Goal: Information Seeking & Learning: Find specific fact

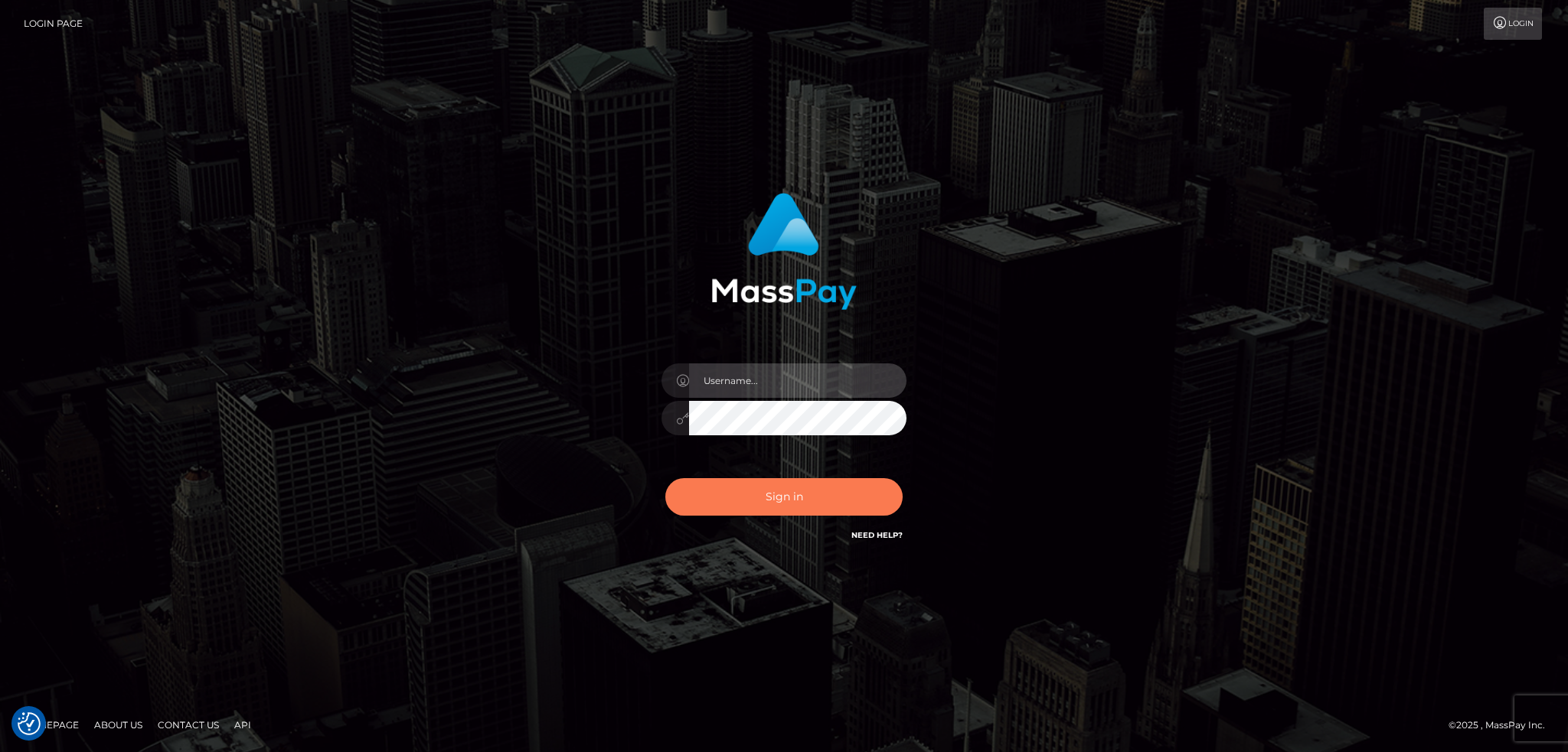
type input "alexstef"
click at [752, 505] on button "Sign in" at bounding box center [784, 497] width 237 height 38
type input "alexstef"
click at [761, 505] on button "Sign in" at bounding box center [784, 497] width 237 height 38
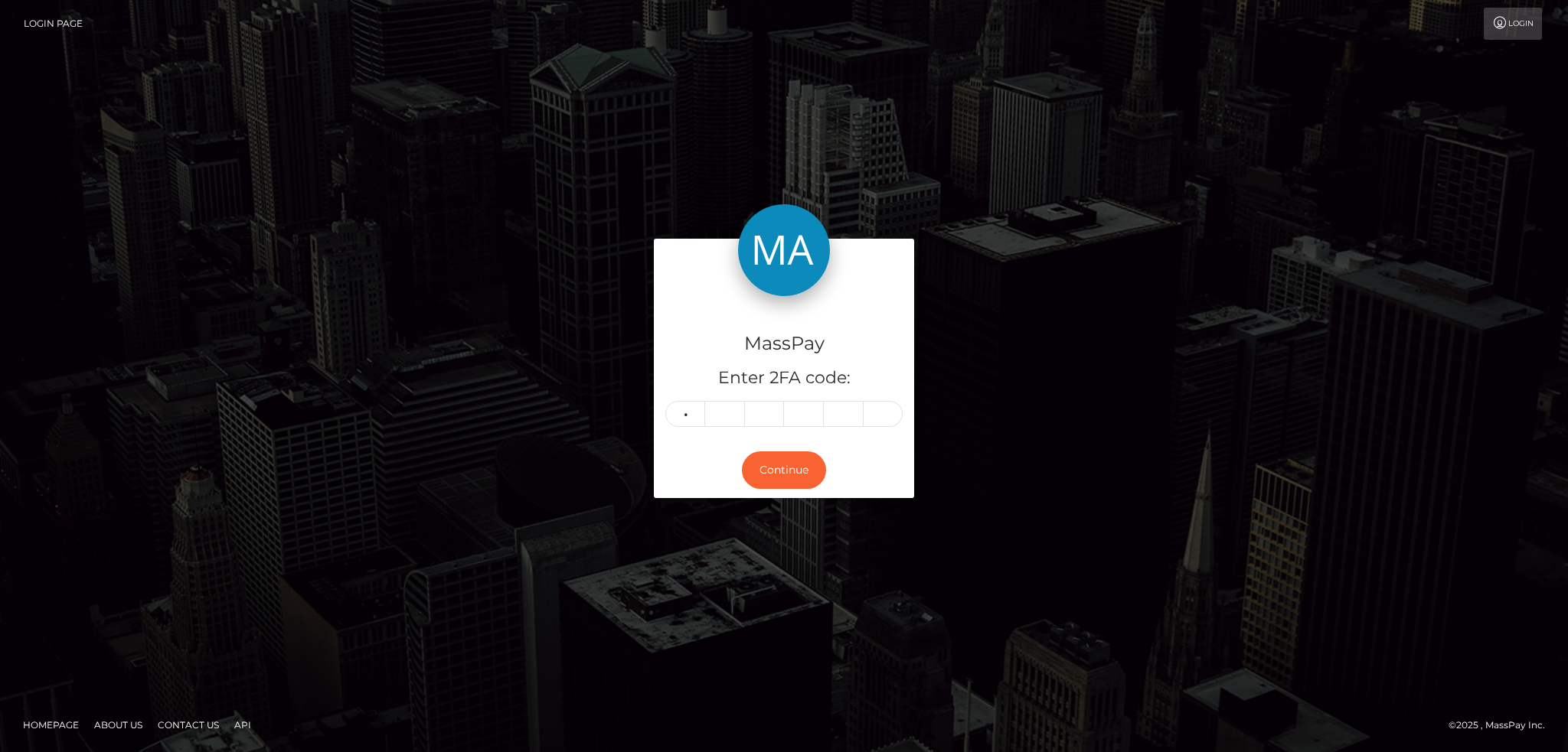
type input "4"
type input "6"
type input "5"
type input "8"
type input "6"
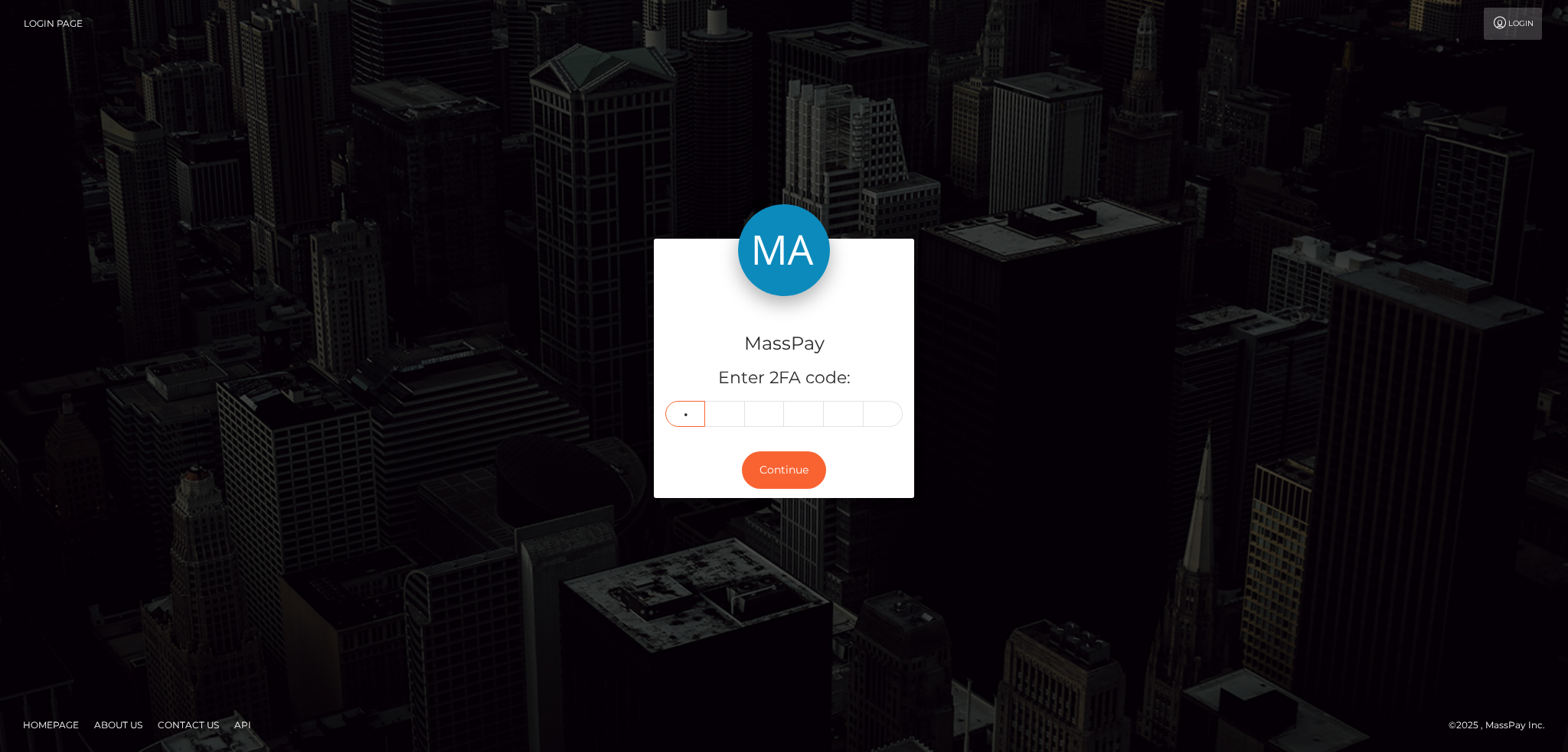
type input "0"
type input "7"
type input "9"
type input "6"
type input "1"
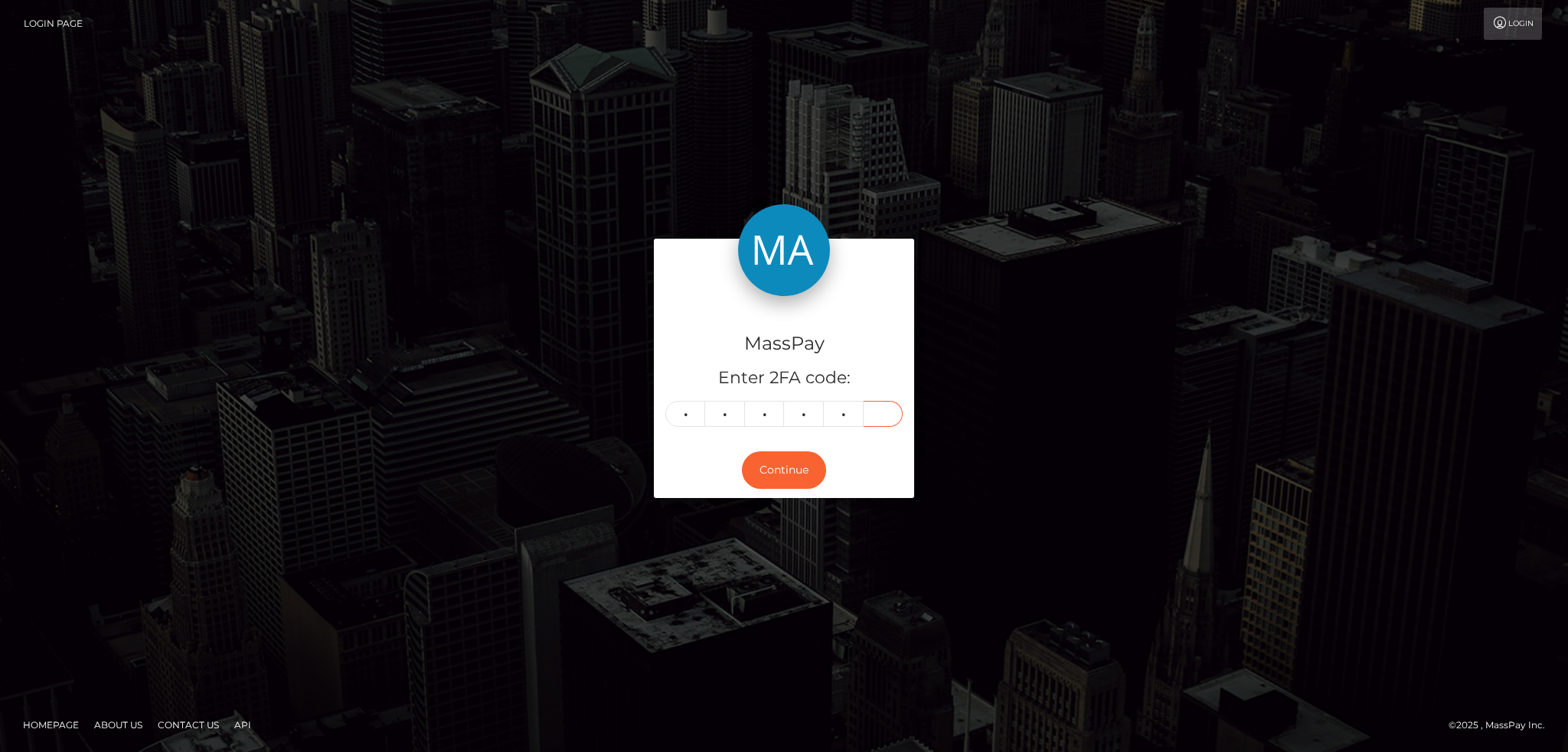
type input "9"
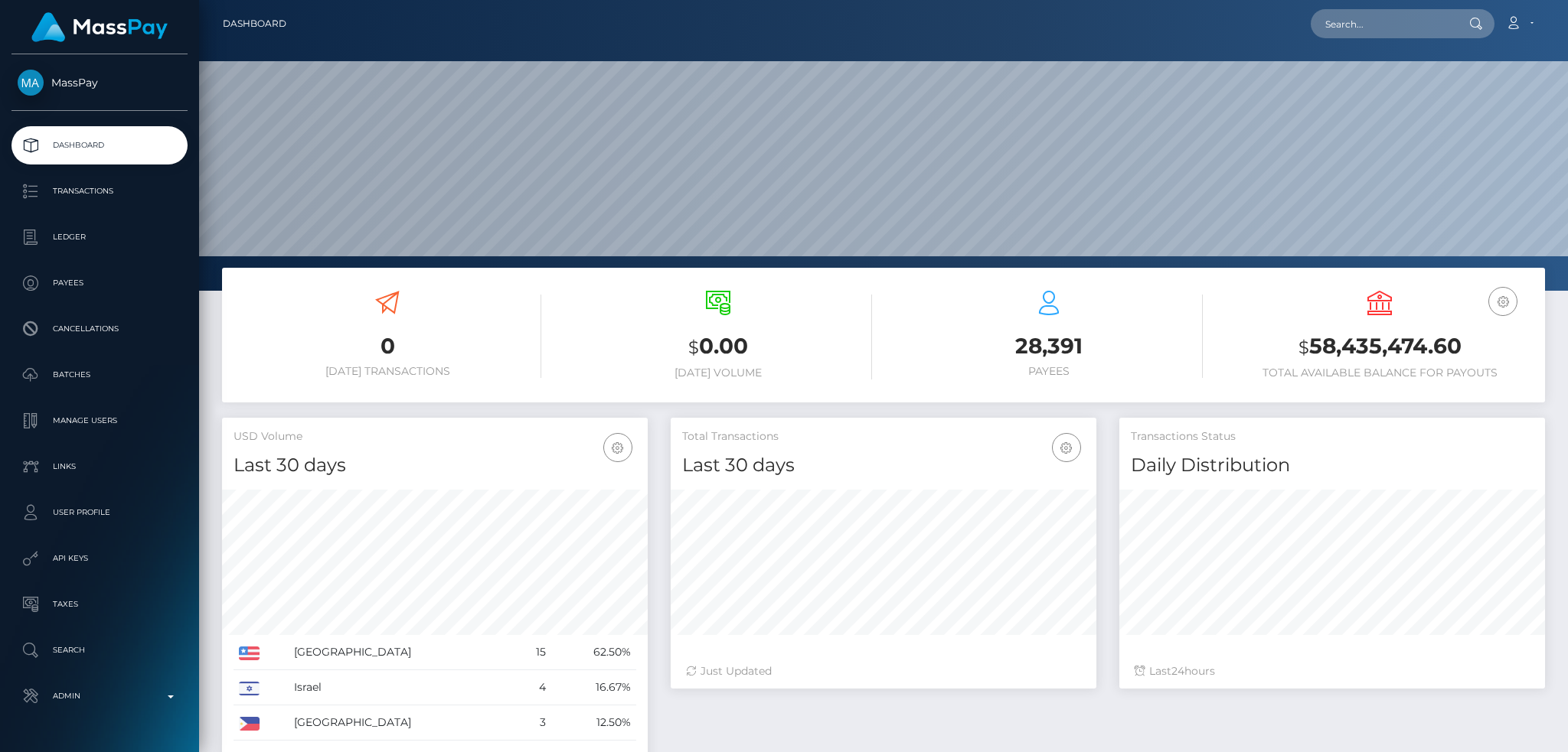
scroll to position [272, 424]
click at [1311, 36] on div "Loading... Loading... Account Edit Profile Logout" at bounding box center [921, 24] width 1246 height 32
click at [1379, 30] on input "text" at bounding box center [1382, 24] width 144 height 29
paste input "[PERSON_NAME][EMAIL_ADDRESS][DOMAIN_NAME]"
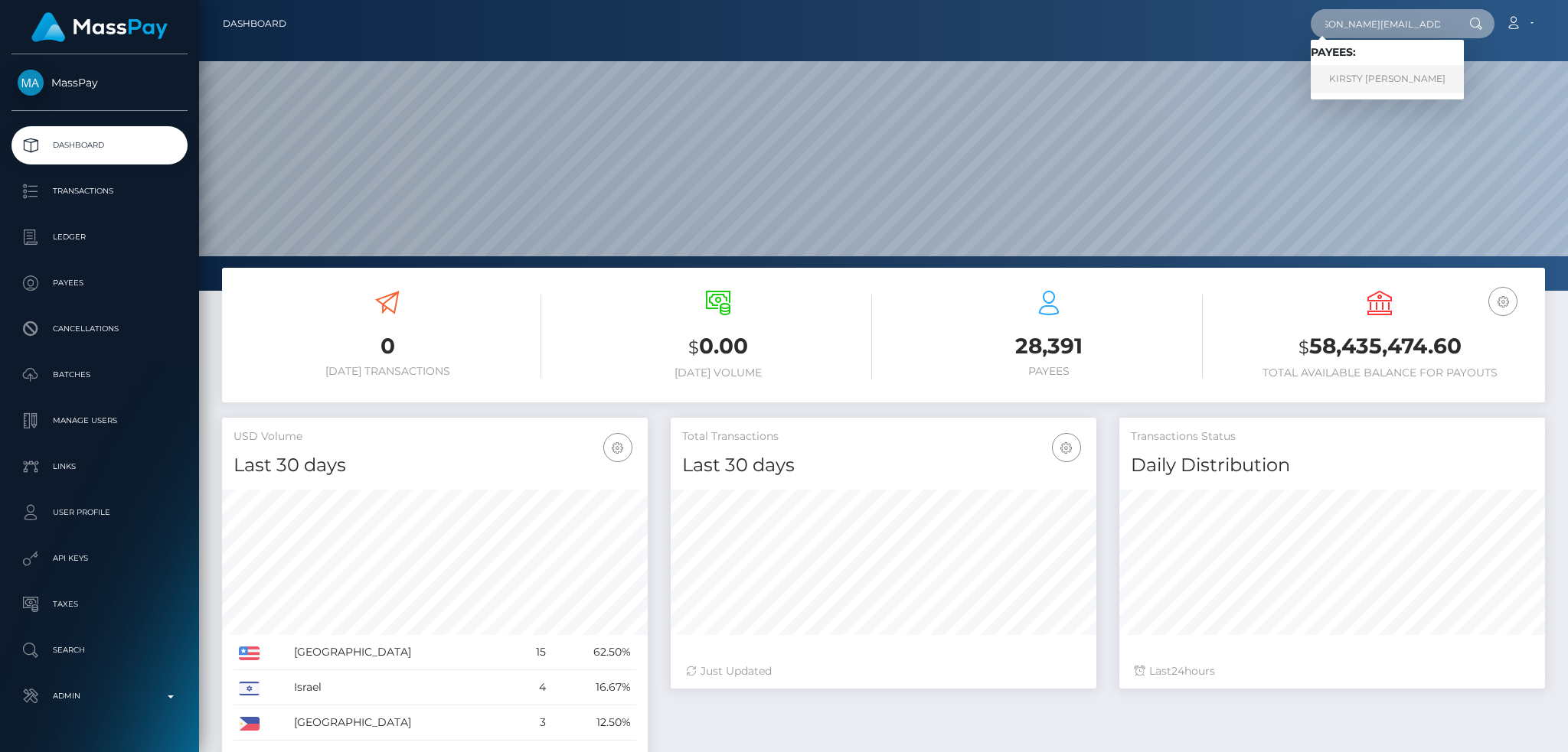
type input "[PERSON_NAME][EMAIL_ADDRESS][DOMAIN_NAME]"
click at [1379, 74] on link "KIRSTY ELEECE HILL" at bounding box center [1387, 80] width 153 height 28
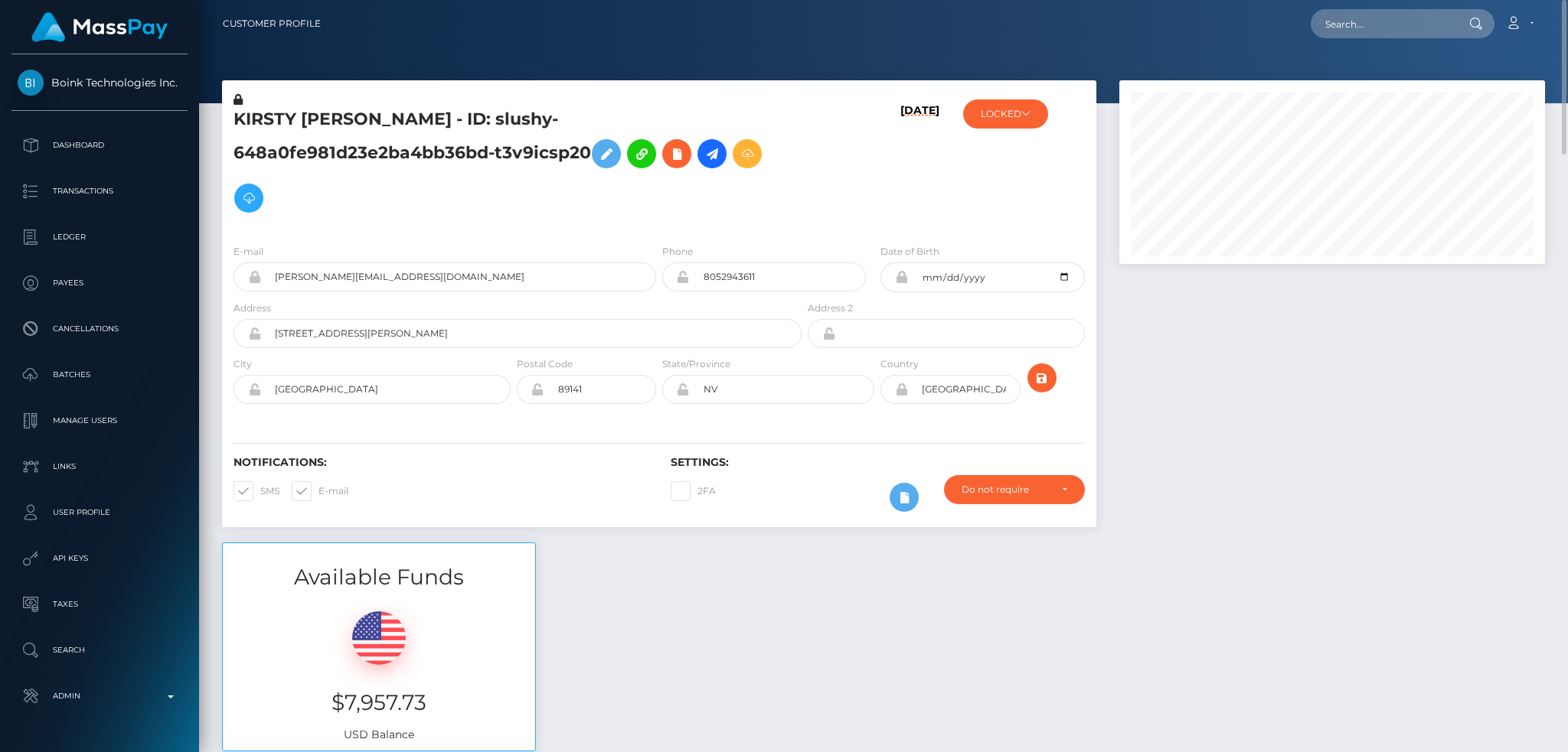
click at [1325, 27] on div "Loading... Loading... Account Edit Profile Logout" at bounding box center [939, 24] width 1211 height 32
click at [1331, 27] on input "text" at bounding box center [1382, 24] width 144 height 29
paste input "MSP701ff26babac146"
type input "MSP701ff26babac146"
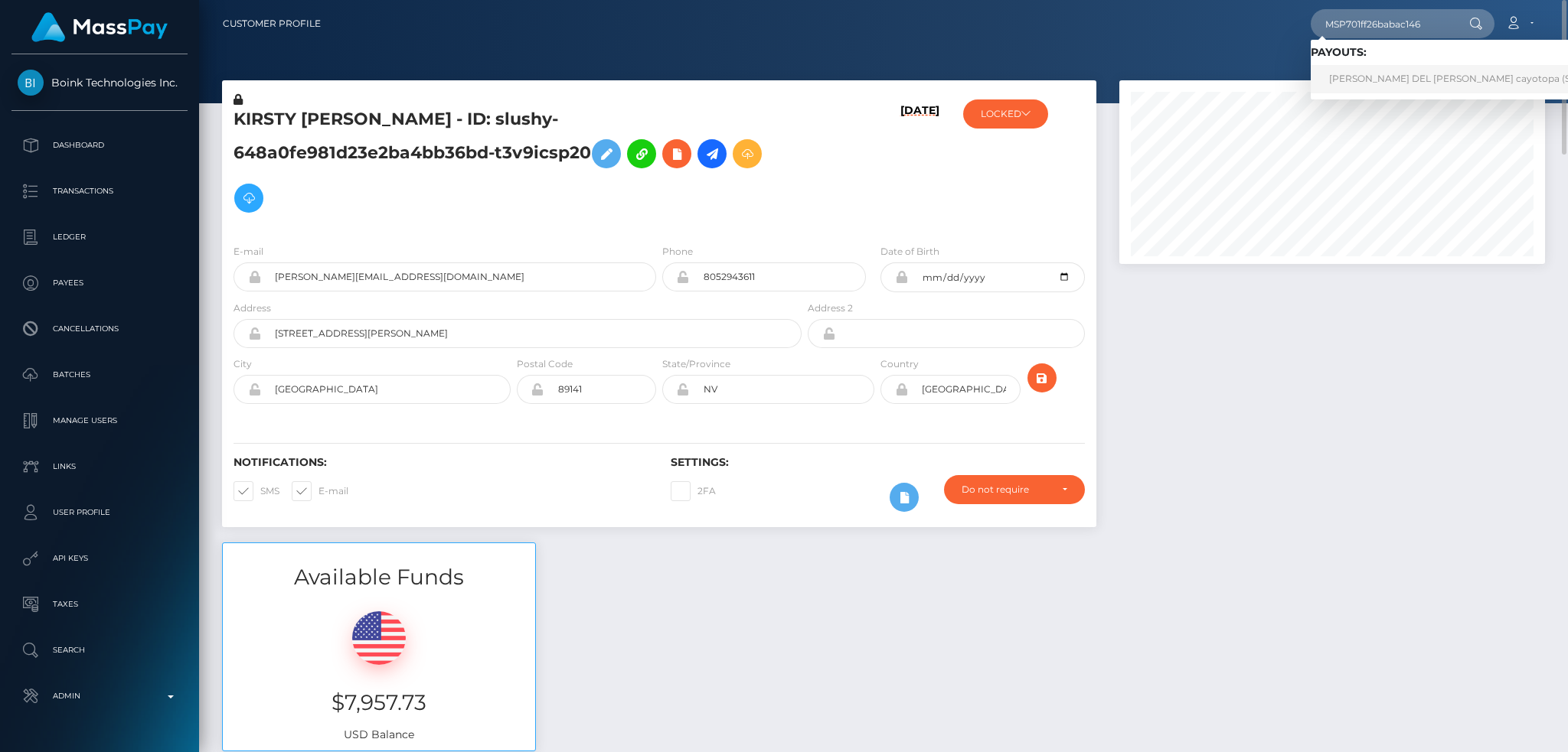
click at [1392, 81] on link "[PERSON_NAME] DEL [PERSON_NAME] cayotopa (Select Media LLC - )" at bounding box center [1490, 80] width 361 height 28
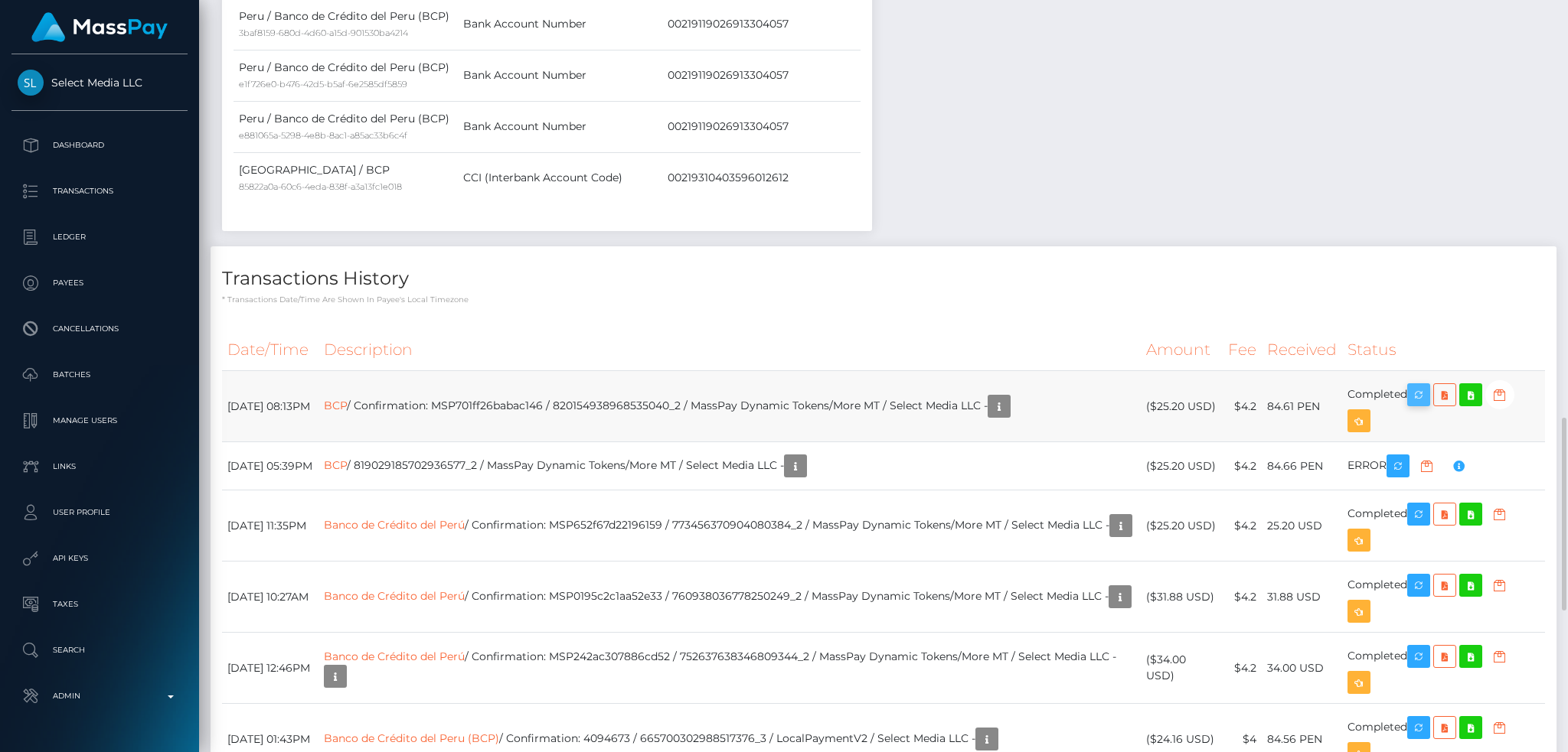
scroll to position [184, 424]
click at [1428, 398] on icon "button" at bounding box center [1418, 395] width 18 height 19
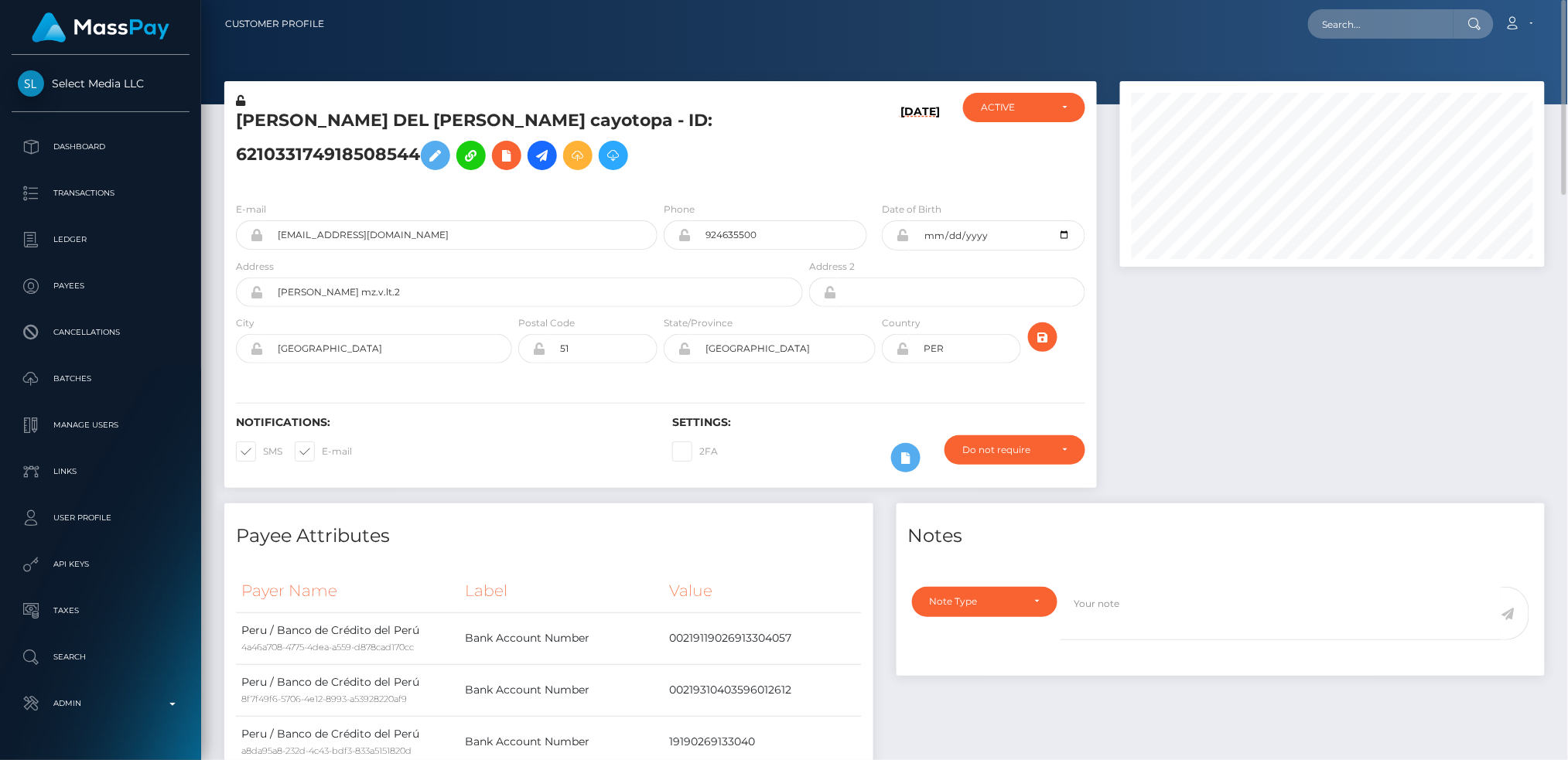
scroll to position [186, 425]
drag, startPoint x: 1348, startPoint y: 25, endPoint x: 1318, endPoint y: 18, distance: 30.8
click at [1348, 25] on input "text" at bounding box center [1380, 24] width 146 height 30
paste input "[PERSON_NAME][EMAIL_ADDRESS][PERSON_NAME][DOMAIN_NAME]"
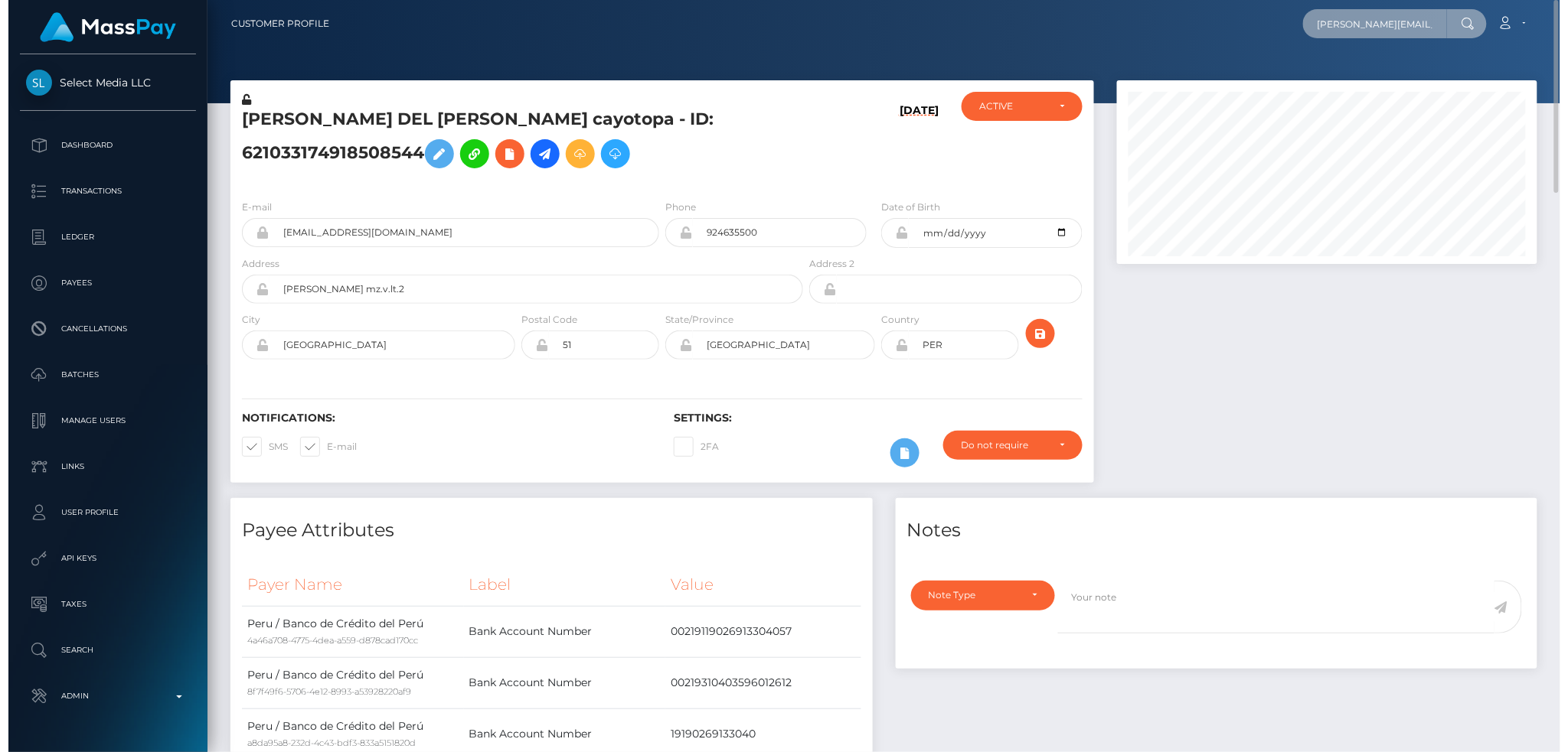
scroll to position [184, 424]
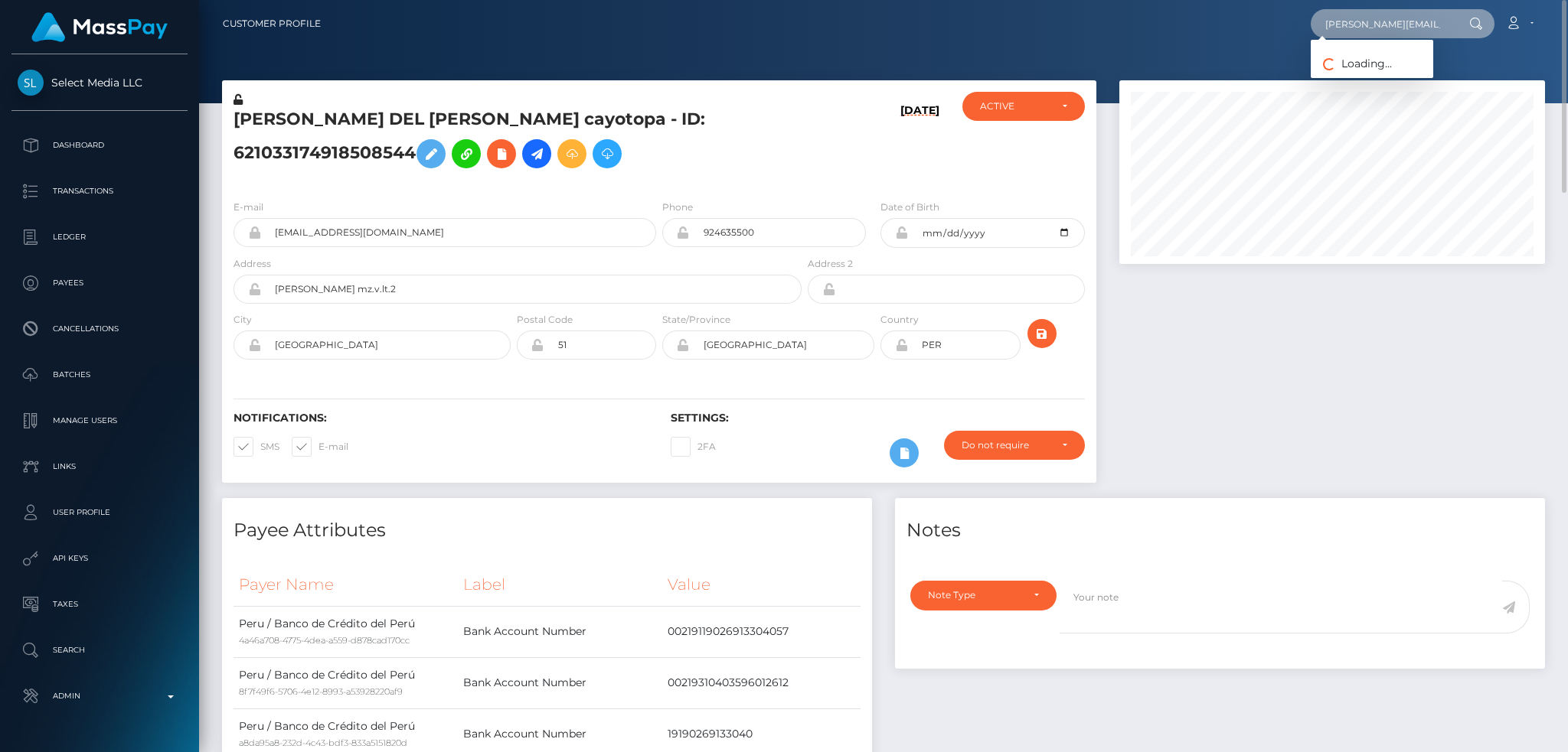
type input "[PERSON_NAME][EMAIL_ADDRESS][PERSON_NAME][DOMAIN_NAME]"
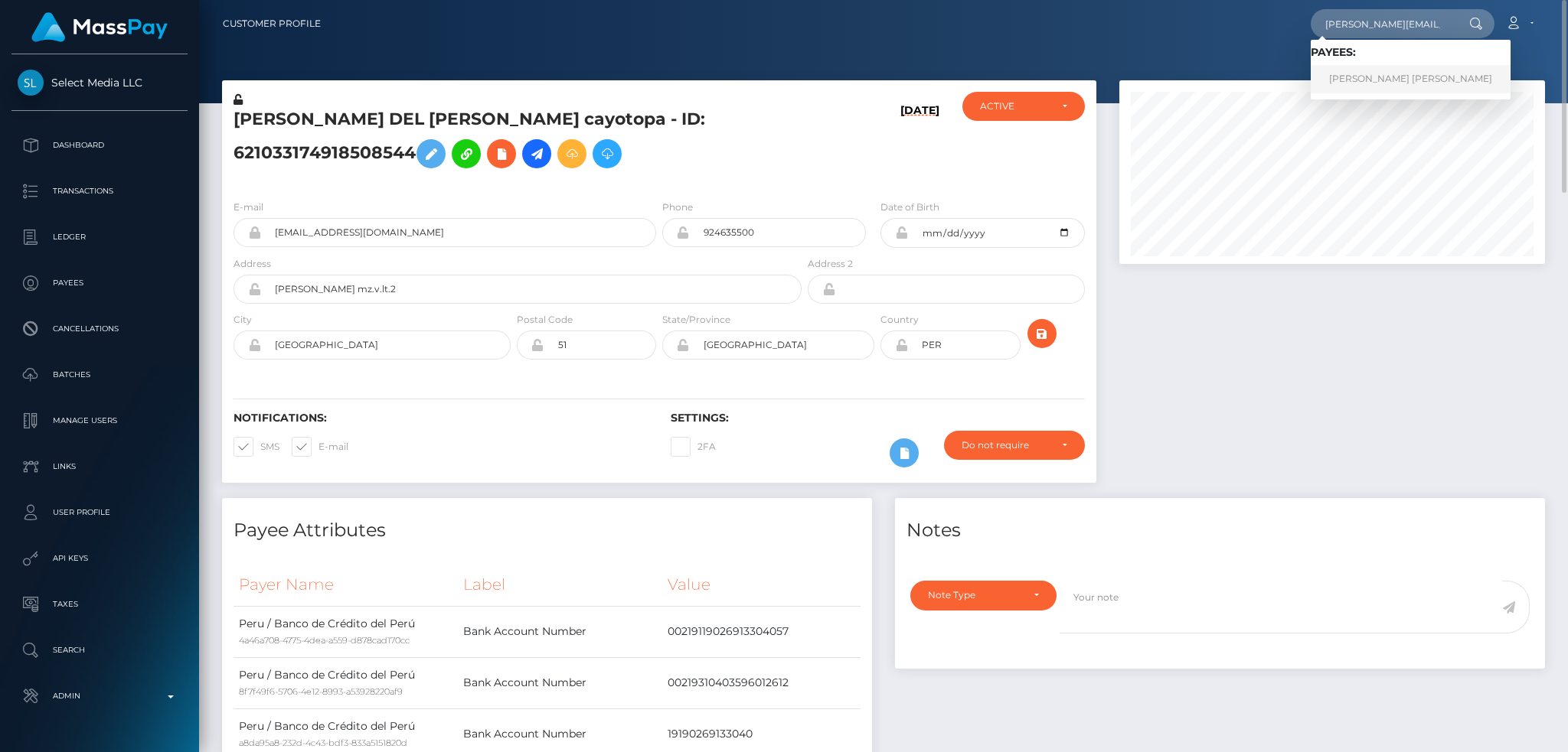
click at [1370, 80] on link "[PERSON_NAME] [PERSON_NAME]" at bounding box center [1410, 80] width 200 height 28
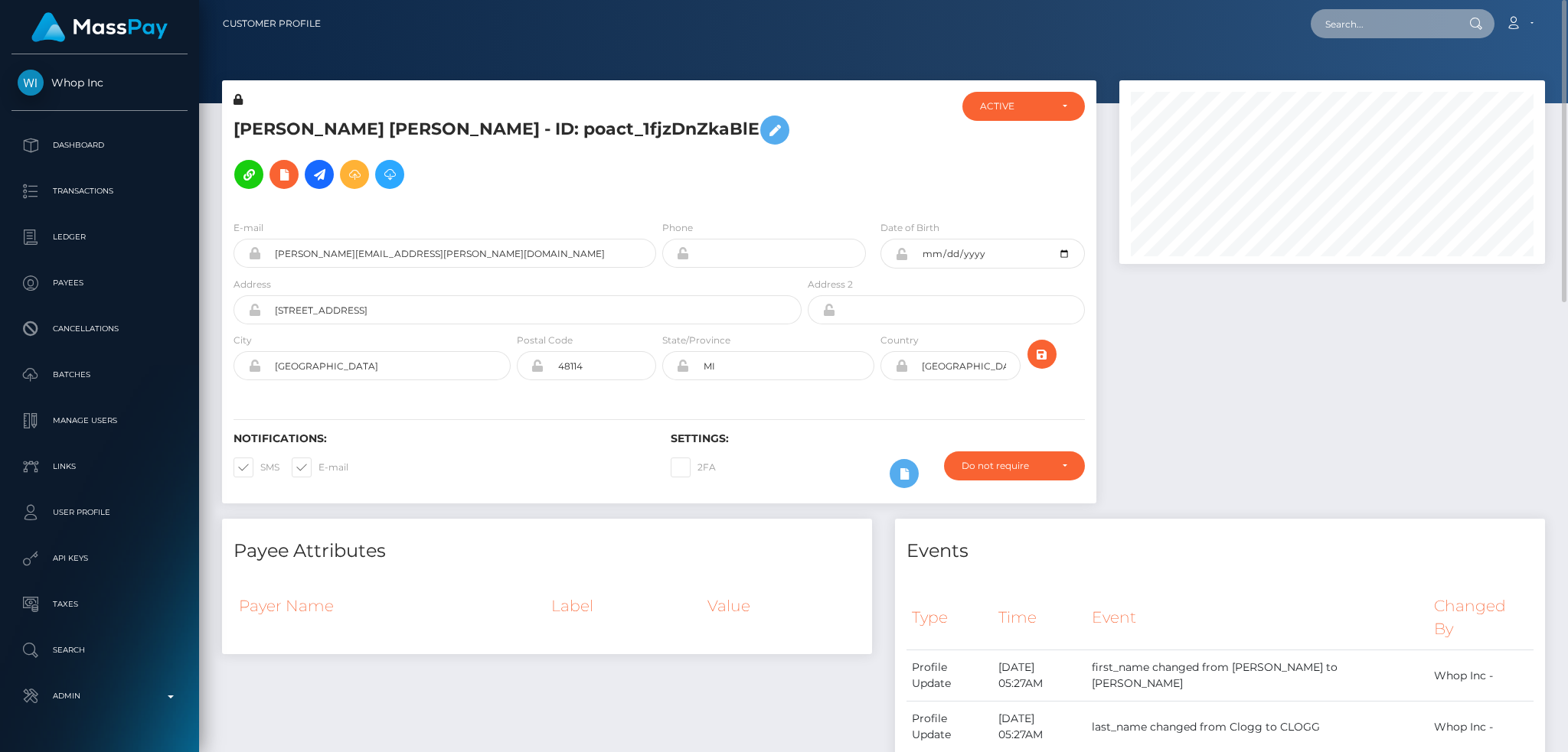
click at [1339, 26] on input "text" at bounding box center [1382, 24] width 144 height 29
paste input "ryan.clogg+d9a8a3d539@gmail.com"
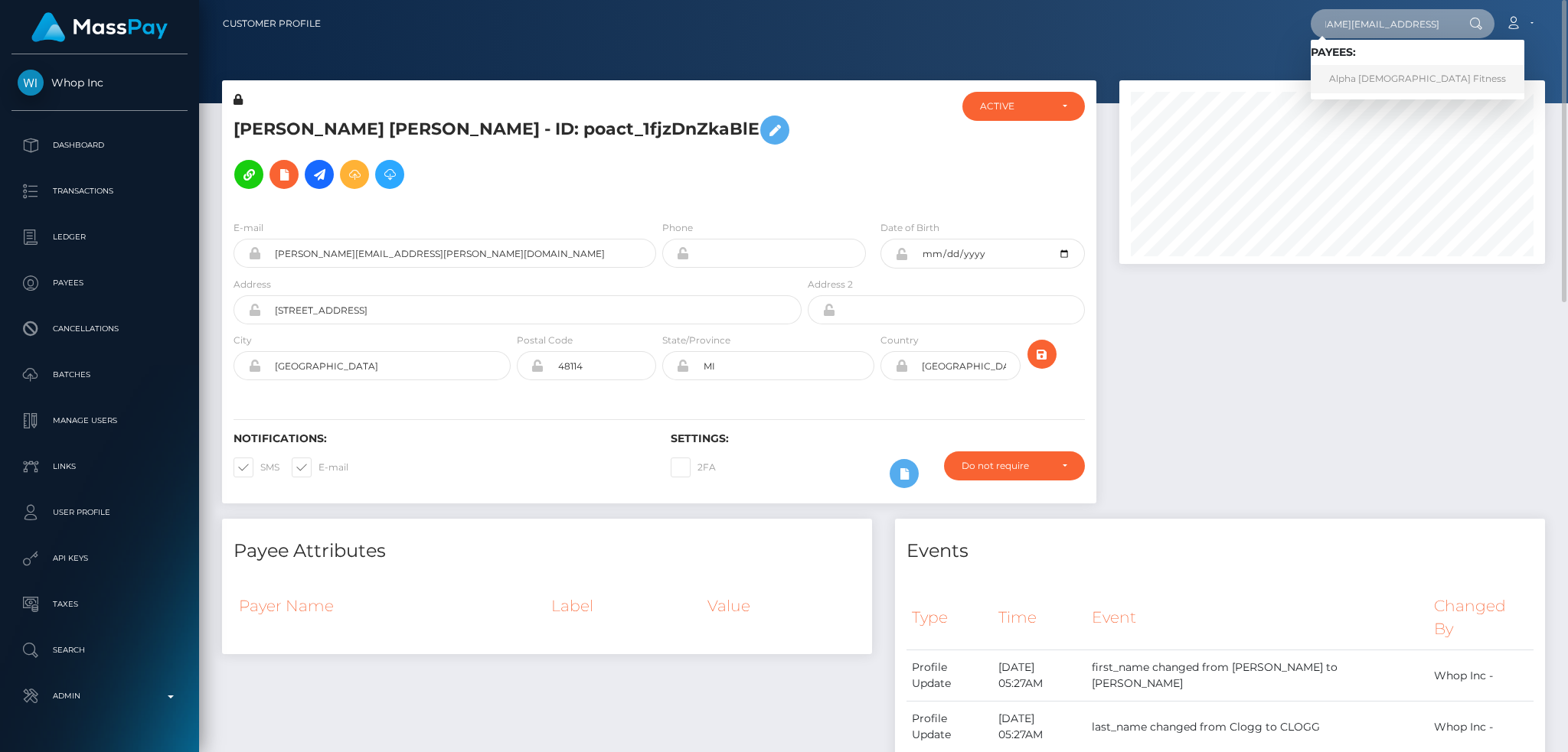
type input "ryan.clogg+d9a8a3d539@gmail.com"
click at [1376, 78] on link "Alpha Female Fitness" at bounding box center [1416, 80] width 213 height 28
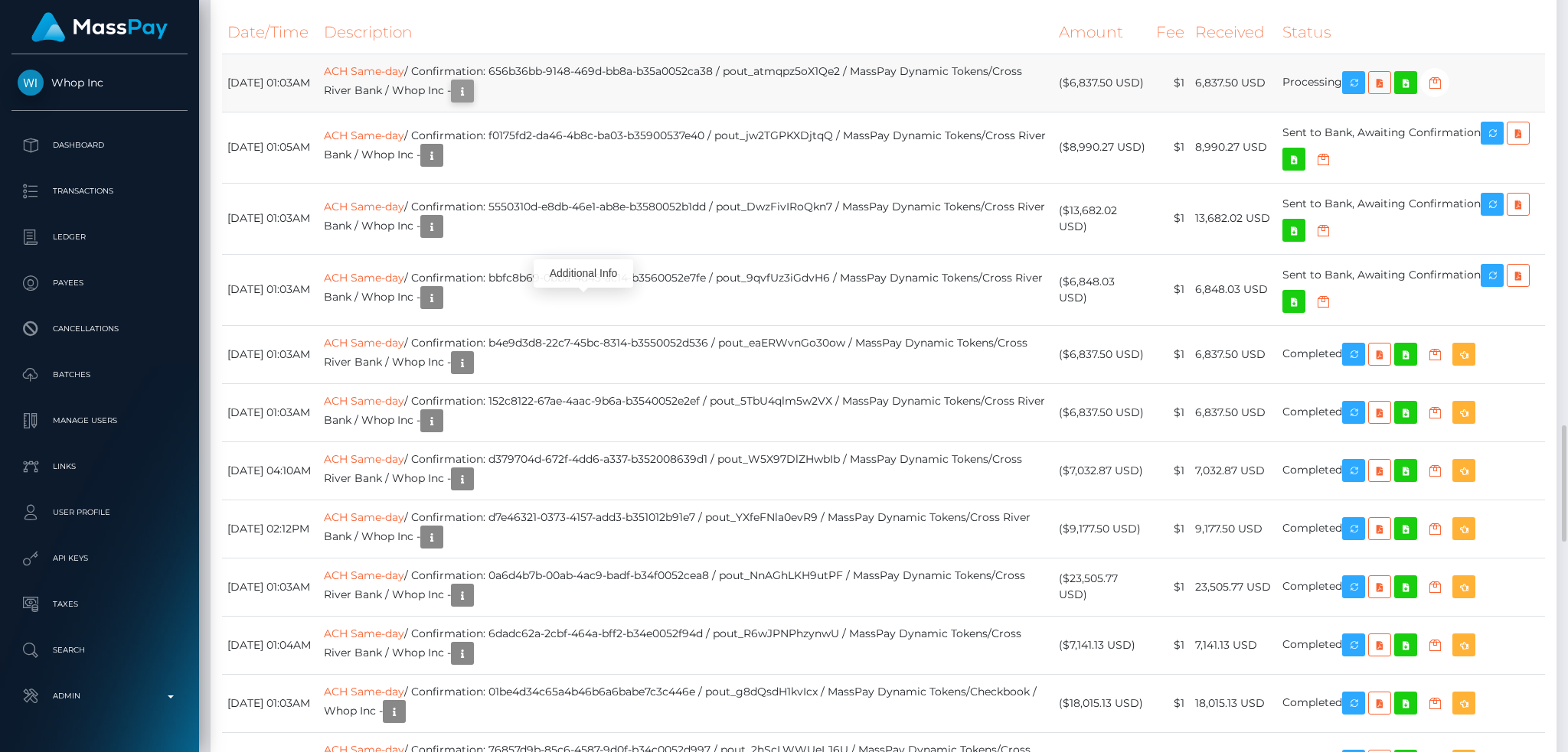
scroll to position [184, 424]
click at [472, 101] on icon "button" at bounding box center [461, 91] width 18 height 19
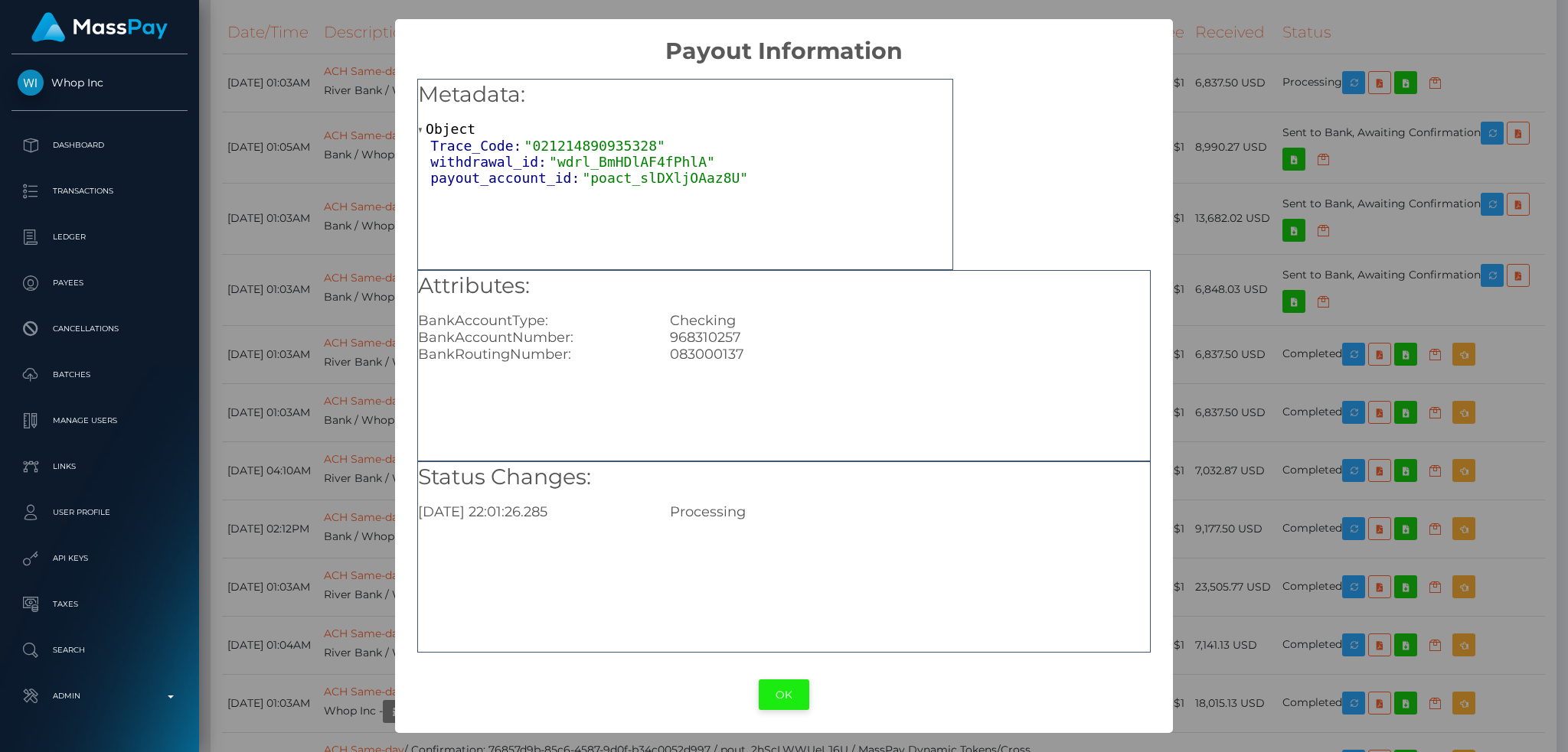
click at [777, 699] on button "OK" at bounding box center [784, 695] width 50 height 31
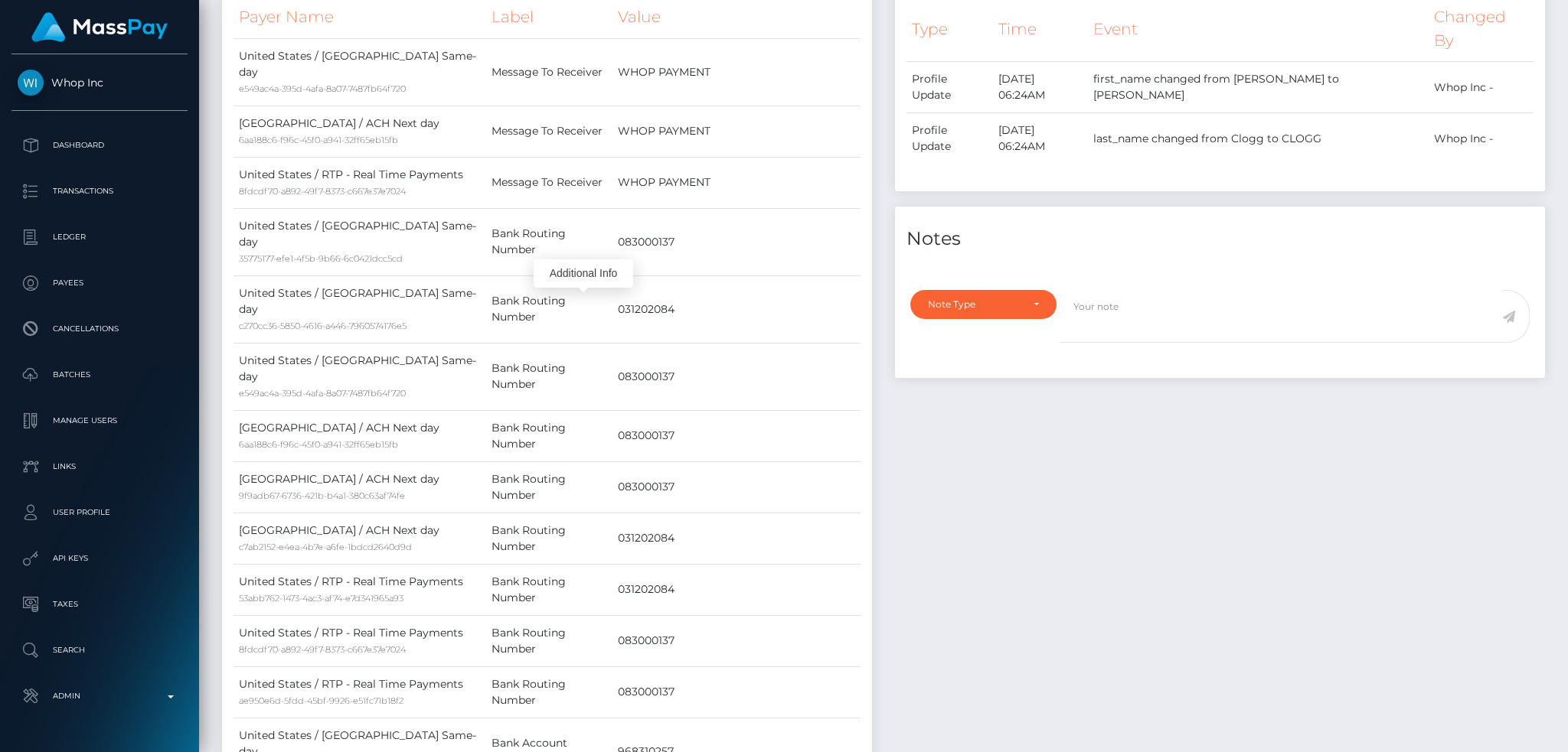
scroll to position [0, 0]
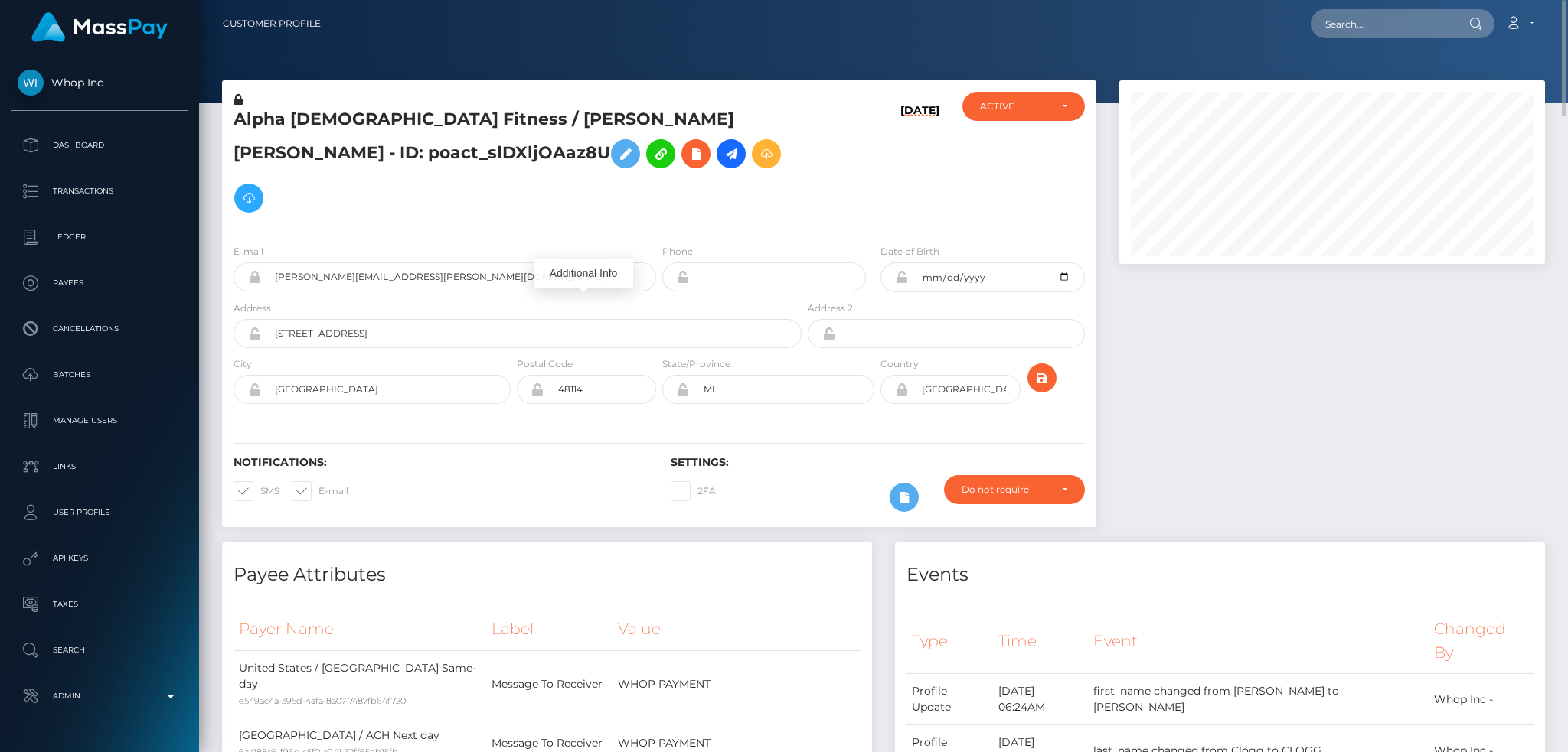
click at [492, 114] on h5 "Alpha Female Fitness / RYAN ROBERT CLOGG - ID: poact_slDXljOAaz8U" at bounding box center [513, 164] width 560 height 113
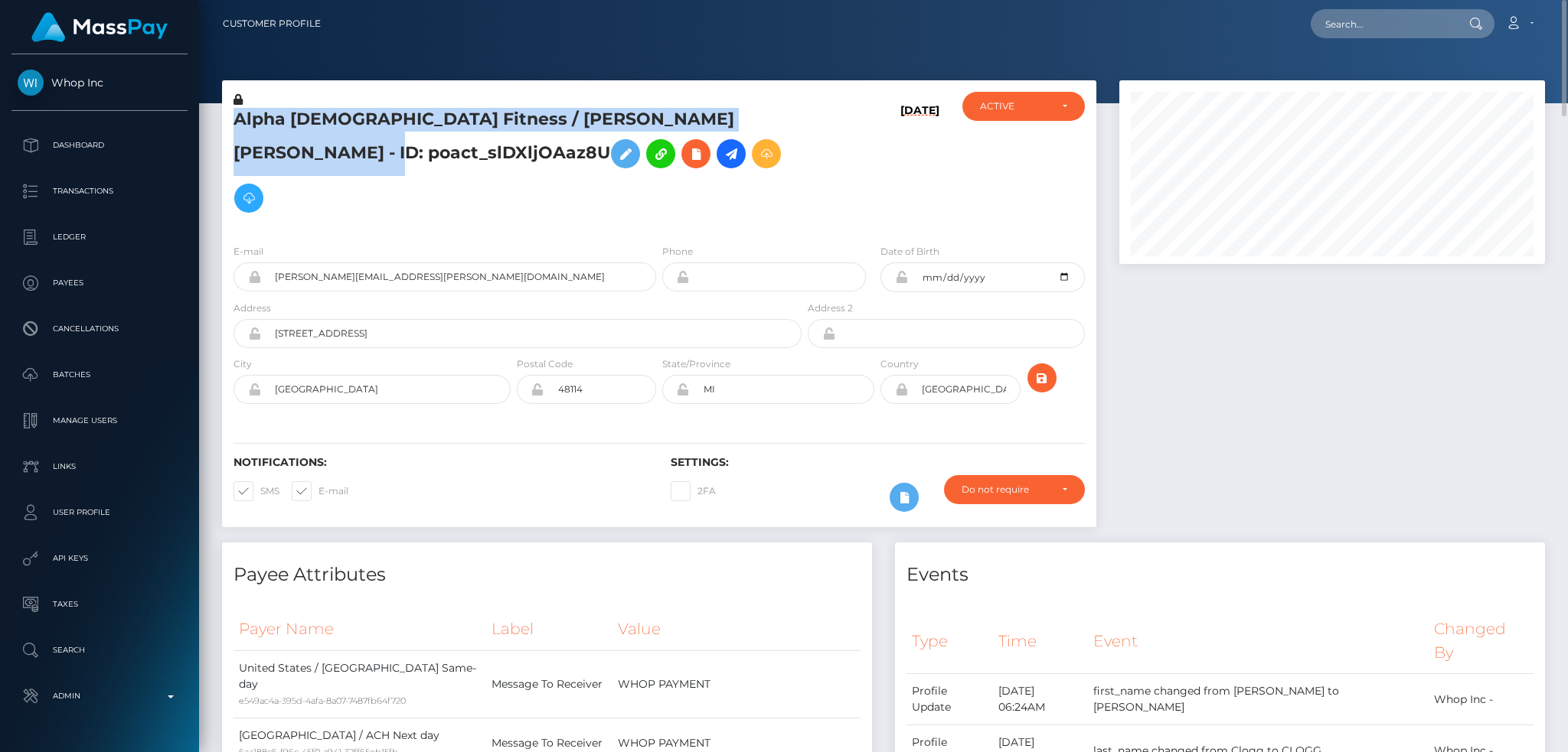
click at [492, 114] on h5 "Alpha Female Fitness / RYAN ROBERT CLOGG - ID: poact_slDXljOAaz8U" at bounding box center [513, 164] width 560 height 113
copy h5 "Alpha Female Fitness / RYAN ROBERT CLOGG - ID: poact_slDXljOAaz8U"
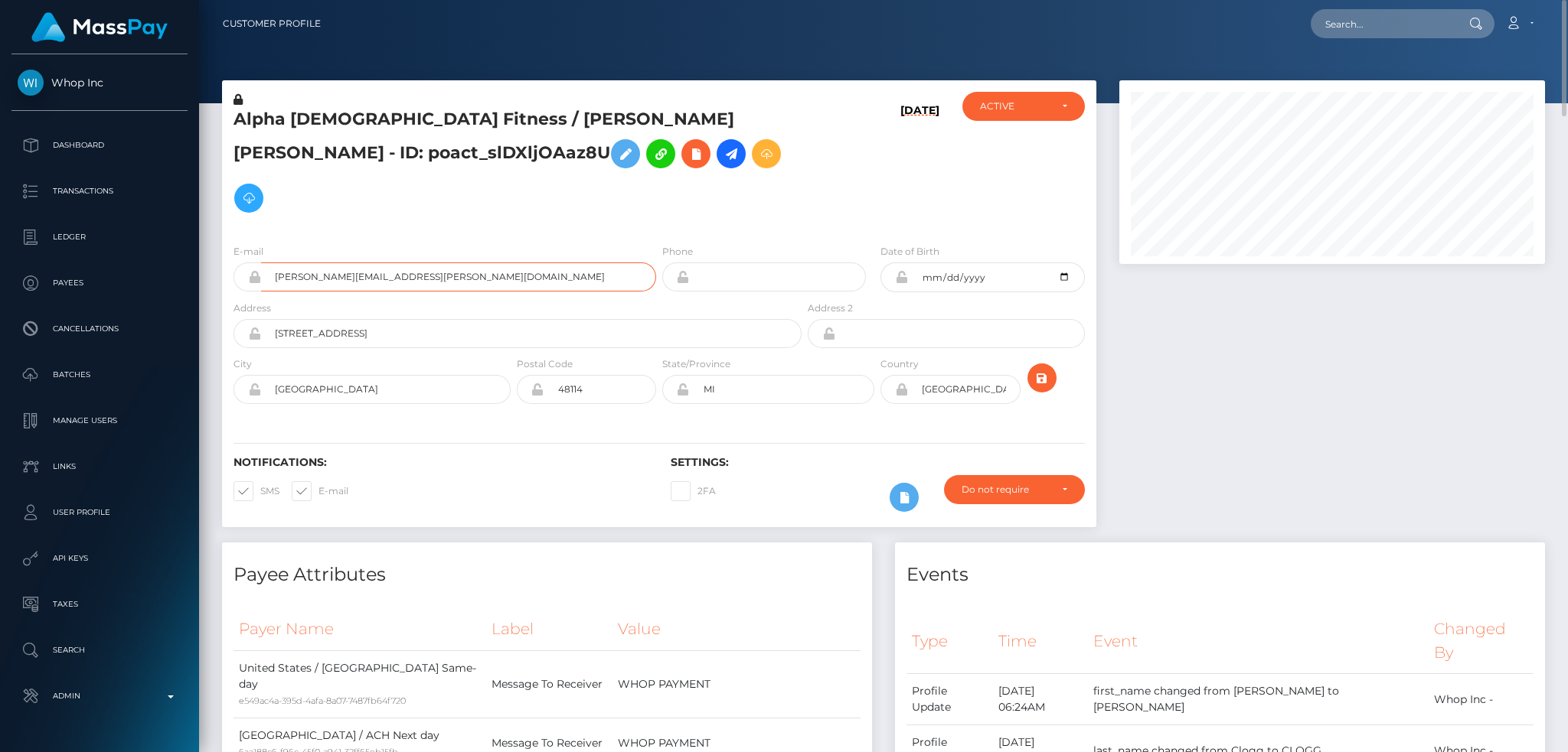
click at [503, 262] on input "ryan.clogg+d9a8a3d539@gmail.com" at bounding box center [459, 277] width 395 height 29
drag, startPoint x: 1419, startPoint y: 29, endPoint x: 1352, endPoint y: 30, distance: 67.0
click at [1419, 29] on input "text" at bounding box center [1382, 24] width 144 height 29
paste input "ryan.clogg@gmail.com"
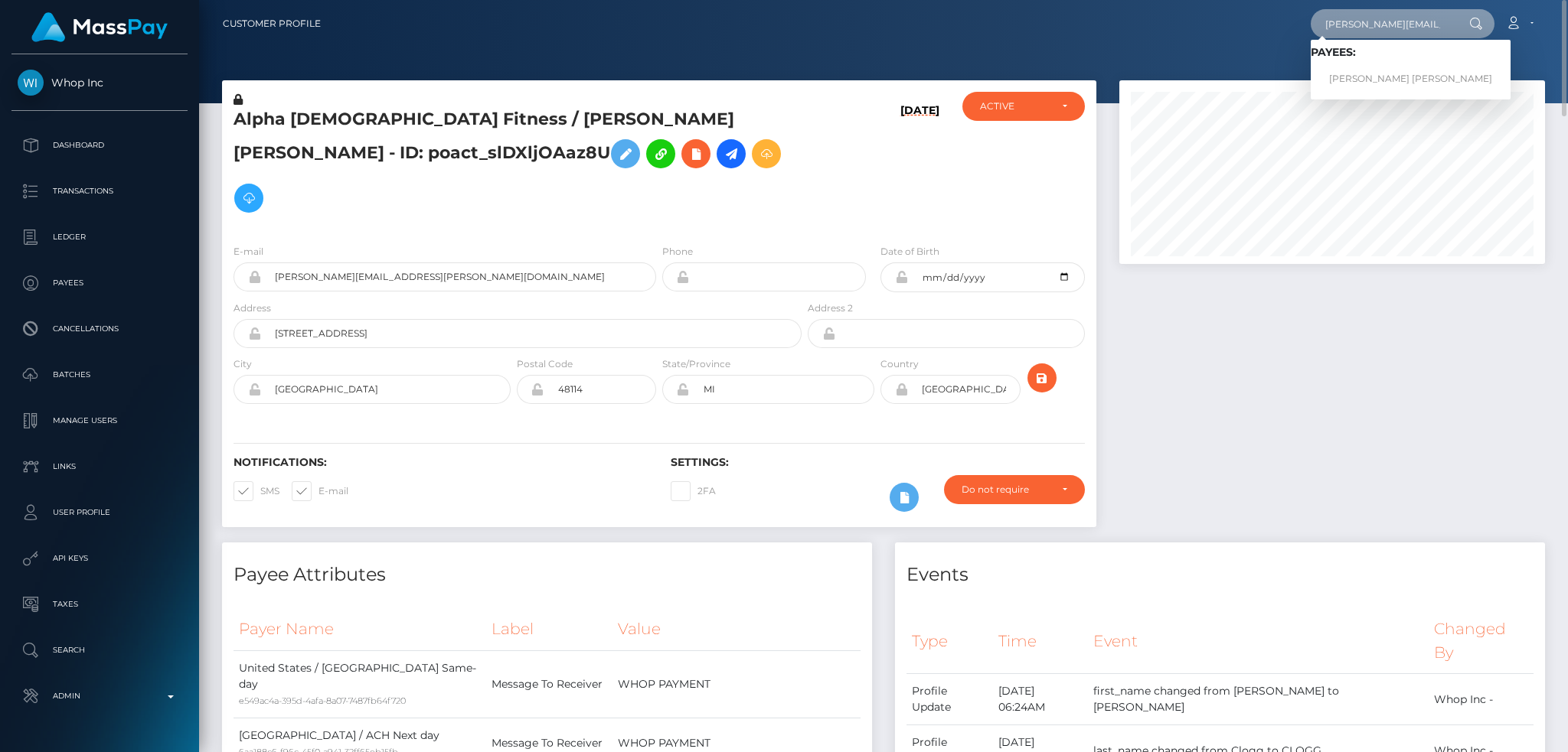
type input "ryan.clogg@gmail.com"
click at [1378, 75] on link "RYAN ROBERT CLOGG" at bounding box center [1410, 80] width 200 height 28
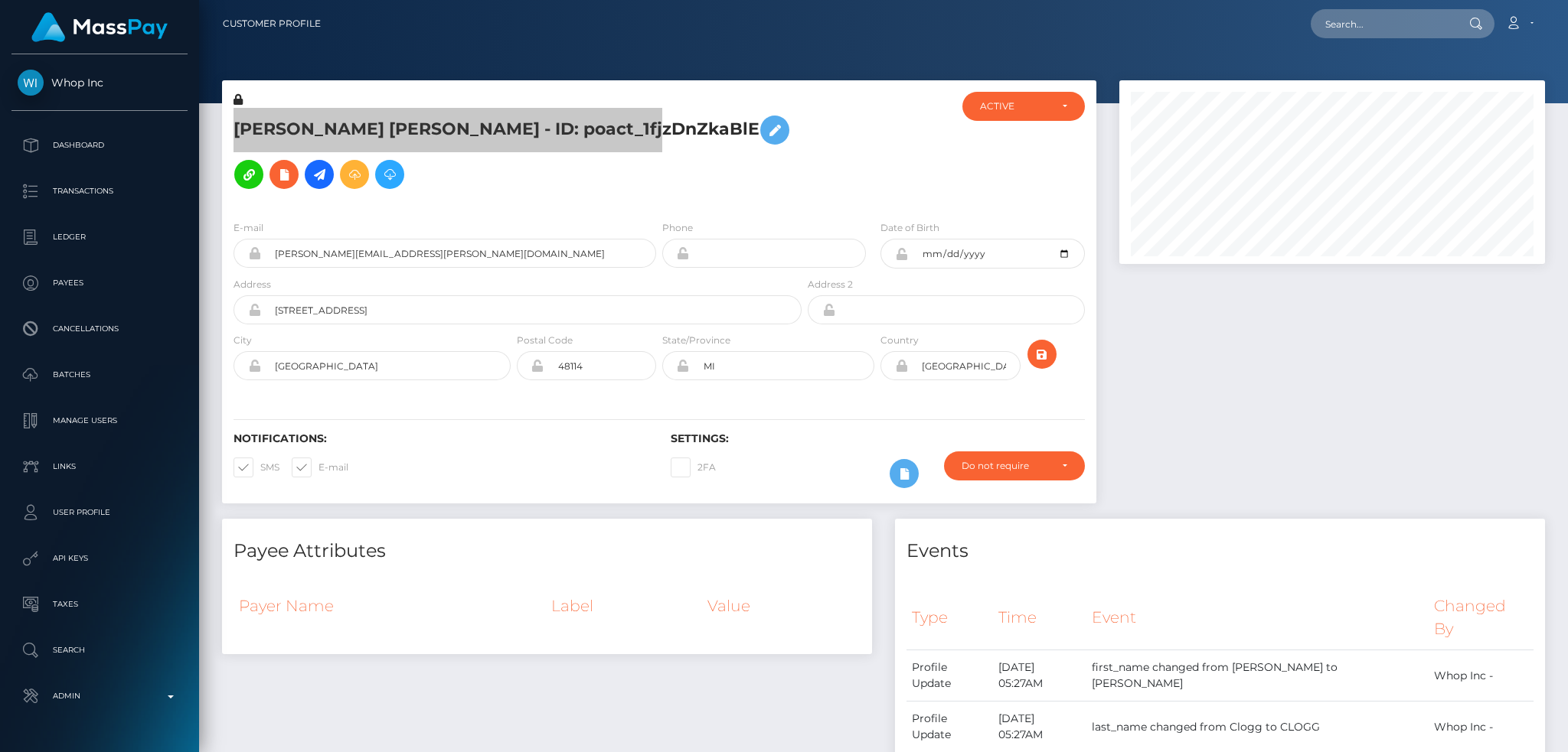
scroll to position [184, 424]
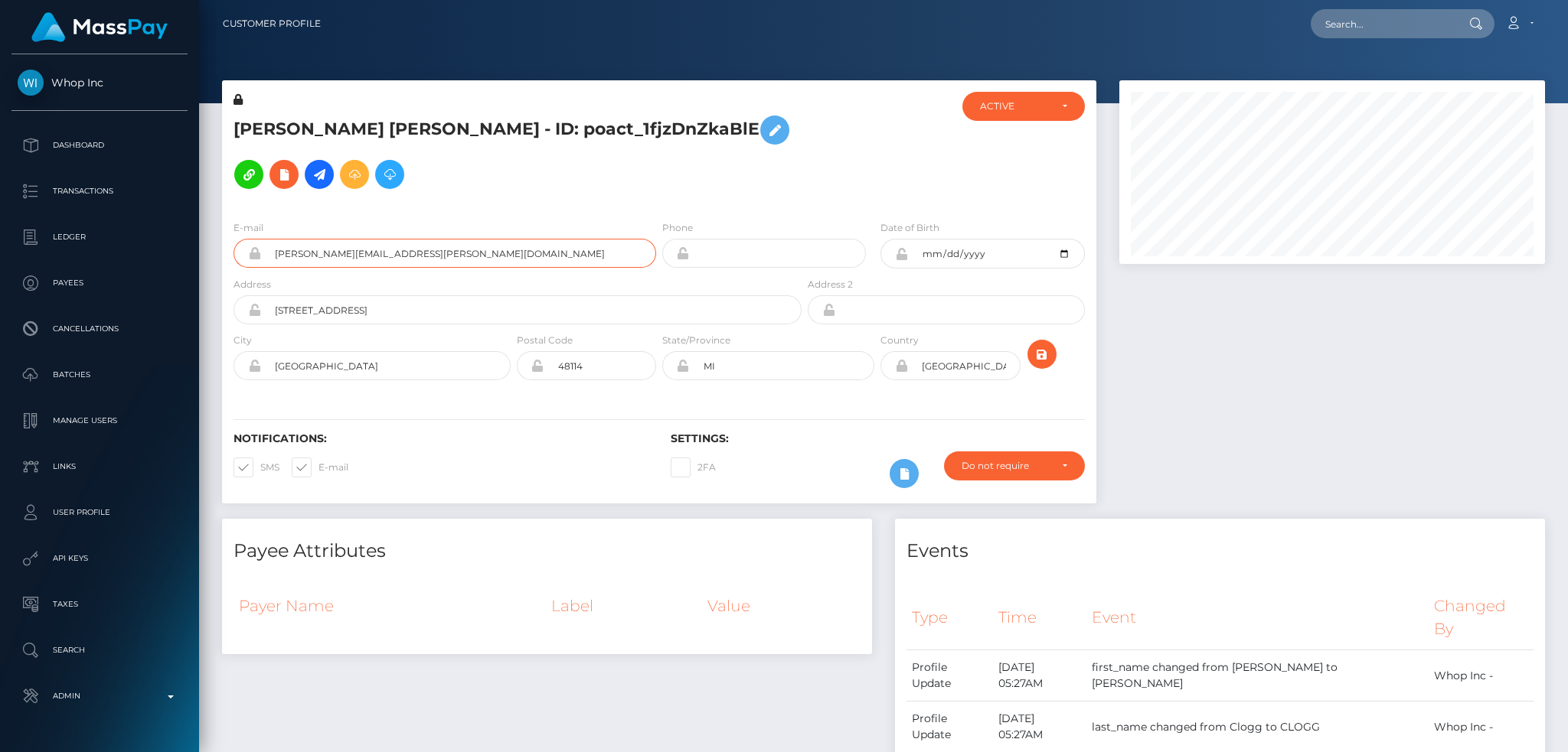
click at [550, 252] on input "[PERSON_NAME][EMAIL_ADDRESS][PERSON_NAME][DOMAIN_NAME]" at bounding box center [459, 253] width 395 height 29
click at [1338, 30] on input "text" at bounding box center [1382, 24] width 144 height 29
paste input "23166278-8172-11f0-8023-0266f44cc279"
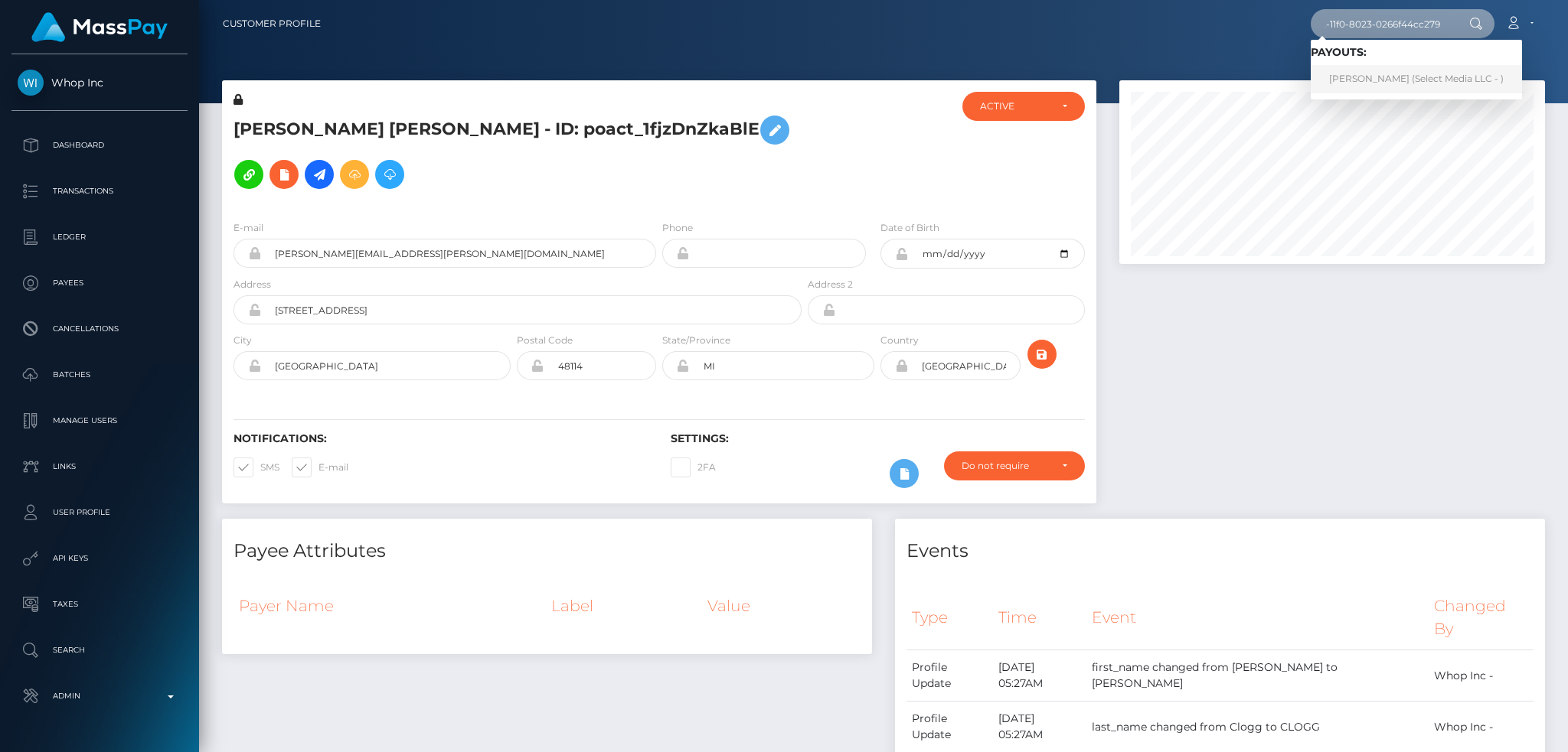
type input "23166278-8172-11f0-8023-0266f44cc279"
click at [1402, 75] on link "[PERSON_NAME] (Select Media LLC - )" at bounding box center [1415, 80] width 211 height 28
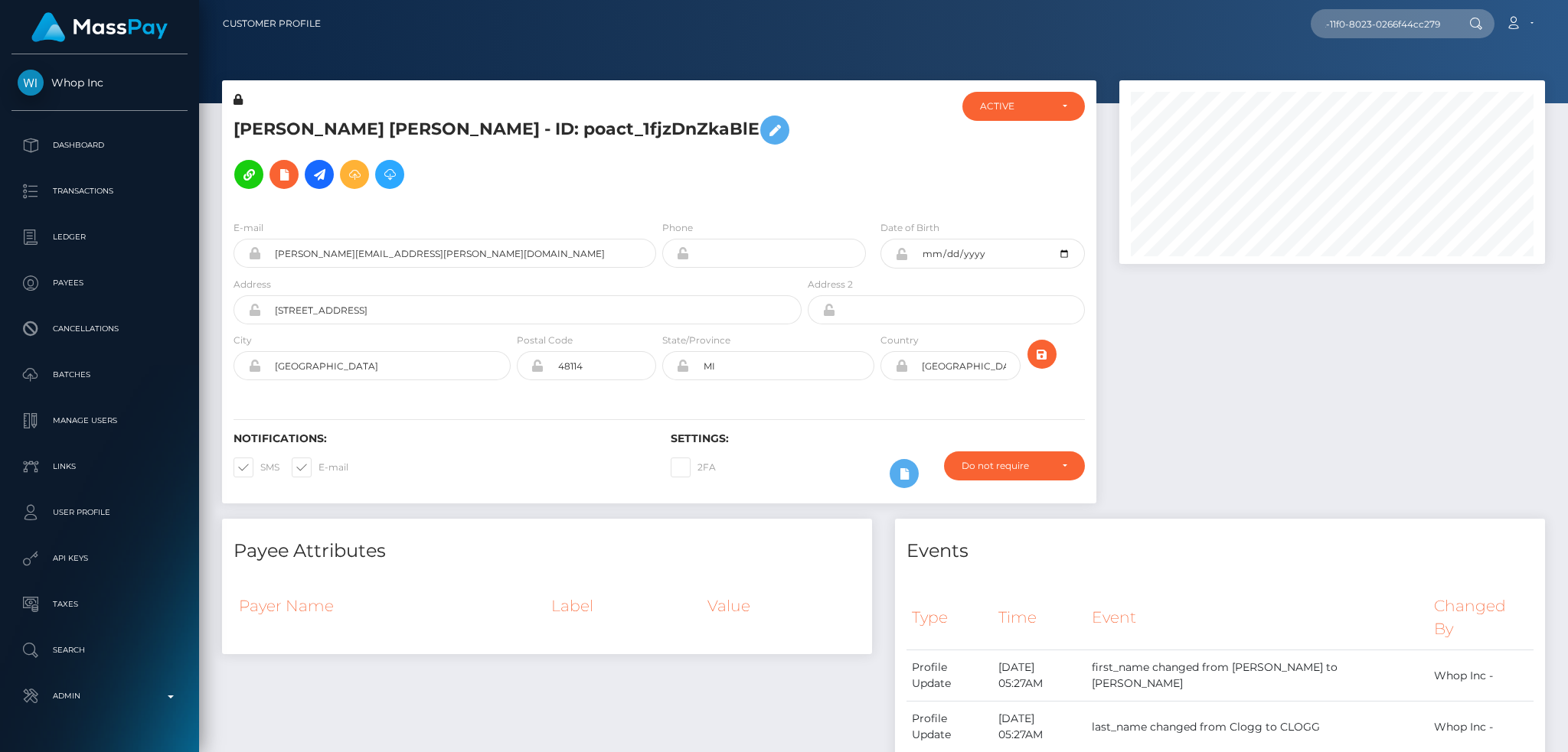
scroll to position [0, 0]
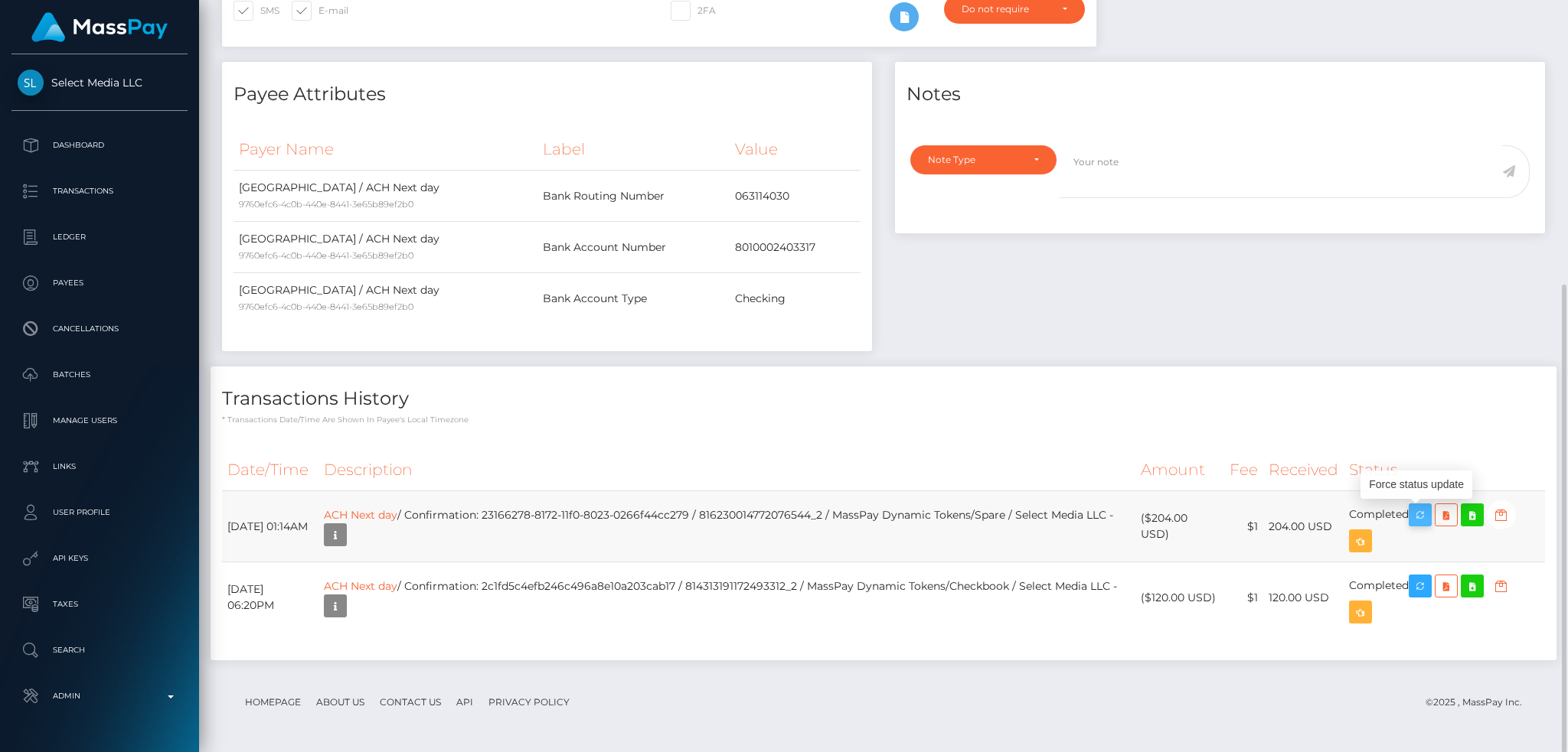
scroll to position [184, 424]
click at [1430, 519] on icon "button" at bounding box center [1419, 515] width 18 height 19
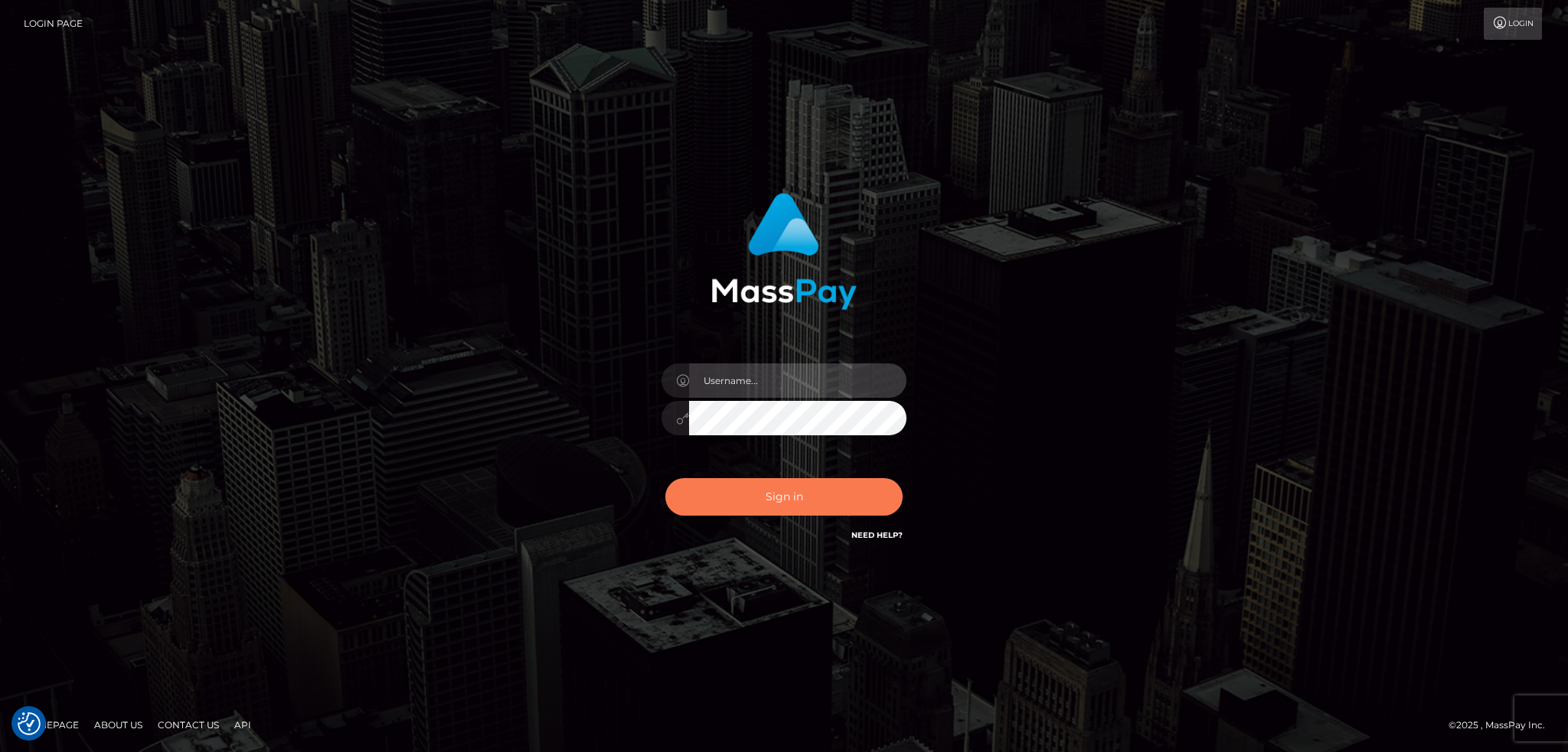
type input "alexstef"
click at [764, 490] on button "Sign in" at bounding box center [784, 497] width 237 height 38
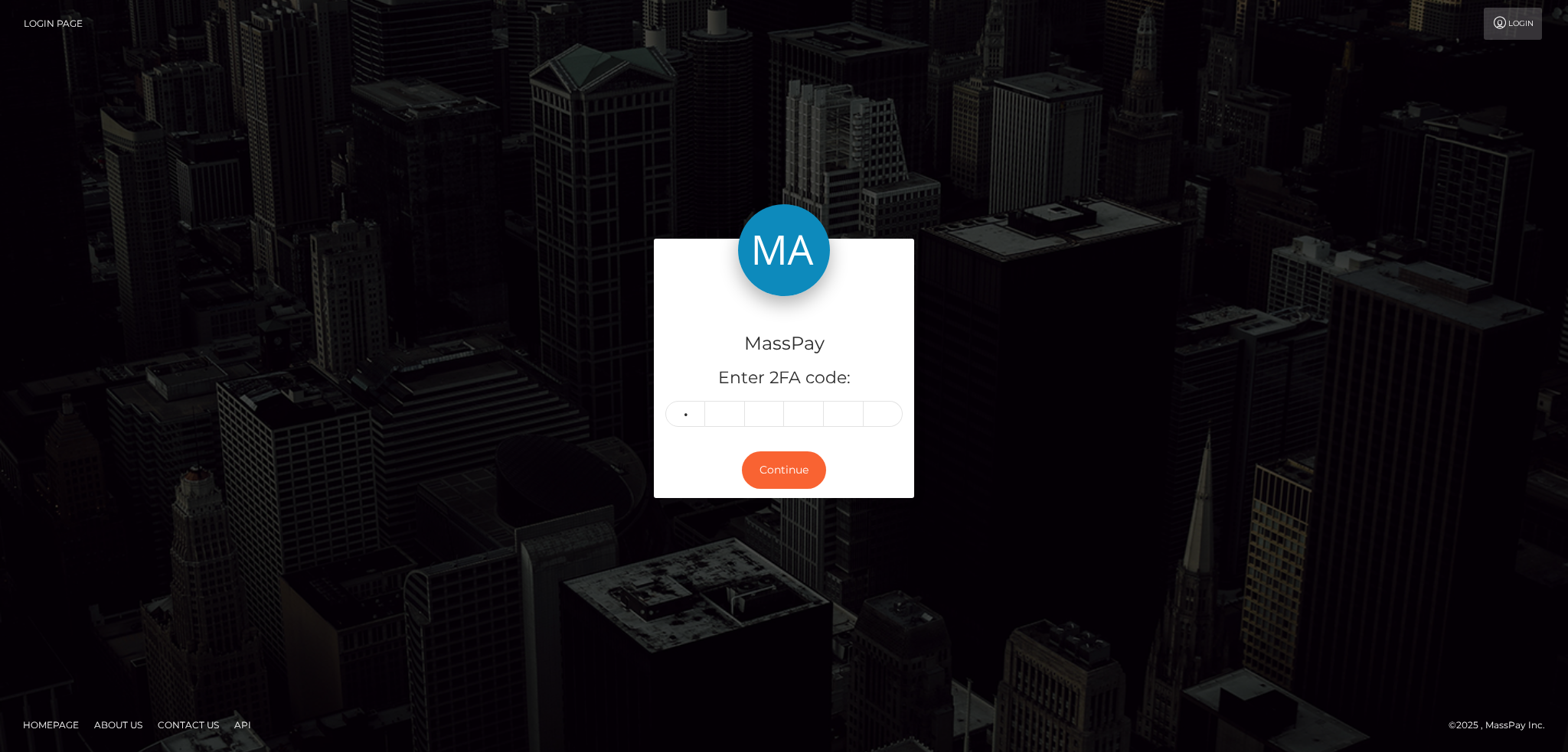
type input "3"
type input "2"
type input "9"
type input "1"
type input "6"
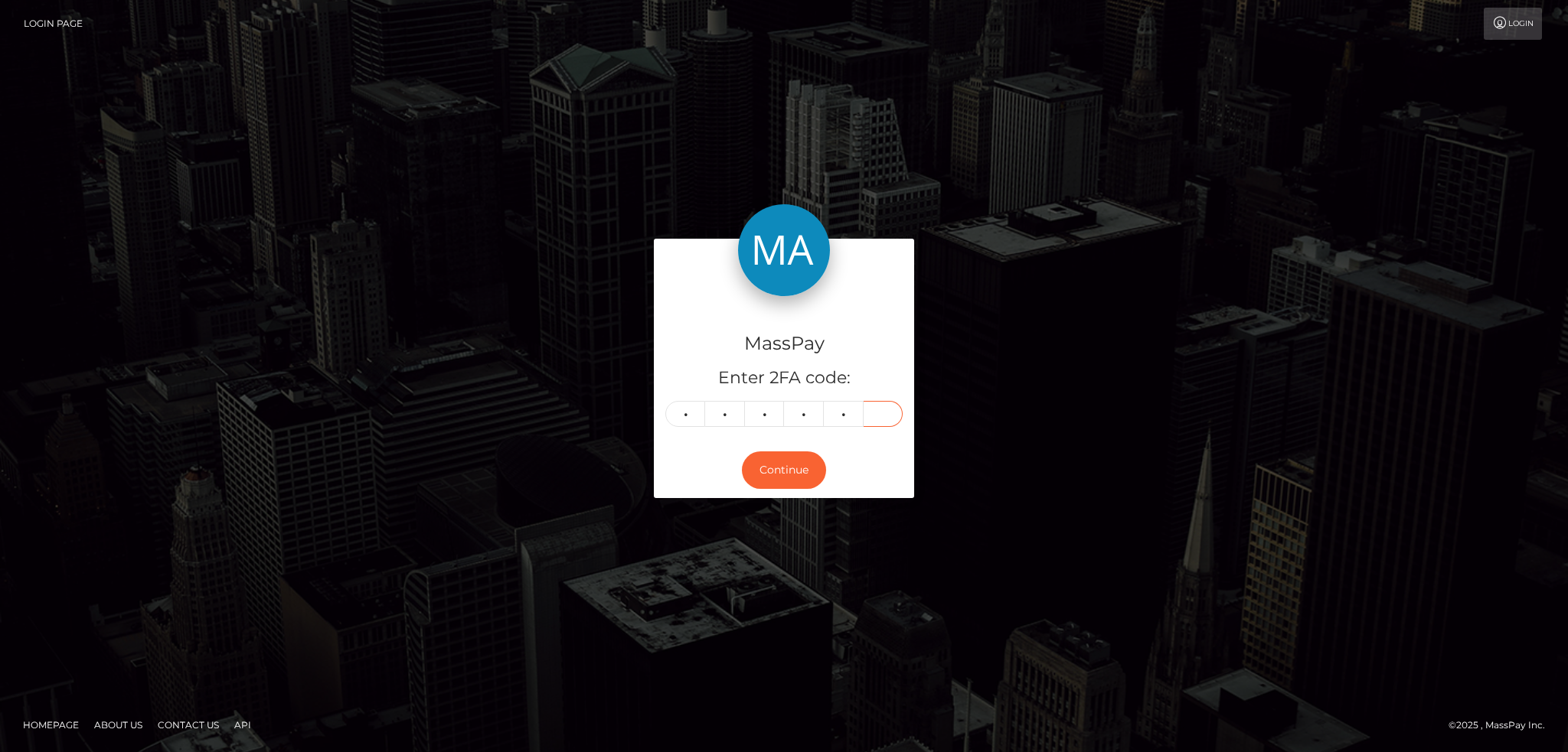
type input "6"
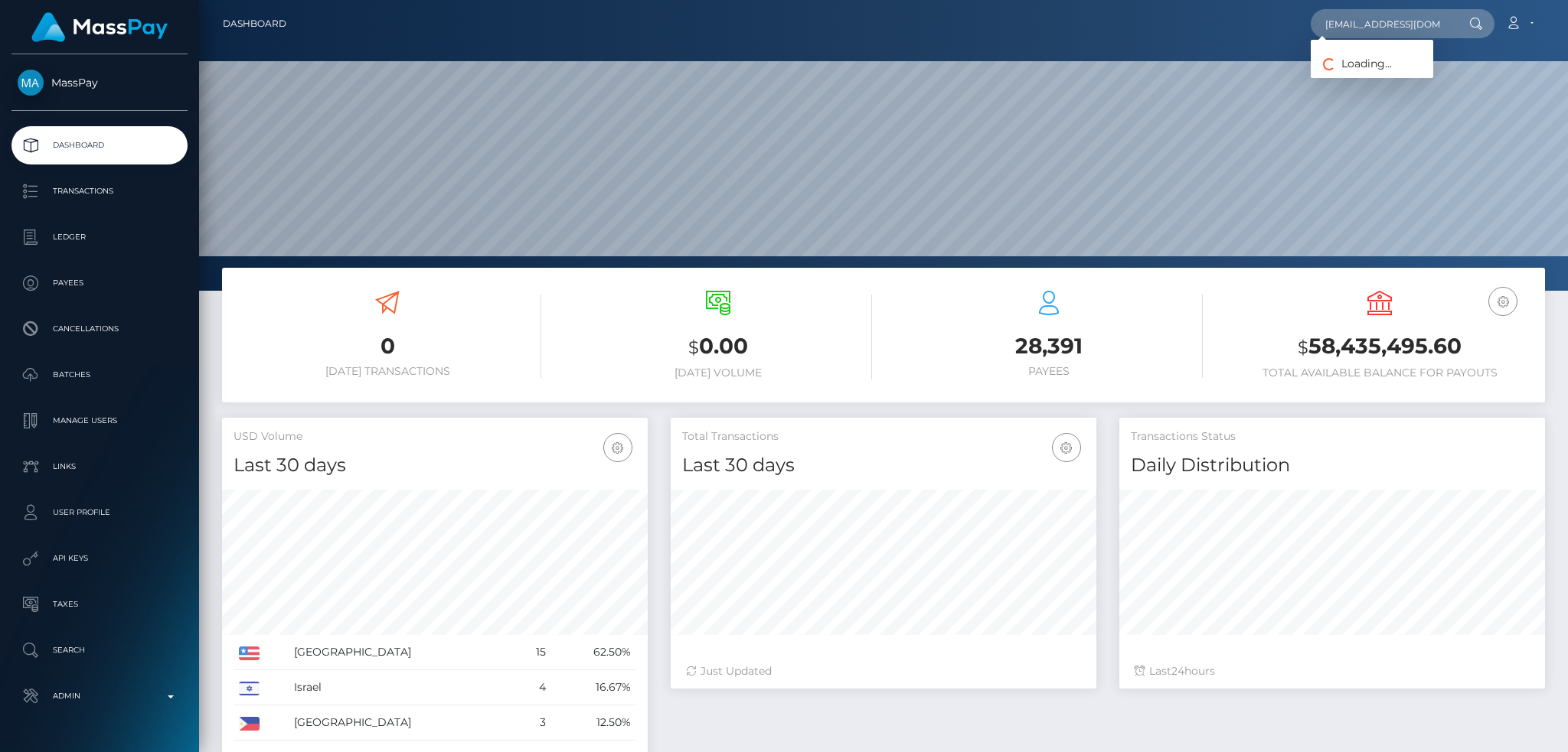
scroll to position [272, 424]
type input "[EMAIL_ADDRESS][DOMAIN_NAME]"
click at [1375, 77] on link "MG STUDIO SHPK" at bounding box center [1371, 80] width 122 height 28
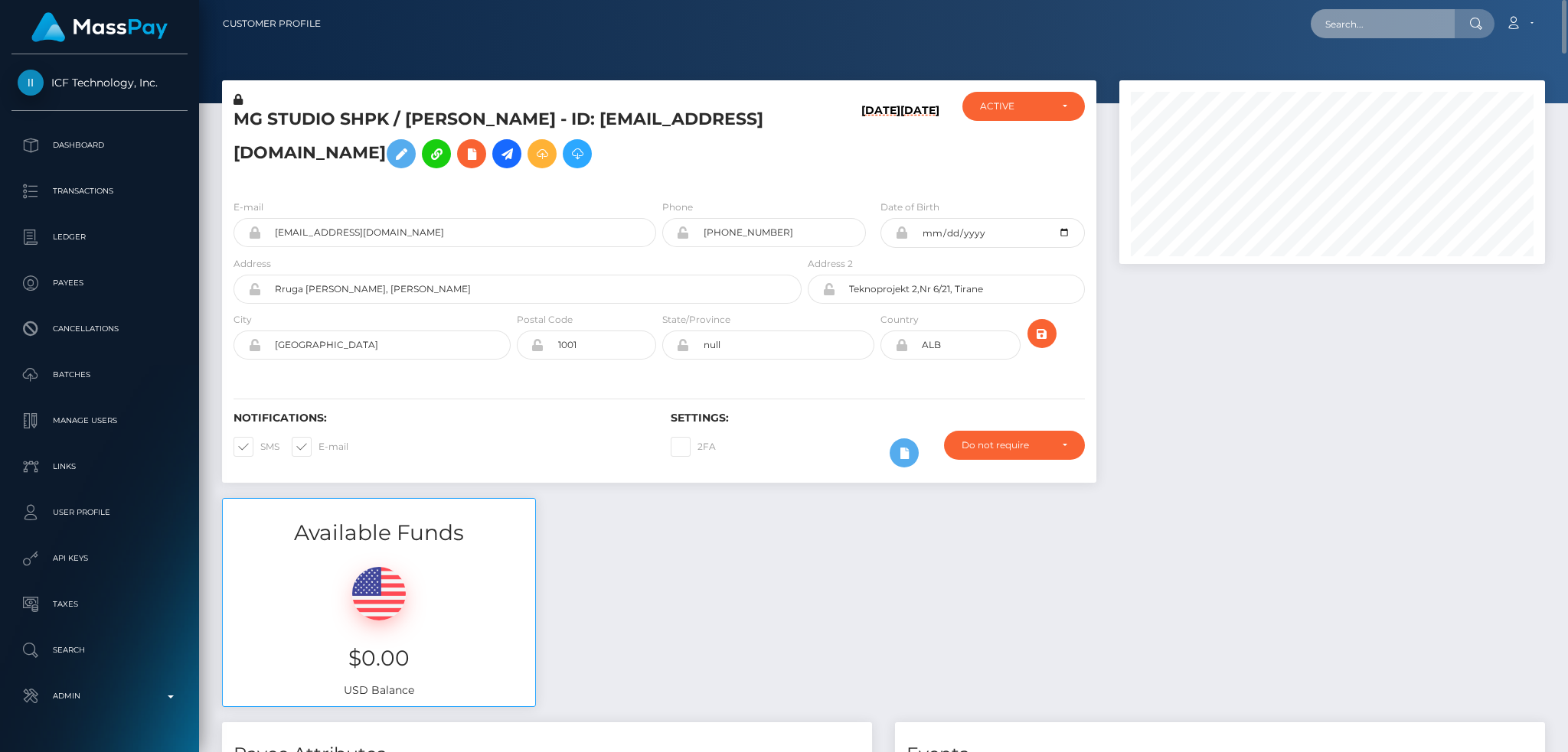
click at [1395, 23] on input "text" at bounding box center [1382, 24] width 144 height 29
paste input "pout_u14bMGvQqGPiH"
type input "pout_u14bMGvQqGPiH"
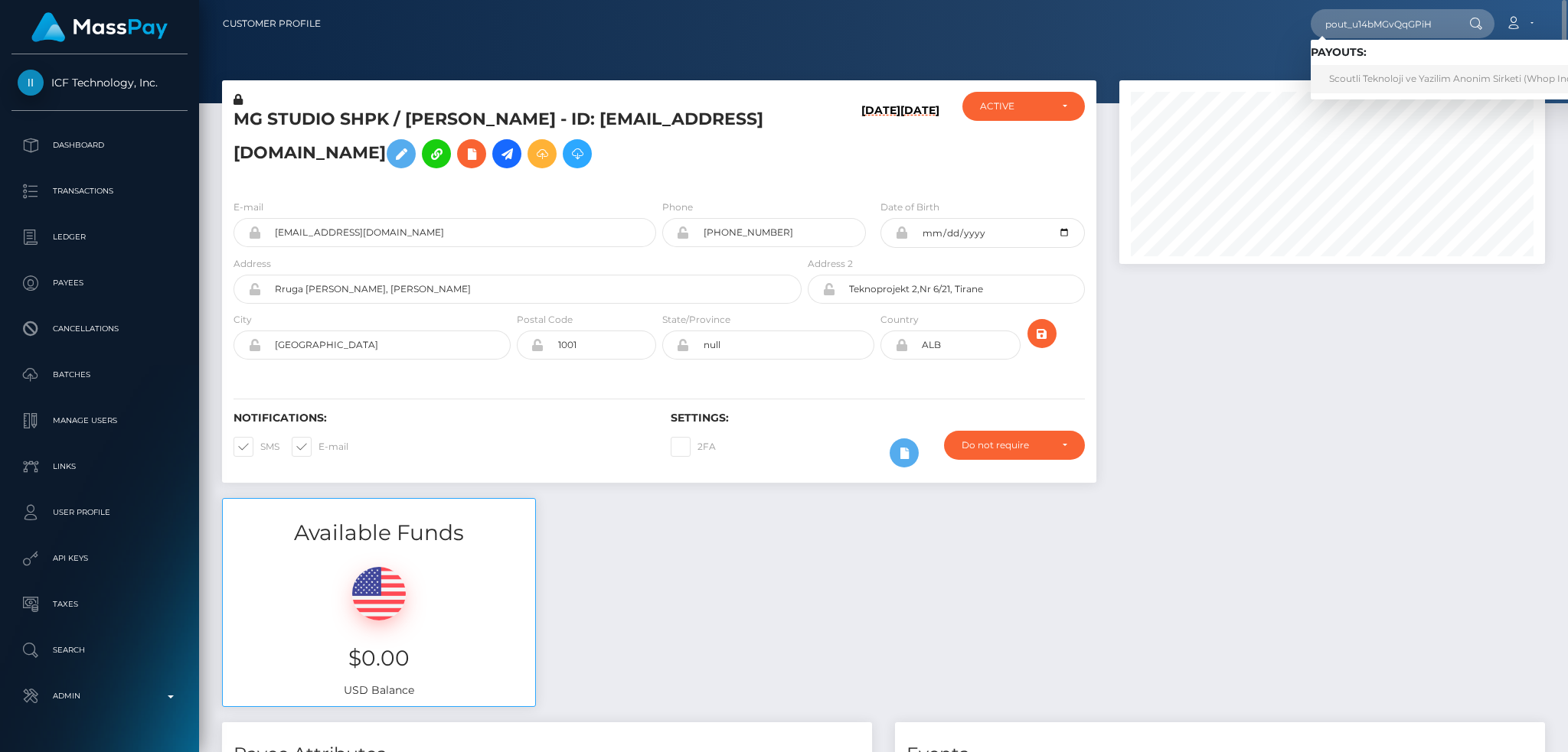
click at [1362, 84] on link "Scoutli Teknoloji ve Yazilim Anonim Sirketi (Whop Inc - )" at bounding box center [1455, 80] width 291 height 28
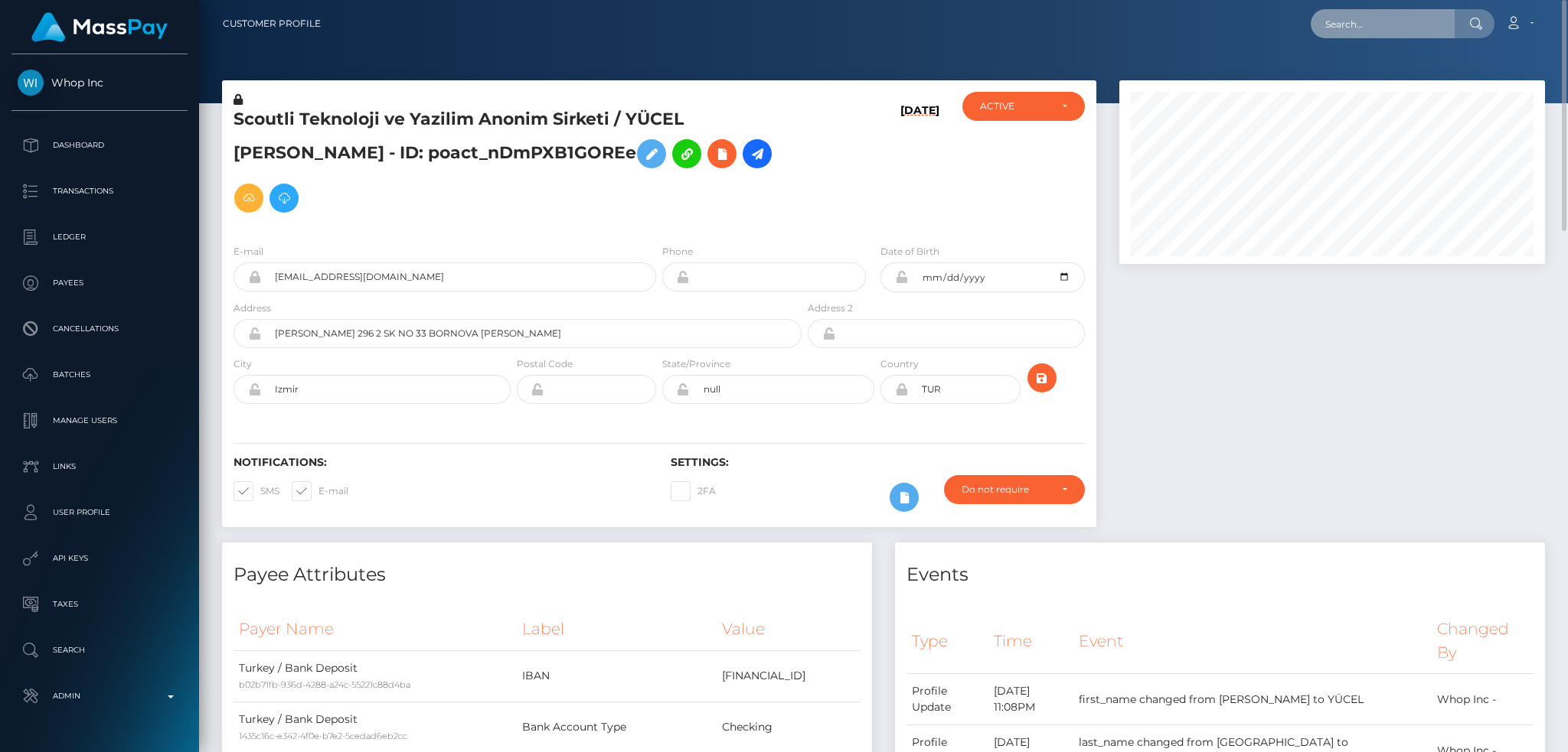
click at [1354, 28] on input "text" at bounding box center [1382, 24] width 144 height 29
paste input "[EMAIL_ADDRESS][DOMAIN_NAME]"
click at [1409, 23] on input "csmanager@myctfo.com" at bounding box center [1382, 24] width 144 height 29
paste input "naitlibat63@gmail"
type input "naitlibat63@gmail.com"
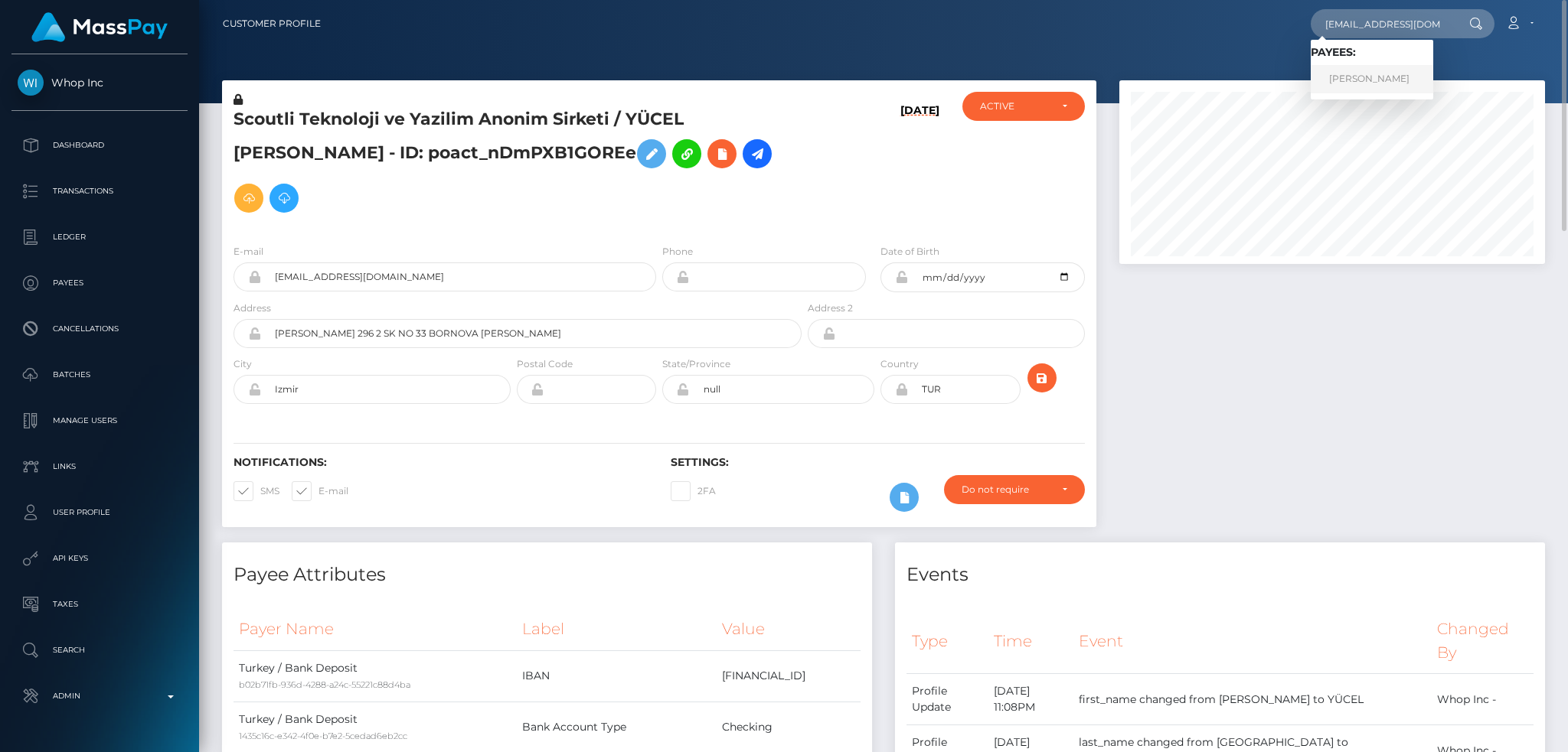
click at [1369, 73] on link "NATALIIA BATURINA" at bounding box center [1371, 80] width 122 height 28
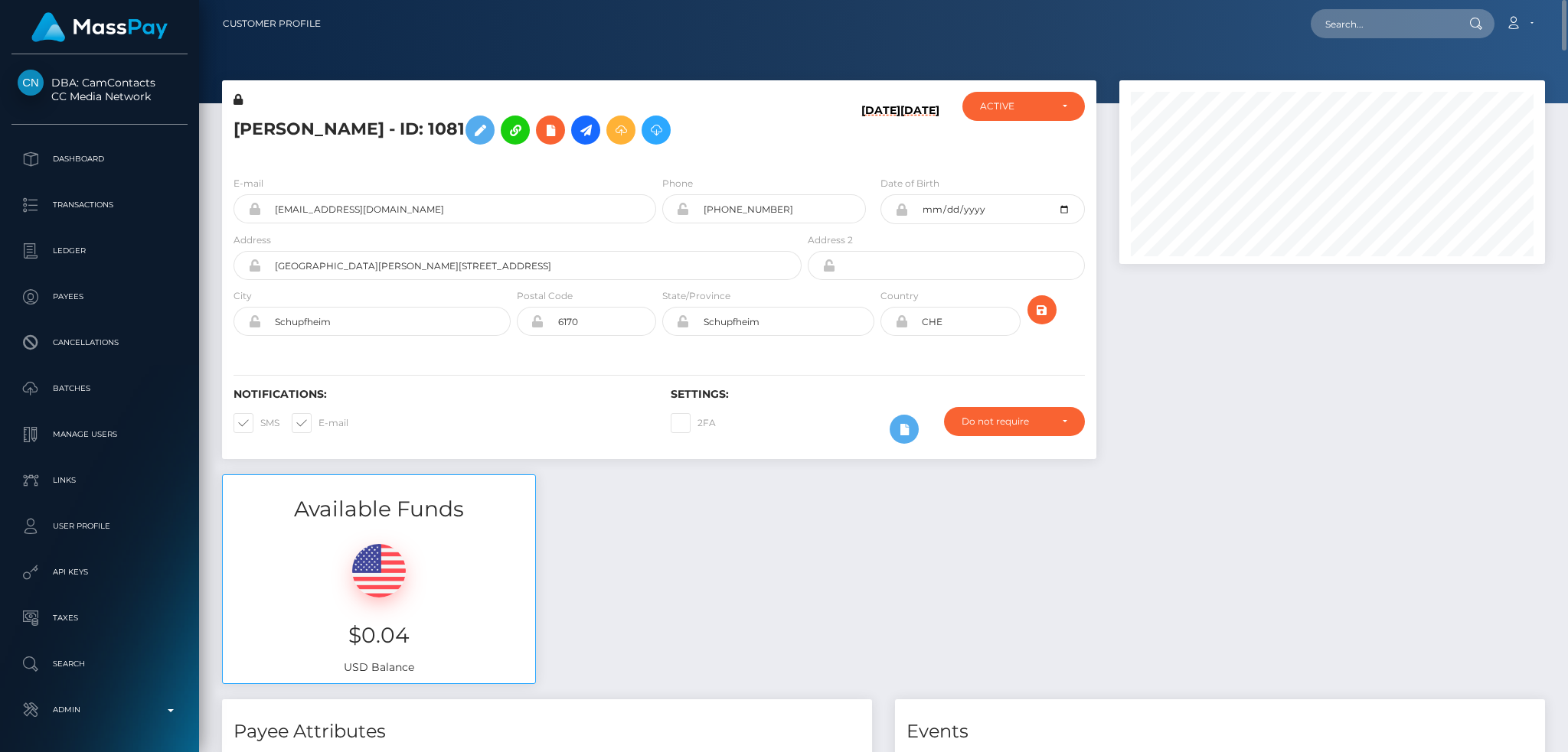
click at [267, 126] on h5 "NATALIIA BATURINA - ID: 1081" at bounding box center [513, 130] width 560 height 45
copy h5 "NATALIIA"
drag, startPoint x: 1345, startPoint y: 18, endPoint x: 1307, endPoint y: 29, distance: 39.6
click at [1345, 18] on input "text" at bounding box center [1382, 24] width 144 height 29
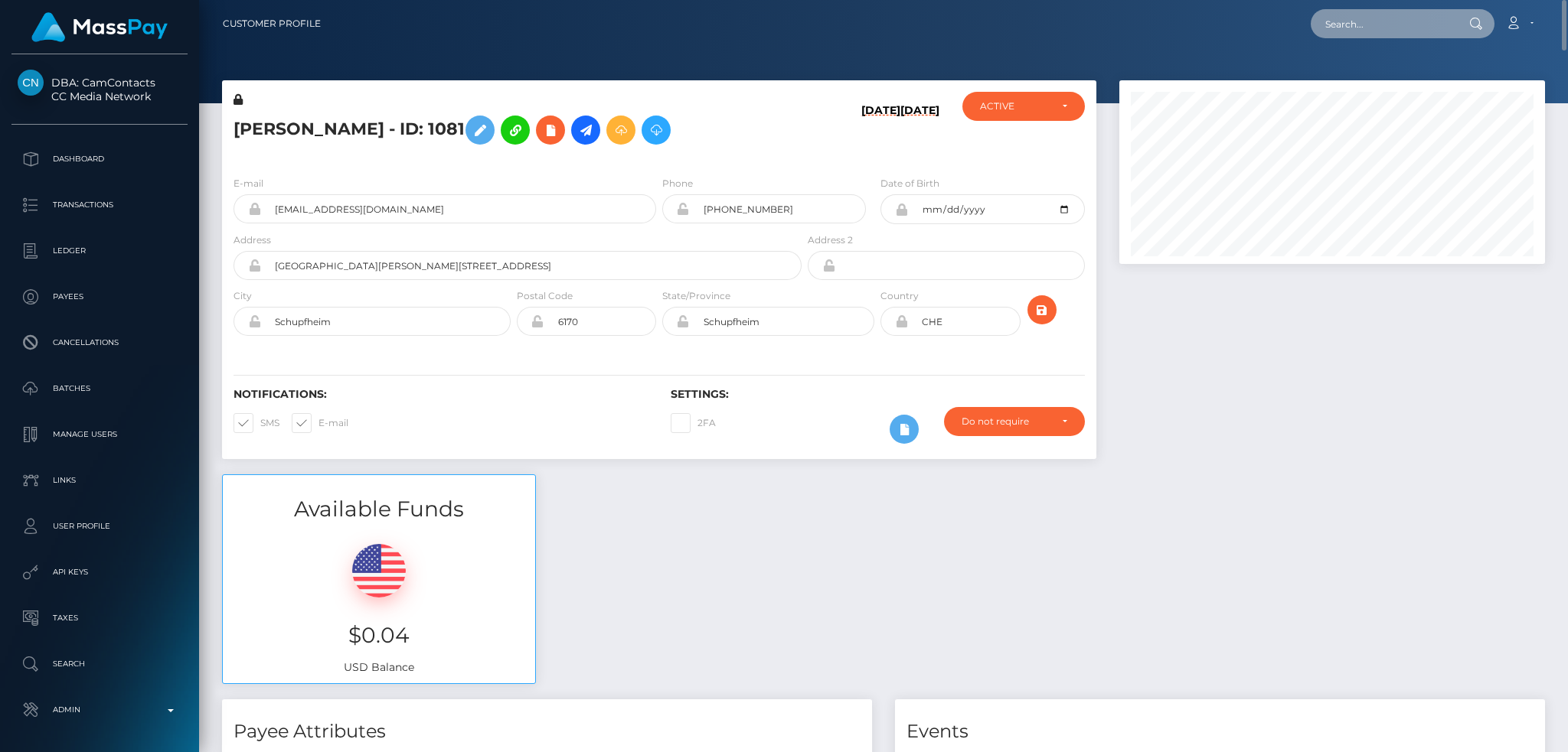
paste input "ivetteadrianar@gmail.com"
type input "ivetteadrianar@gmail.com"
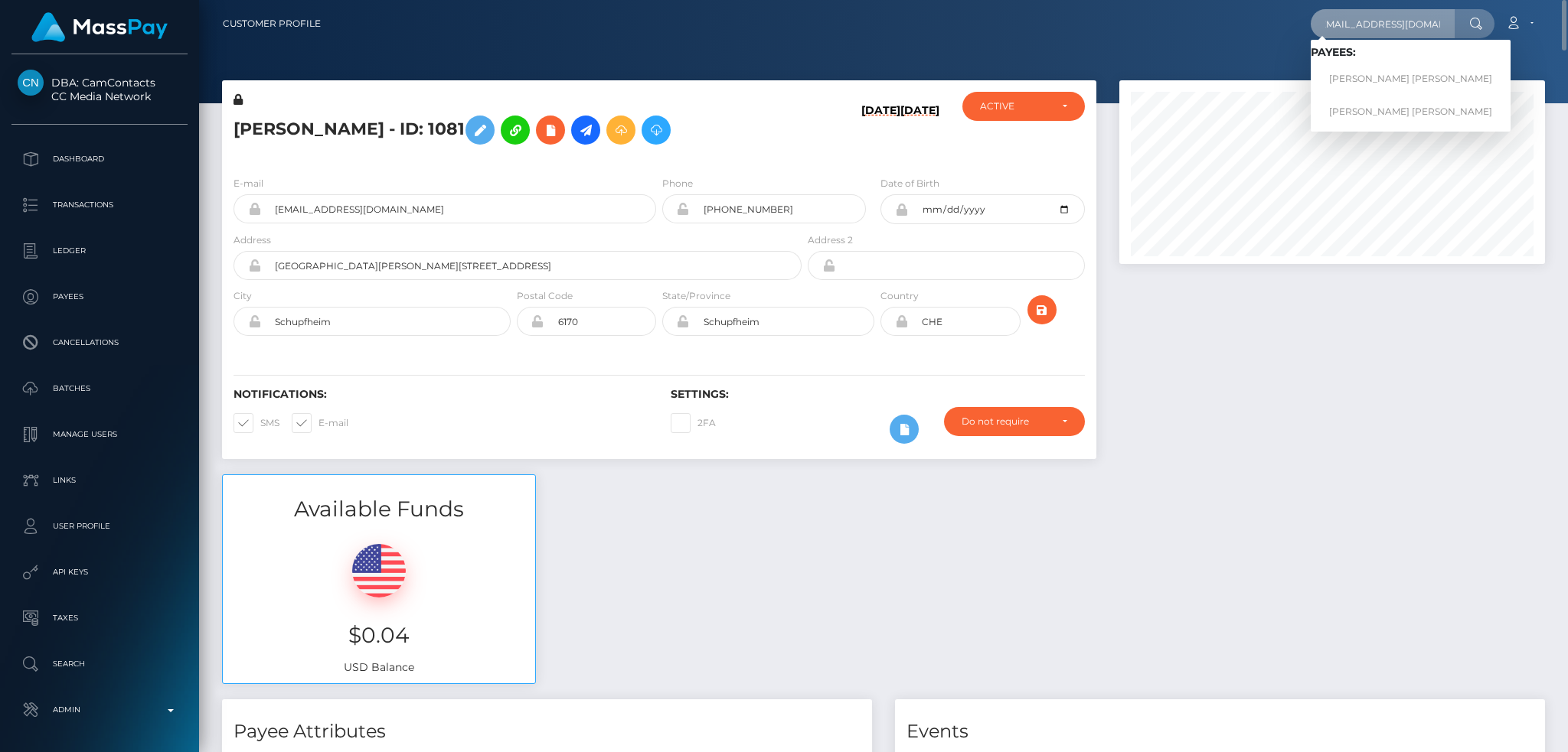
scroll to position [0, 0]
click at [1358, 113] on link "Ivette Adriana Rojo Morales" at bounding box center [1410, 112] width 200 height 28
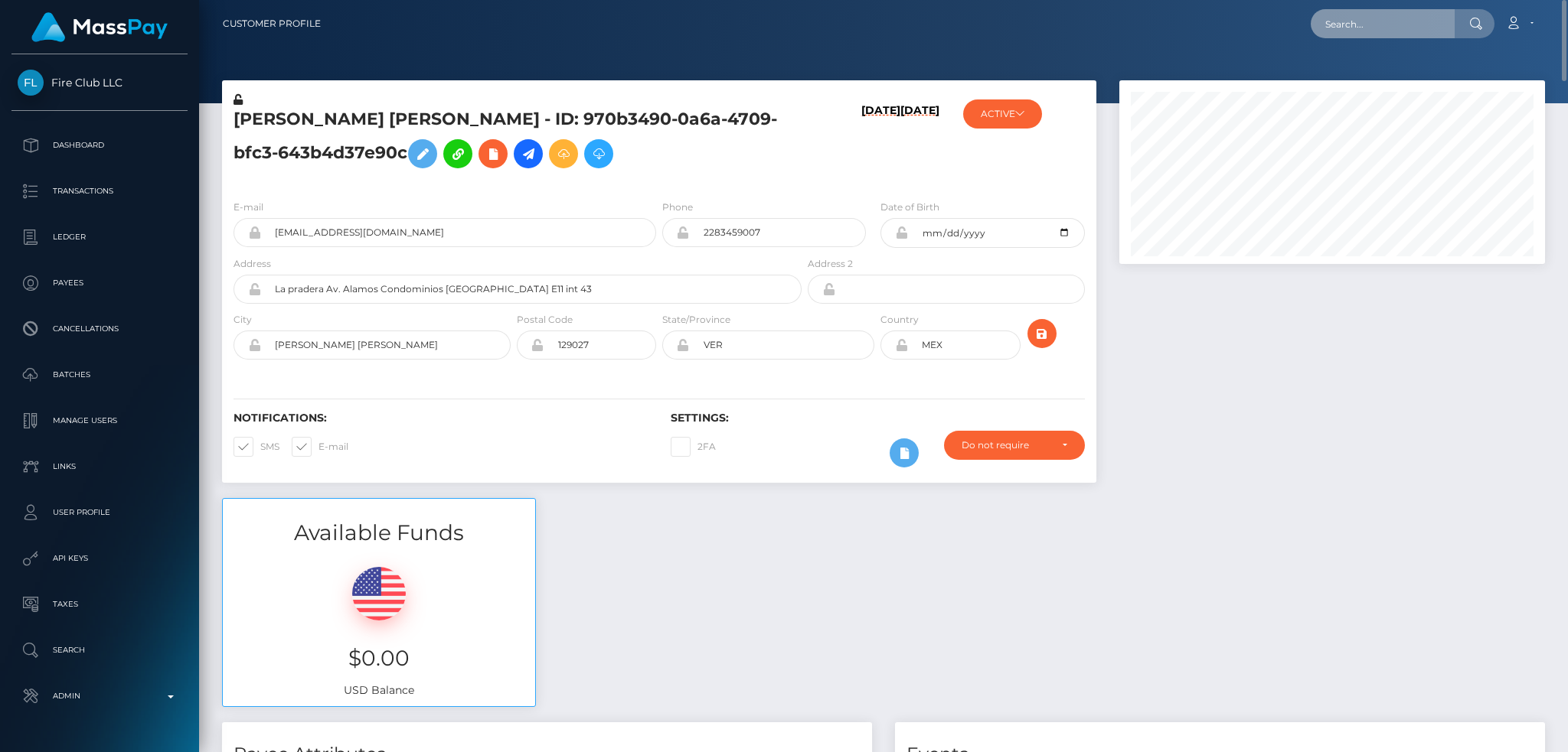
drag, startPoint x: 1351, startPoint y: 22, endPoint x: 1214, endPoint y: 42, distance: 138.5
click at [1351, 22] on input "text" at bounding box center [1382, 24] width 144 height 29
paste input "0dZwyjBZPWXIvjDYIYVwbXuxM7W2"
type input "0dZwyjBZPWXIvjDYIYVwbXuxM7W2"
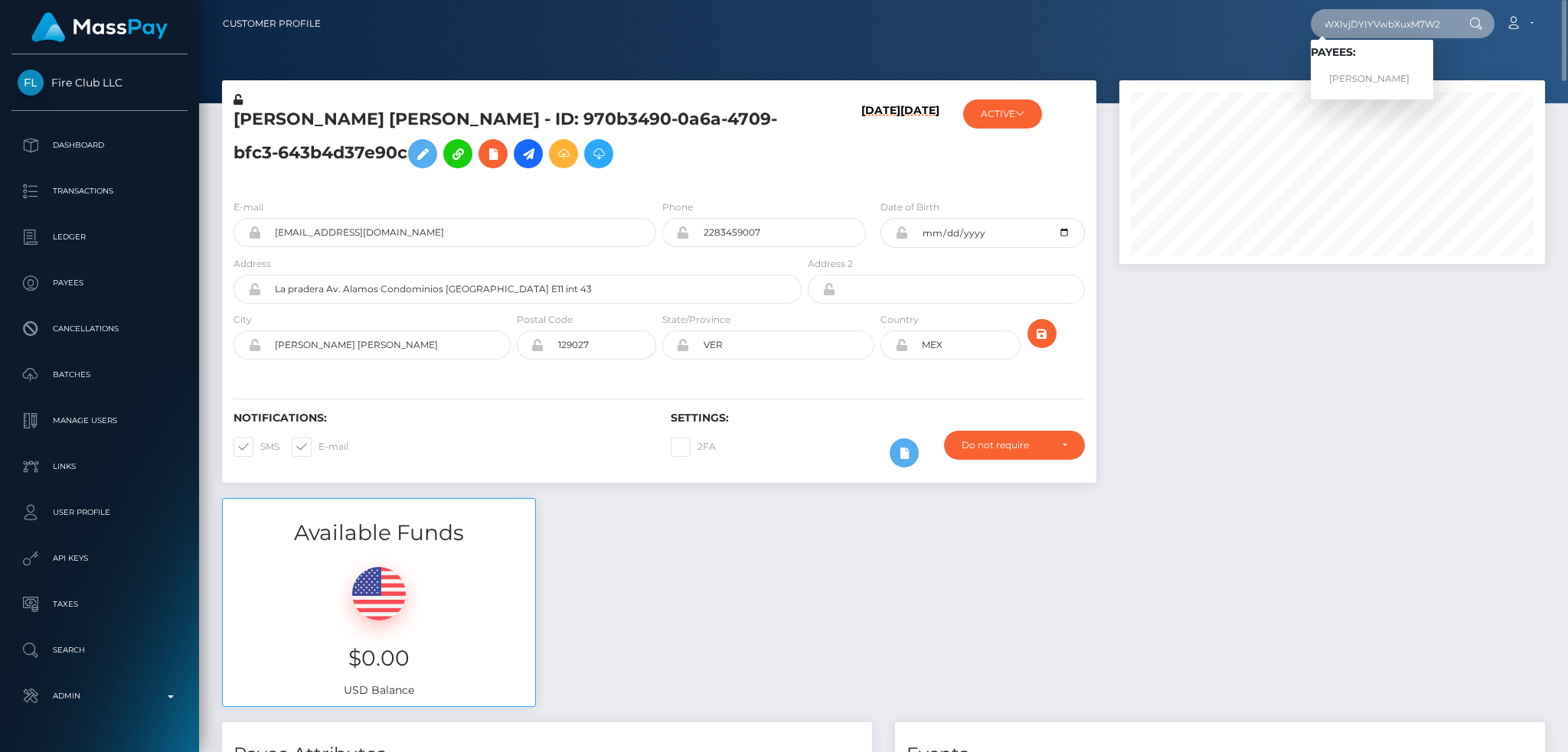
scroll to position [0, 0]
click at [1380, 76] on link "NATALIE REY" at bounding box center [1371, 80] width 122 height 28
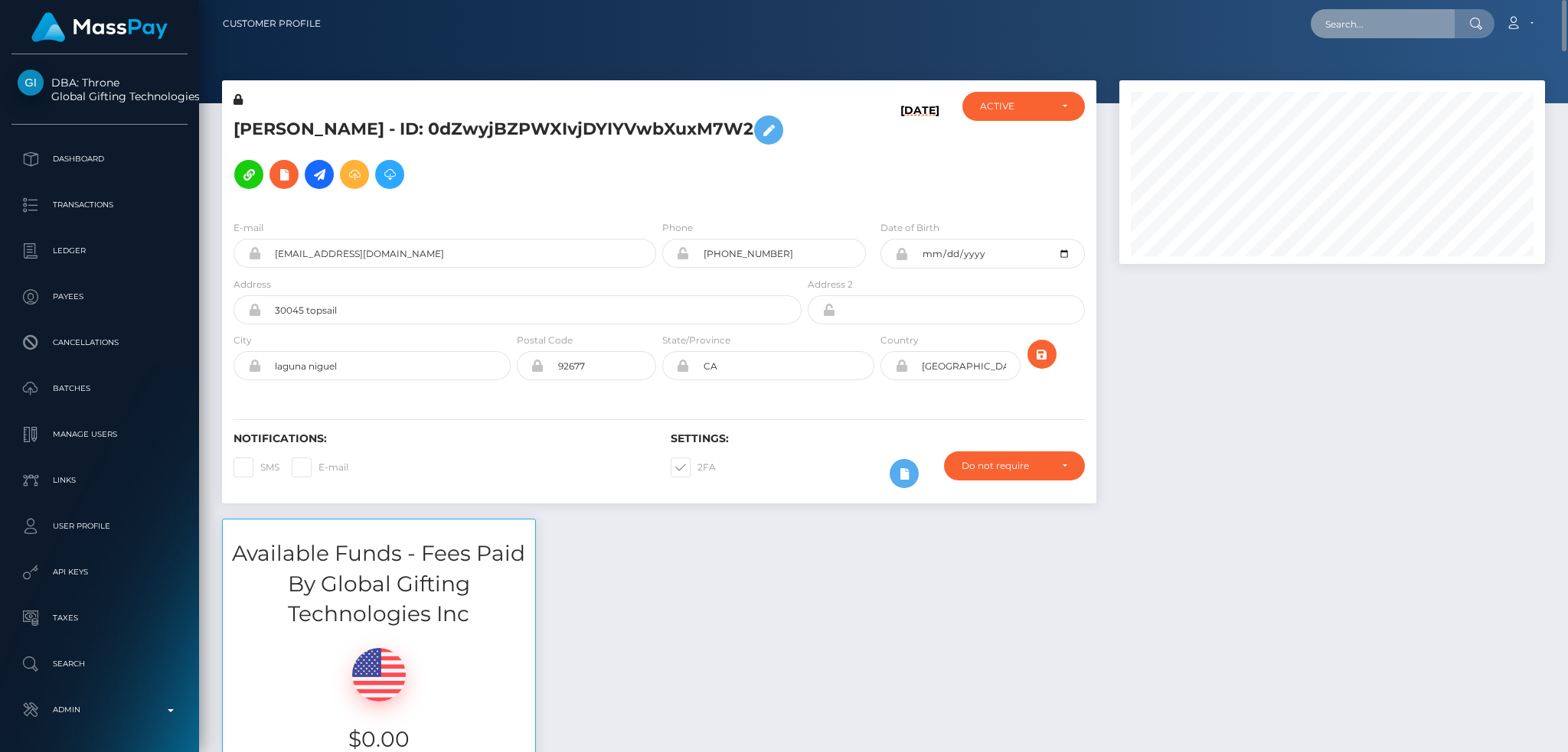
click at [1381, 18] on input "text" at bounding box center [1382, 24] width 144 height 29
paste input "[EMAIL_ADDRESS][DOMAIN_NAME]"
type input "[EMAIL_ADDRESS][DOMAIN_NAME]"
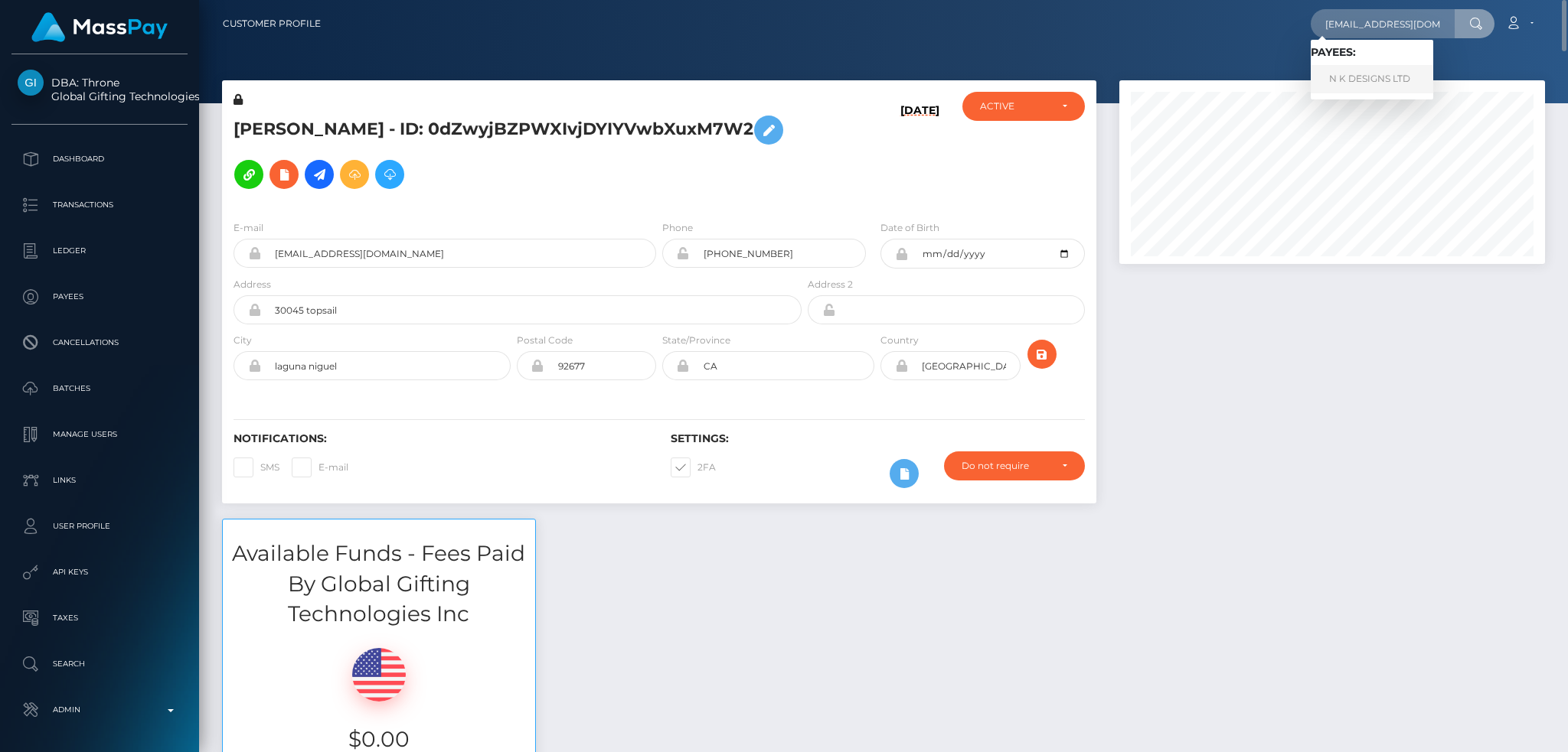
drag, startPoint x: 1361, startPoint y: 74, endPoint x: 916, endPoint y: 50, distance: 445.6
click at [1361, 74] on link "N K DESIGNS LTD" at bounding box center [1371, 80] width 122 height 28
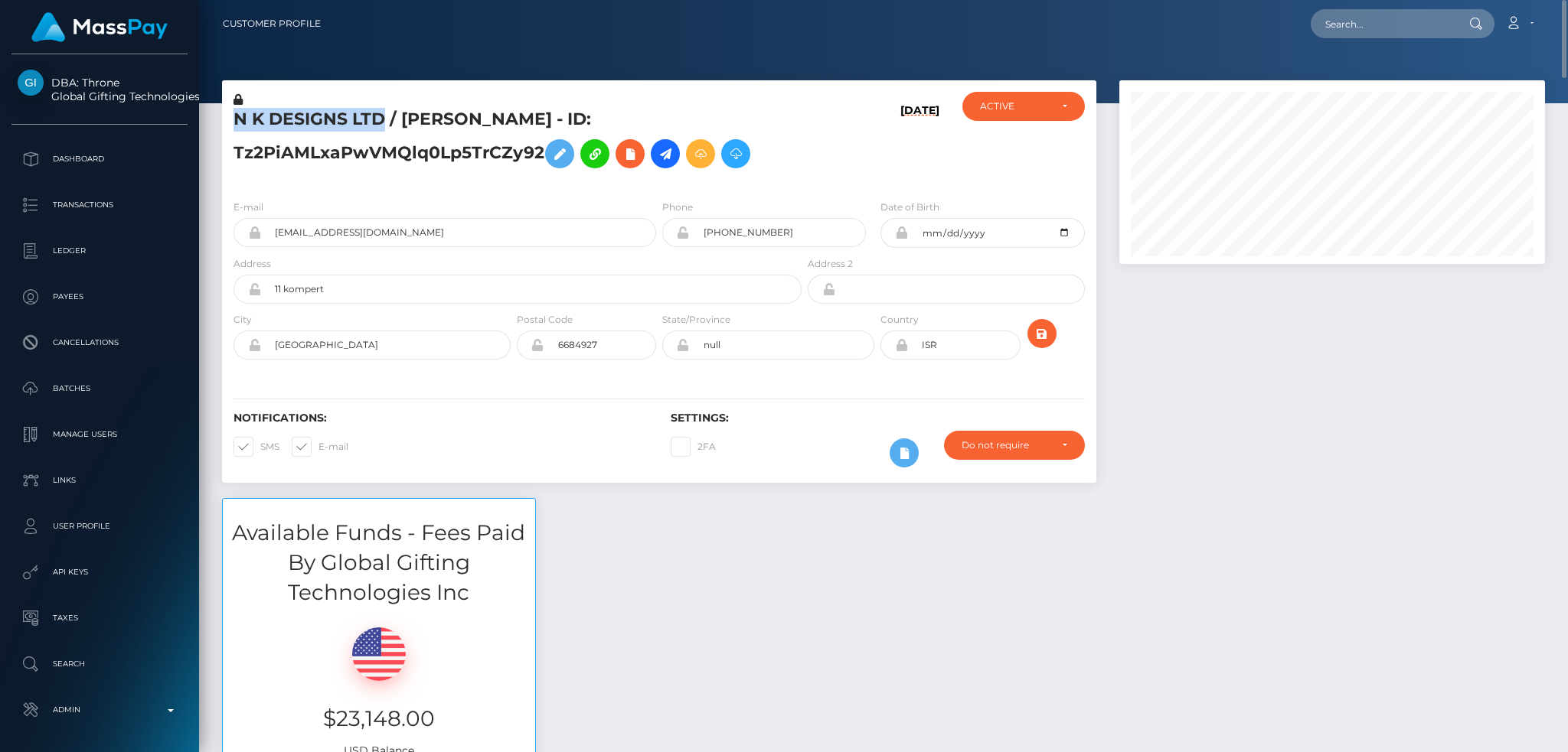
drag, startPoint x: 383, startPoint y: 112, endPoint x: 227, endPoint y: 115, distance: 156.0
click at [227, 115] on div "N K DESIGNS LTD / [PERSON_NAME] - ID: Tz2PiAMLxaPwVMQlq0Lp5TrCZy92" at bounding box center [513, 139] width 583 height 96
copy h5 "N K DESIGNS LTD"
click at [1370, 18] on input "text" at bounding box center [1382, 24] width 144 height 29
paste input "[EMAIL_ADDRESS][DOMAIN_NAME]"
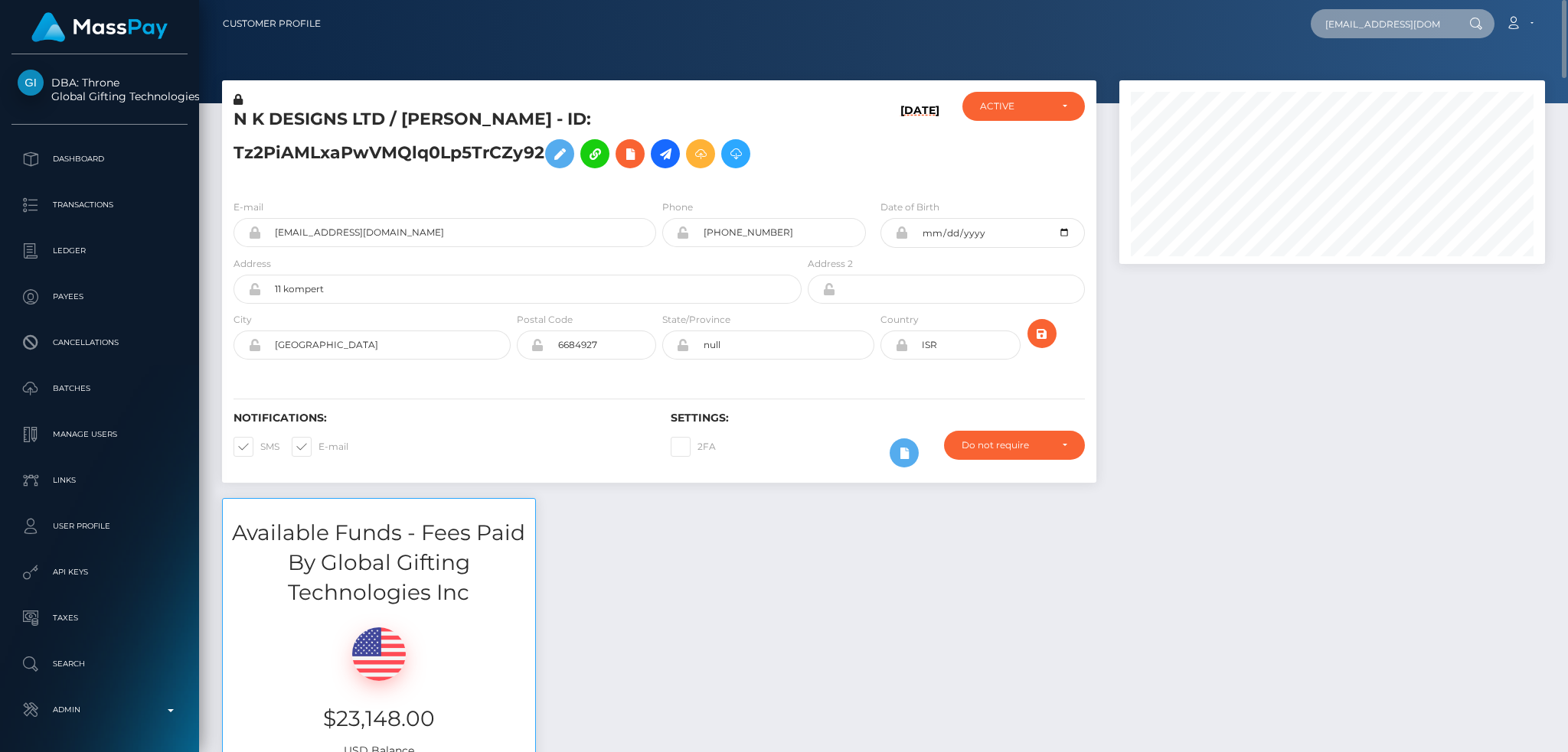
scroll to position [0, 30]
type input "[EMAIL_ADDRESS][DOMAIN_NAME]"
click at [1409, 72] on link "Radu Adrian Grigore" at bounding box center [1371, 80] width 122 height 28
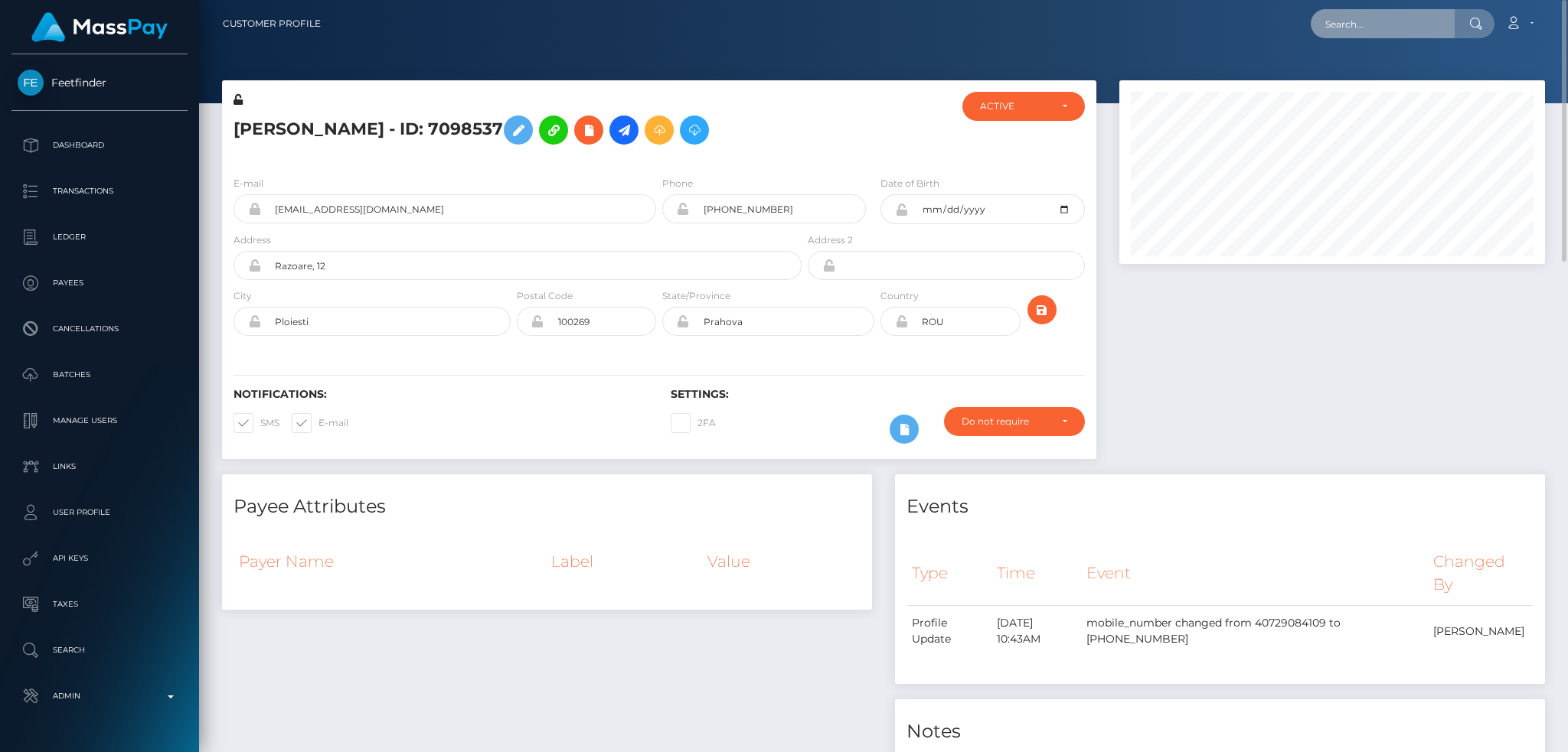
click at [1376, 19] on input "text" at bounding box center [1382, 24] width 144 height 29
paste input "dm57K2IfQDOrhM9I_bvAJA"
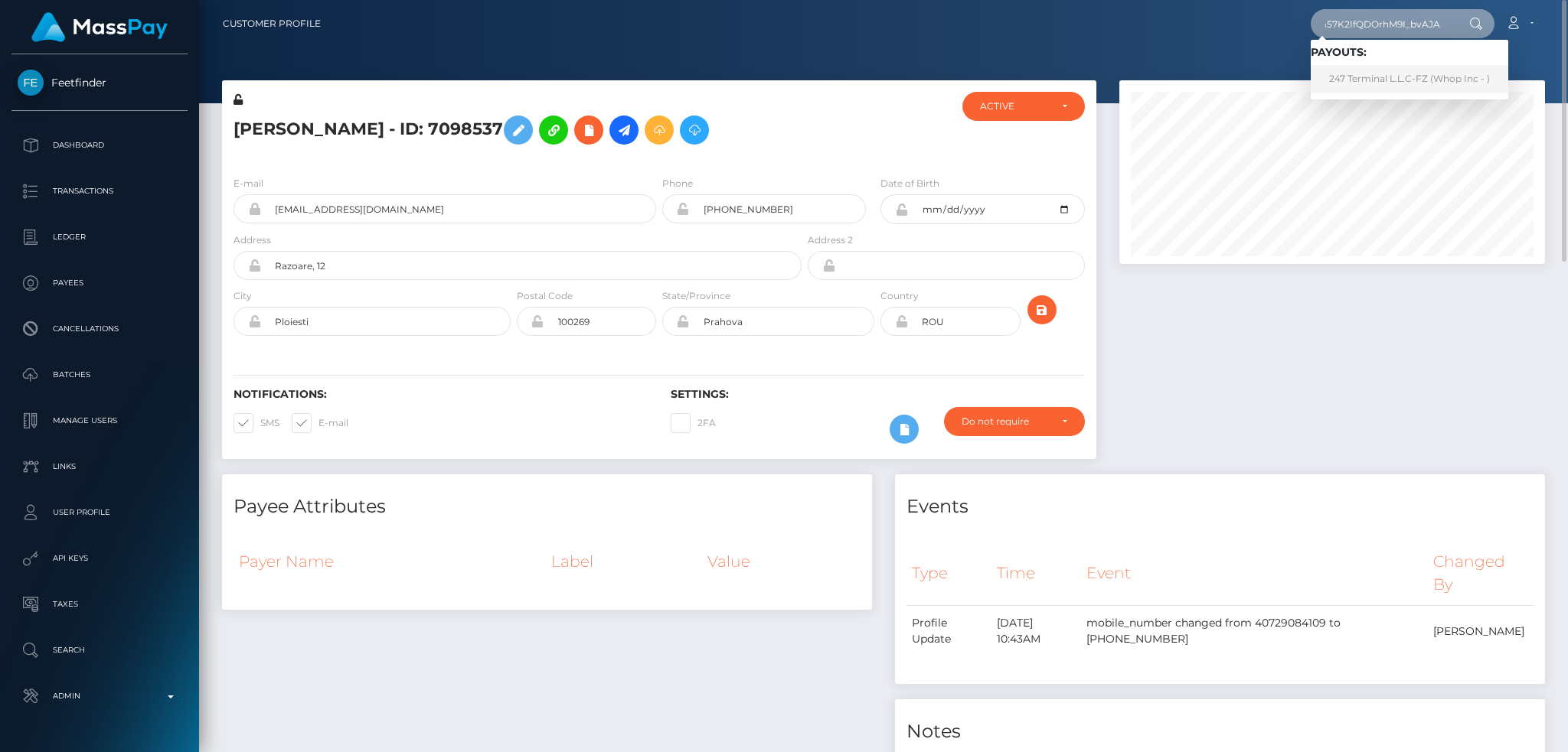
type input "dm57K2IfQDOrhM9I_bvAJA"
click at [1415, 82] on link "247 Terminal L.L.C-FZ (Whop Inc - )" at bounding box center [1409, 80] width 197 height 28
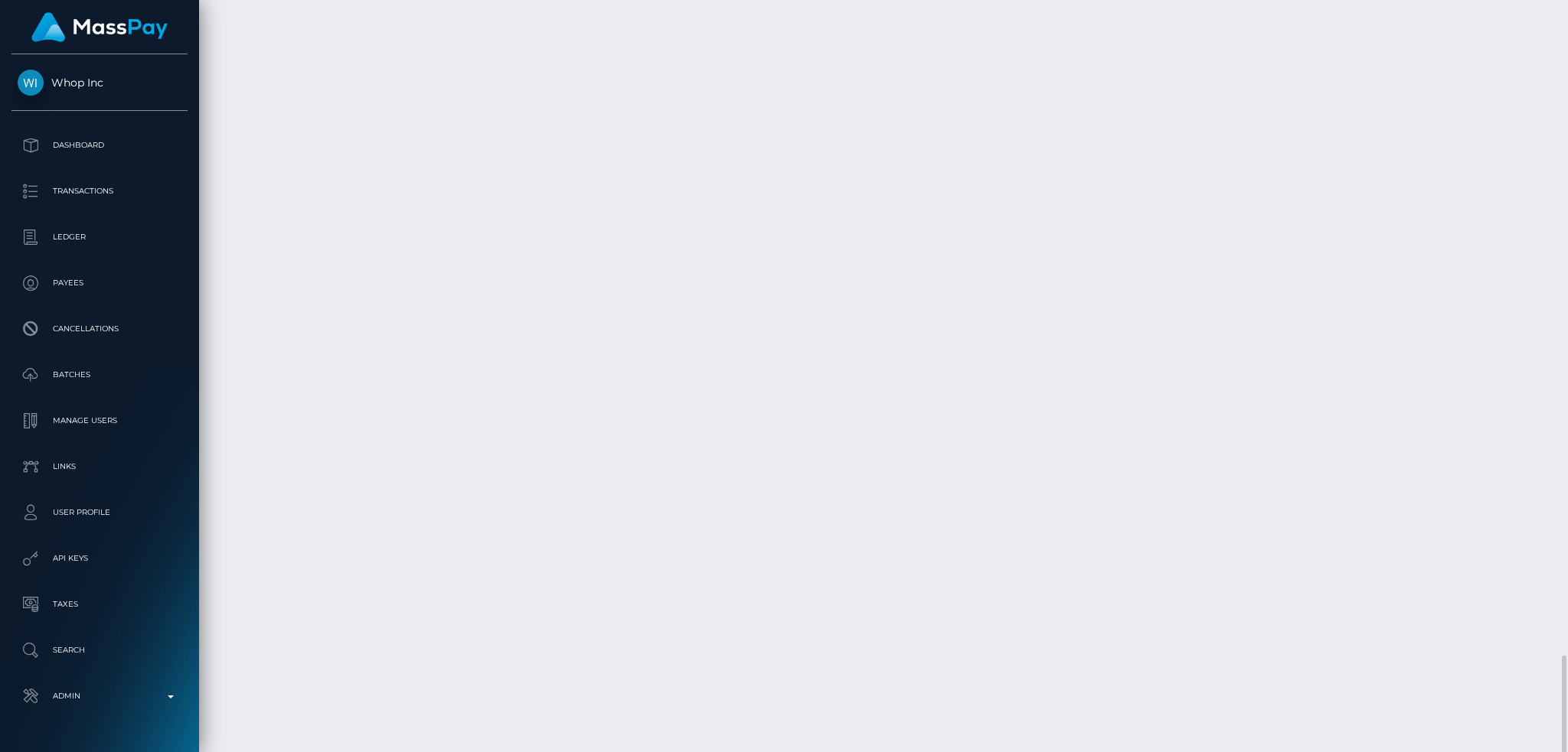
scroll to position [2525, 0]
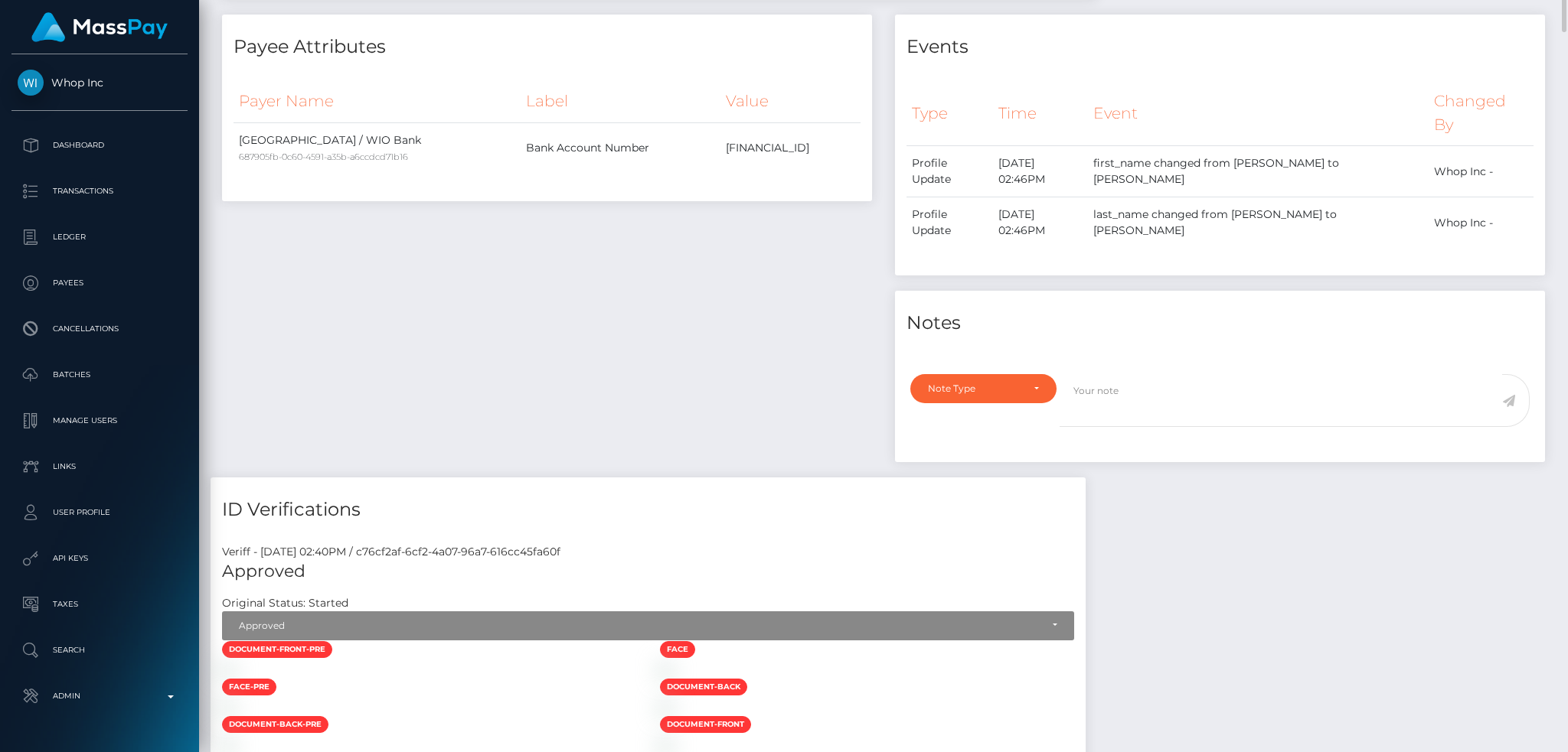
scroll to position [0, 0]
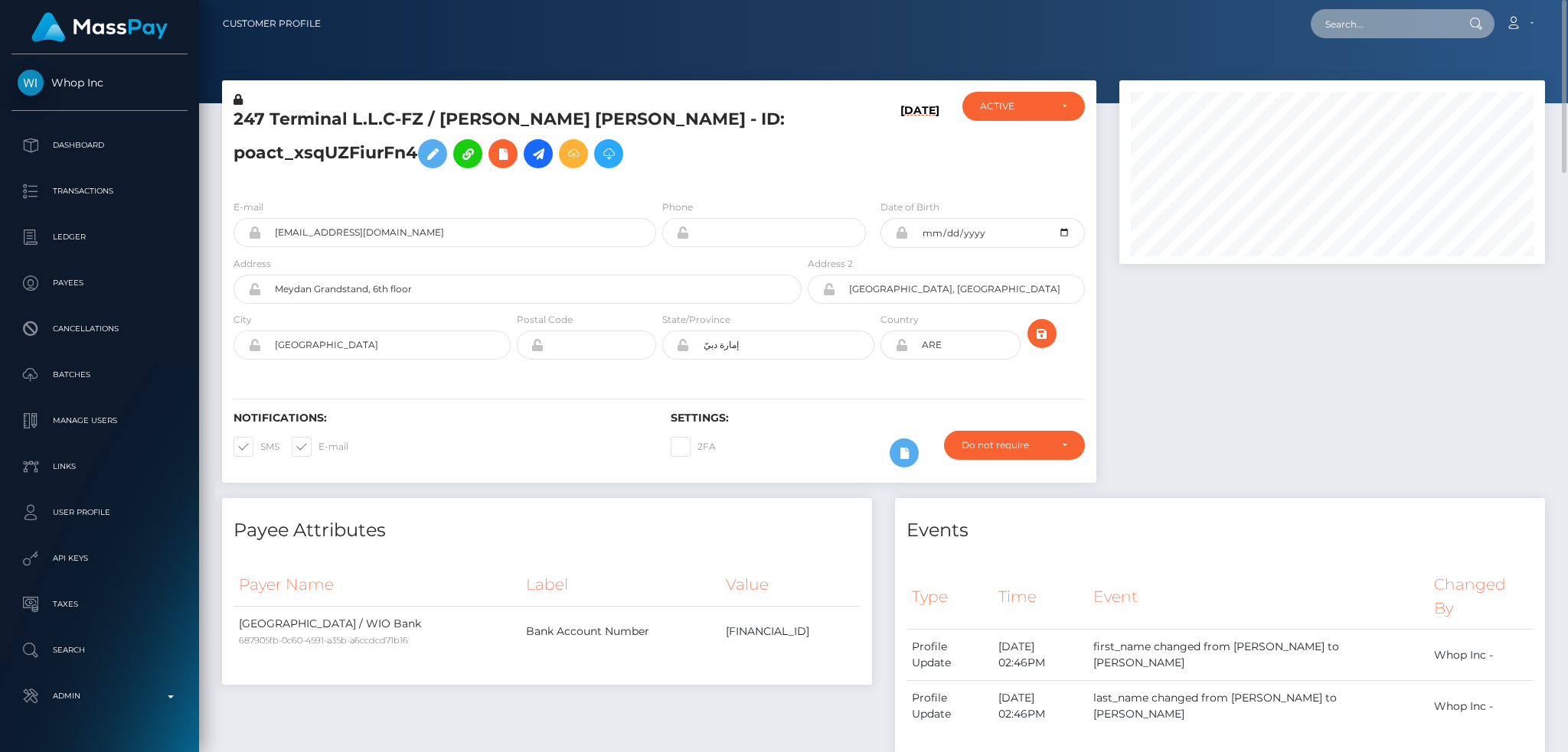
drag, startPoint x: 1353, startPoint y: 26, endPoint x: 1226, endPoint y: 52, distance: 129.6
click at [1353, 26] on input "text" at bounding box center [1382, 24] width 144 height 29
paste input "RQevSpneAMrFv2BUtOb150"
type input "RQevSpneAMrFv2BUtOb150"
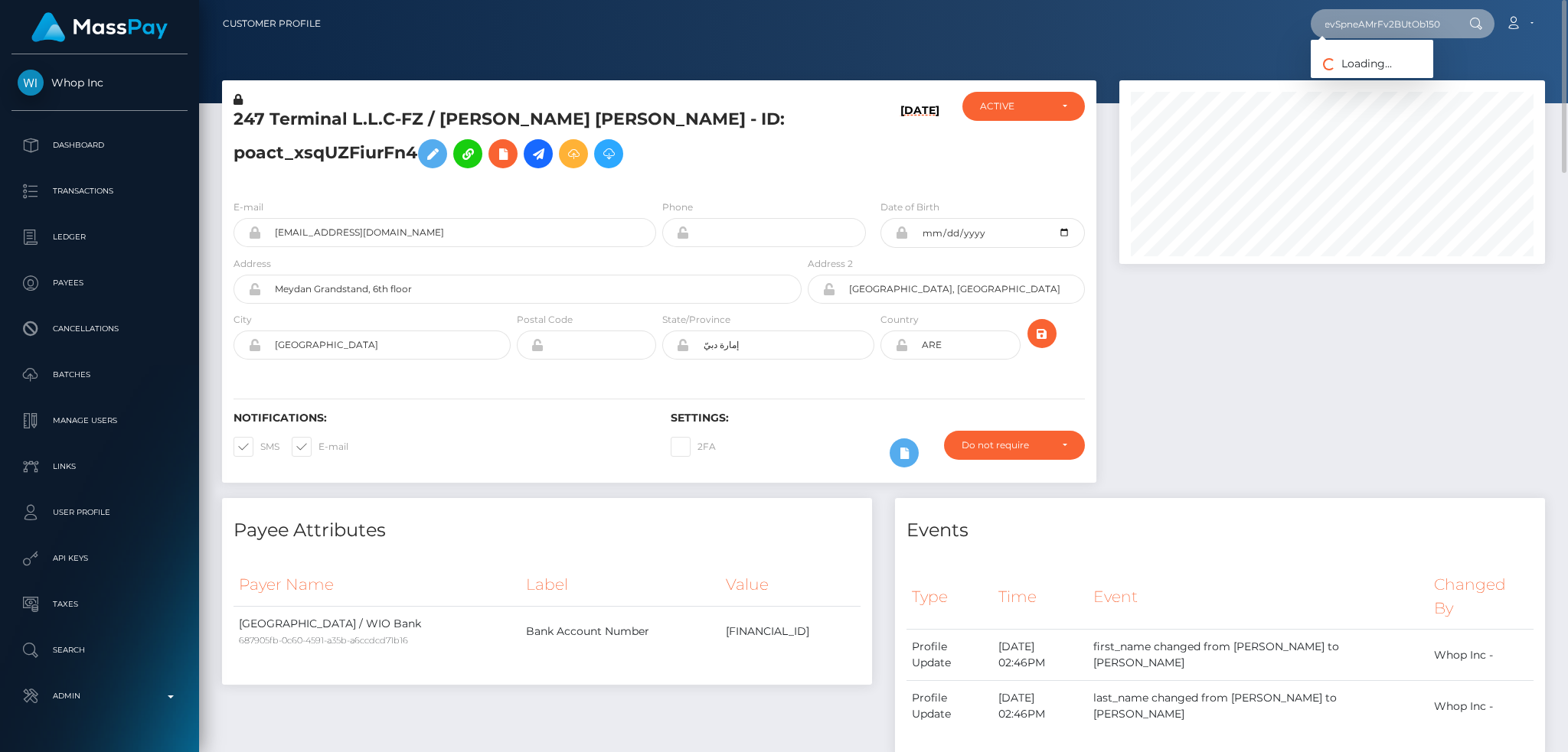
scroll to position [0, 0]
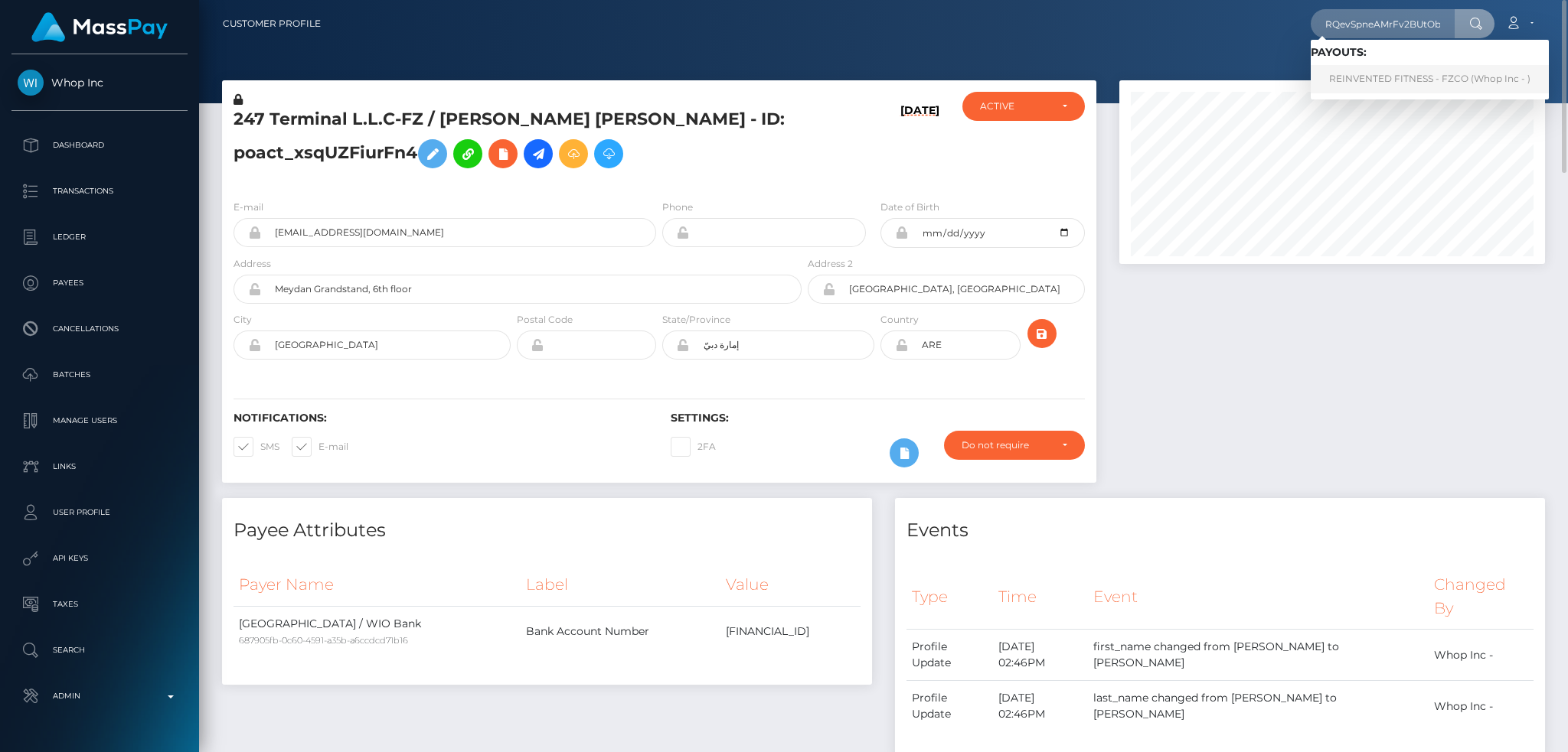
click at [1375, 73] on link "REINVENTED FITNESS - FZCO (Whop Inc - )" at bounding box center [1429, 80] width 238 height 28
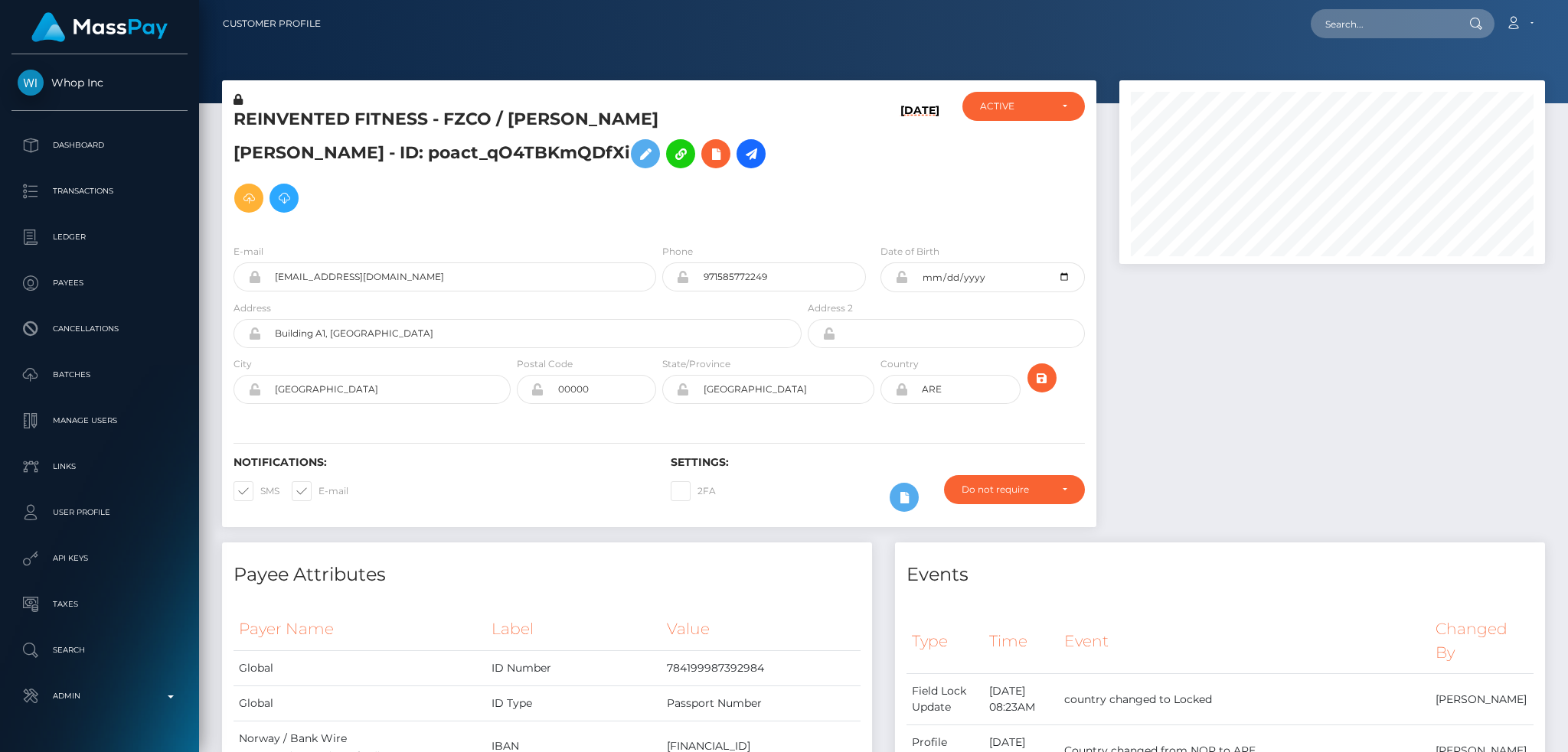
scroll to position [184, 424]
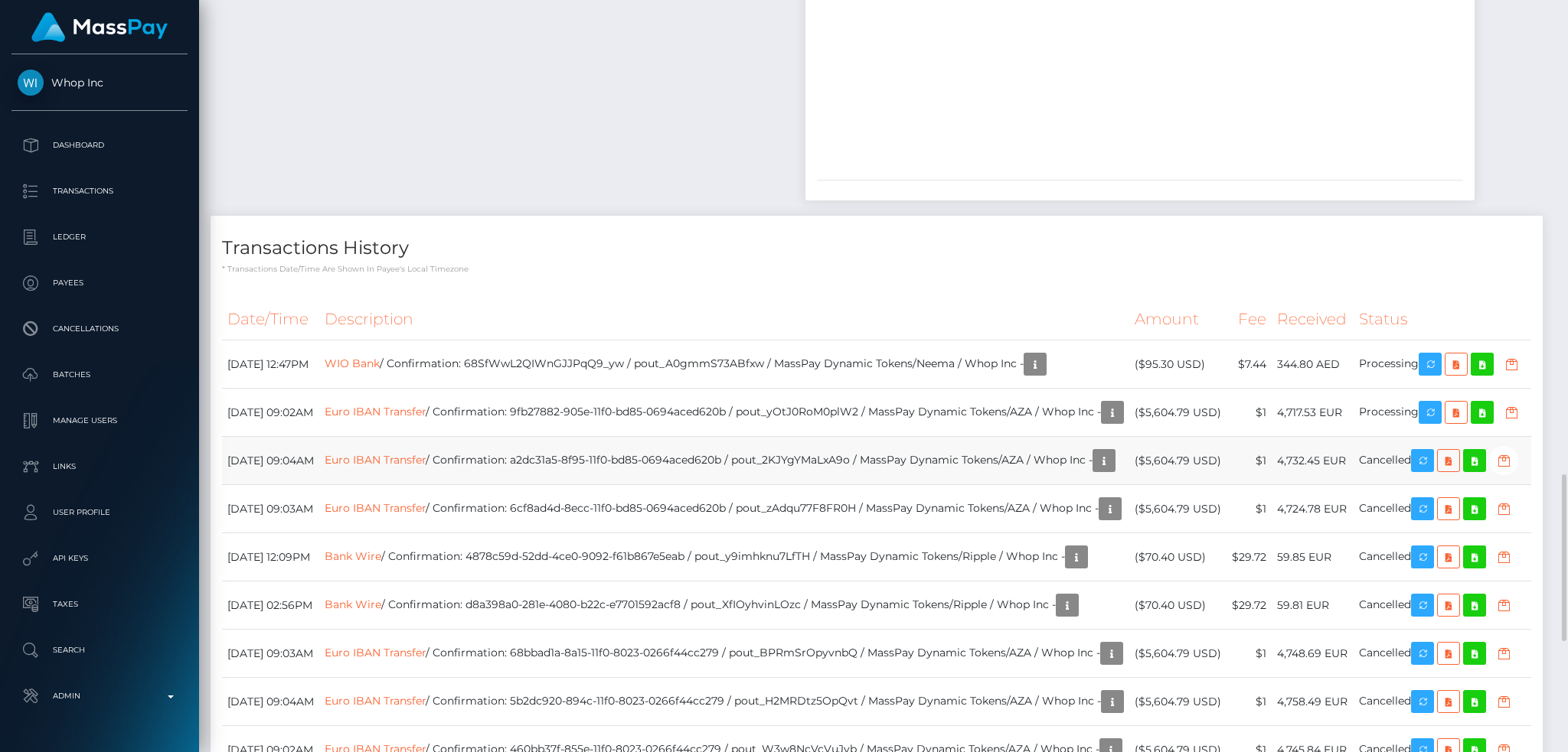
click at [736, 438] on td "Euro IBAN Transfer / Confirmation: a2dc31a5-8f95-11f0-bd85-0694aced620b / pout_…" at bounding box center [724, 460] width 810 height 48
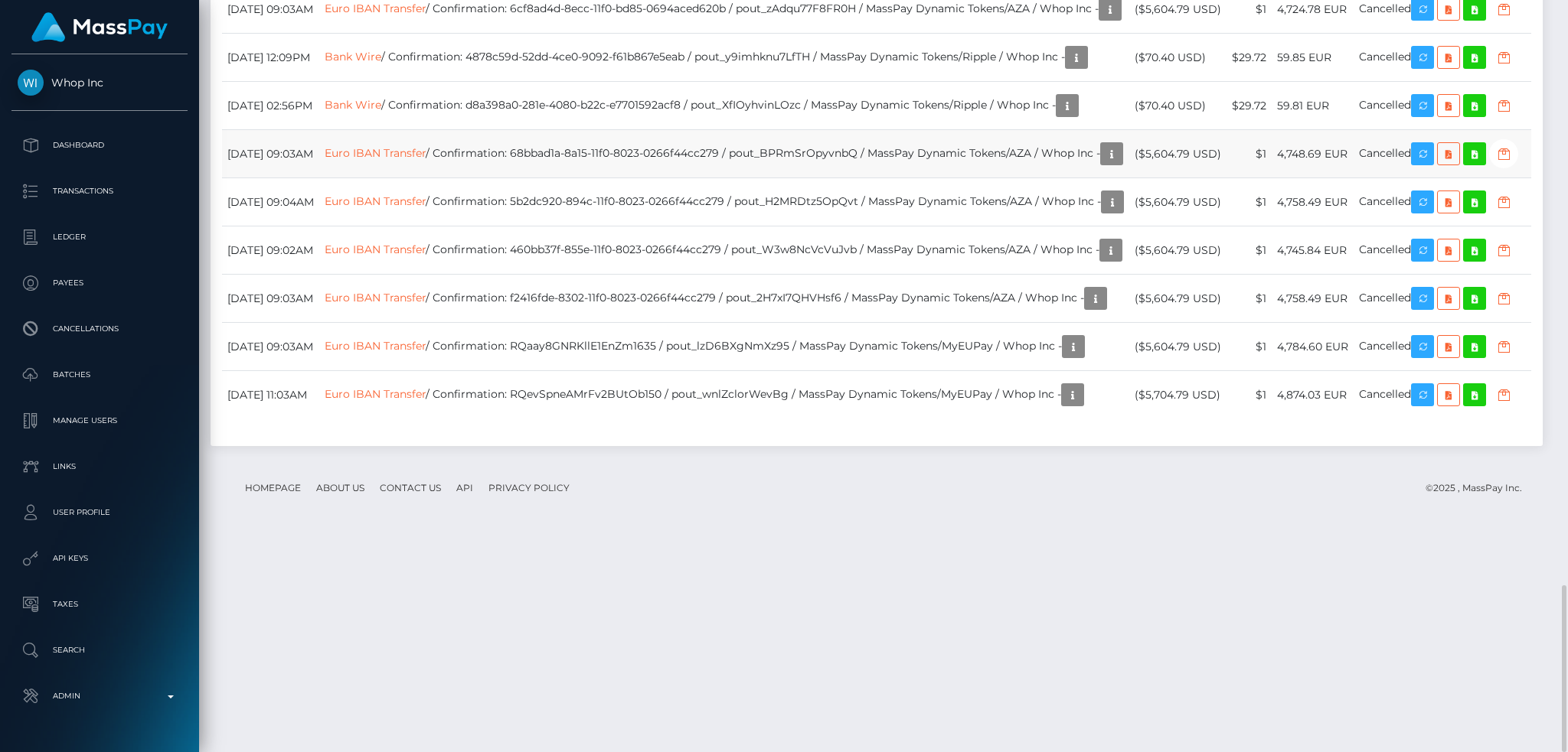
scroll to position [2541, 0]
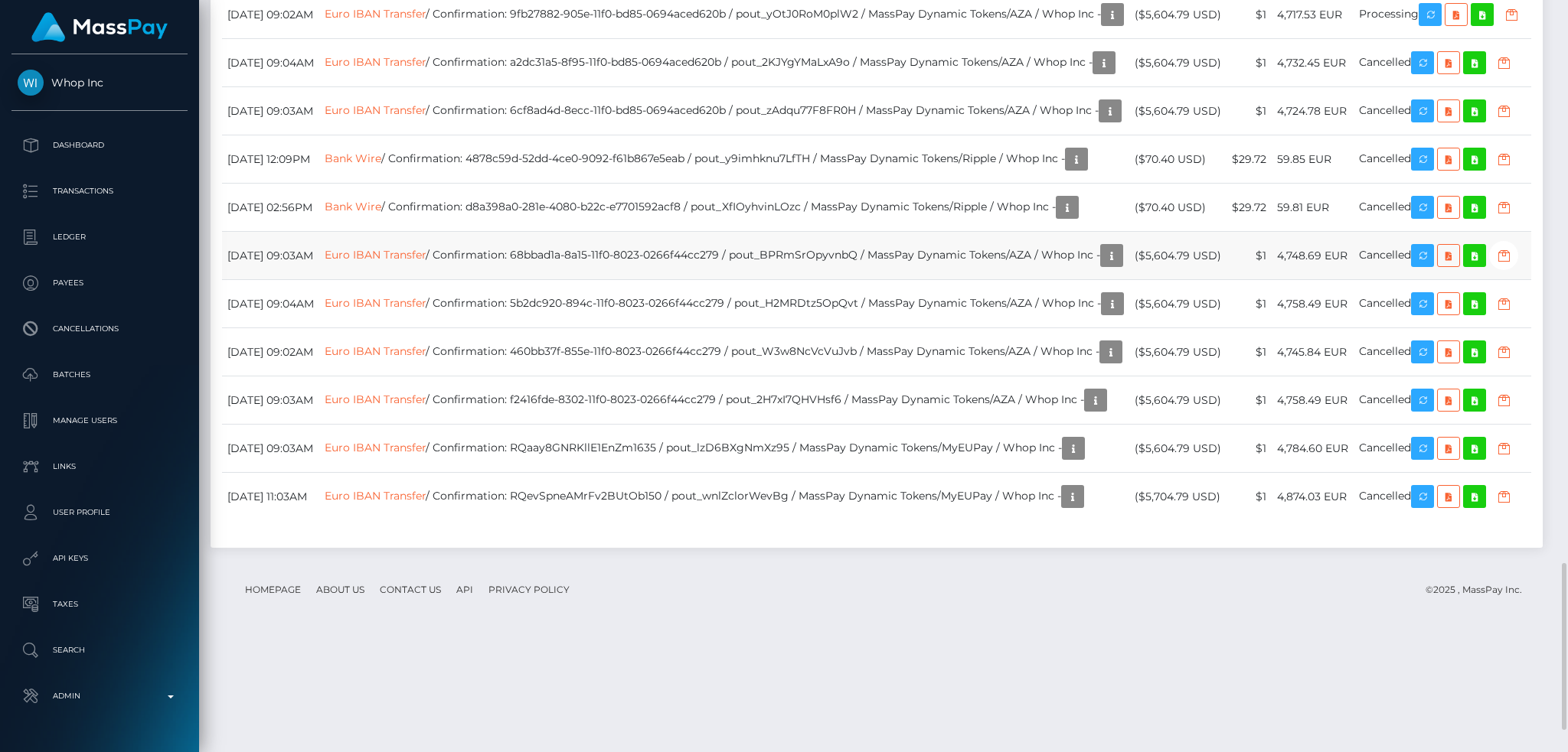
drag, startPoint x: 1162, startPoint y: 335, endPoint x: 1218, endPoint y: 331, distance: 56.1
click at [1218, 280] on td "($5,604.79 USD)" at bounding box center [1178, 256] width 98 height 48
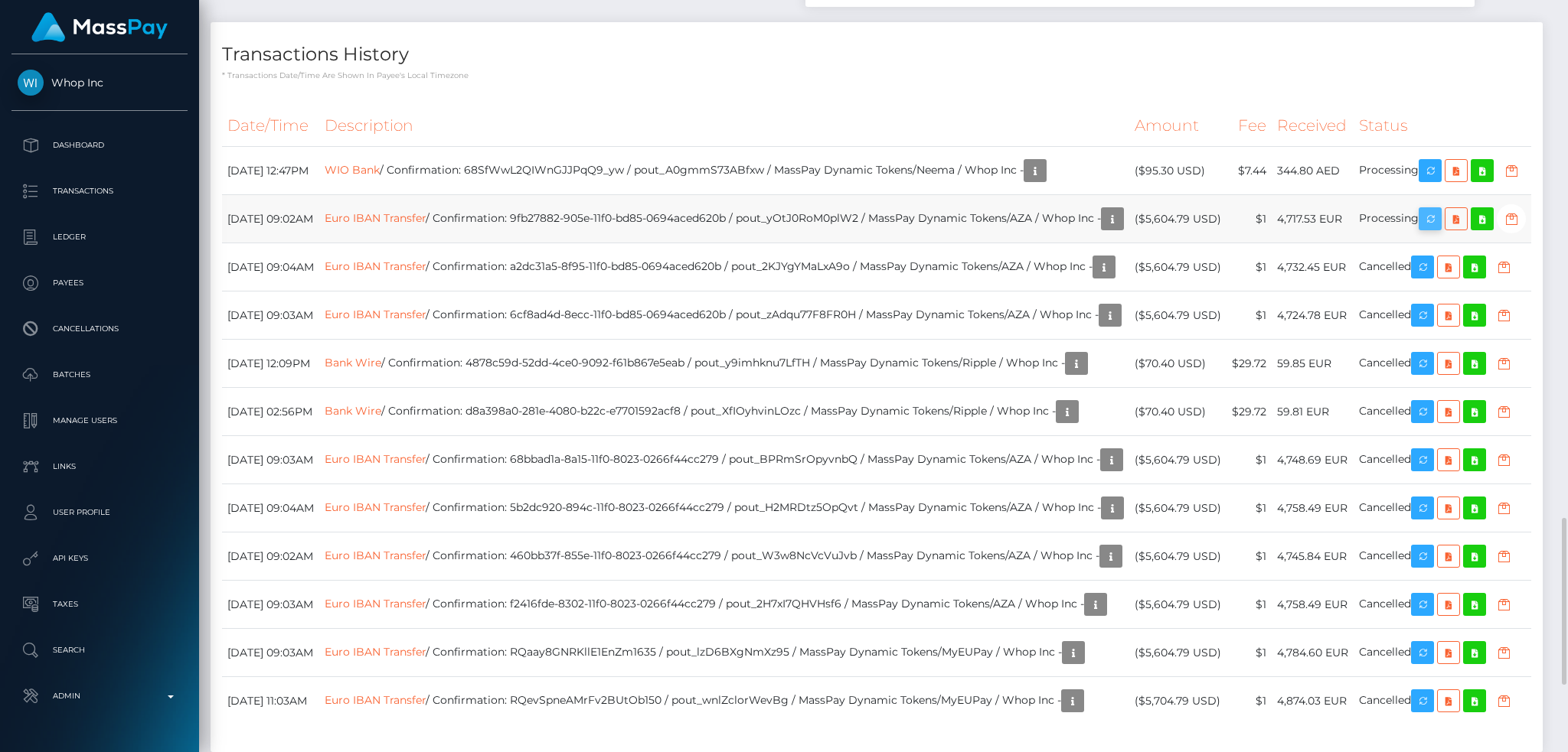
scroll to position [184, 424]
click at [1439, 209] on icon "button" at bounding box center [1430, 219] width 18 height 19
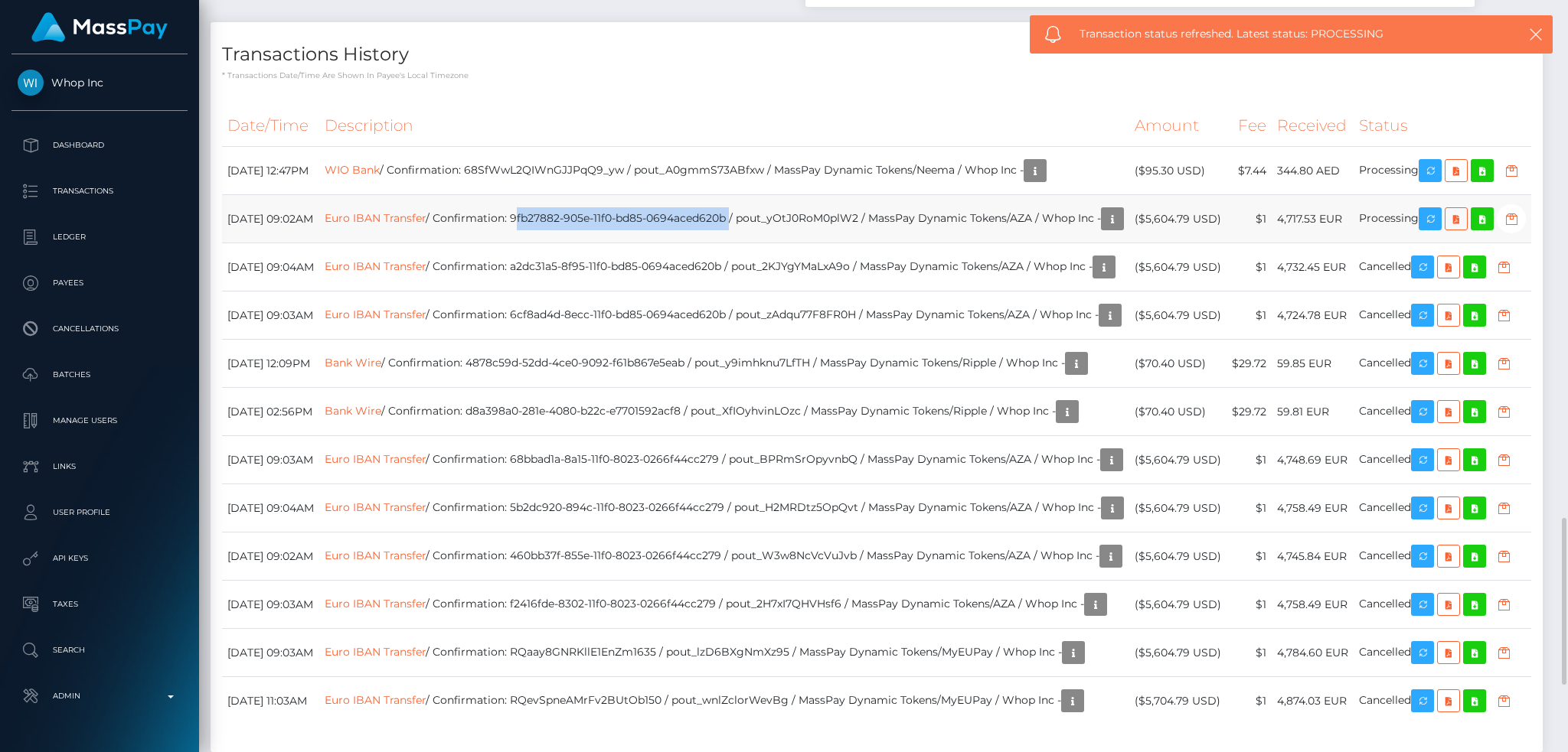
drag, startPoint x: 576, startPoint y: 182, endPoint x: 790, endPoint y: 174, distance: 214.1
click at [790, 195] on td "Euro IBAN Transfer / Confirmation: 9fb27882-905e-11f0-bd85-0694aced620b / pout_…" at bounding box center [724, 219] width 810 height 48
copy td "9fb27882-905e-11f0-bd85-0694aced620b"
click at [1539, 34] on icon "button" at bounding box center [1536, 34] width 15 height 15
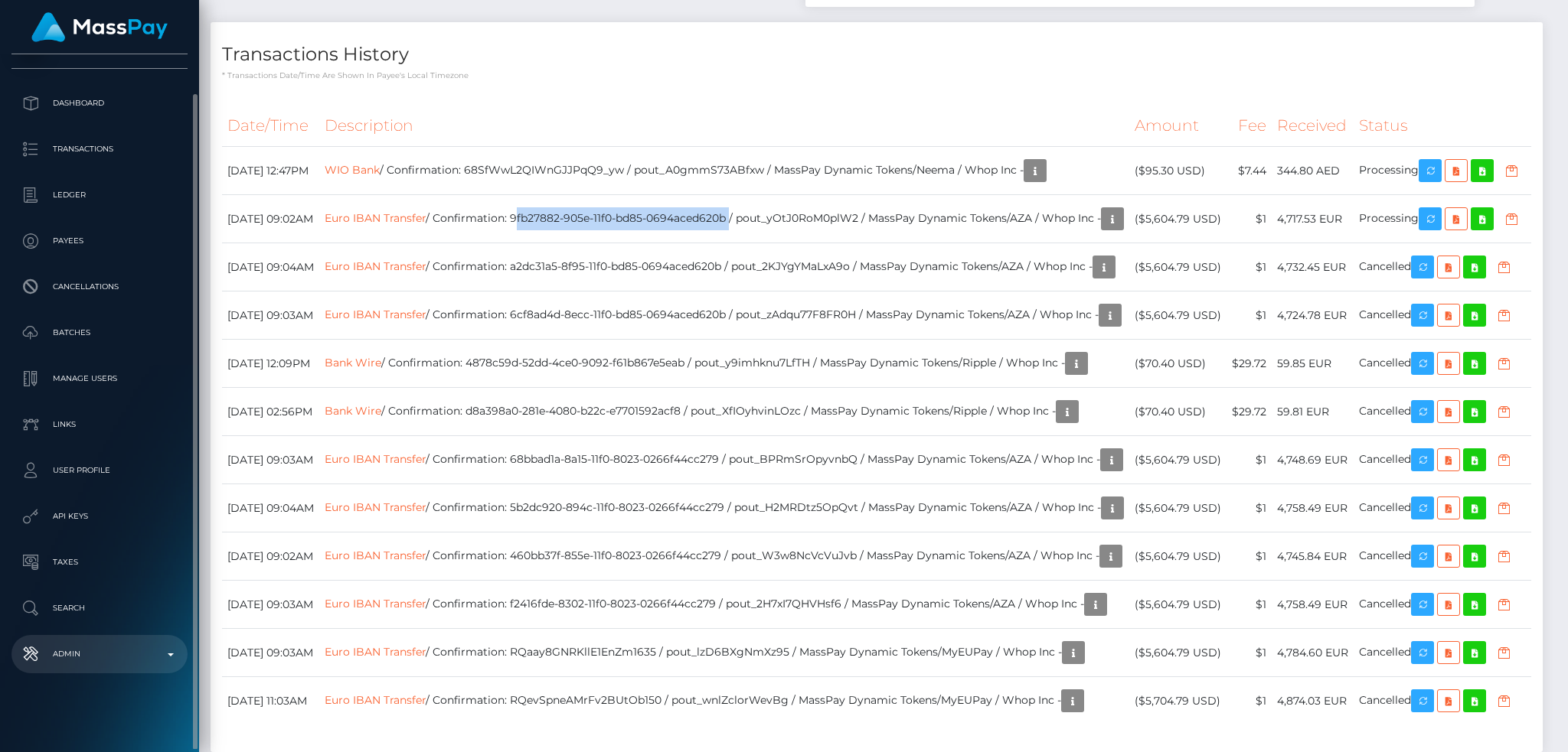
click at [95, 669] on link "Admin" at bounding box center [99, 654] width 176 height 38
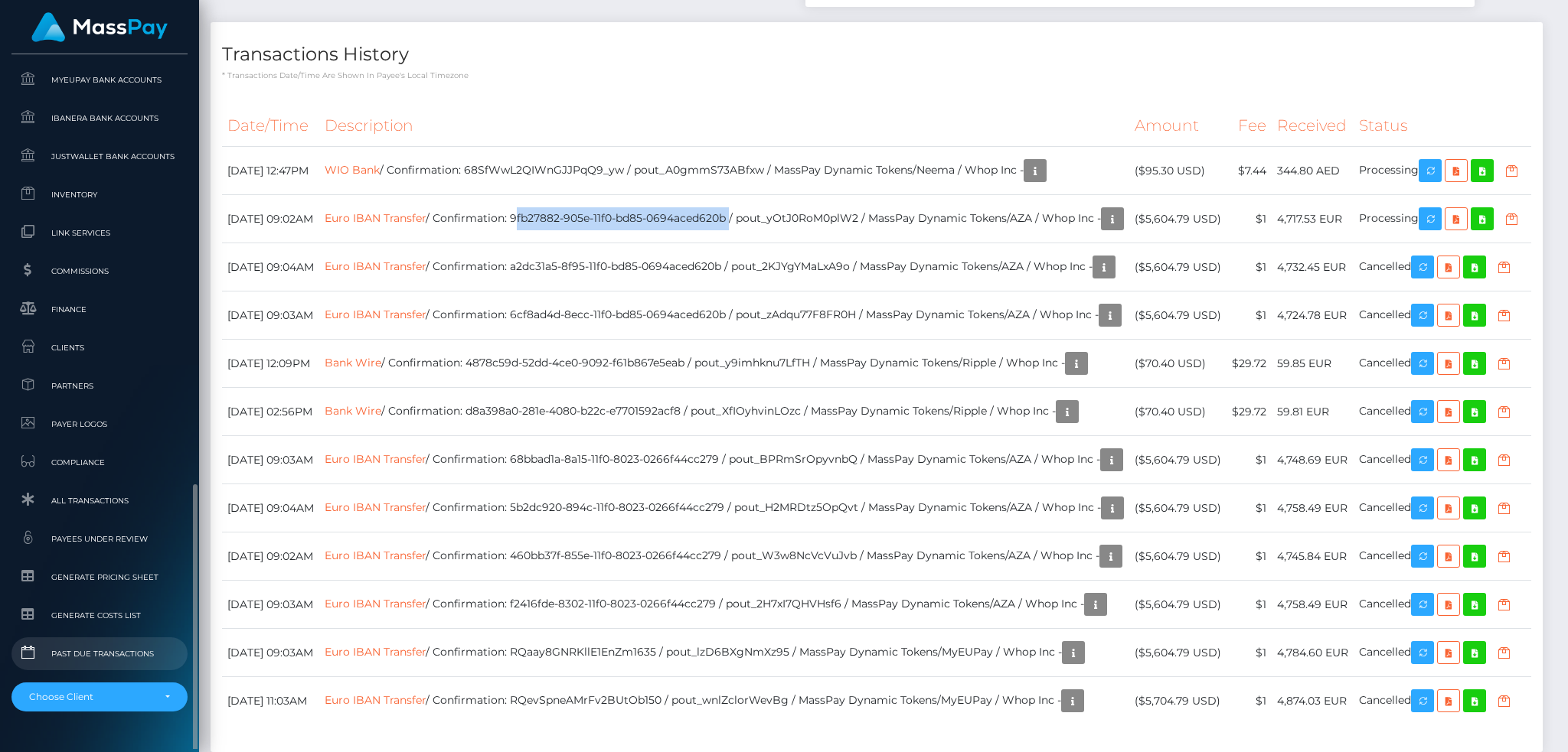
scroll to position [897, 0]
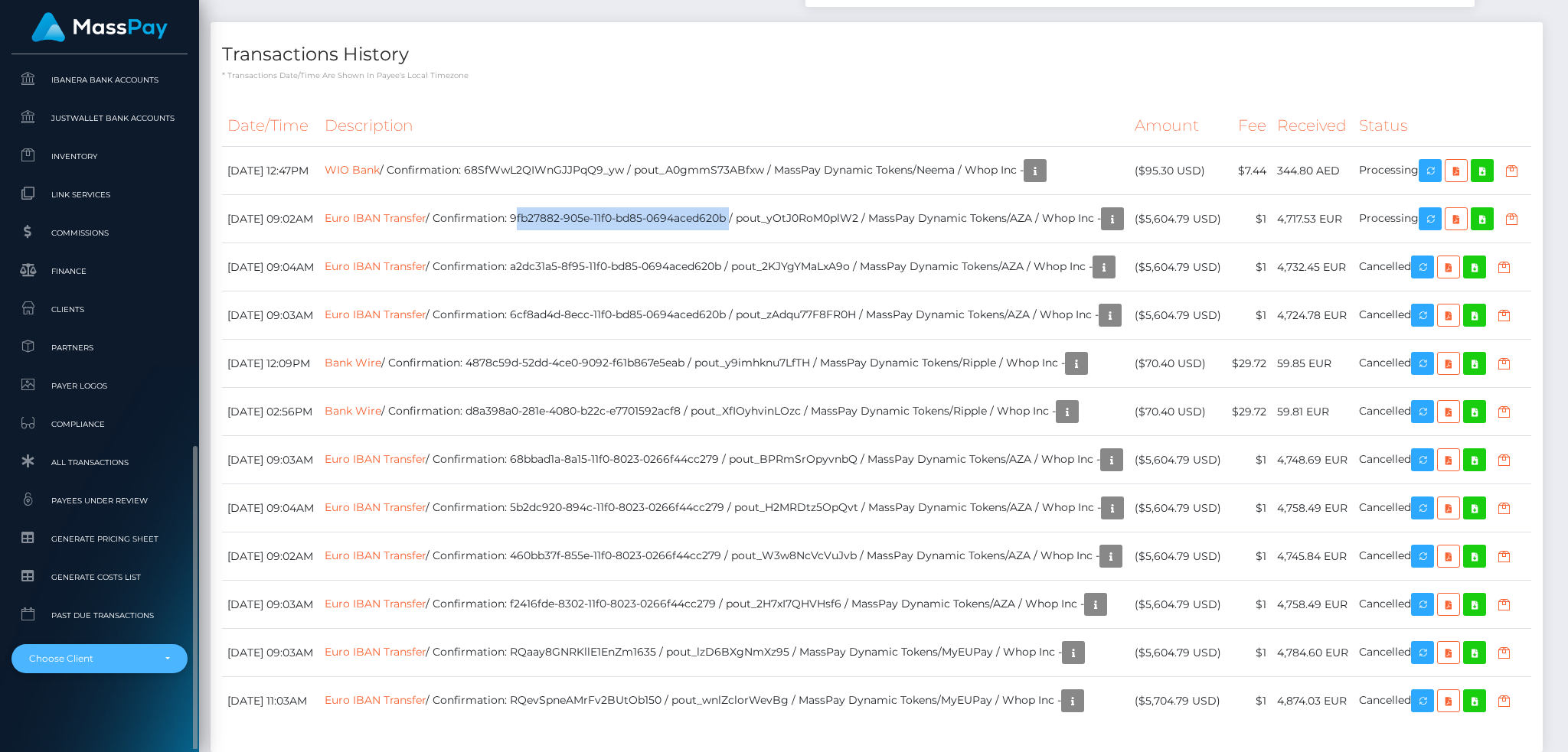
click at [94, 655] on div "Choose Client" at bounding box center [91, 658] width 123 height 12
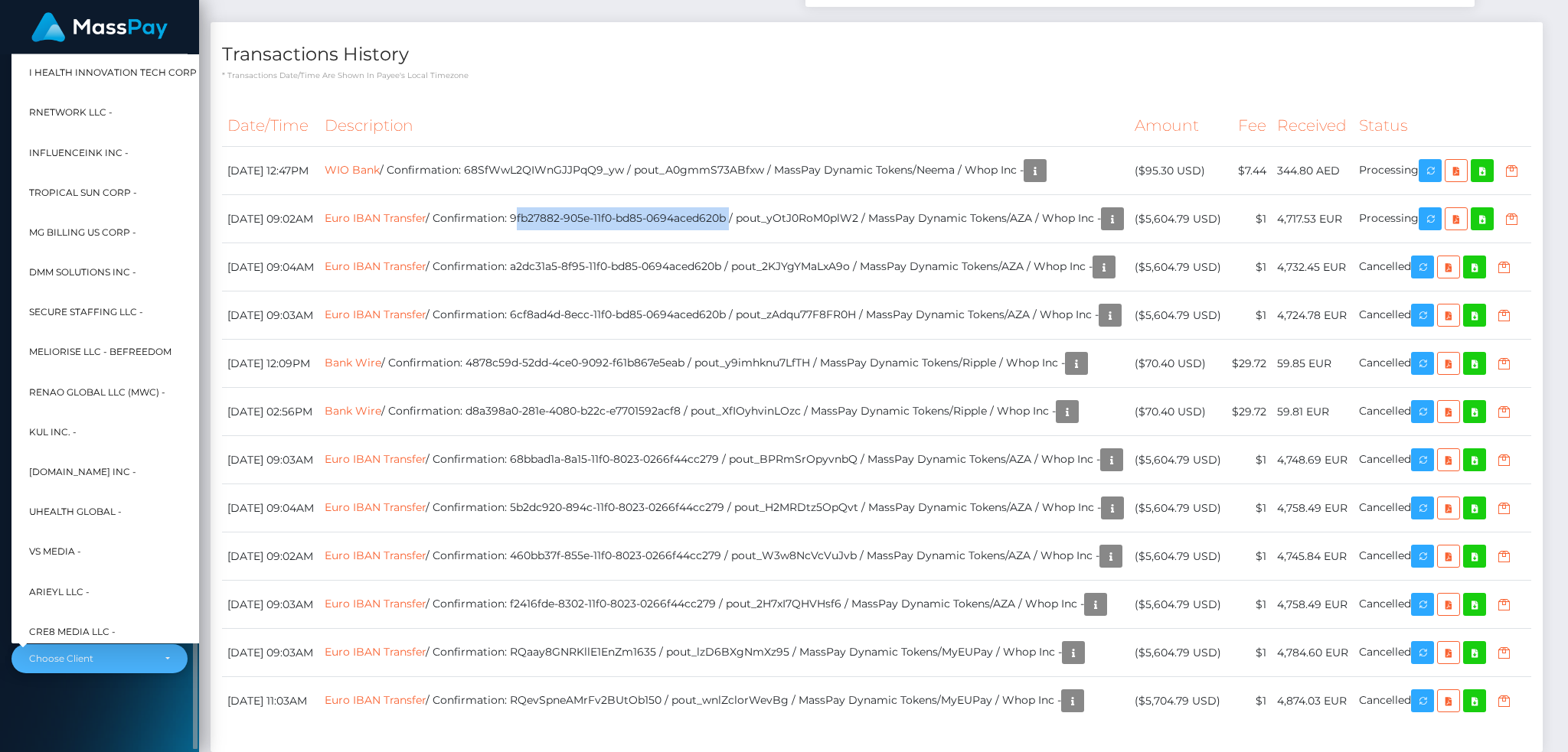
scroll to position [458, 0]
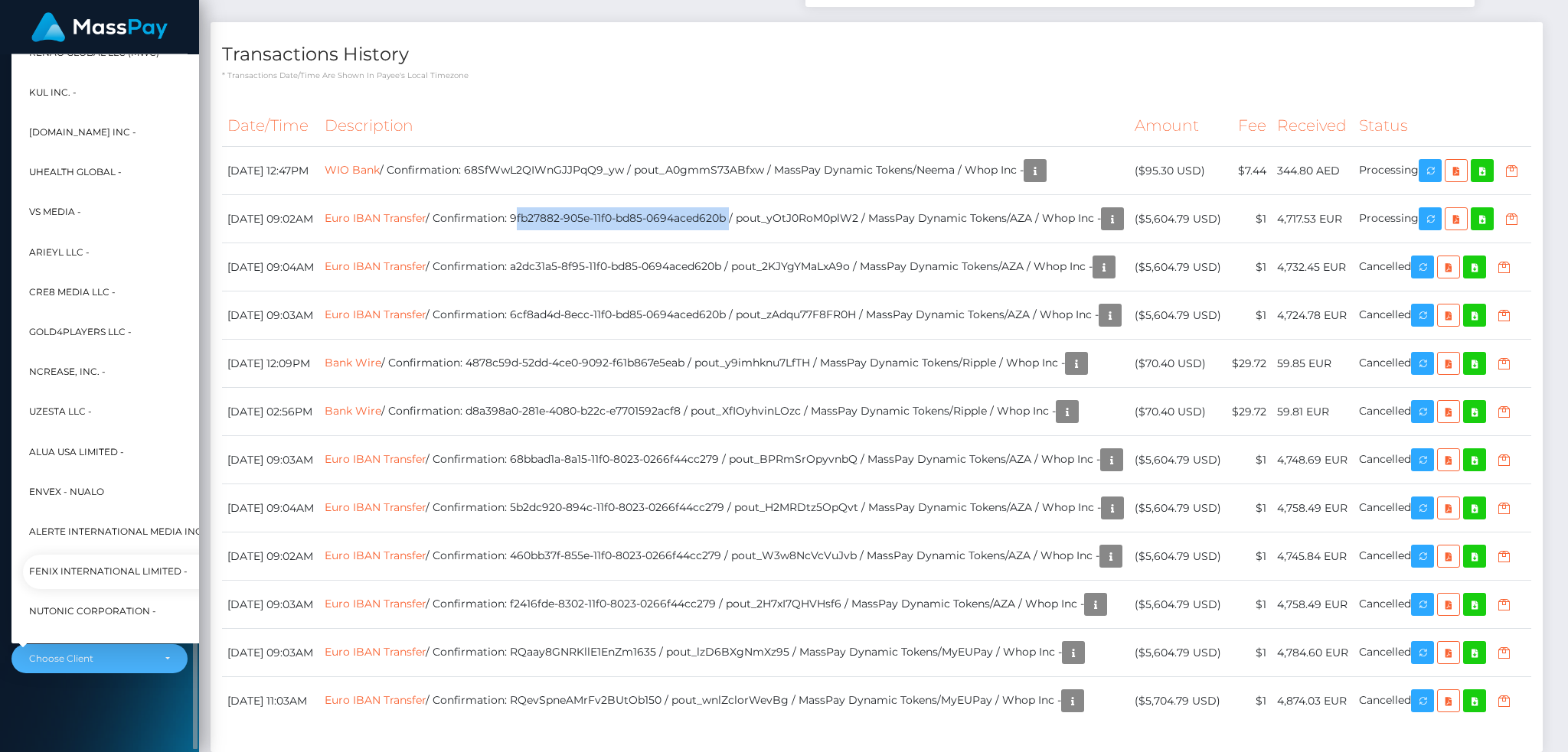
click at [115, 564] on span "Fenix International Limited -" at bounding box center [108, 571] width 158 height 20
select select "26"
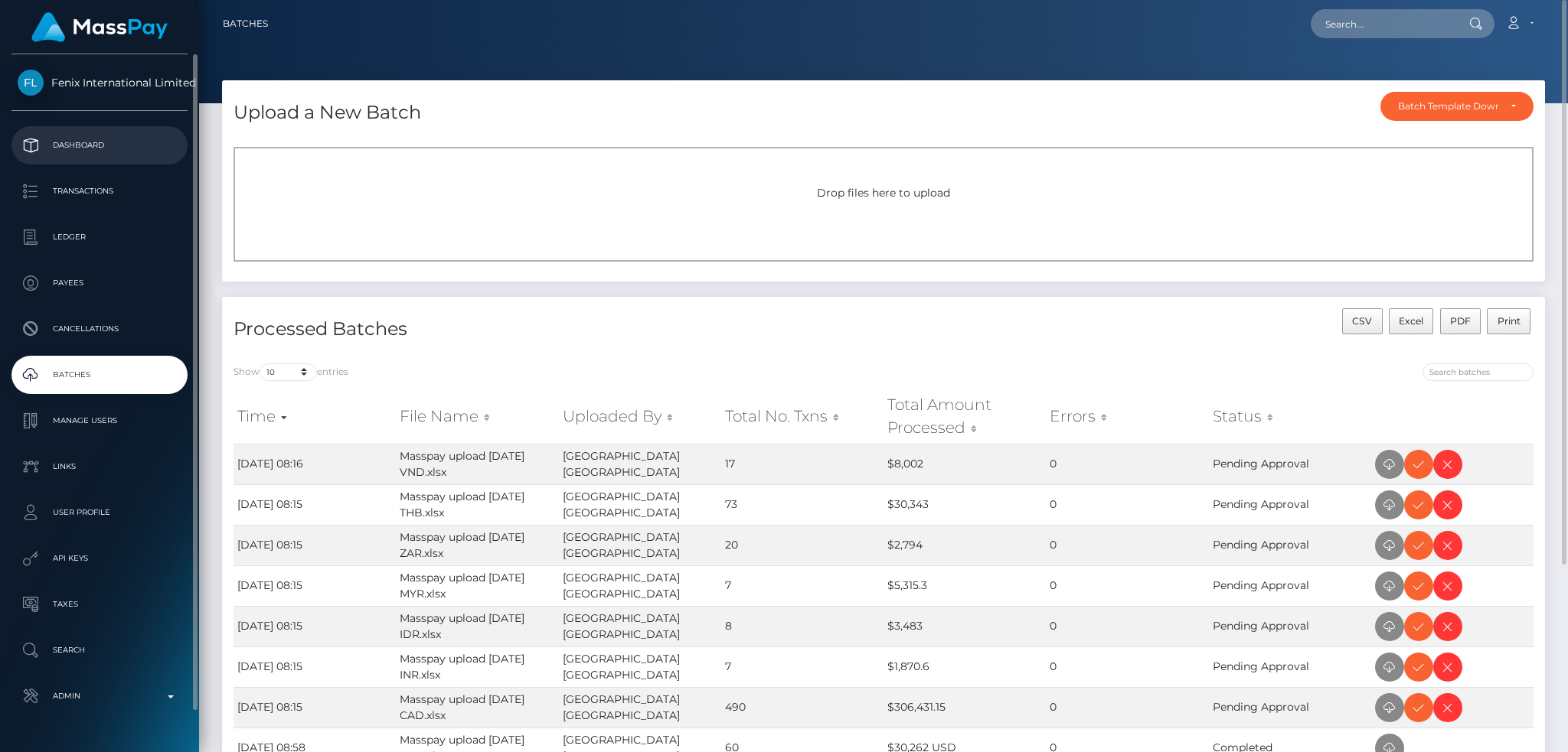
click at [114, 137] on p "Dashboard" at bounding box center [99, 145] width 164 height 23
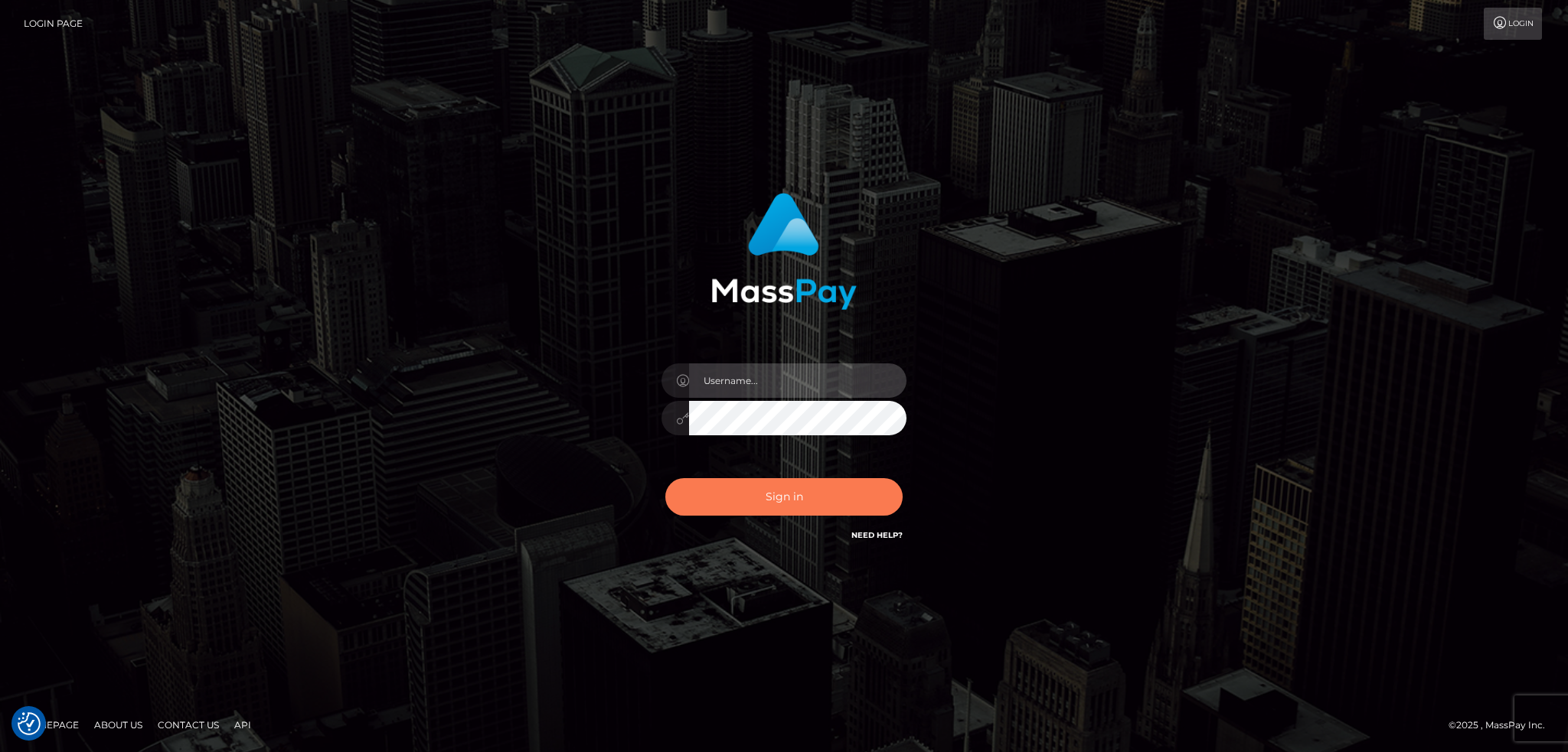
type input "alexstef"
click at [772, 491] on button "Sign in" at bounding box center [784, 497] width 237 height 38
type input "alexstef"
click at [770, 490] on button "Sign in" at bounding box center [784, 497] width 237 height 38
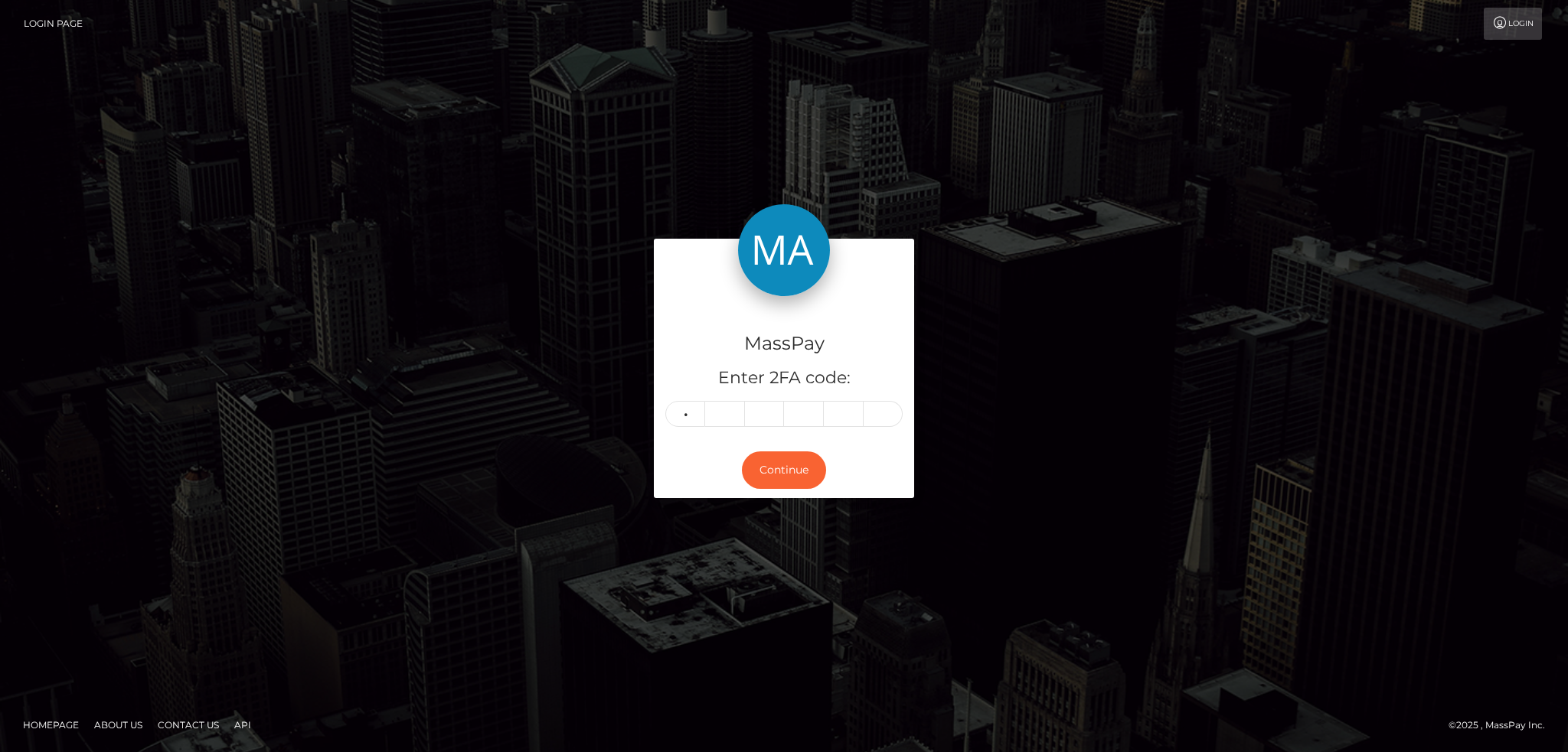
type input "3"
type input "1"
type input "3"
type input "2"
type input "4"
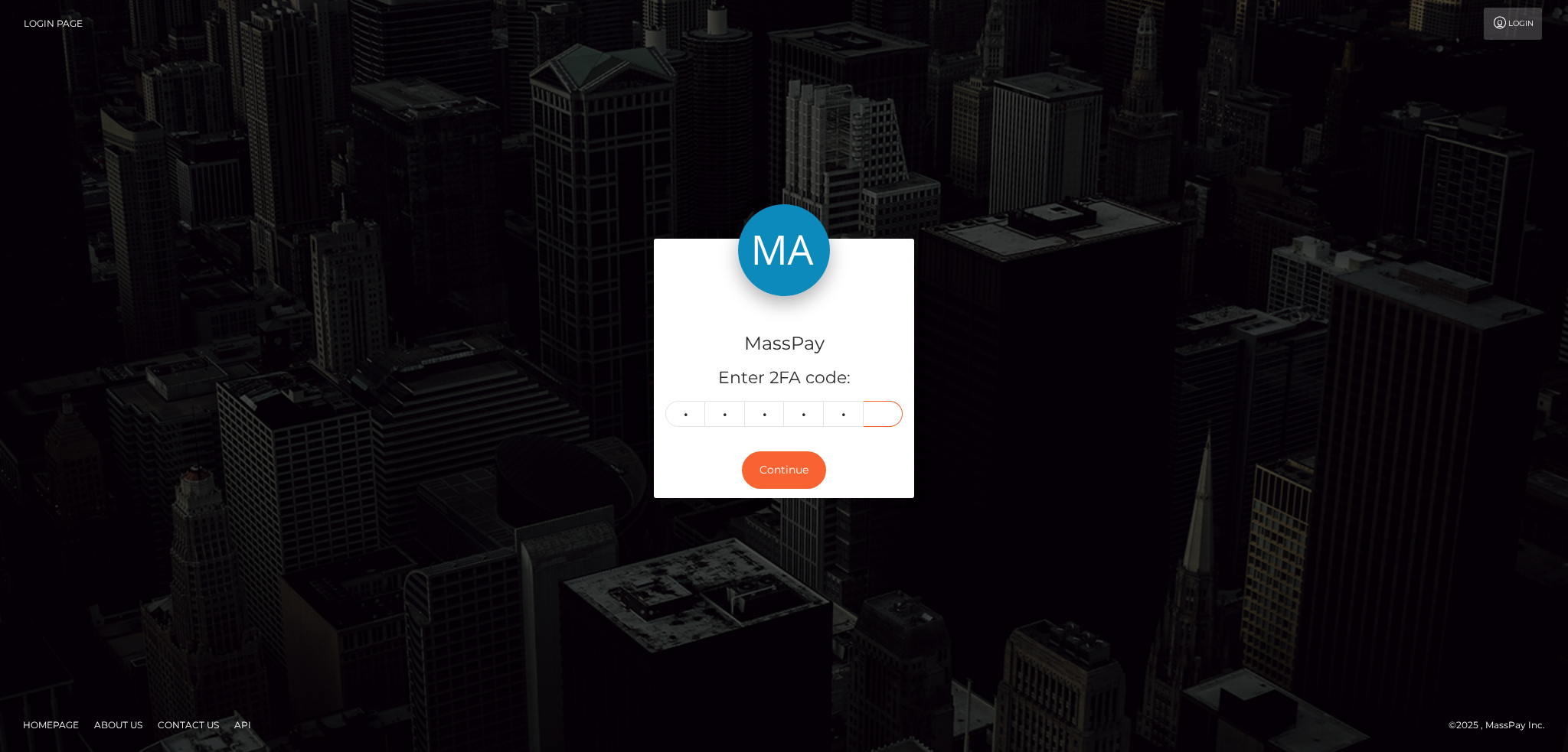
type input "6"
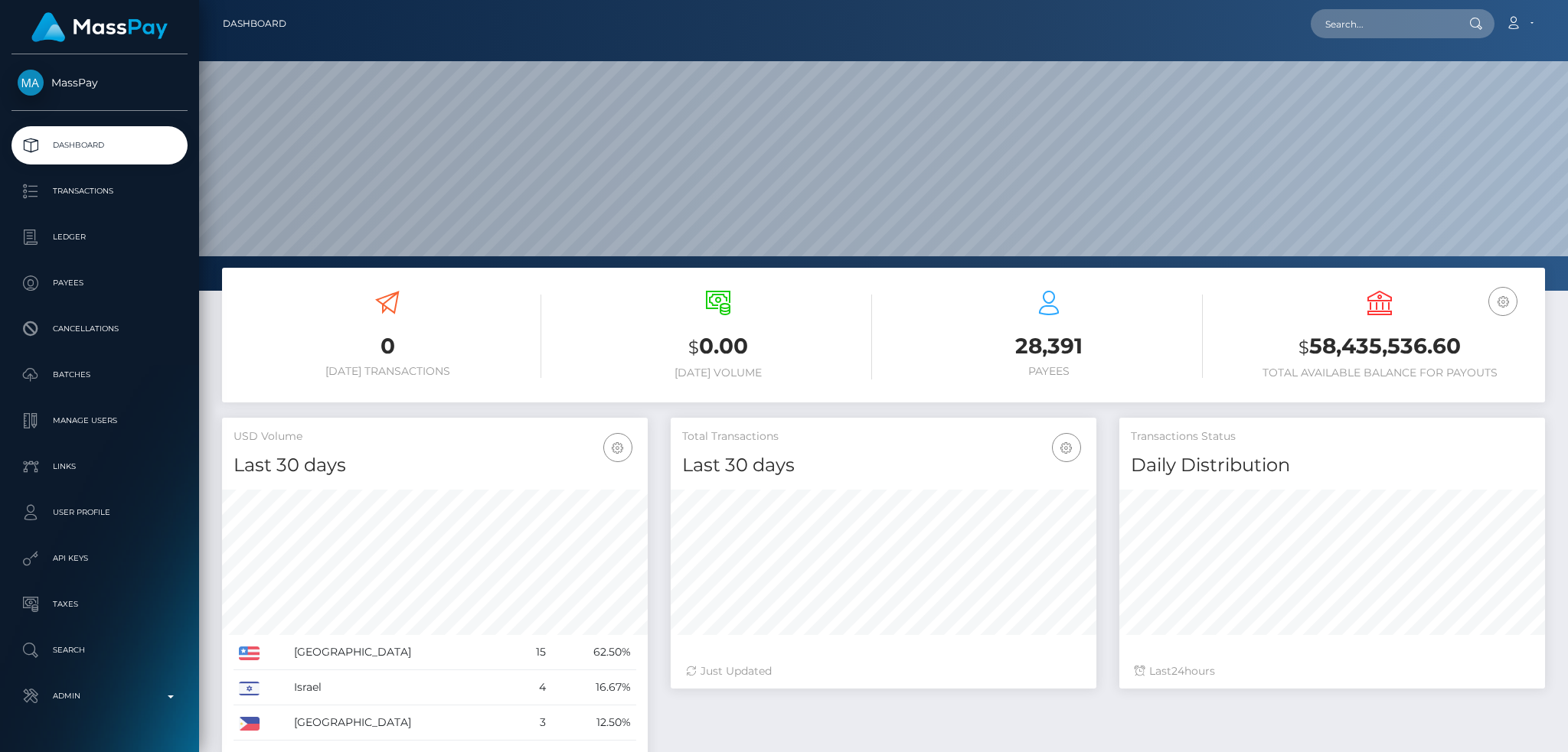
scroll to position [272, 424]
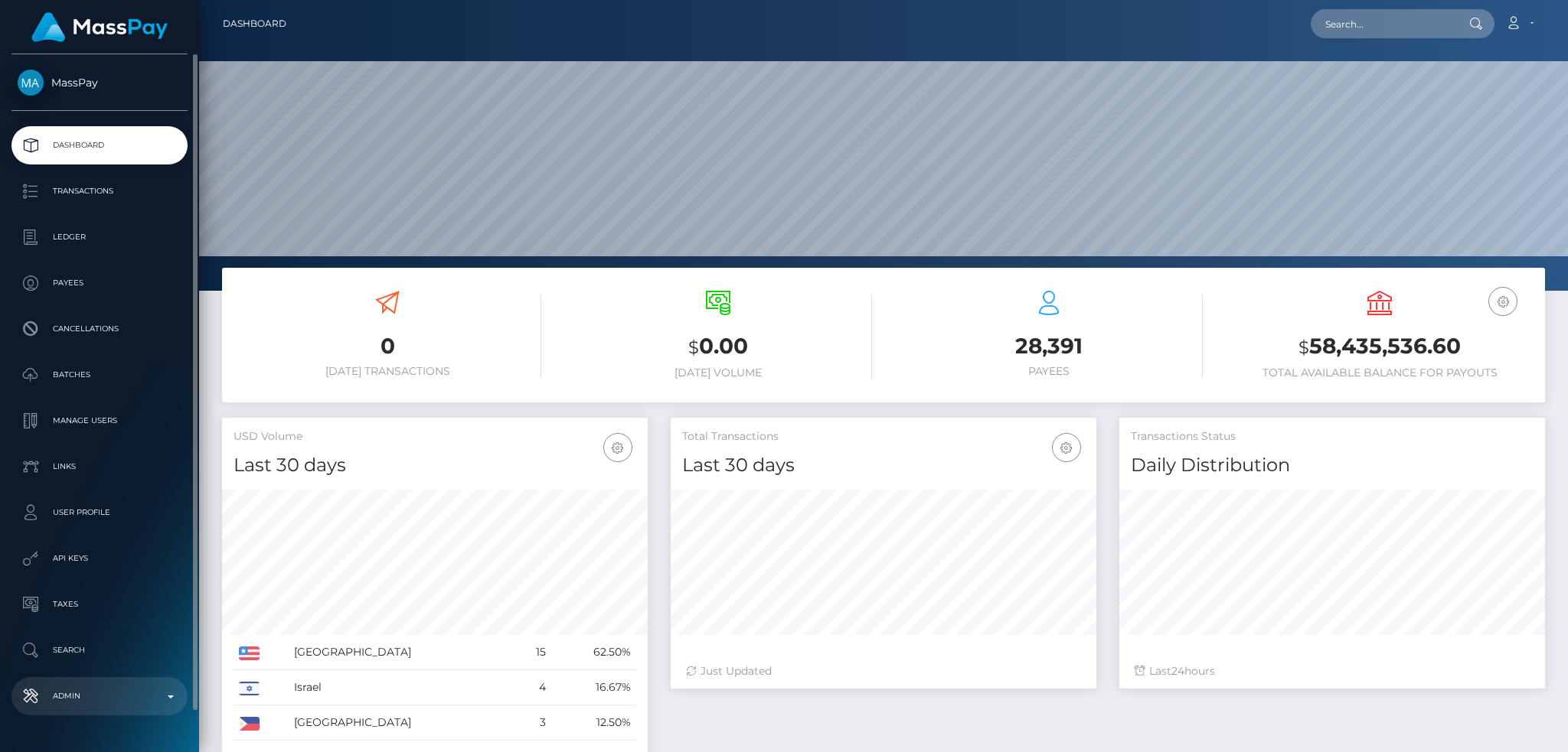
click at [142, 684] on link "Admin" at bounding box center [99, 696] width 176 height 38
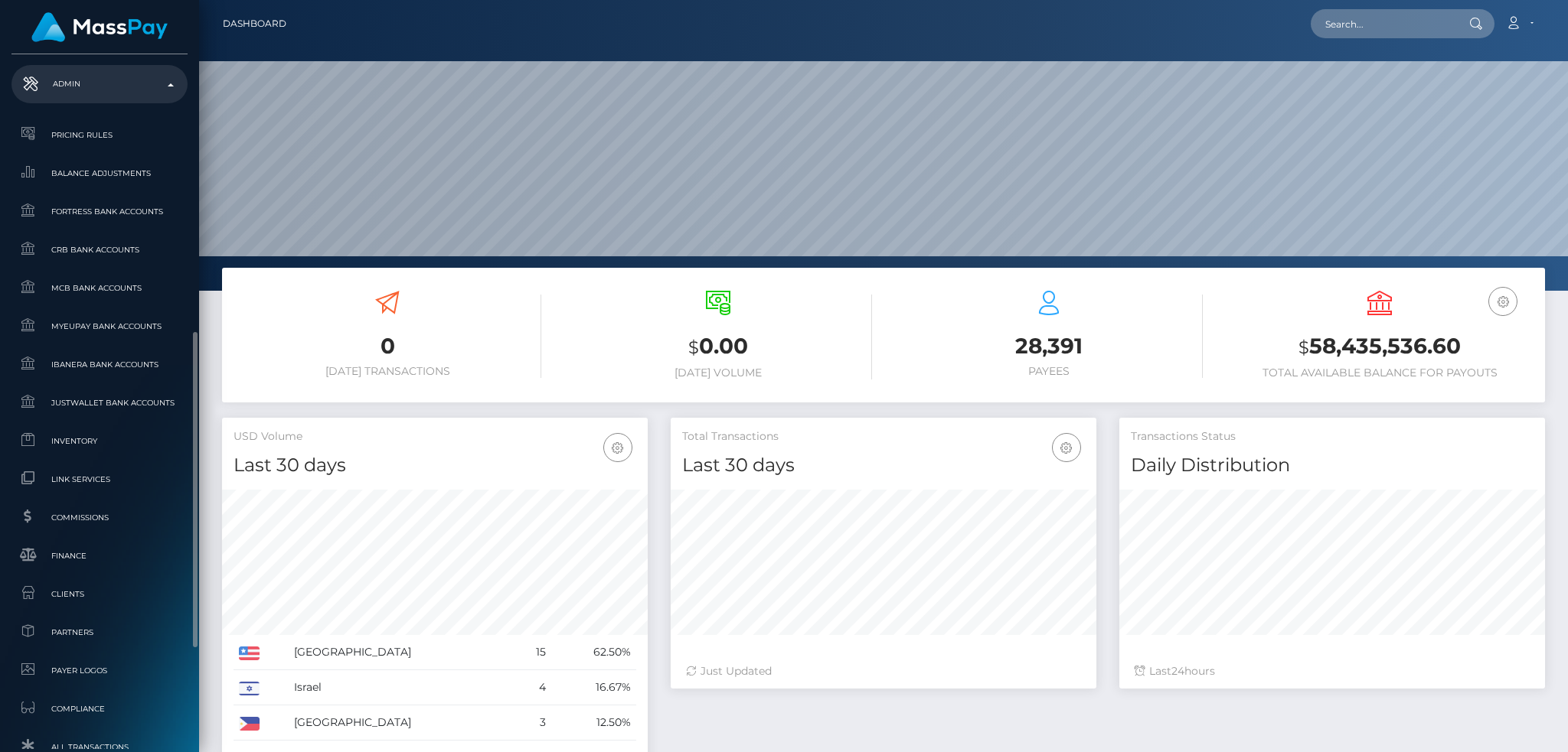
scroll to position [855, 0]
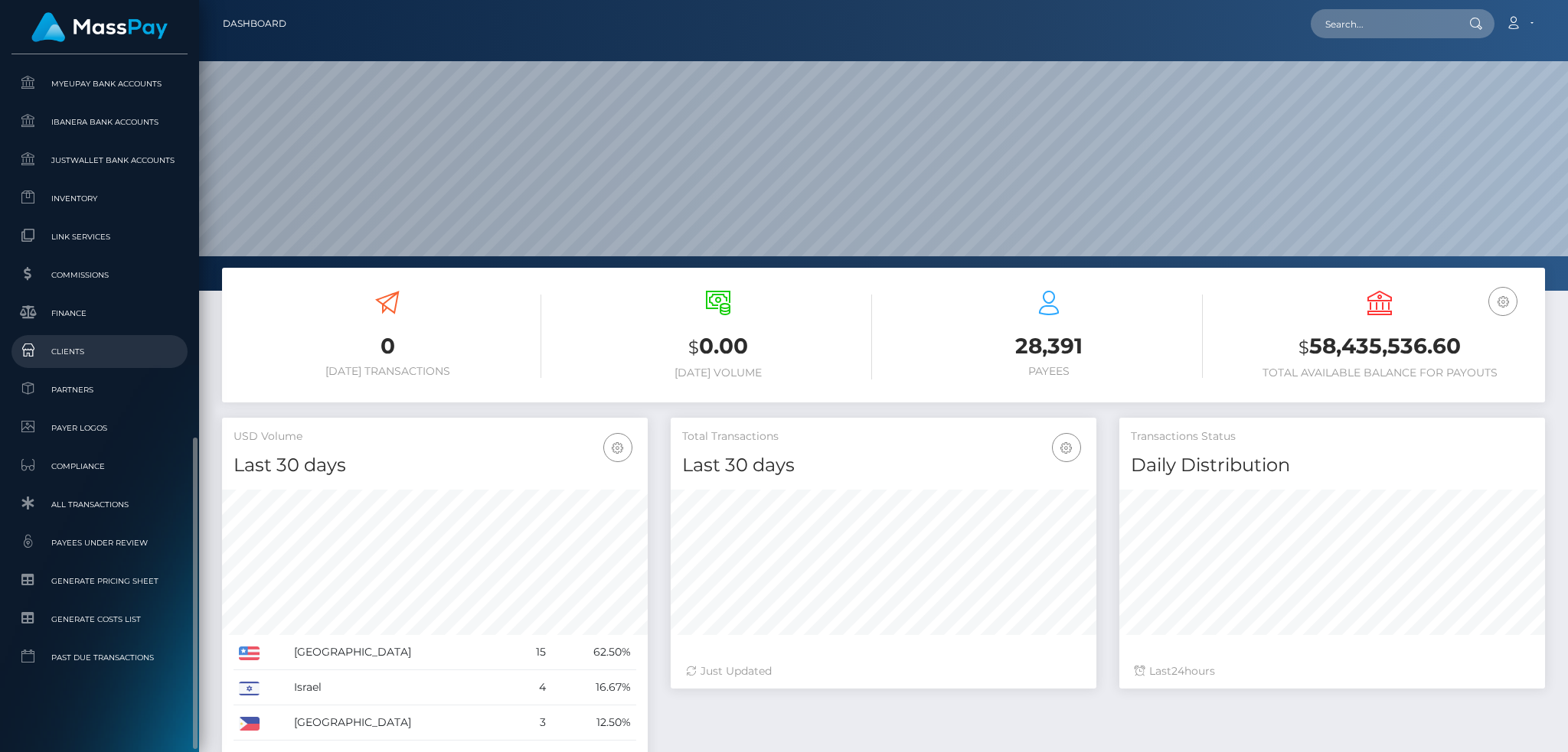
click at [109, 348] on span "Clients" at bounding box center [99, 351] width 164 height 18
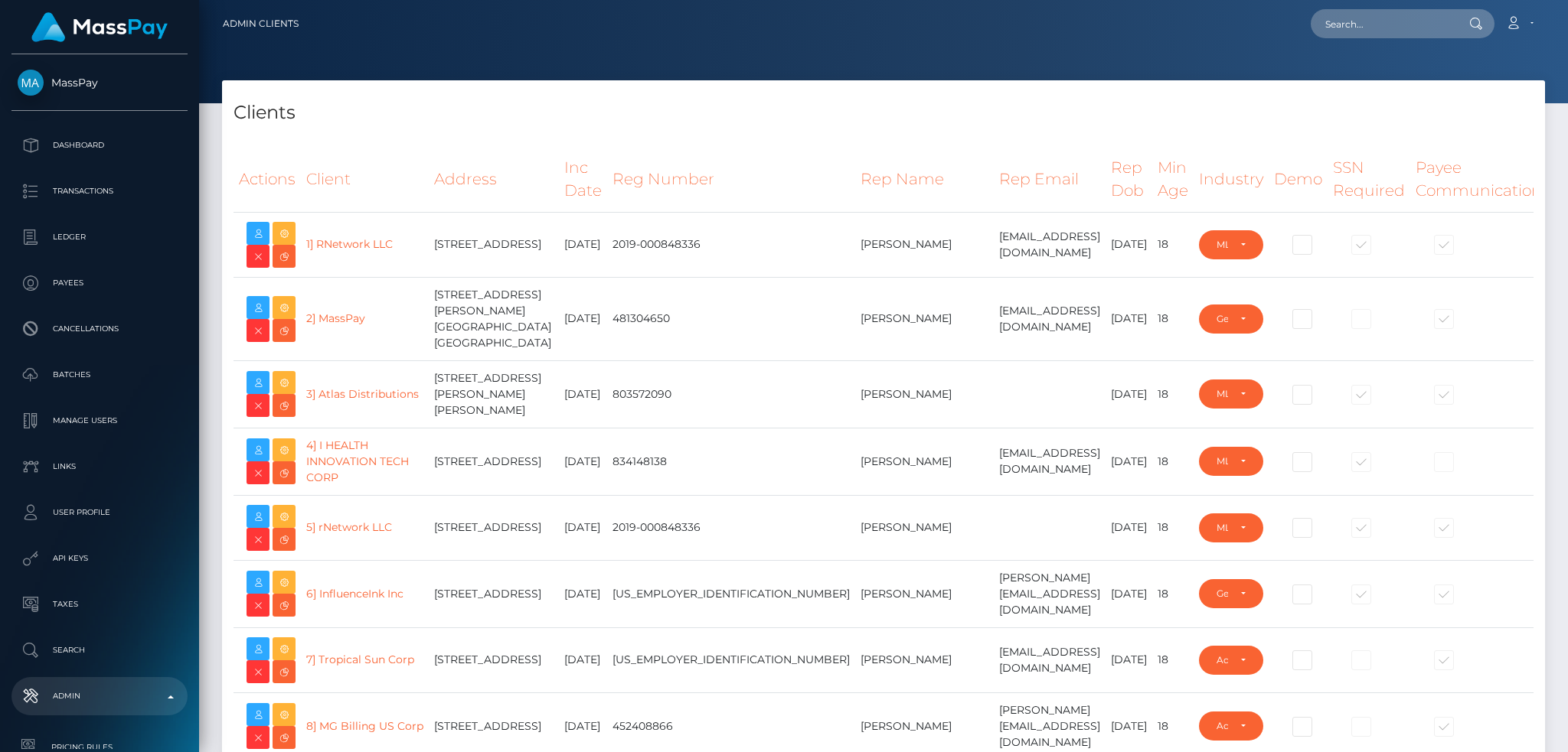
select select "223"
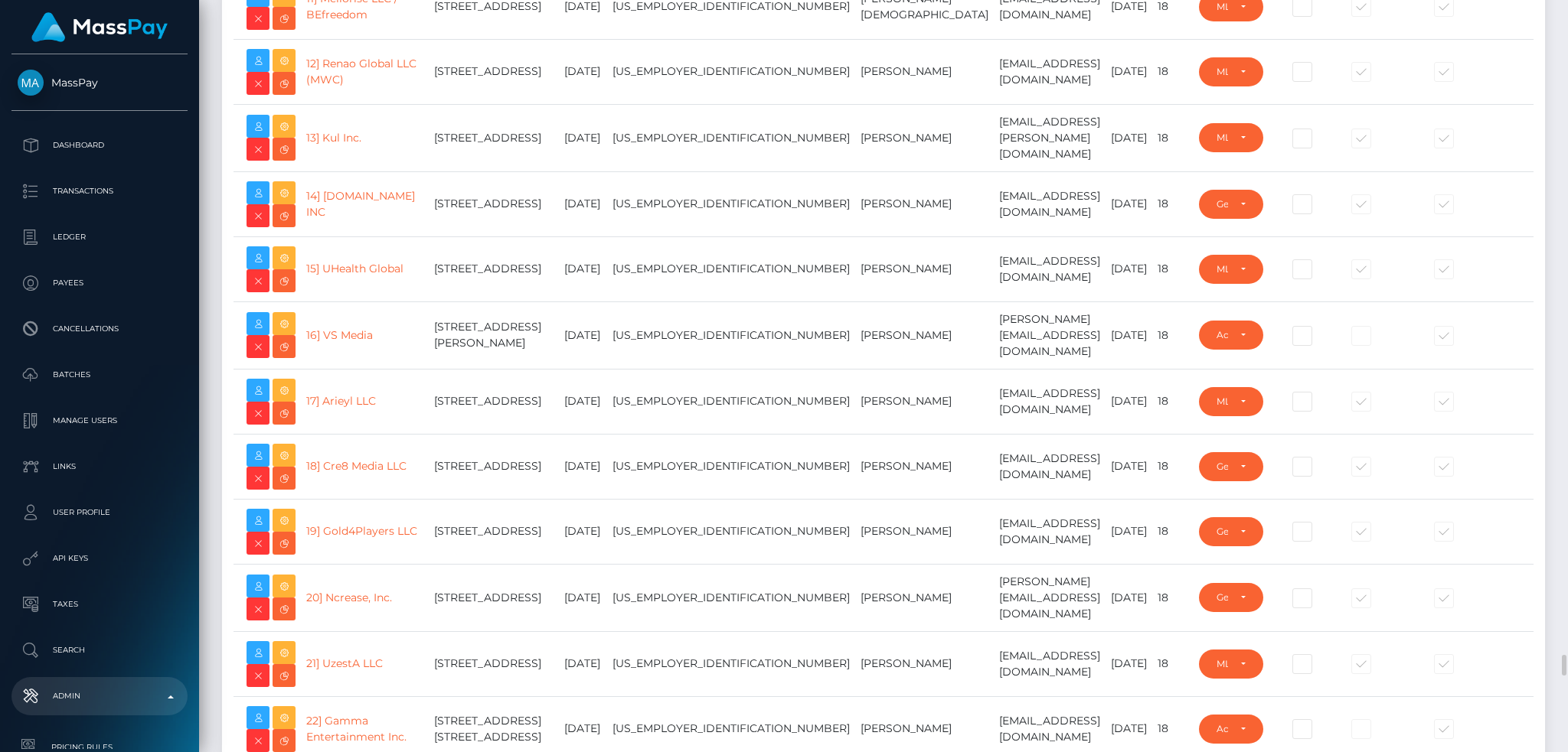
scroll to position [1531, 0]
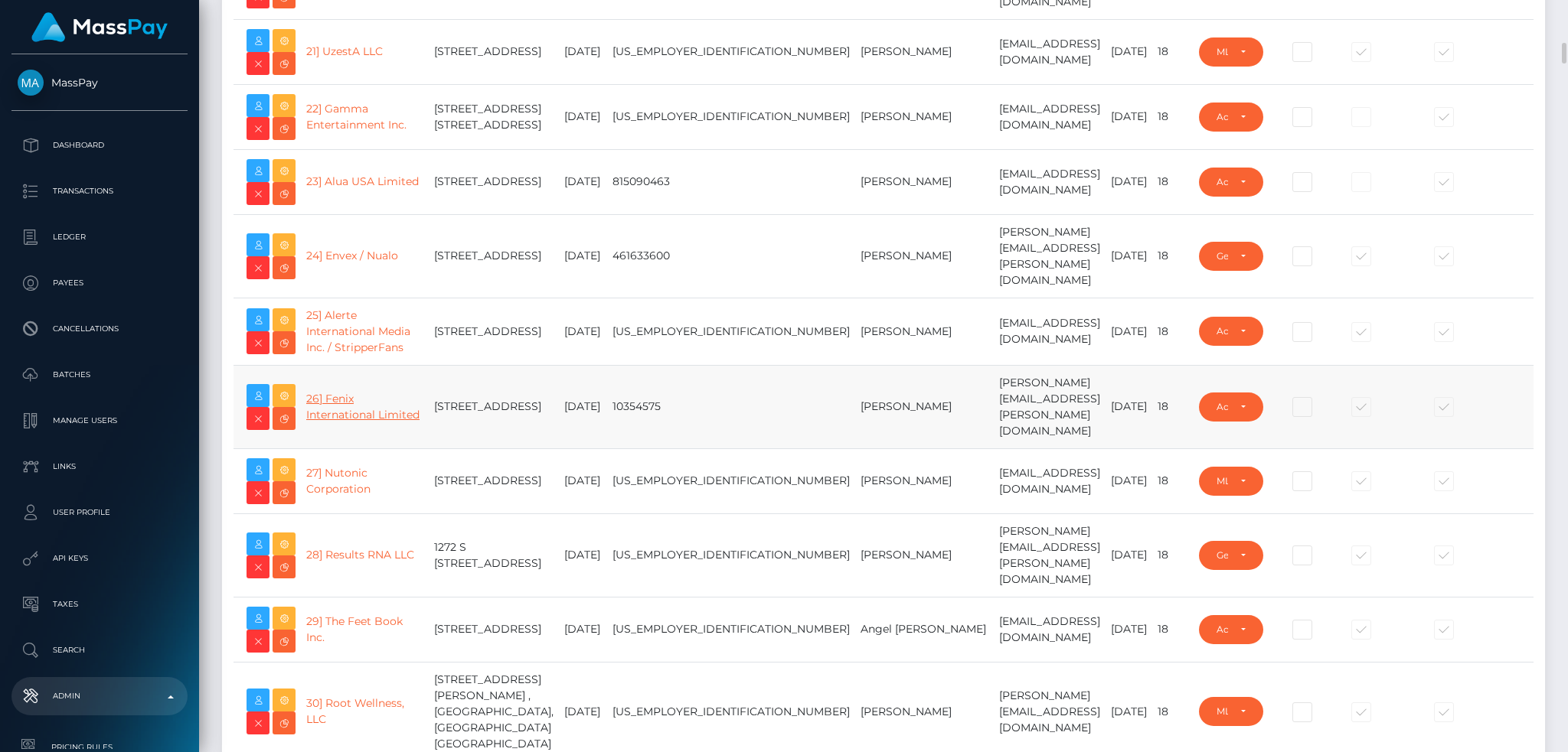
click at [339, 421] on link "26] Fenix International Limited" at bounding box center [363, 407] width 114 height 30
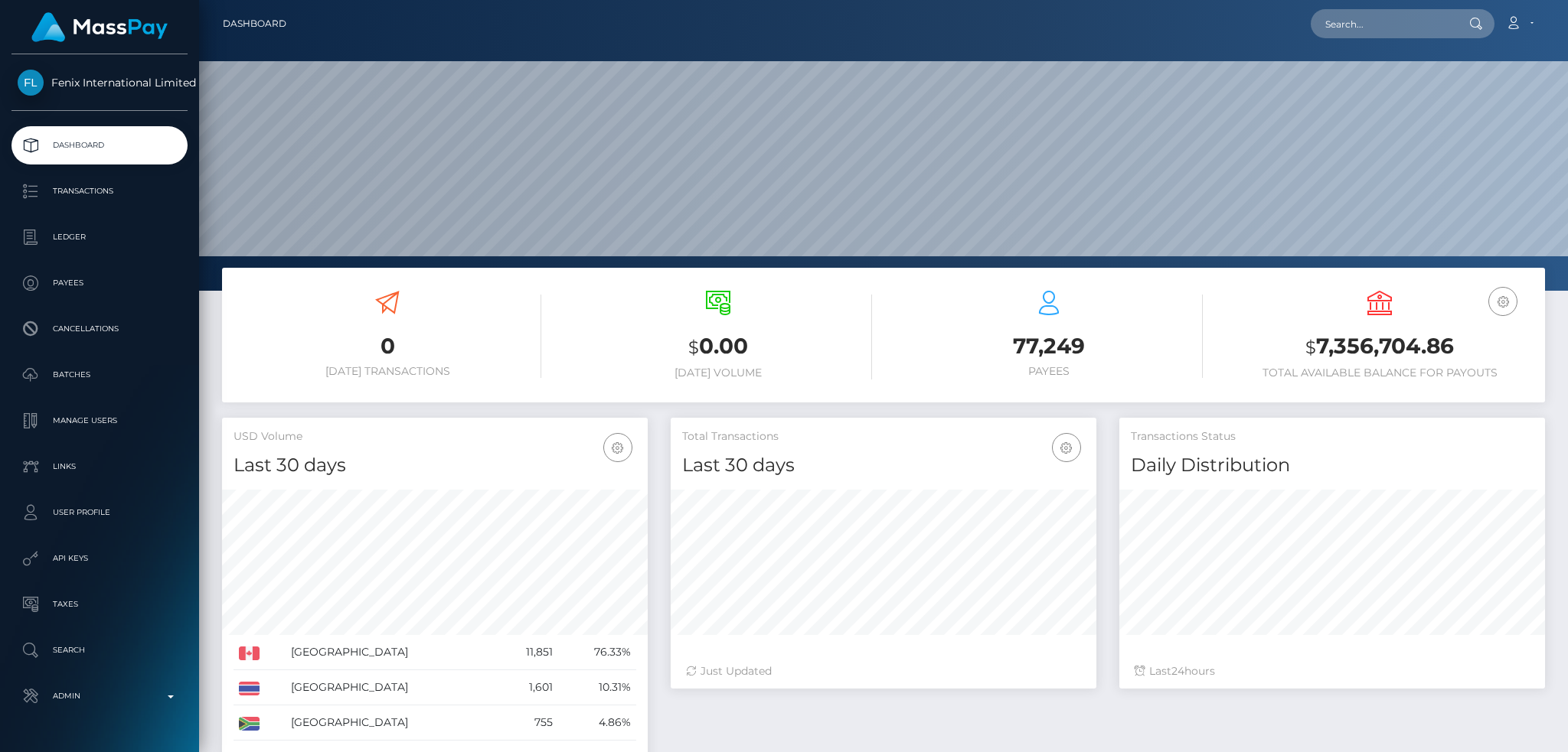
scroll to position [291, 1369]
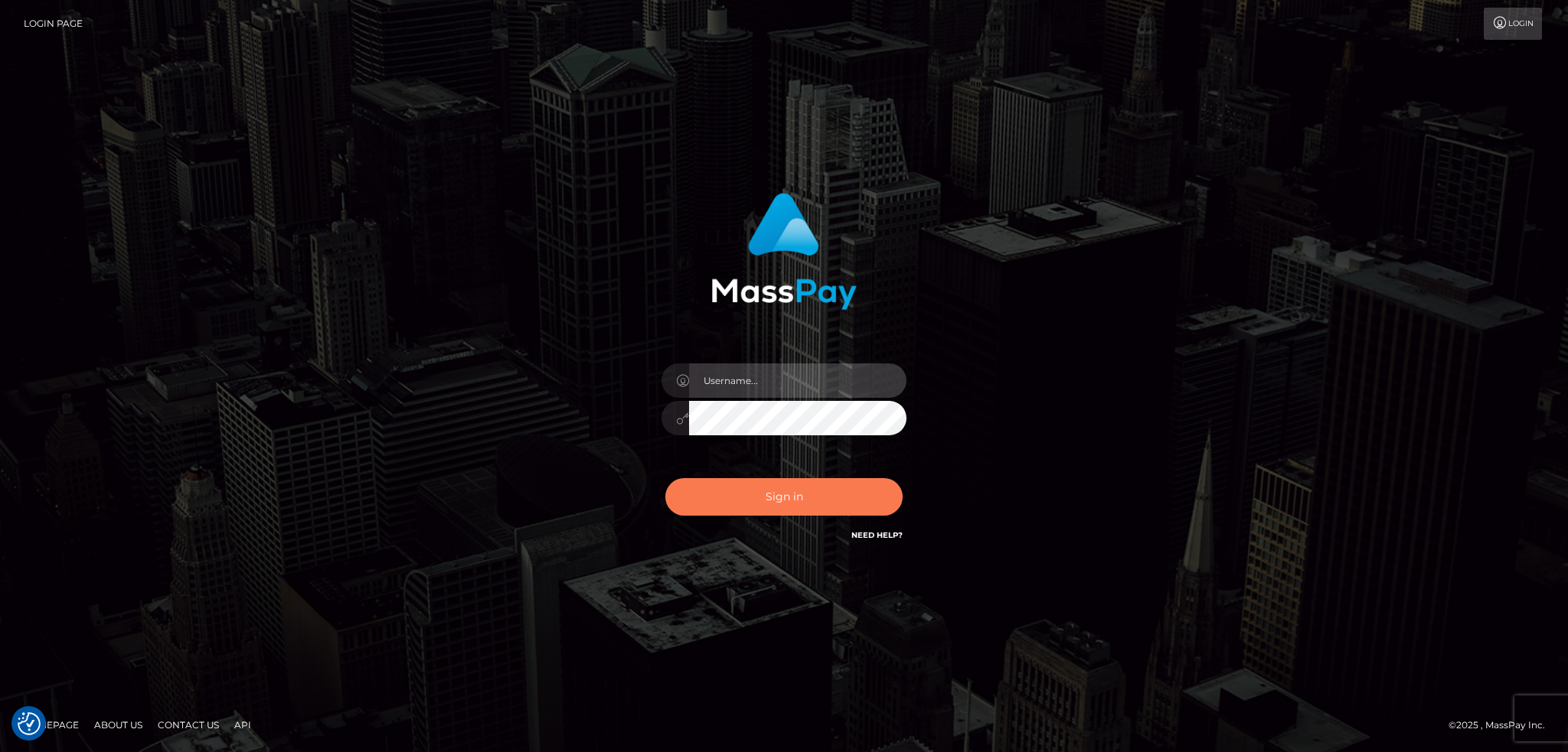
type input "alexstef"
click at [769, 492] on button "Sign in" at bounding box center [784, 497] width 237 height 38
type input "alexstef"
click at [782, 497] on button "Sign in" at bounding box center [784, 497] width 237 height 38
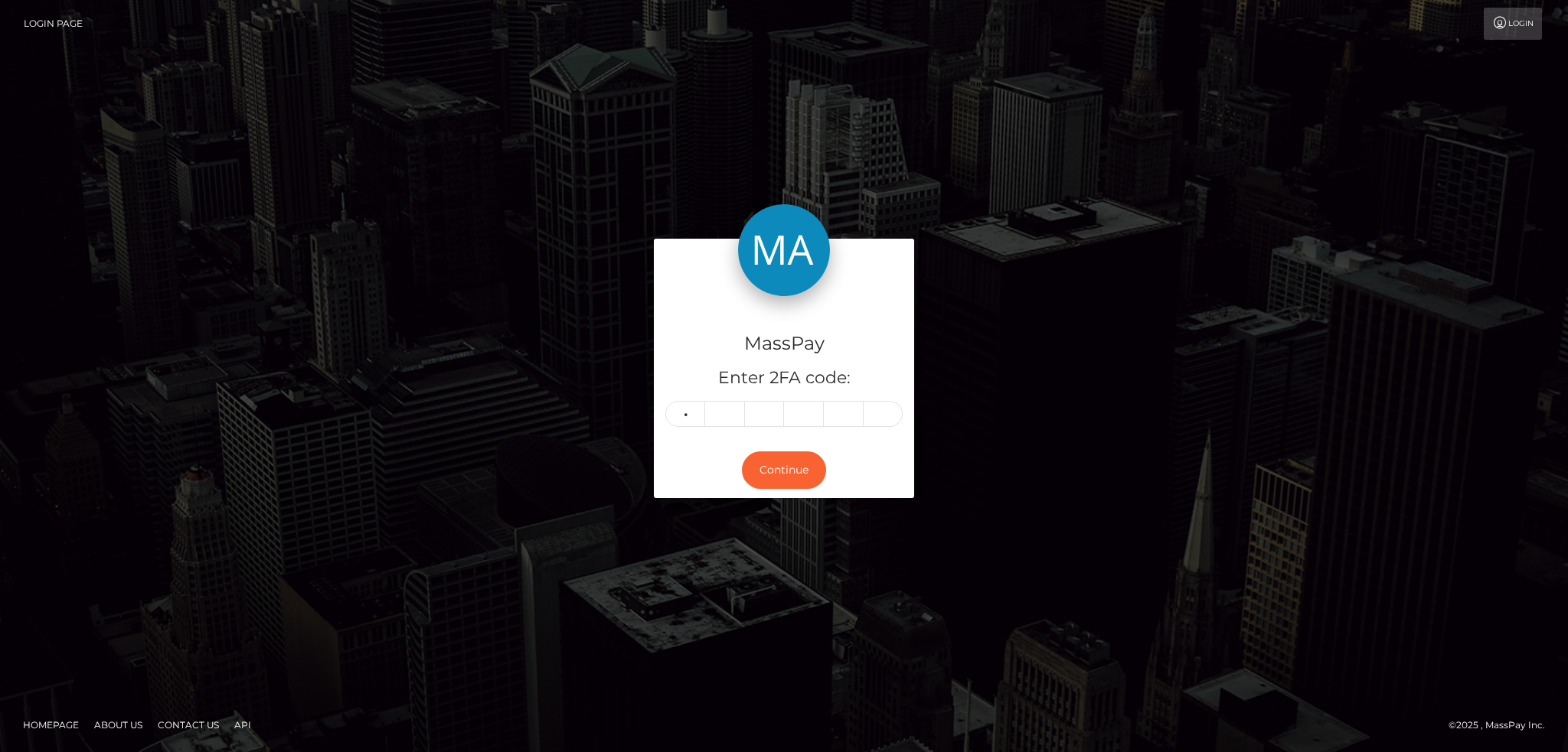
type input "3"
type input "4"
type input "5"
type input "1"
type input "4"
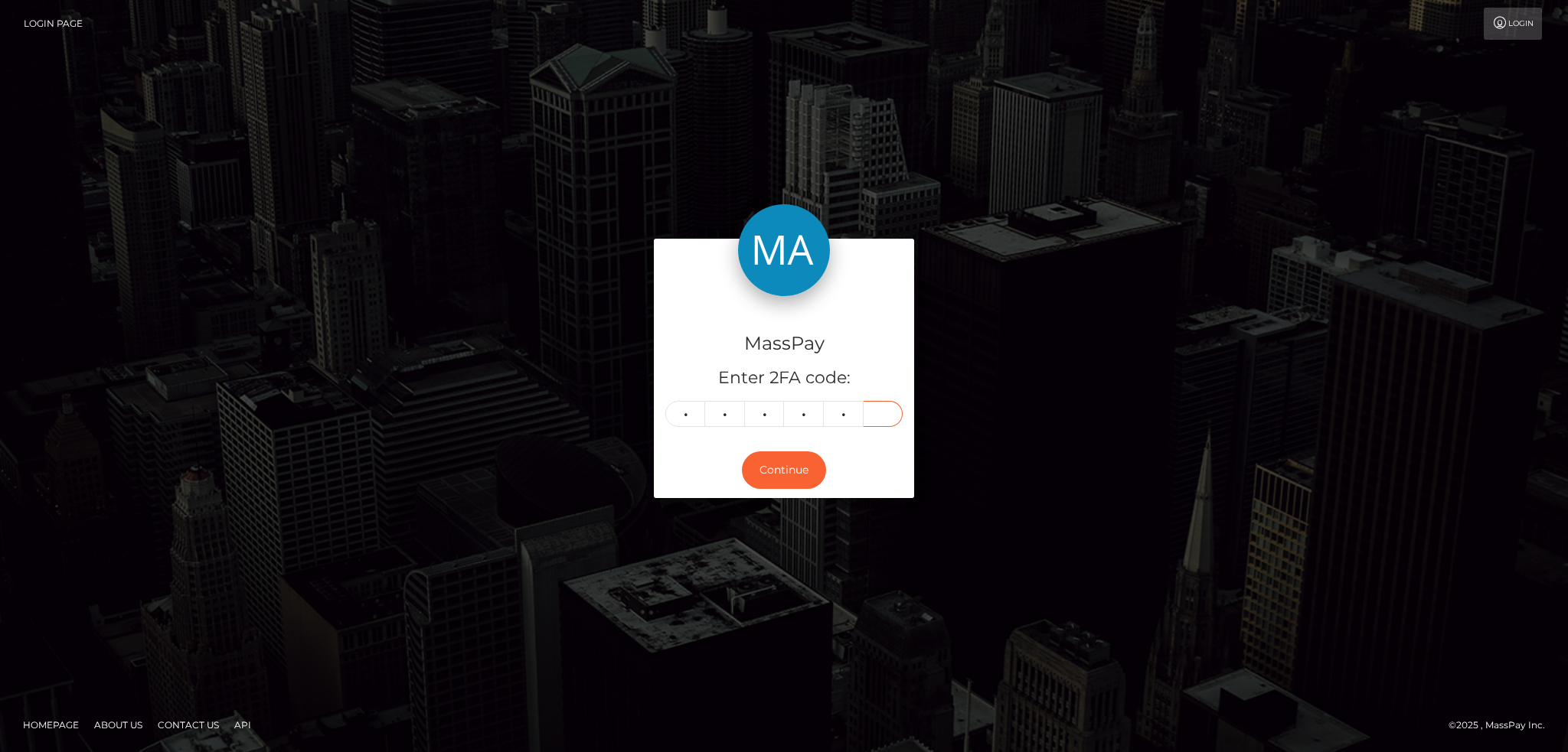
type input "0"
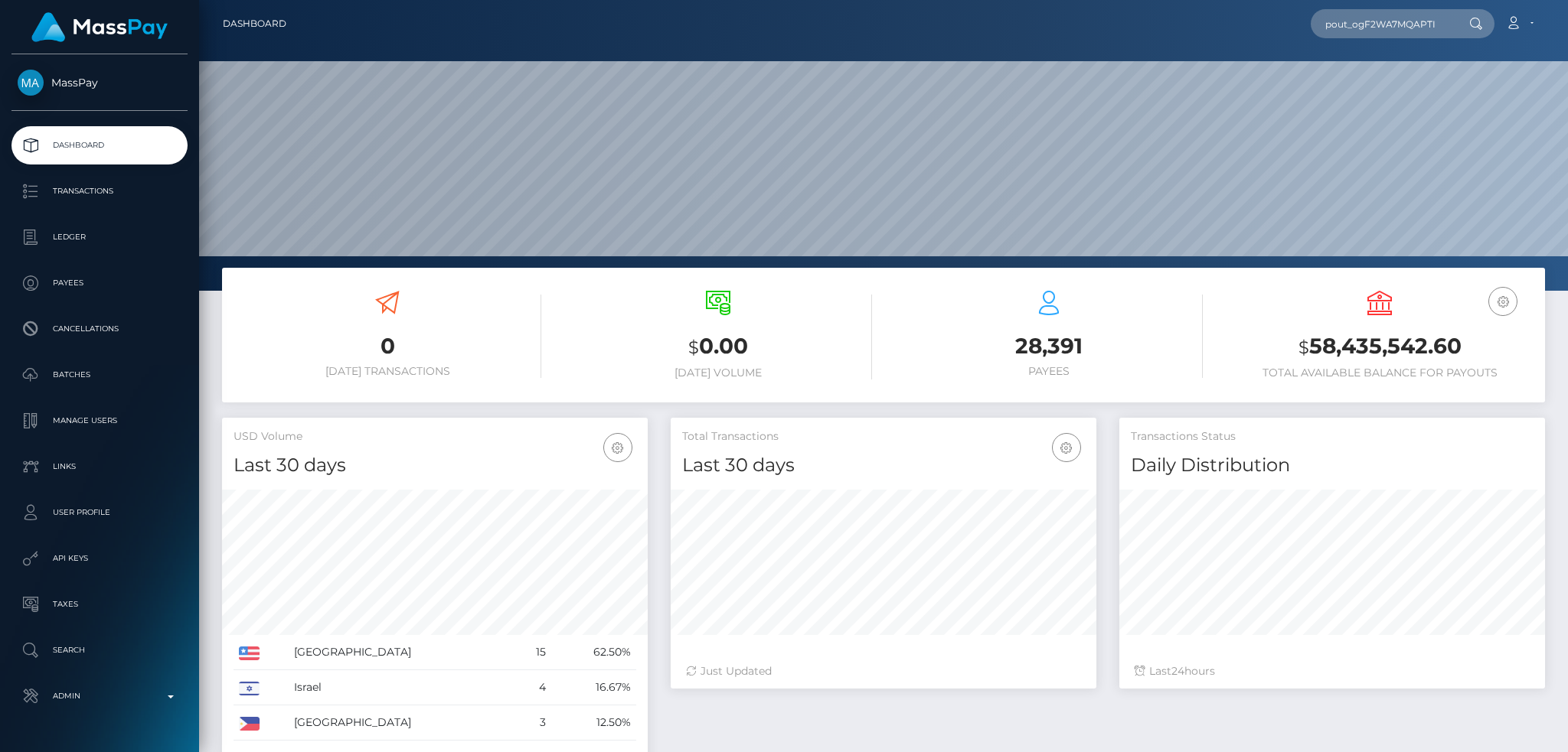
scroll to position [272, 424]
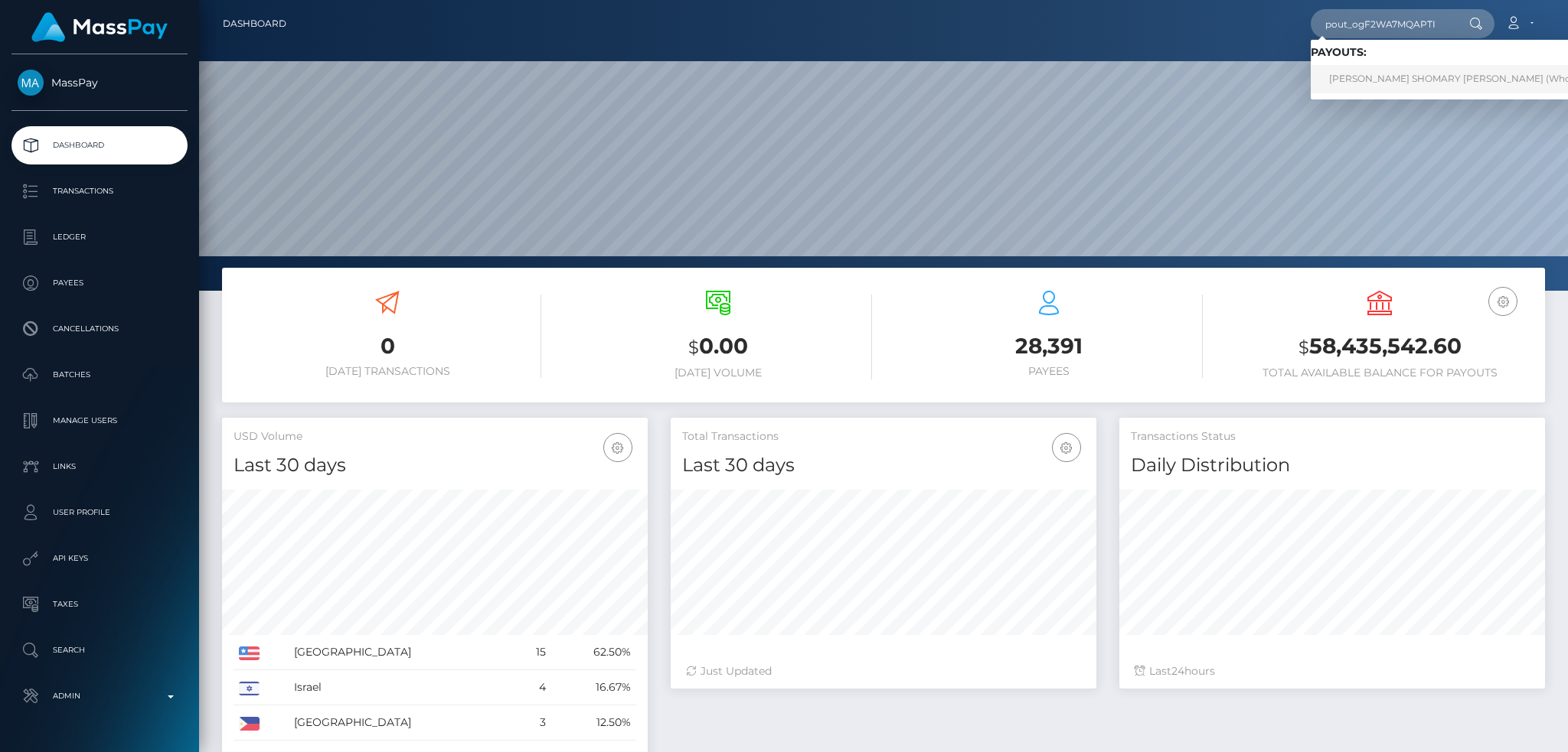
type input "pout_ogF2WA7MQAPTI"
click at [1368, 81] on link "[PERSON_NAME] SHOMARY [PERSON_NAME] (Whop Inc - )" at bounding box center [1467, 80] width 313 height 28
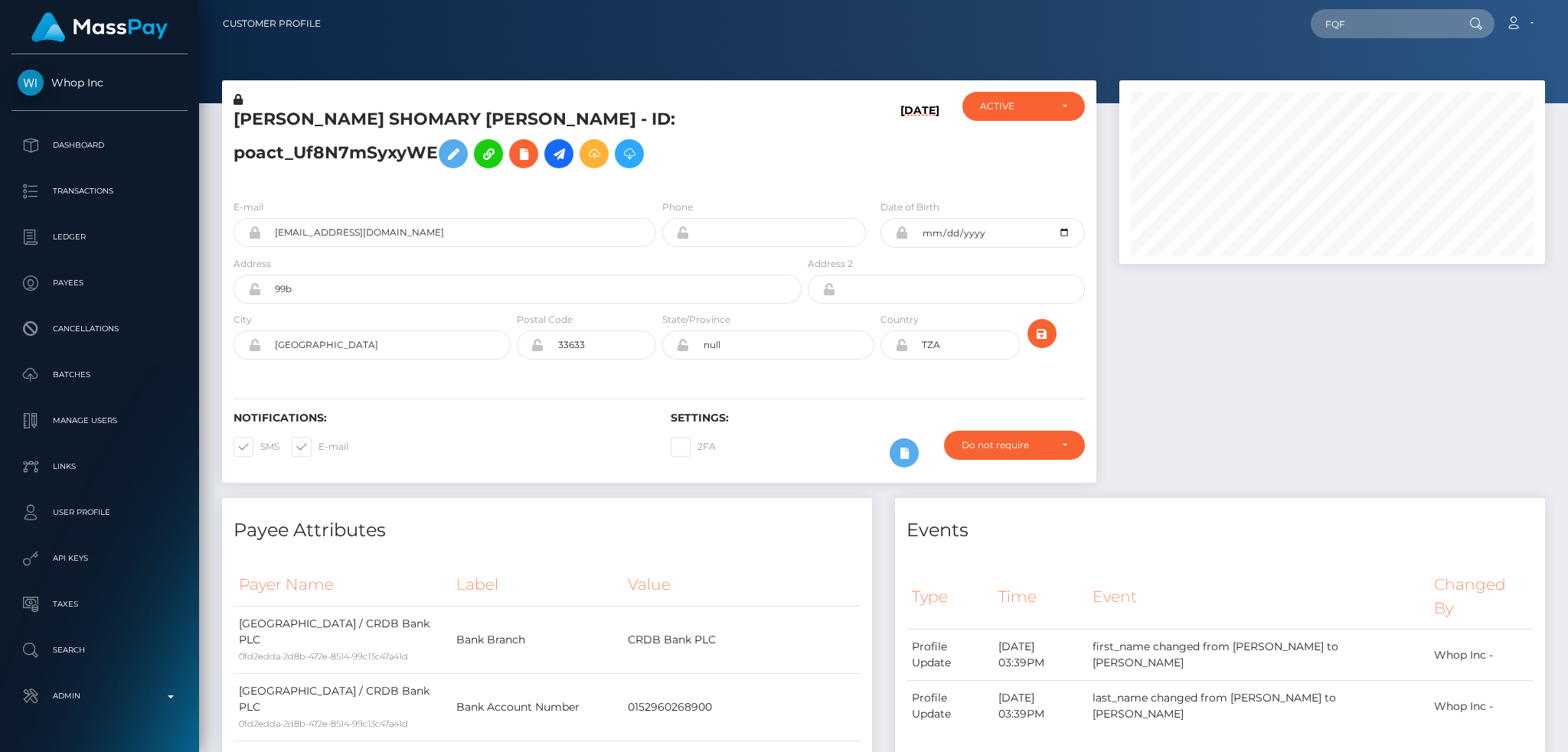
scroll to position [184, 424]
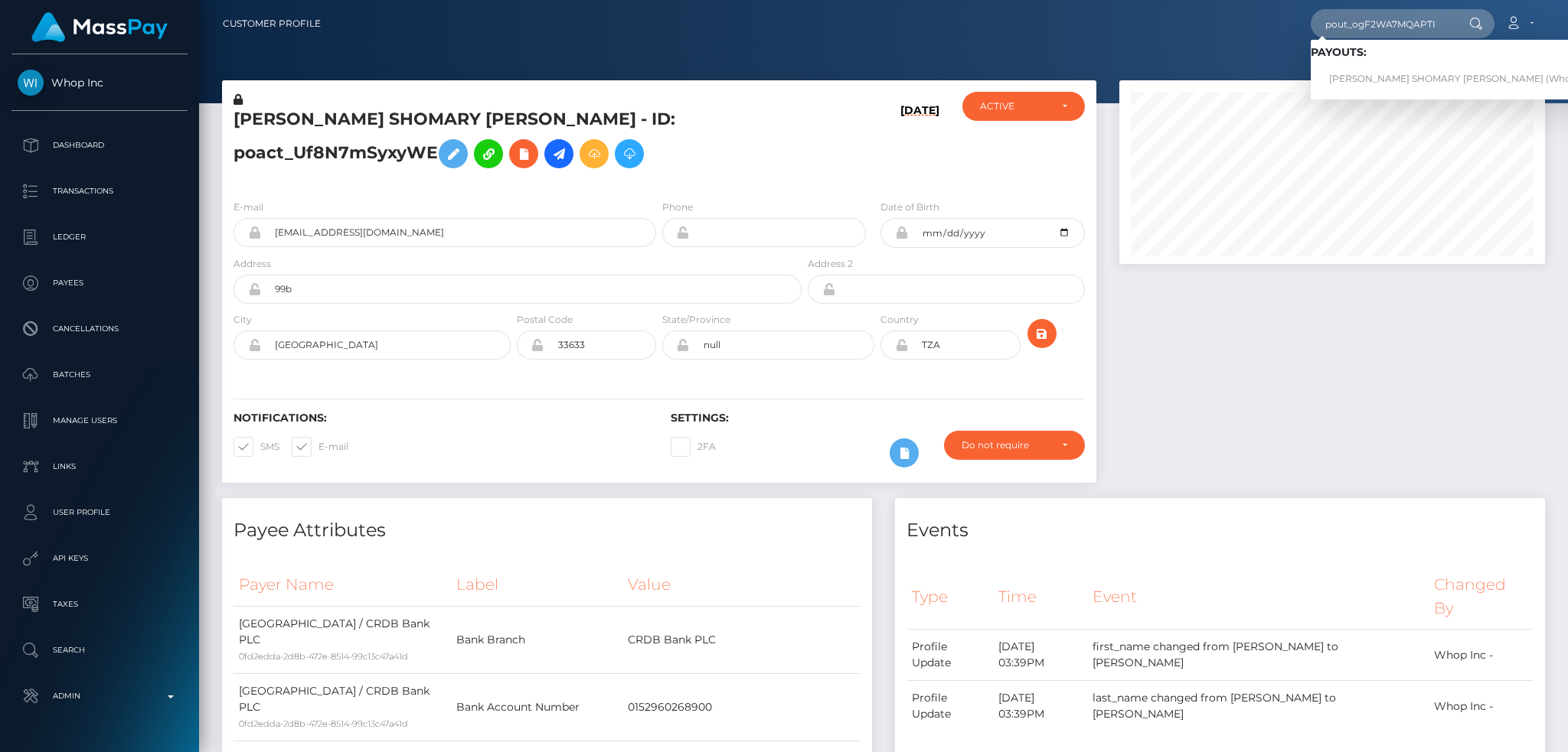
type input "pout_ogF2WA7MQAPTI"
click at [1366, 75] on link "ABDUL SHOMARY KASSIM (Whop Inc - )" at bounding box center [1467, 80] width 313 height 28
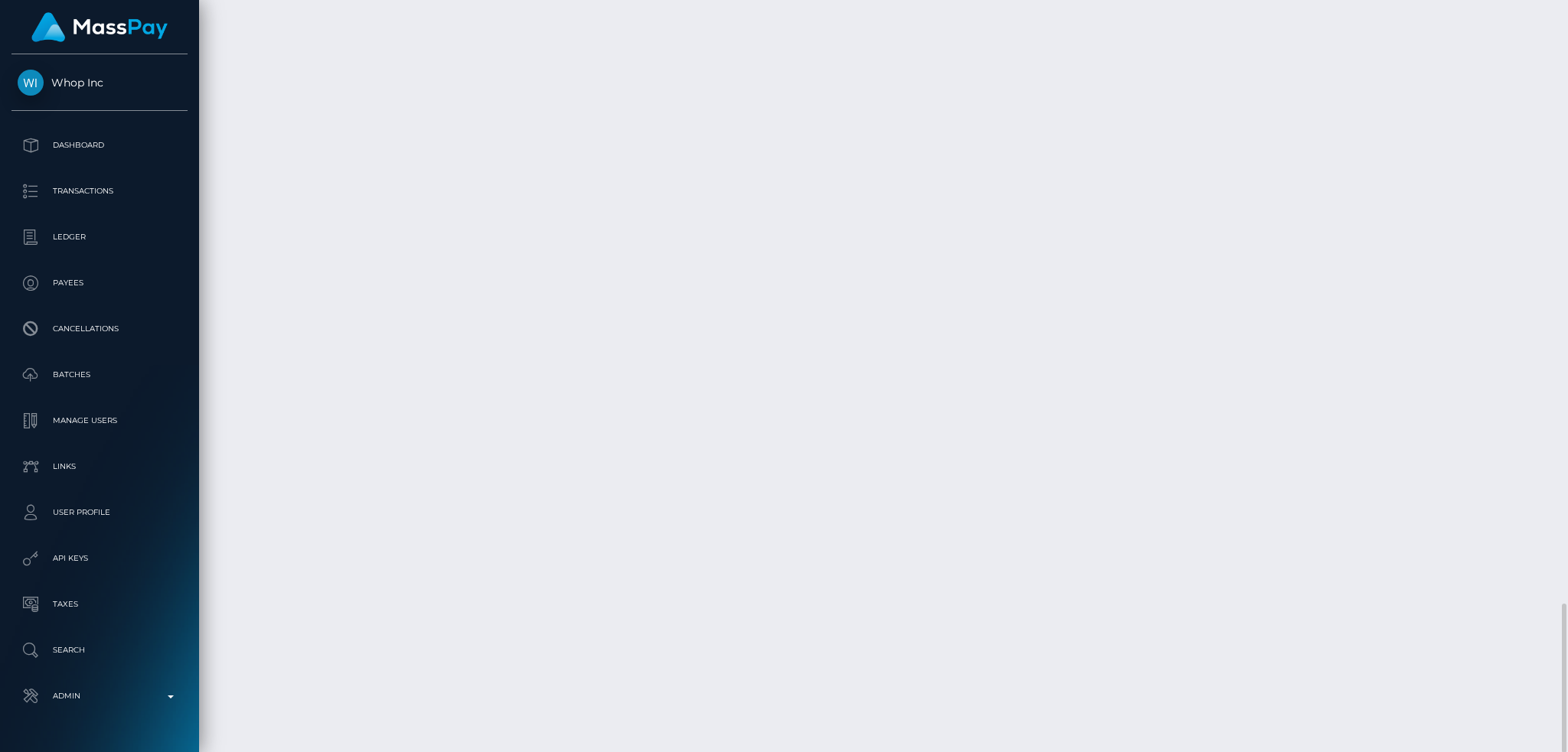
scroll to position [184, 424]
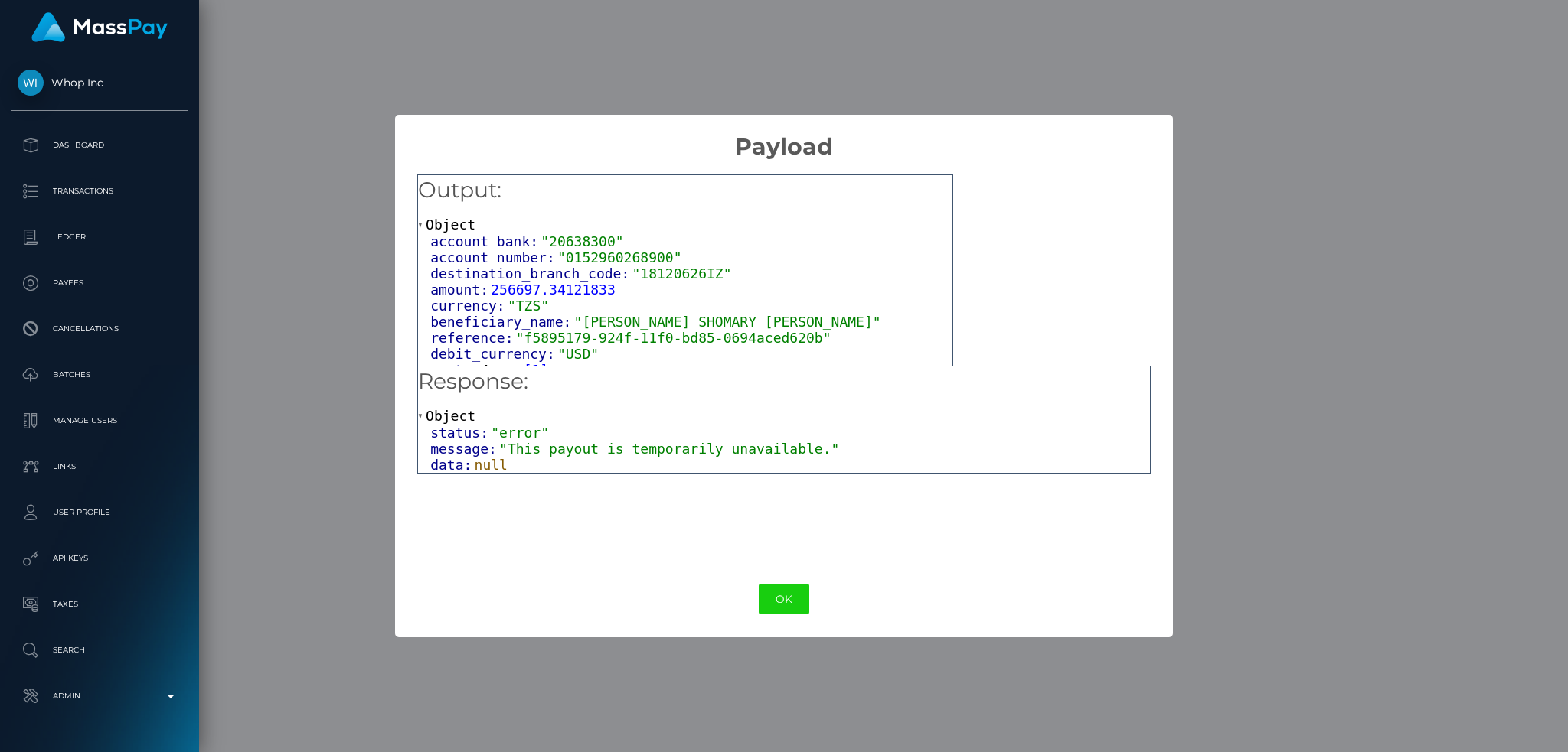
click at [754, 452] on span ""This payout is temporarily unavailable."" at bounding box center [669, 448] width 340 height 16
copy div "message: "This payout is temporarily unavailable.""
drag, startPoint x: 787, startPoint y: 594, endPoint x: 787, endPoint y: 585, distance: 9.0
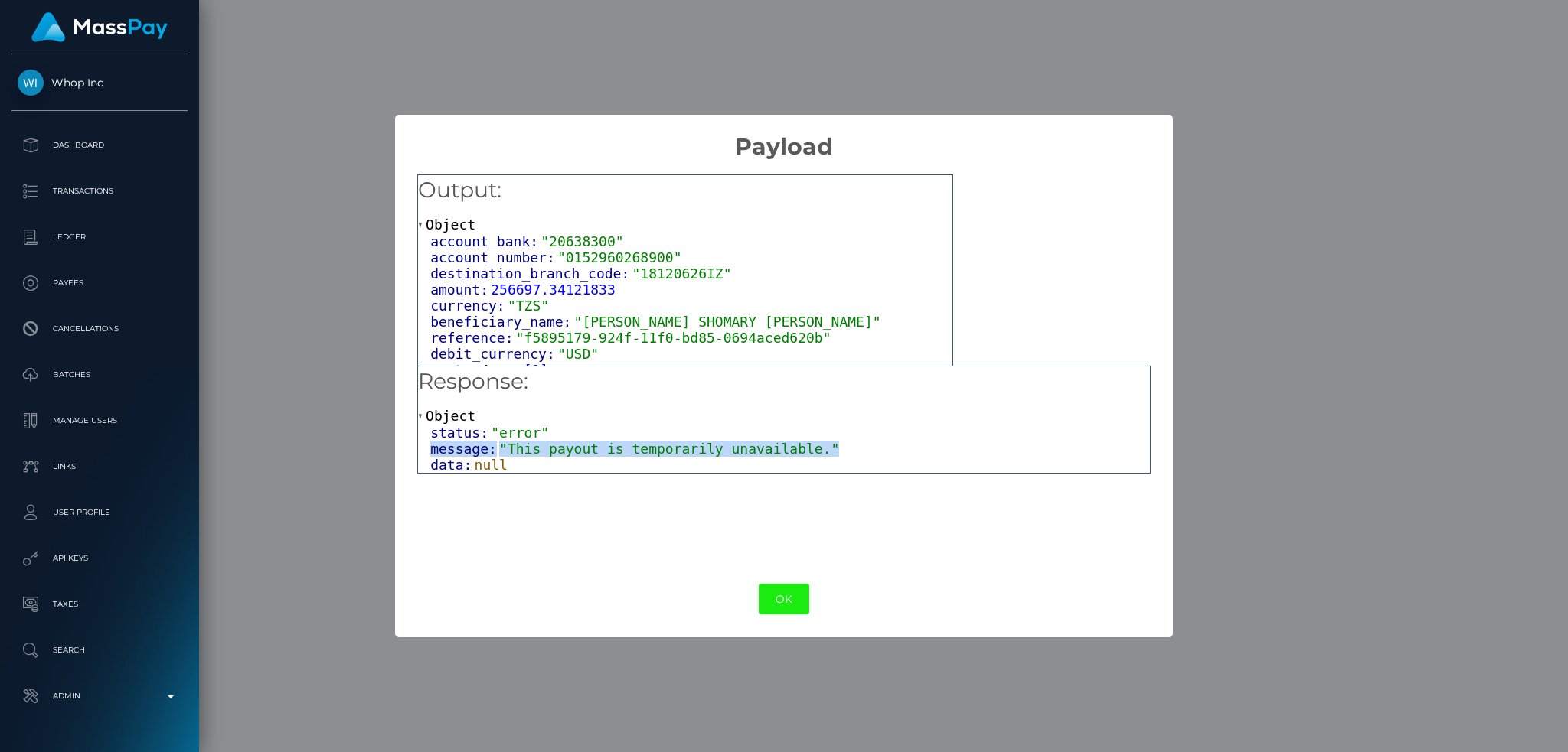
click at [787, 595] on button "OK" at bounding box center [784, 600] width 50 height 31
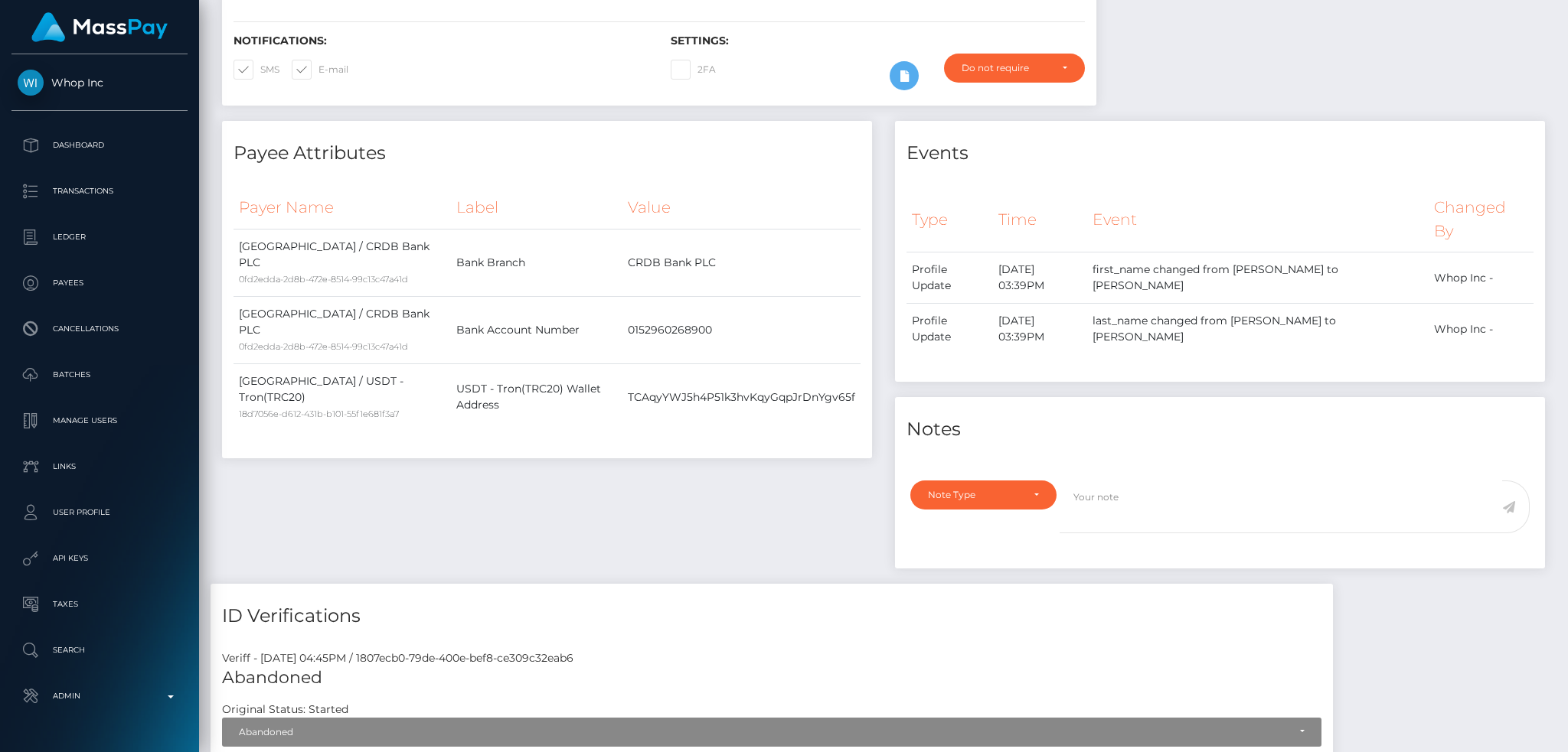
scroll to position [0, 0]
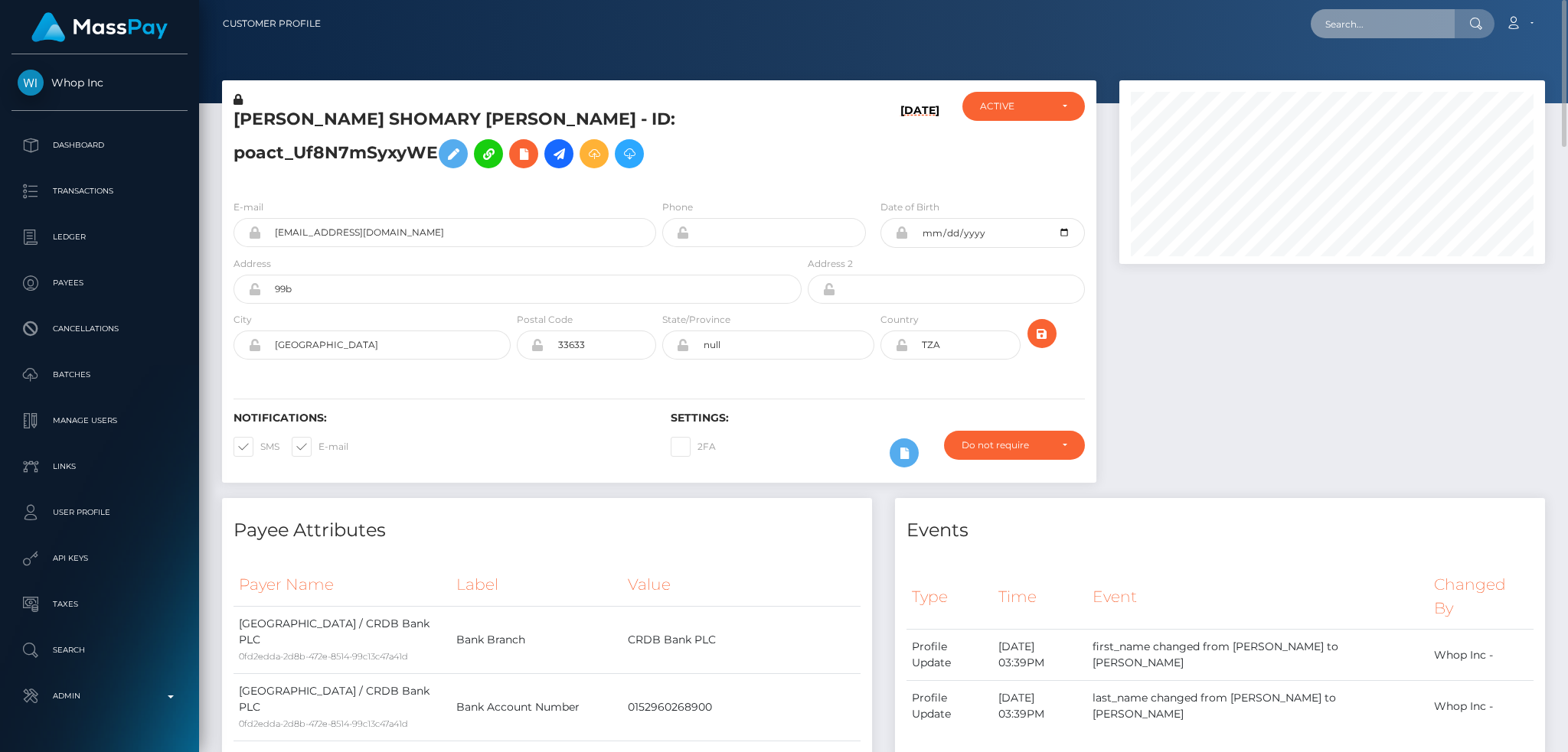
click at [1380, 27] on input "text" at bounding box center [1382, 24] width 144 height 29
paste input "pout_pBTtFnkZriX7q"
type input "pout_pBTtFnkZriX7q"
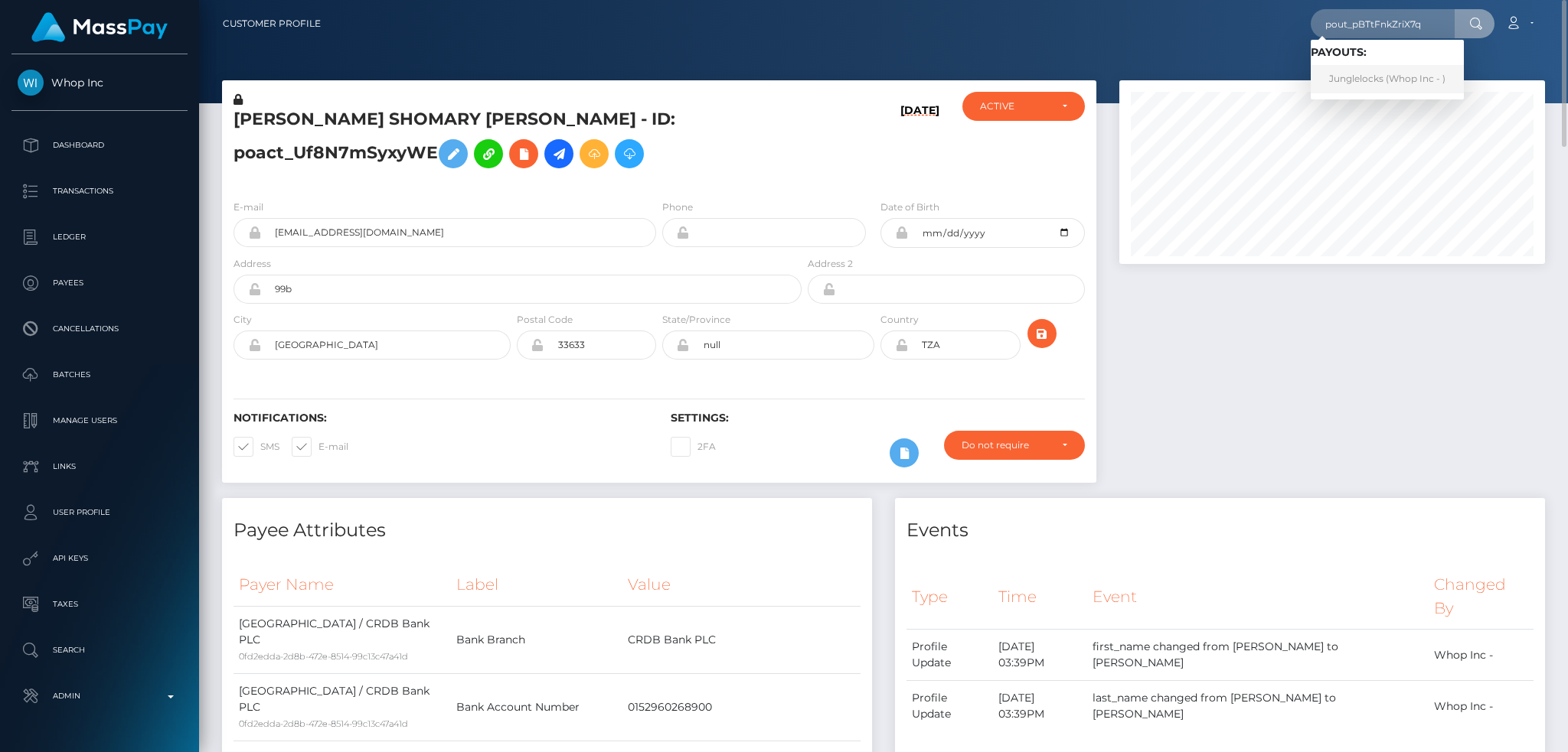
click at [1378, 73] on link "Junglelocks (Whop Inc - )" at bounding box center [1387, 80] width 153 height 28
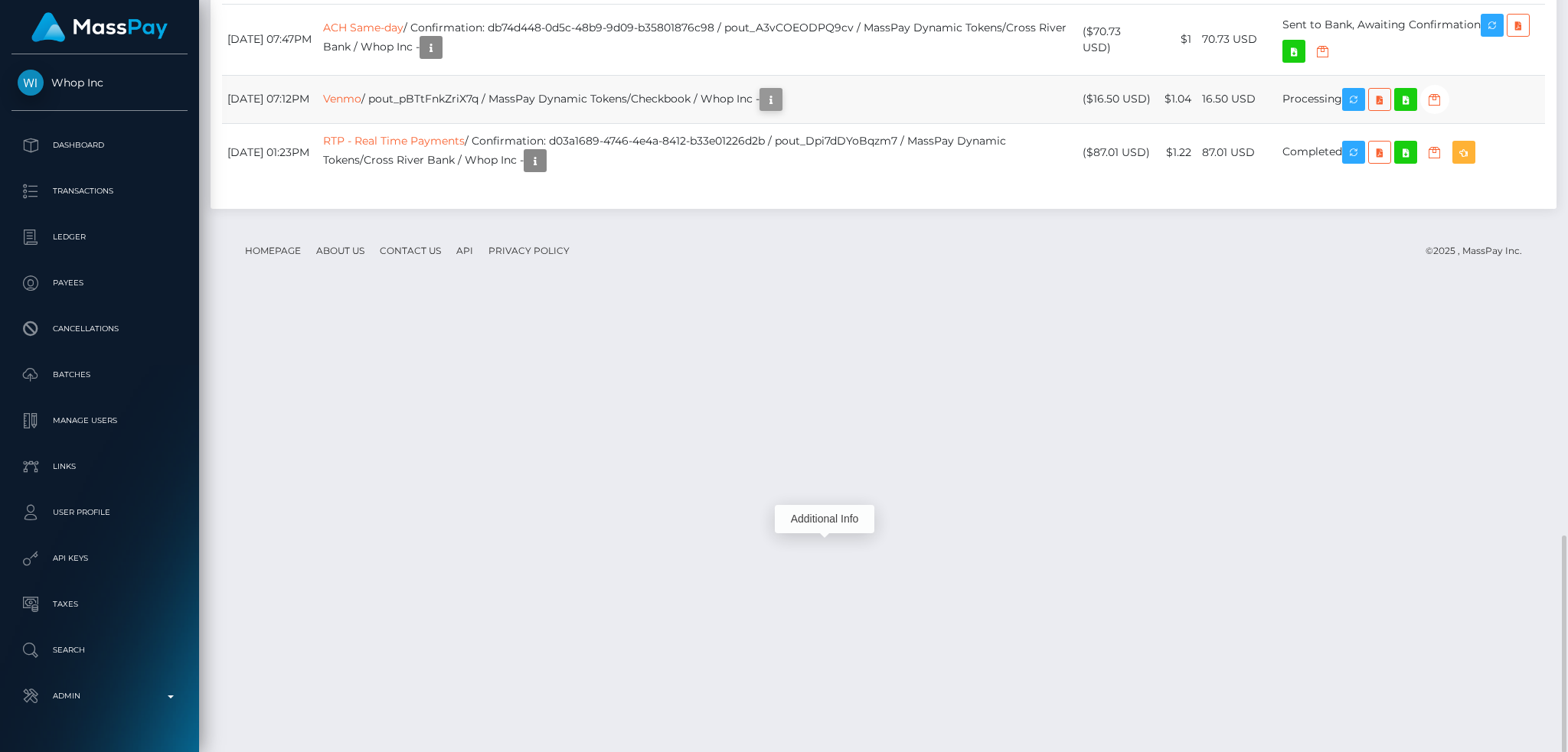
scroll to position [184, 424]
click at [780, 110] on icon "button" at bounding box center [770, 99] width 18 height 19
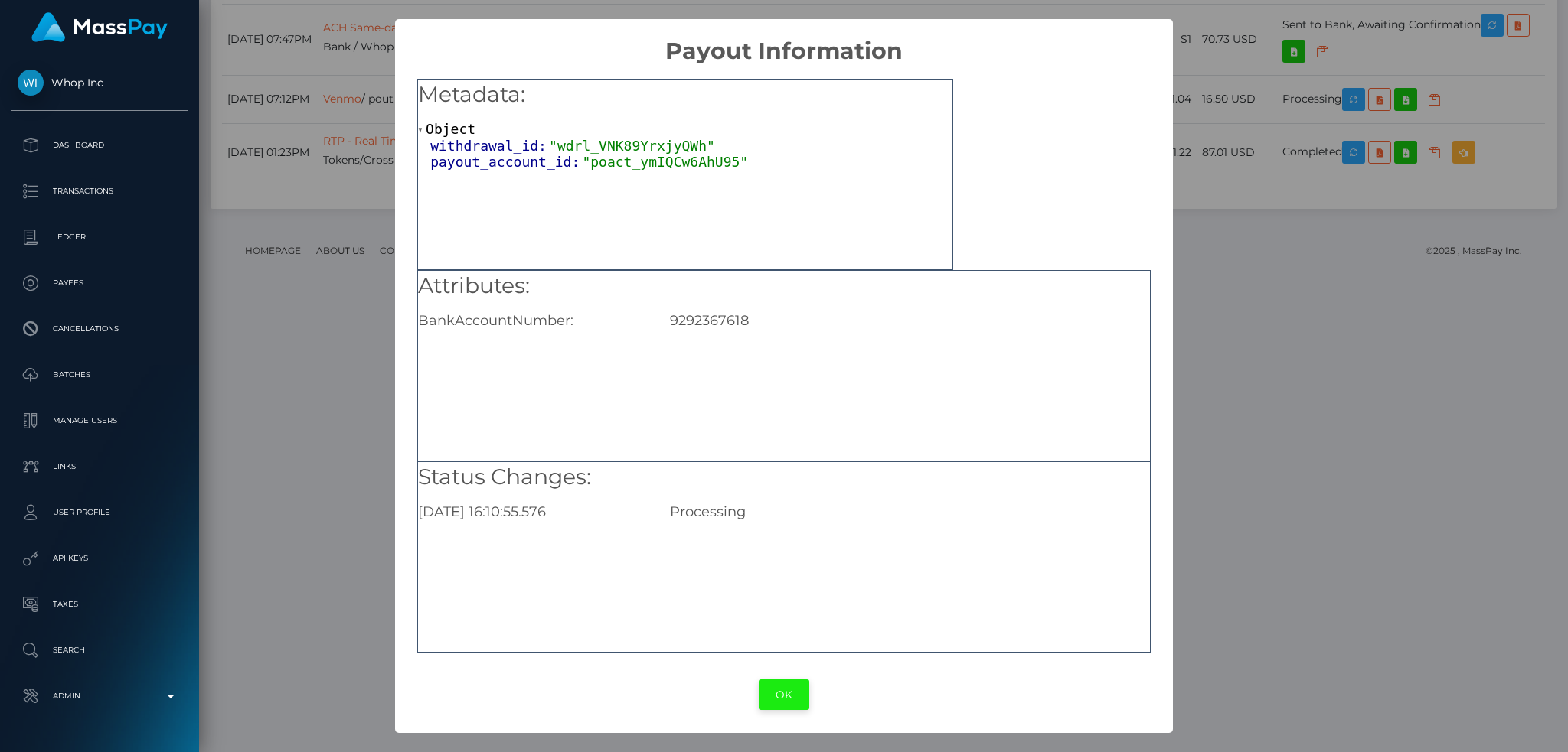
click at [773, 699] on button "OK" at bounding box center [784, 695] width 50 height 31
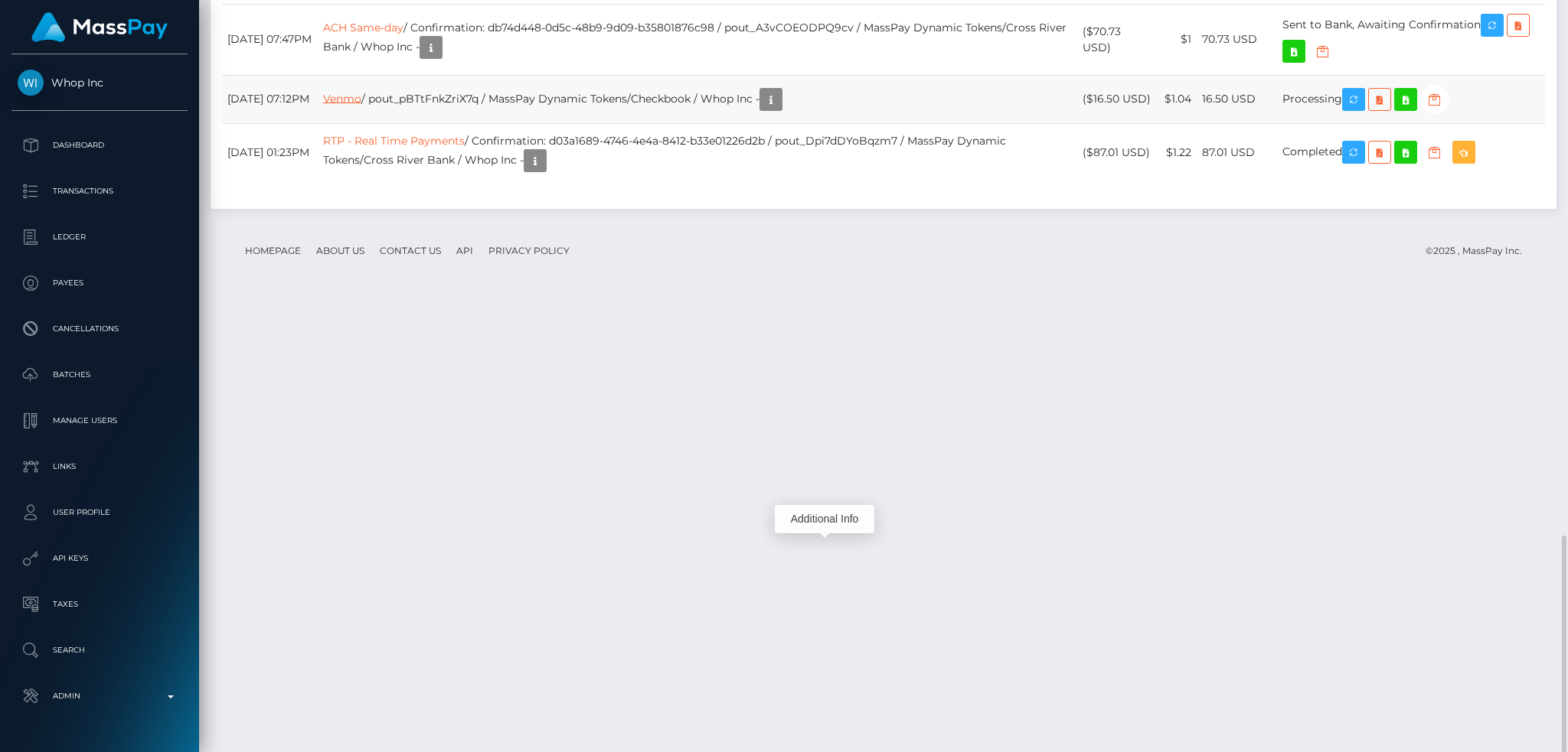
click at [361, 105] on link "Venmo" at bounding box center [342, 98] width 38 height 14
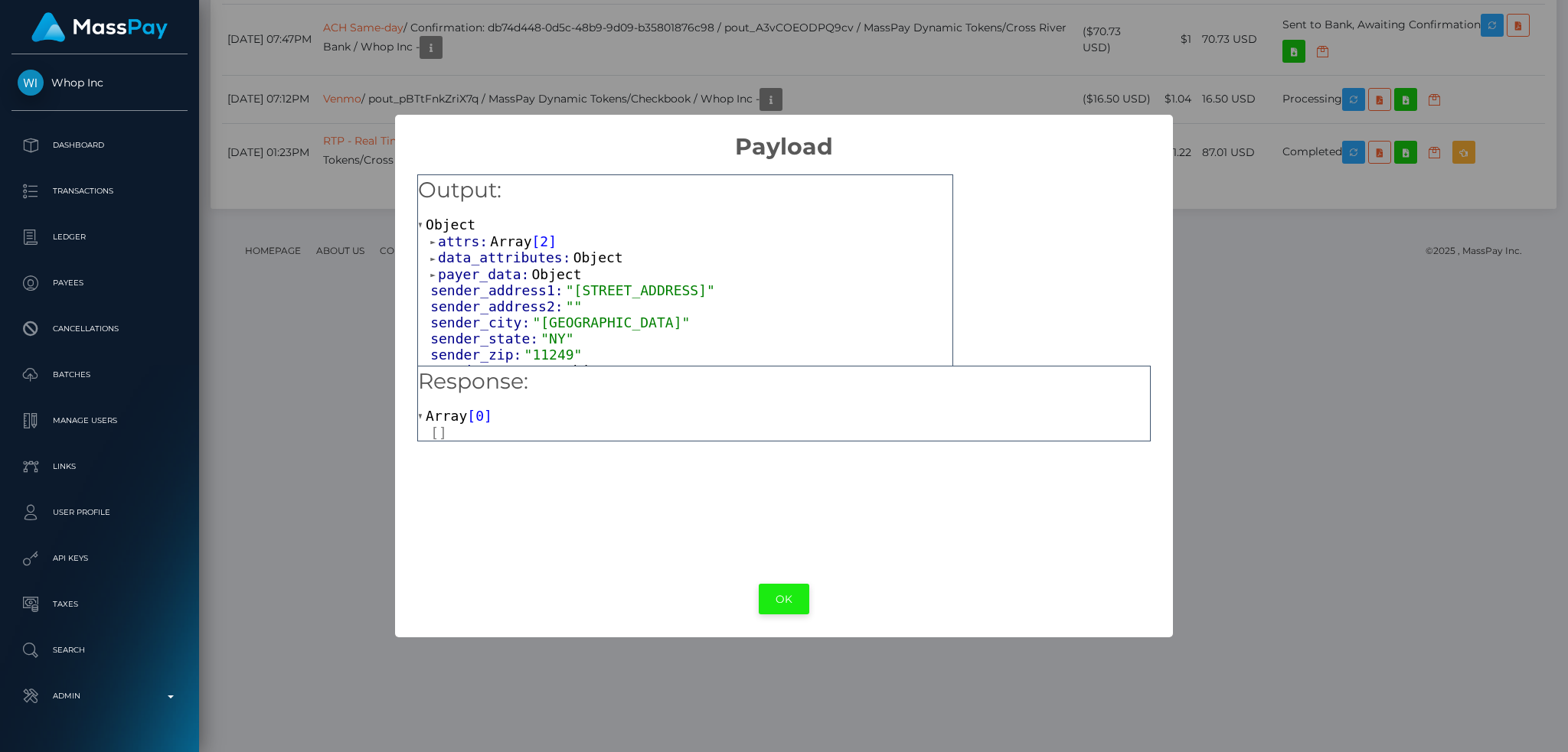
click at [783, 594] on button "OK" at bounding box center [784, 600] width 50 height 31
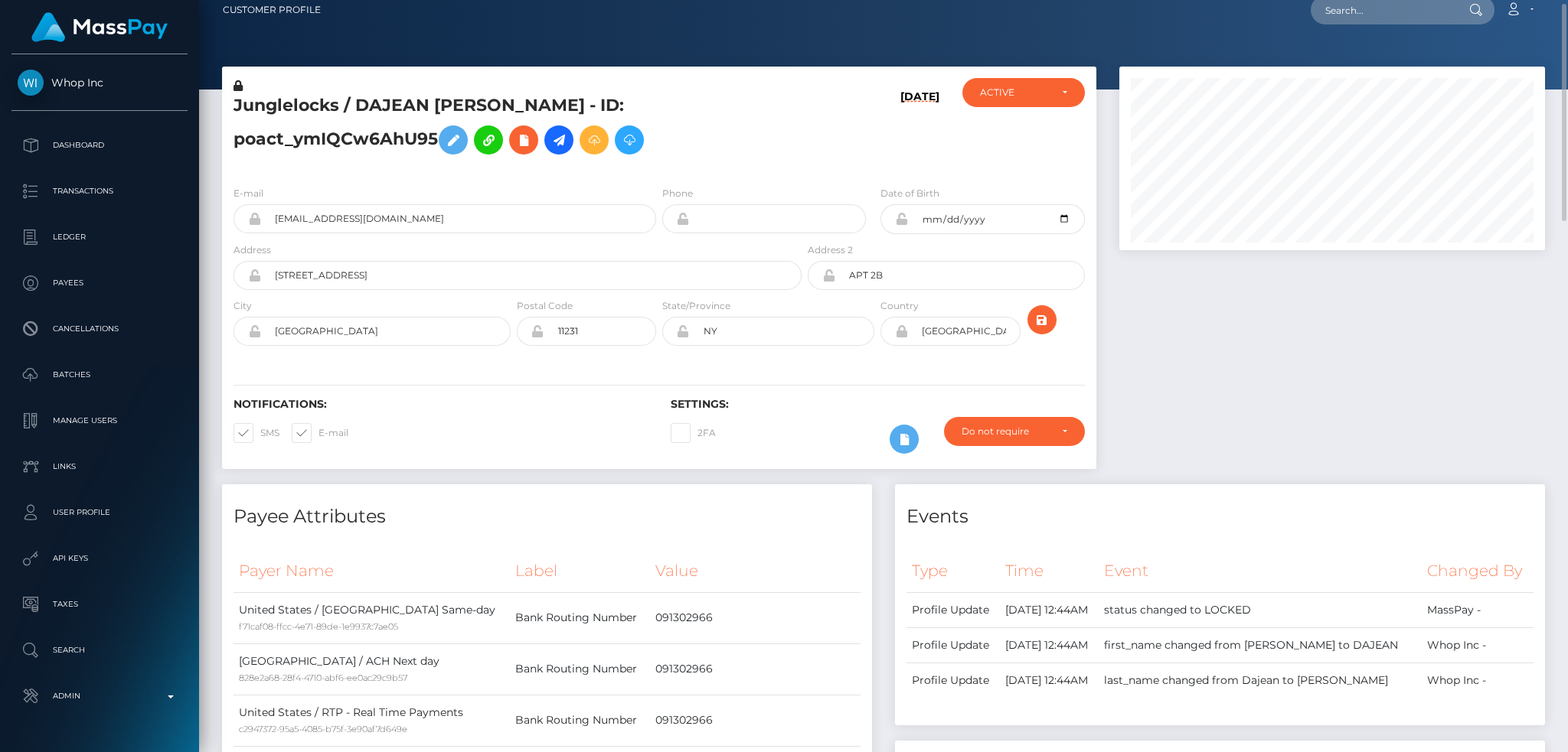
scroll to position [0, 0]
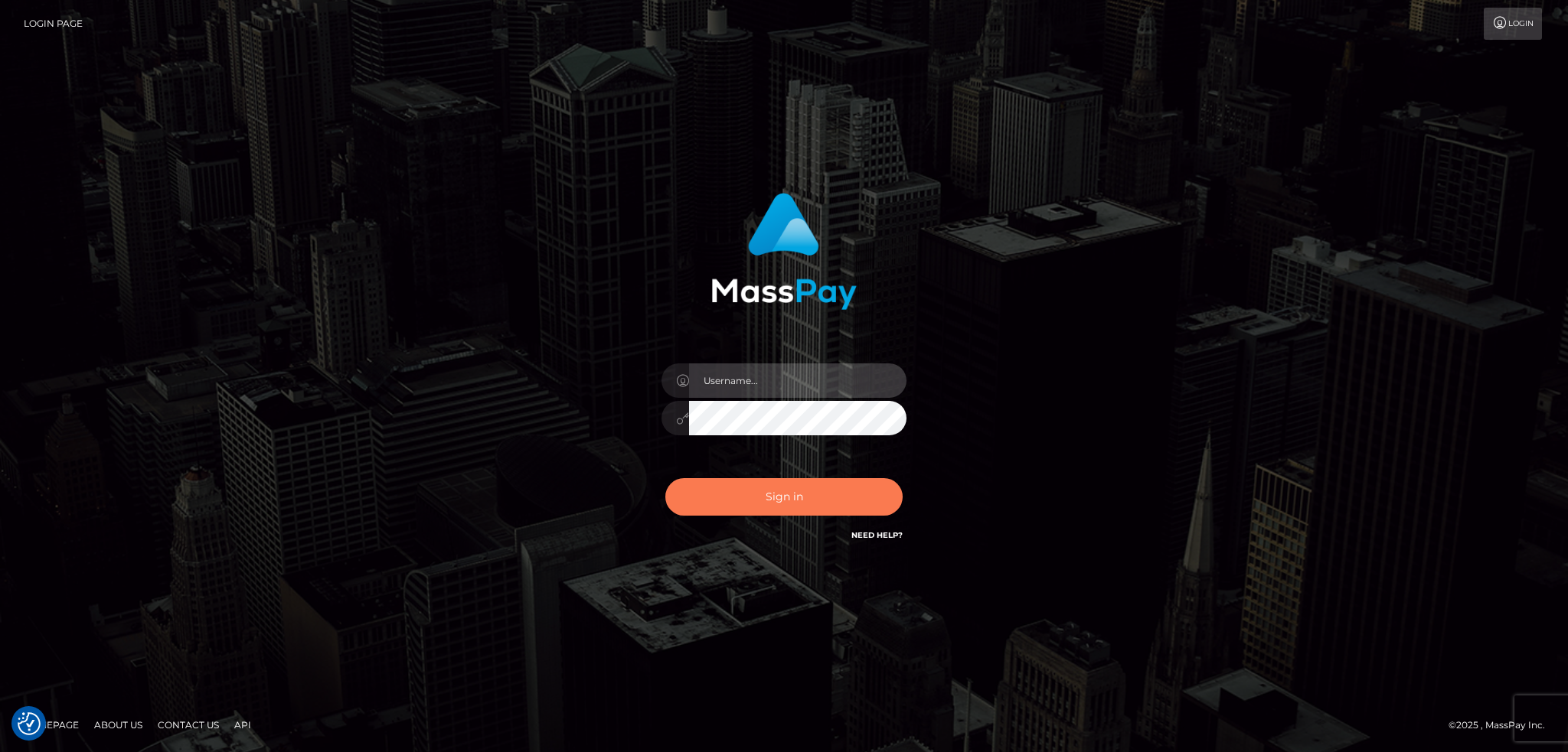
type input "alexstef"
click at [802, 496] on button "Sign in" at bounding box center [784, 497] width 237 height 38
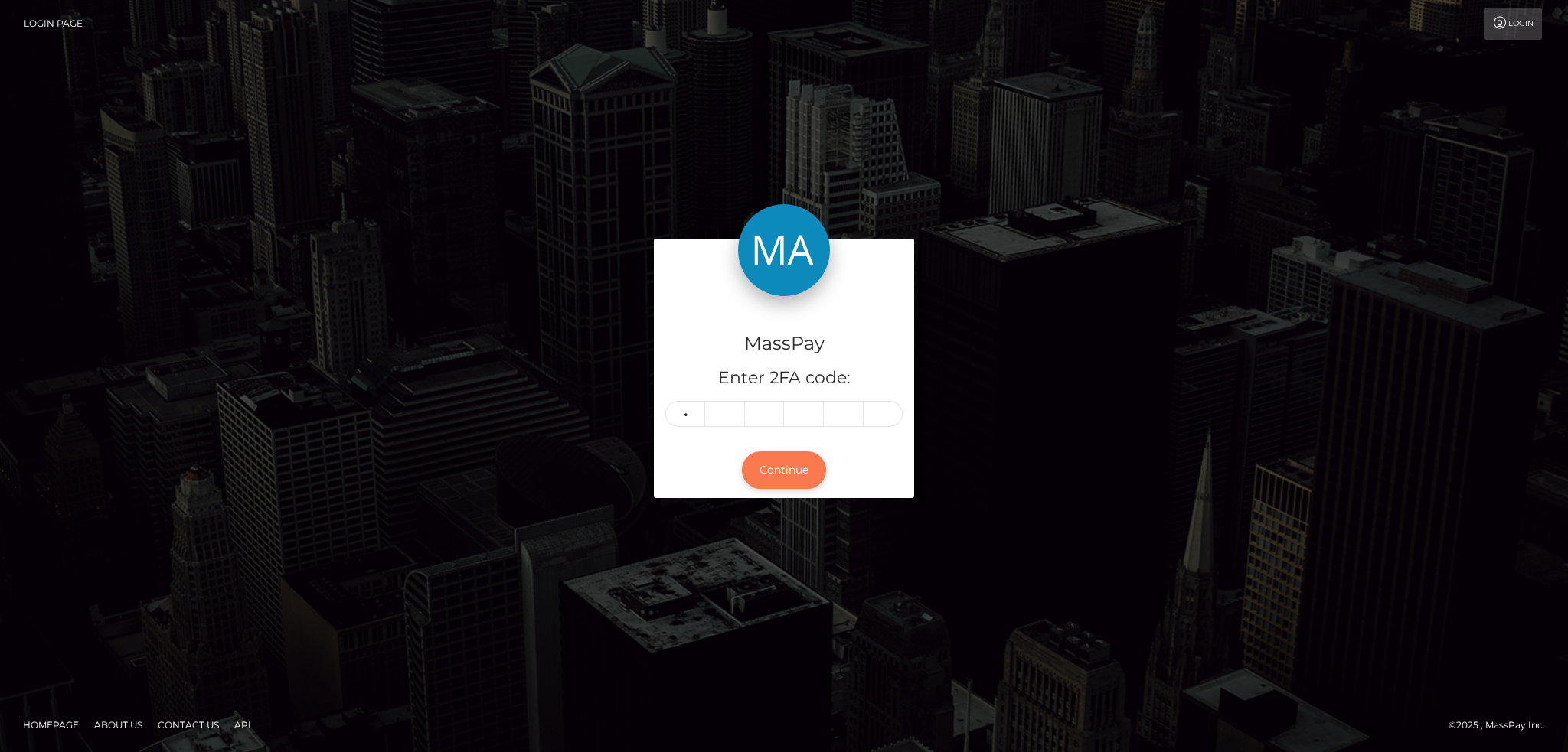
type input "5"
type input "8"
type input "6"
type input "5"
type input "8"
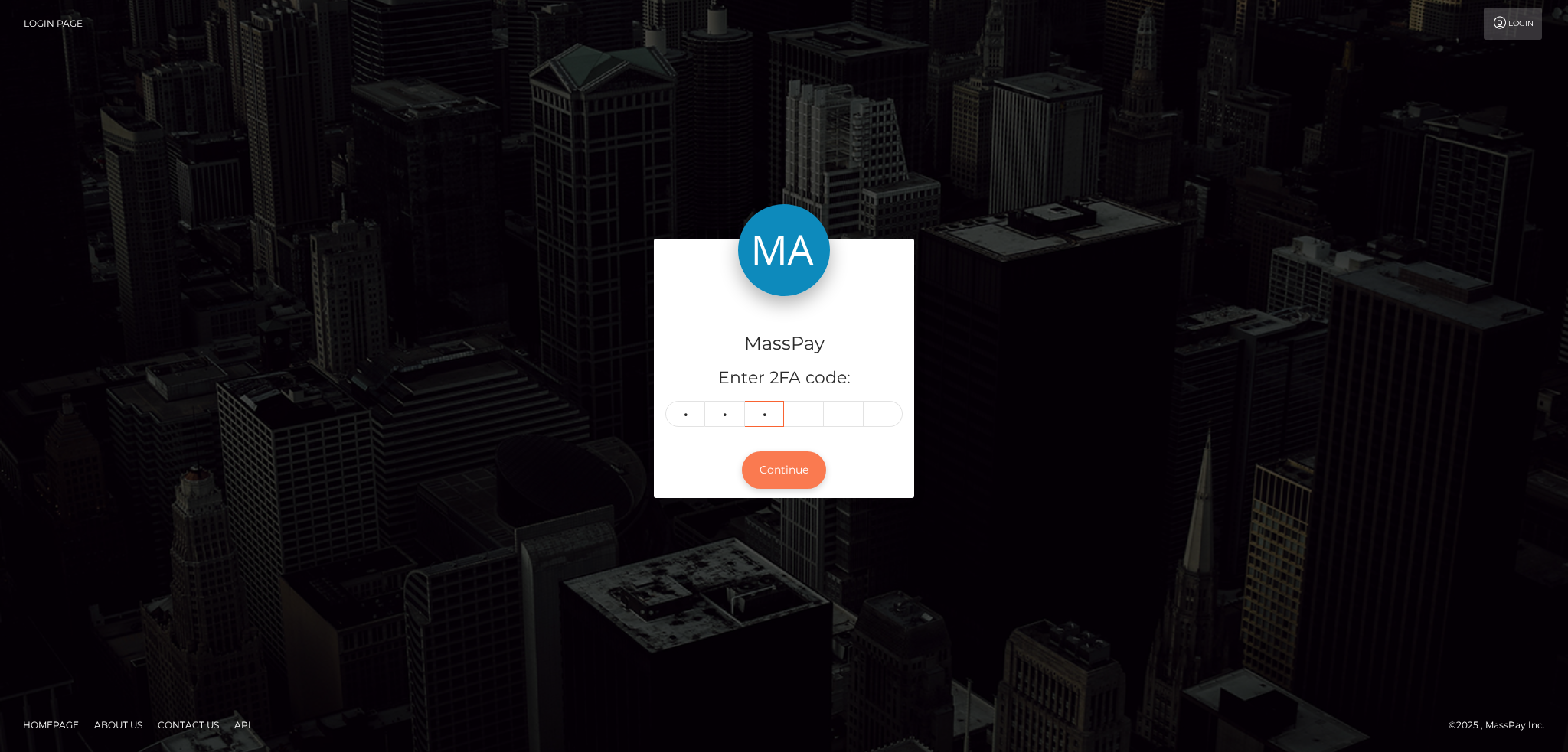
type input "9"
type input "4"
type input "8"
type input "2"
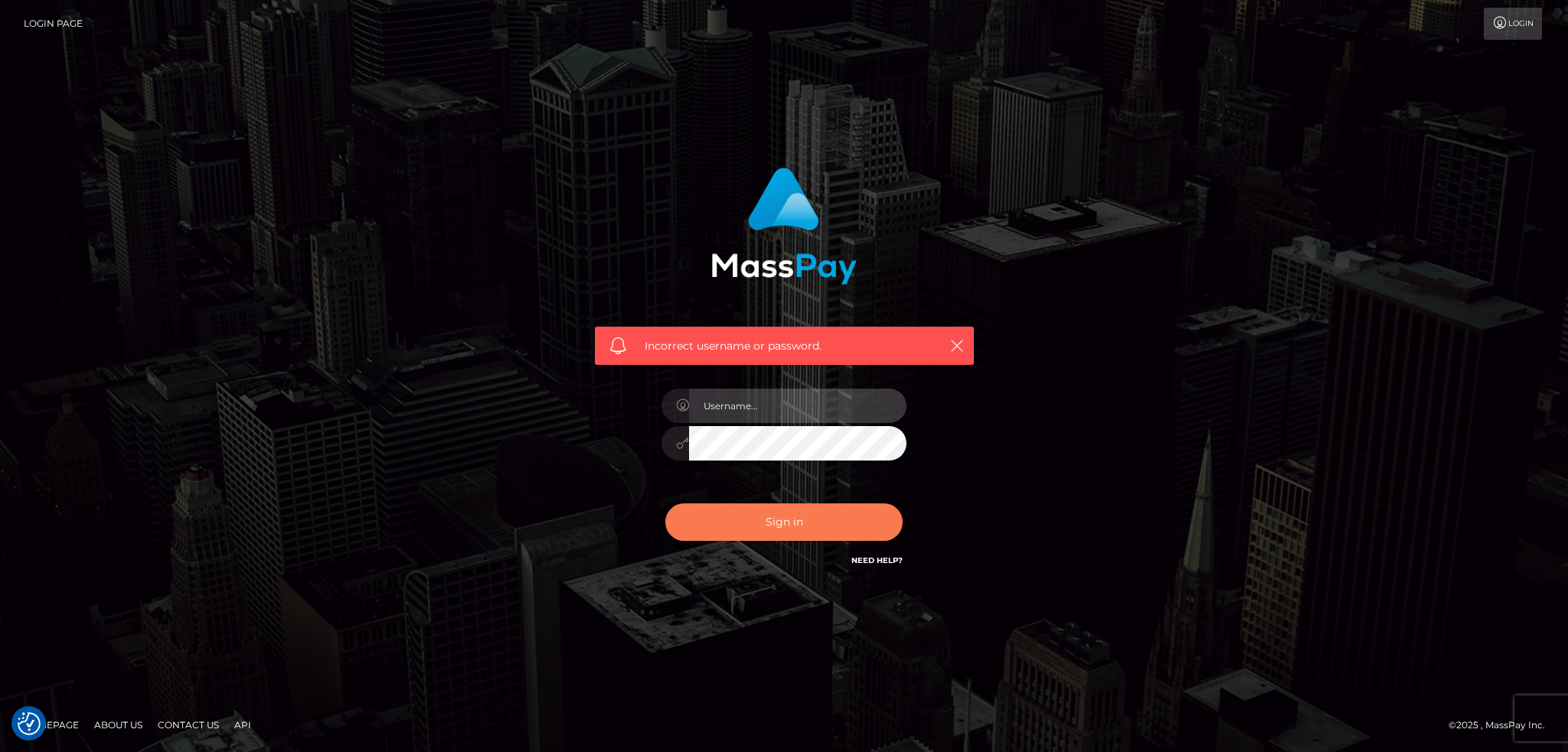
type input "alexstef"
click at [777, 524] on button "Sign in" at bounding box center [784, 523] width 237 height 38
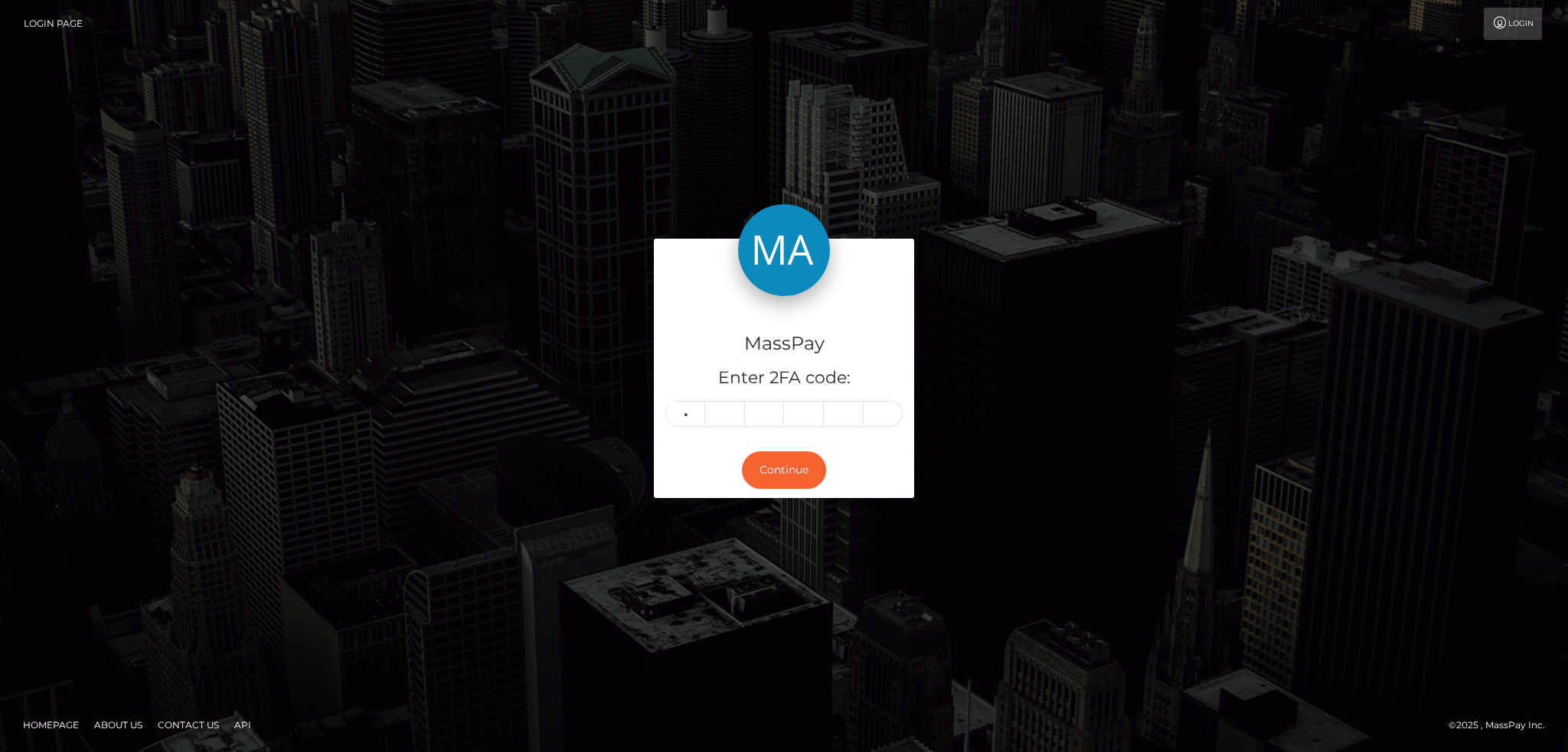
type input "5"
type input "8"
type input "9"
type input "4"
type input "8"
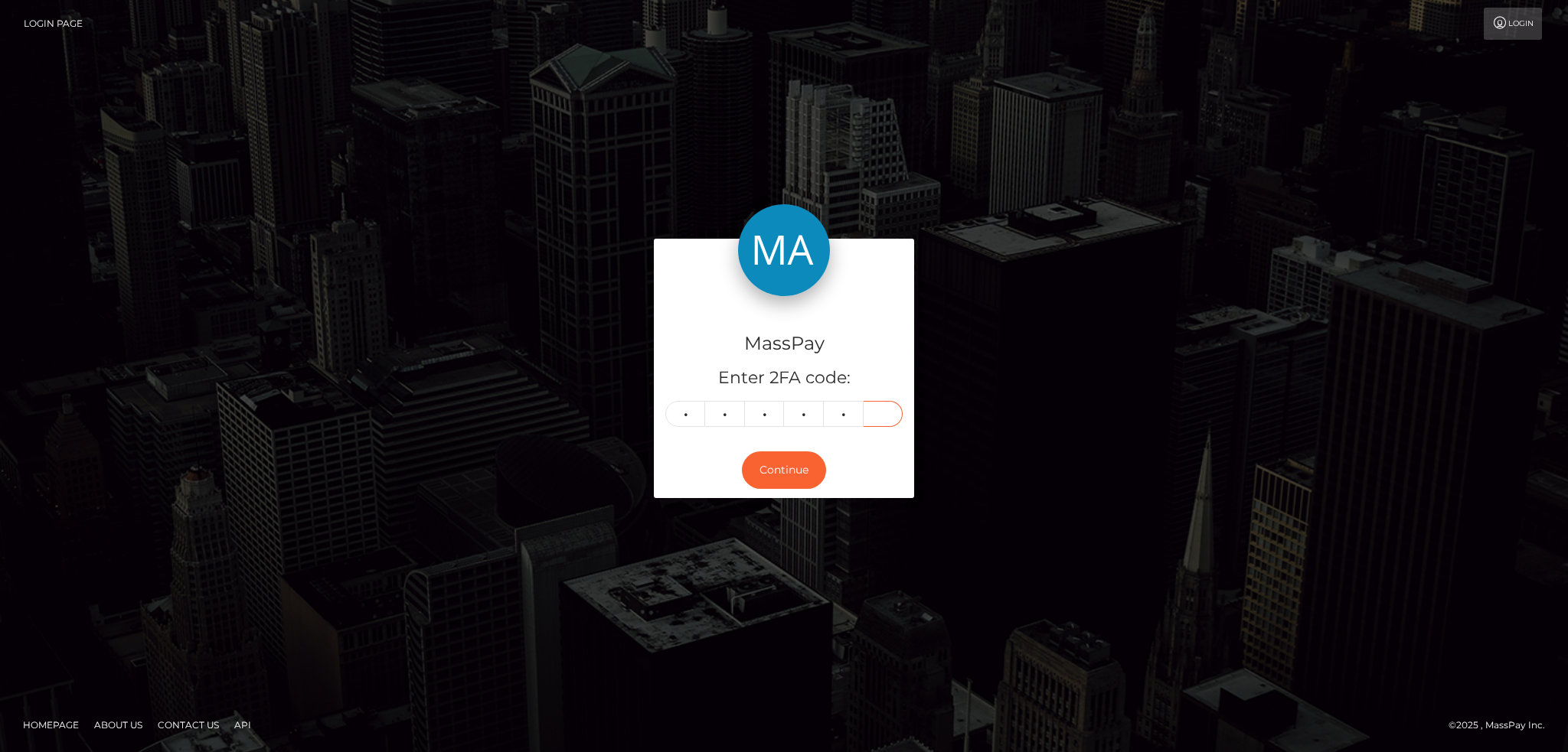
type input "0"
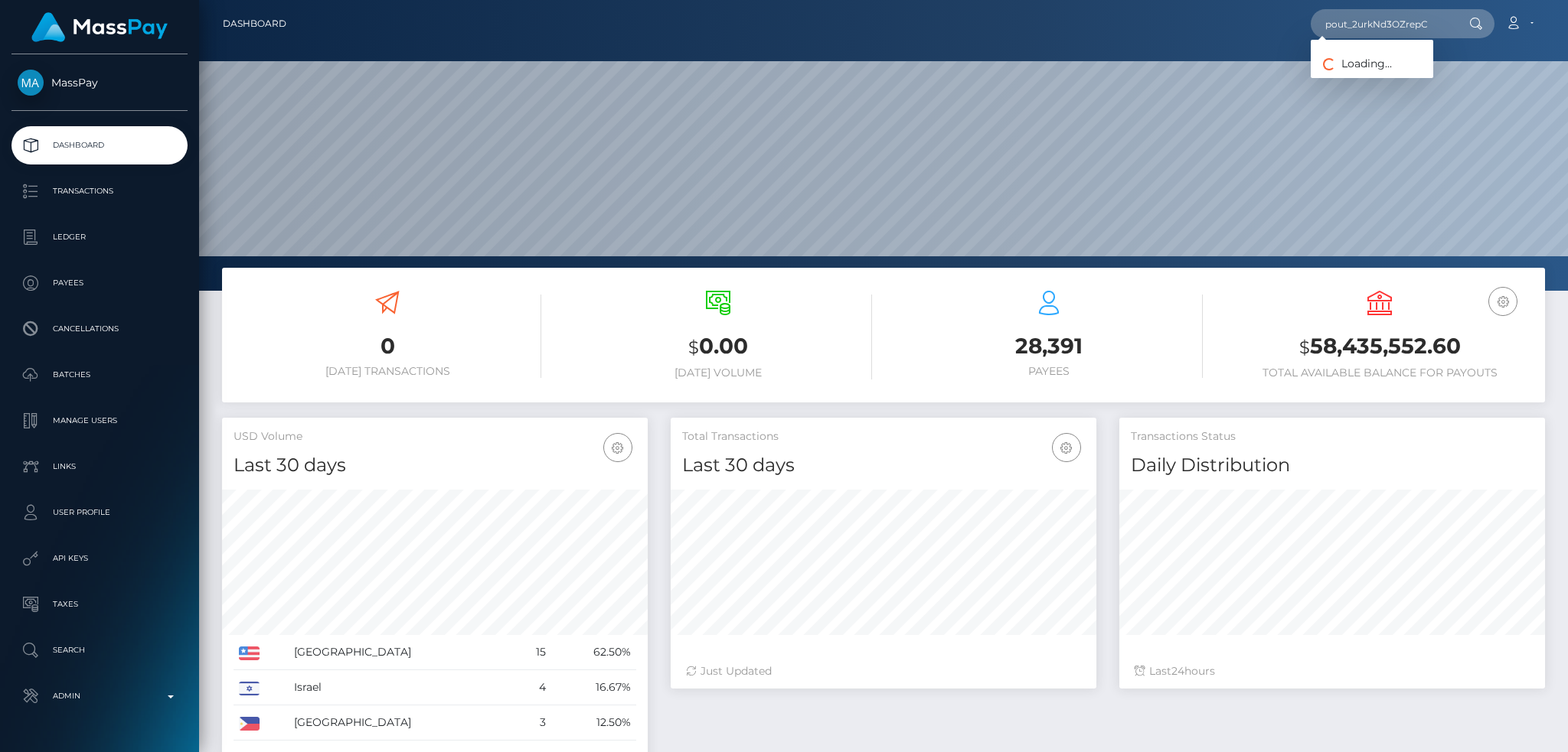
scroll to position [272, 424]
type input "pout_2urkNd3OZrepC"
click at [1399, 77] on link "HUNTER JAMES HAMMOND (Whop Inc - )" at bounding box center [1441, 80] width 261 height 28
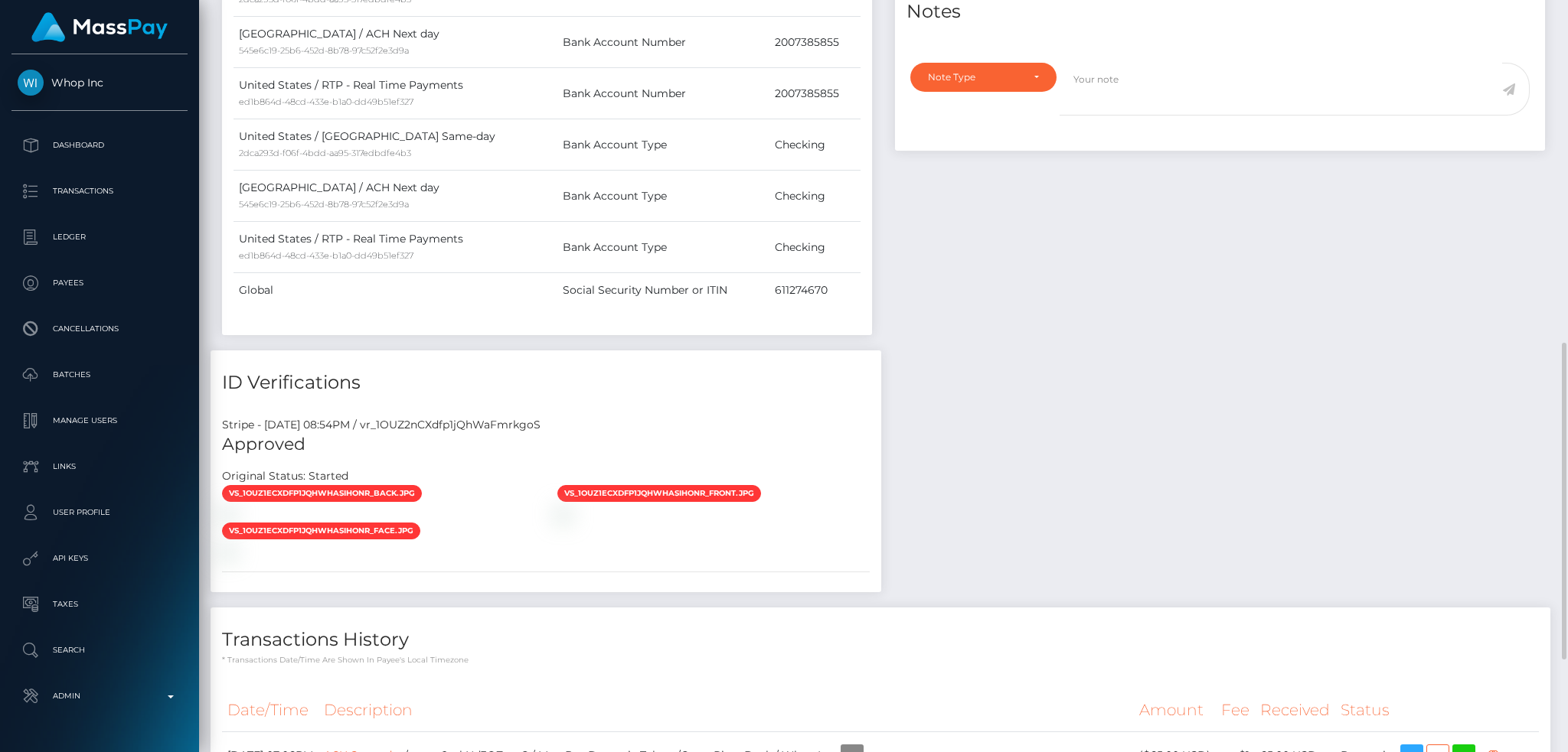
scroll to position [1036, 0]
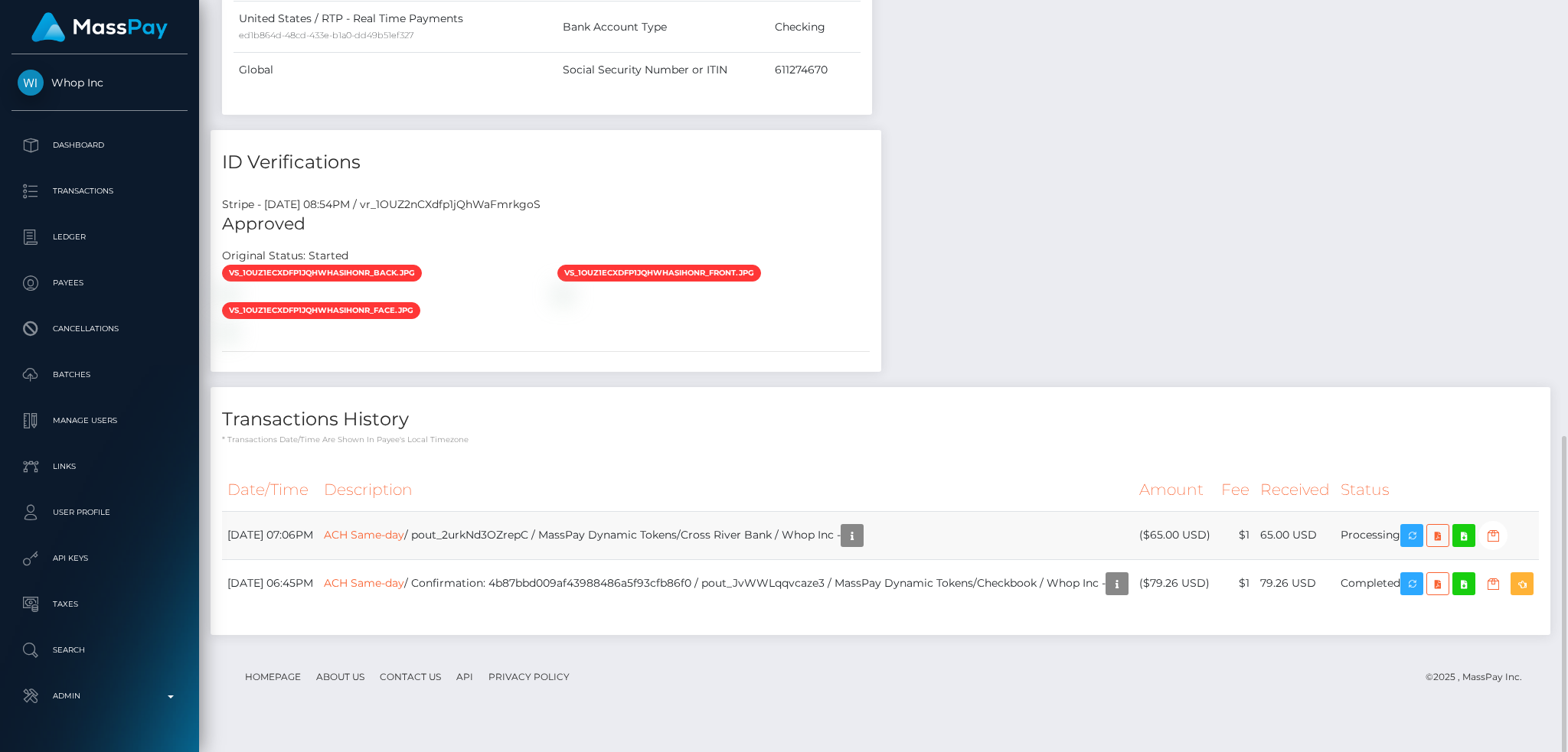
click at [717, 528] on td "ACH Same-day / pout_2urkNd3OZrepC / MassPay Dynamic Tokens/Cross River Bank / W…" at bounding box center [726, 535] width 816 height 48
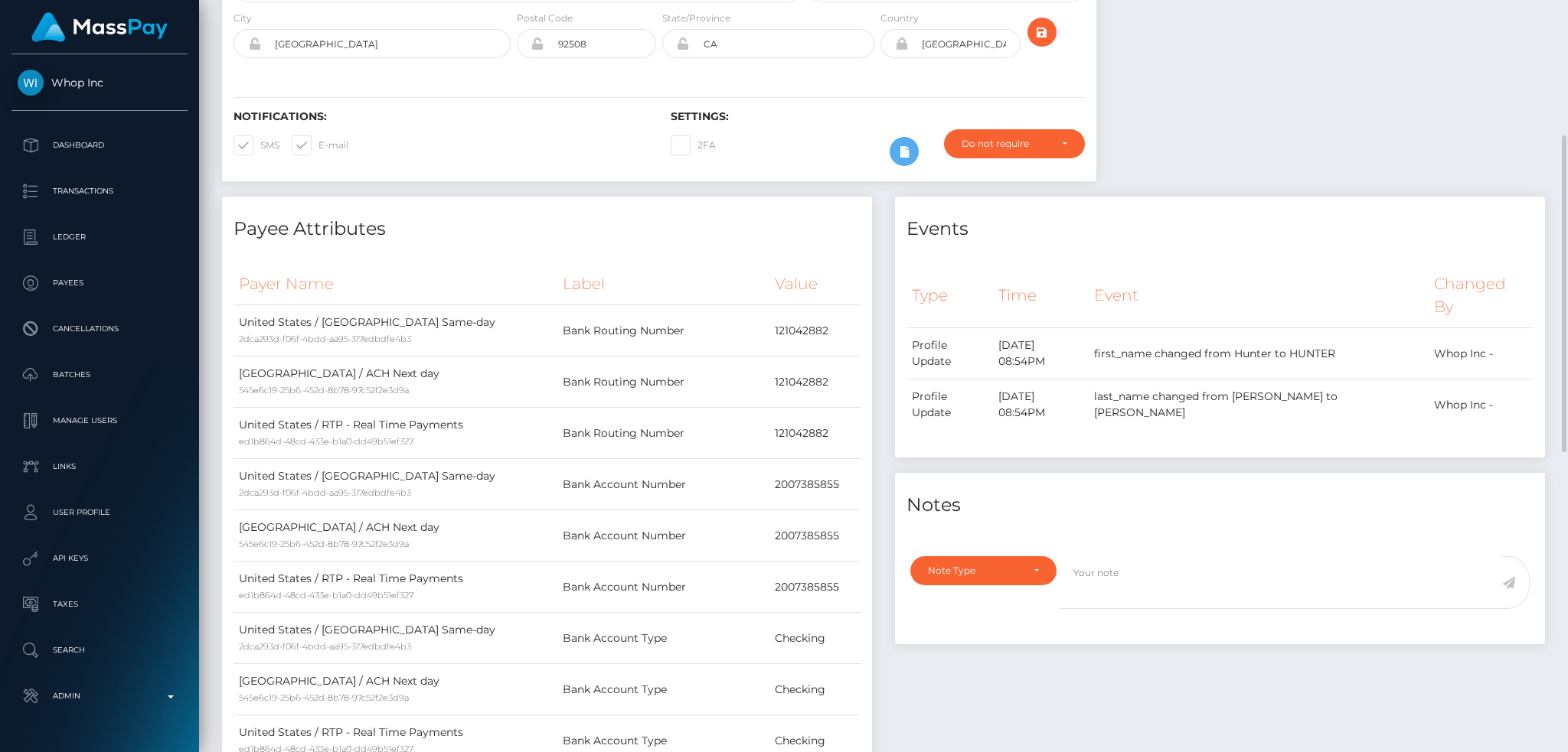
scroll to position [0, 0]
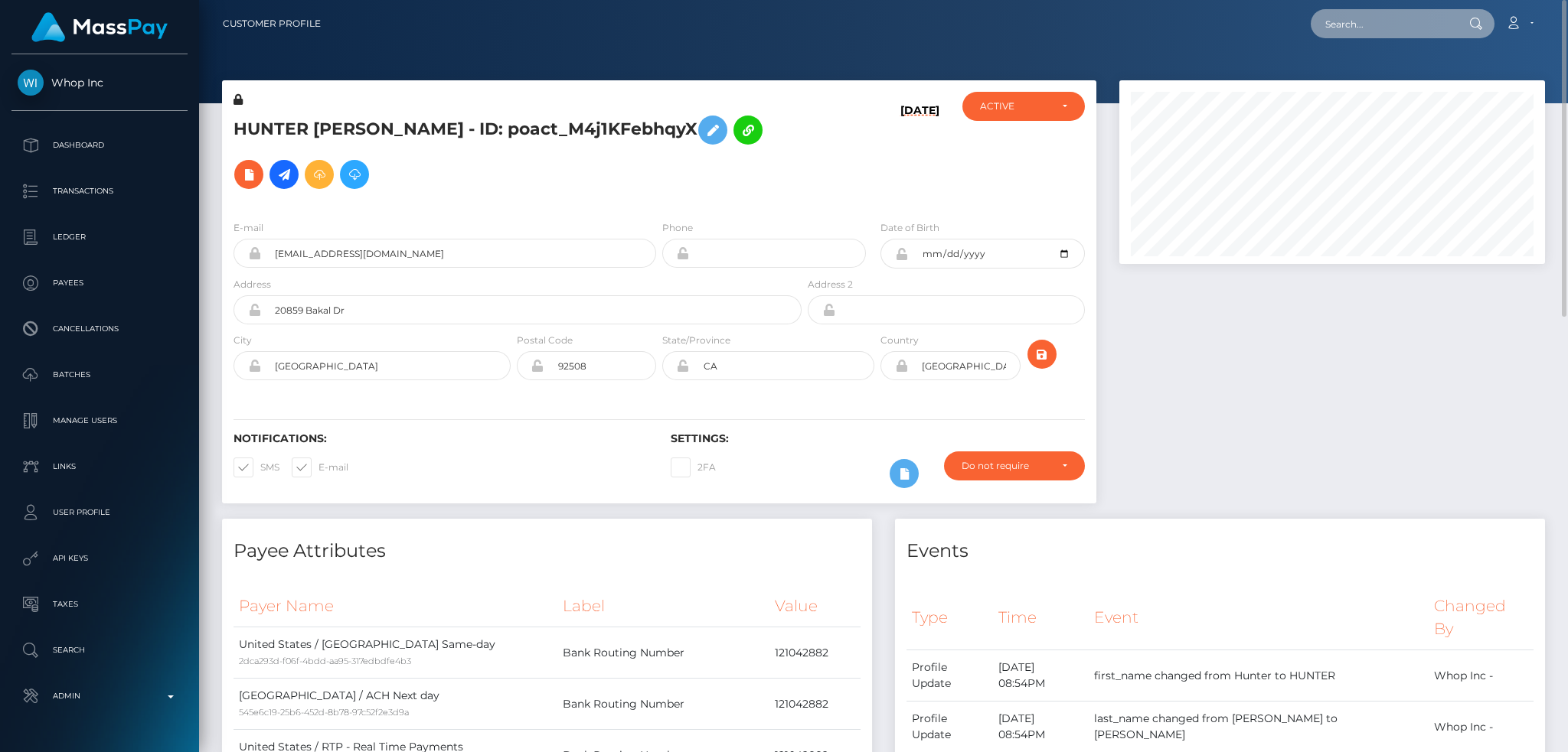
click at [1372, 27] on input "text" at bounding box center [1382, 24] width 144 height 29
paste input "pout_BwKr7eDjmrjC0"
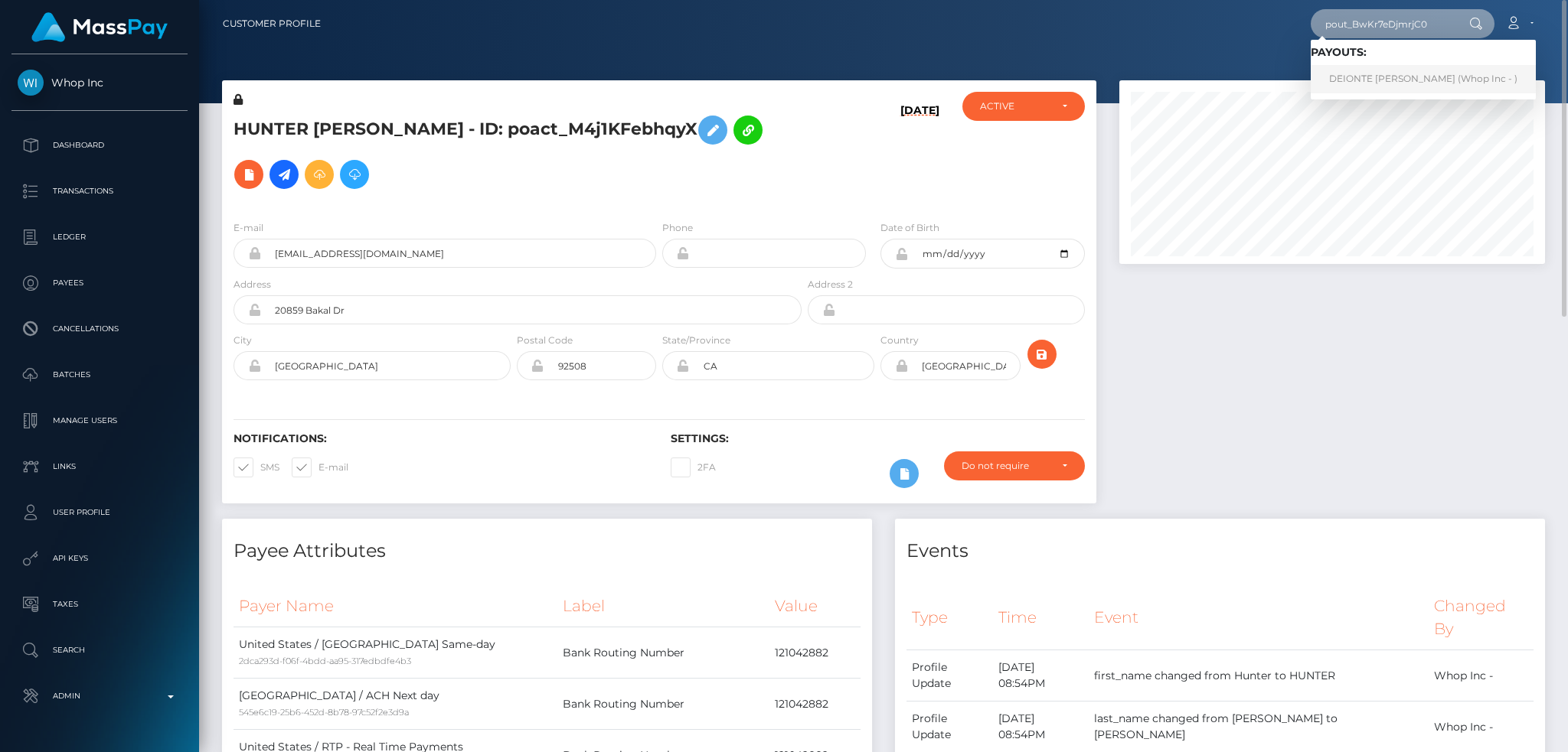
type input "pout_BwKr7eDjmrjC0"
click at [1378, 79] on link "DEIONTE [PERSON_NAME] (Whop Inc - )" at bounding box center [1423, 80] width 225 height 28
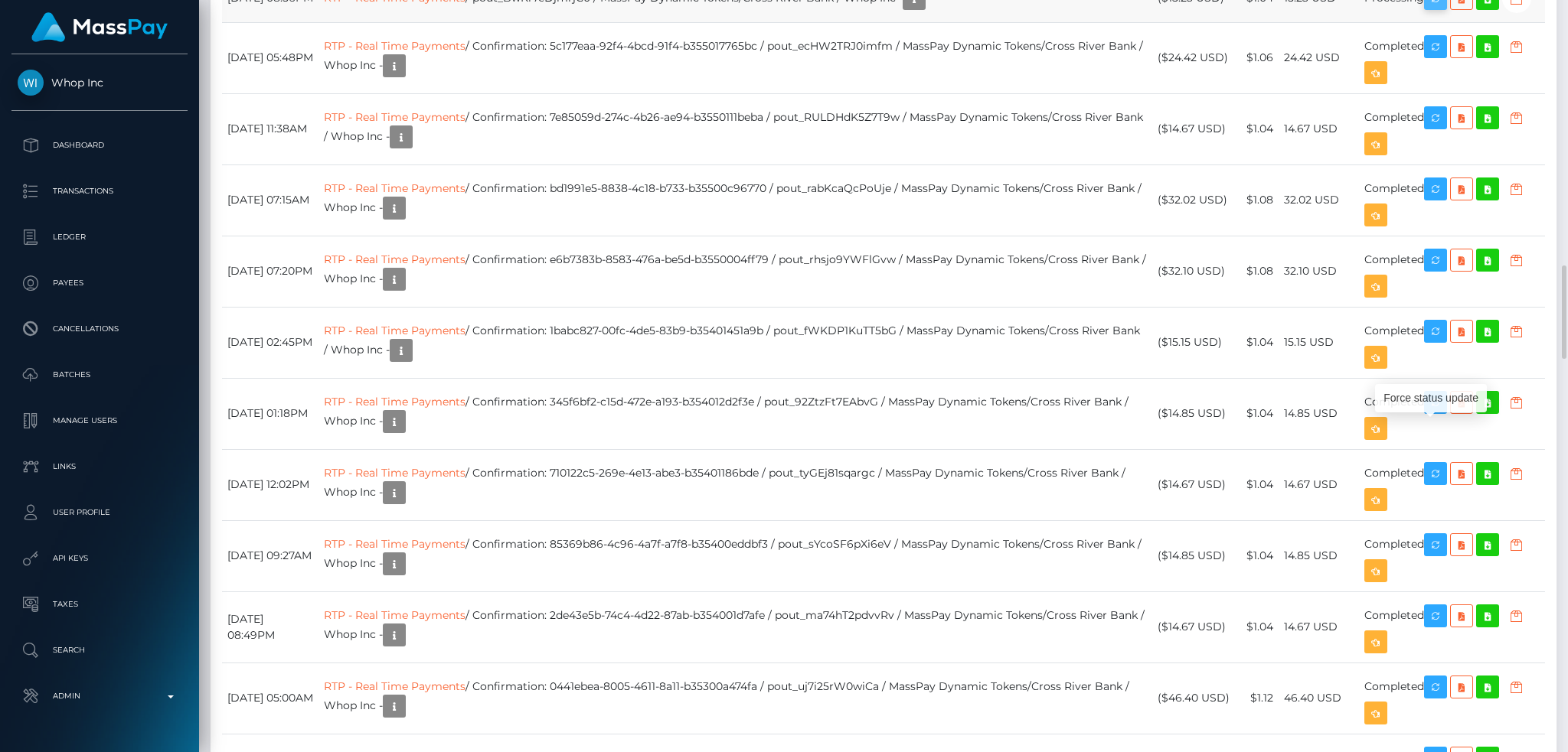
scroll to position [184, 424]
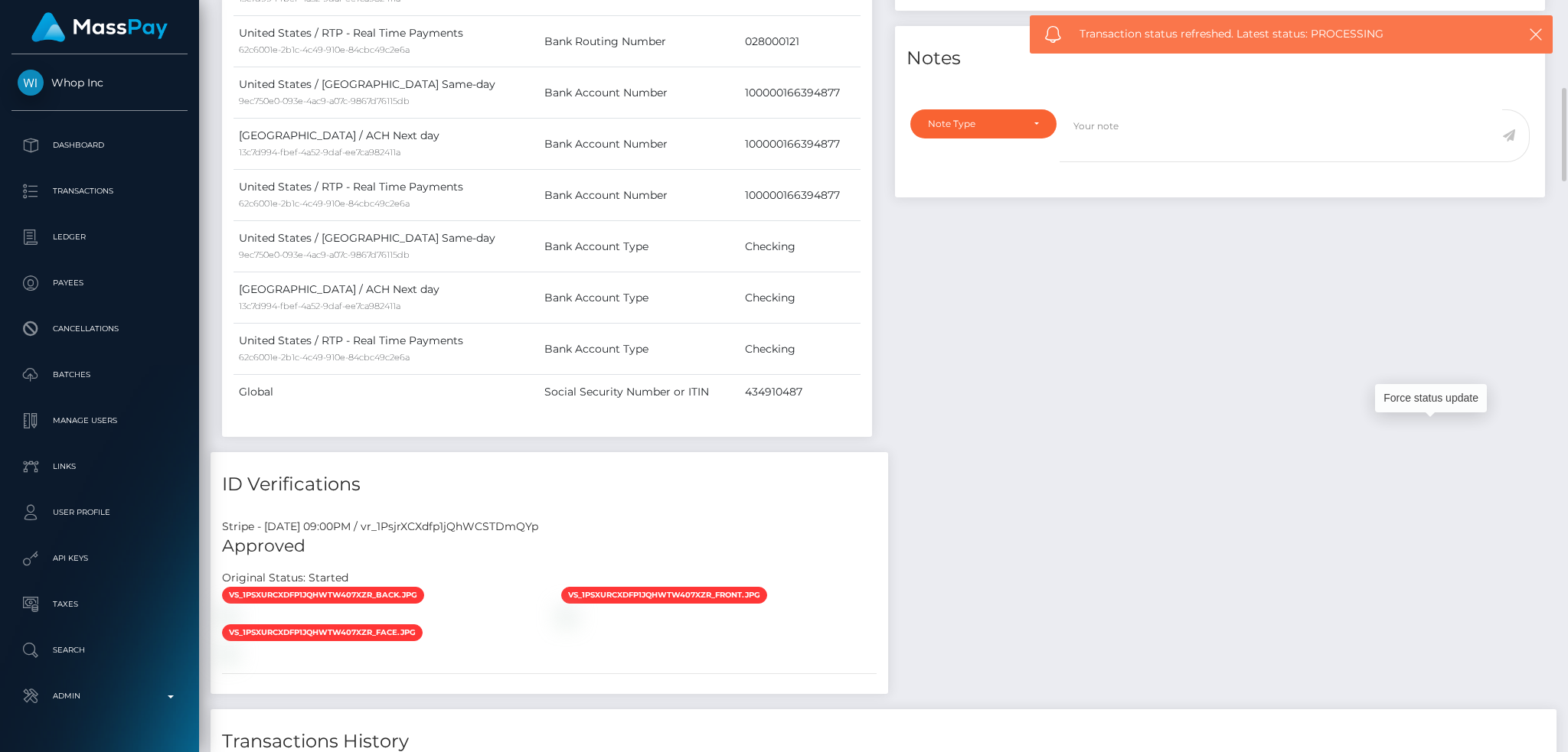
scroll to position [0, 0]
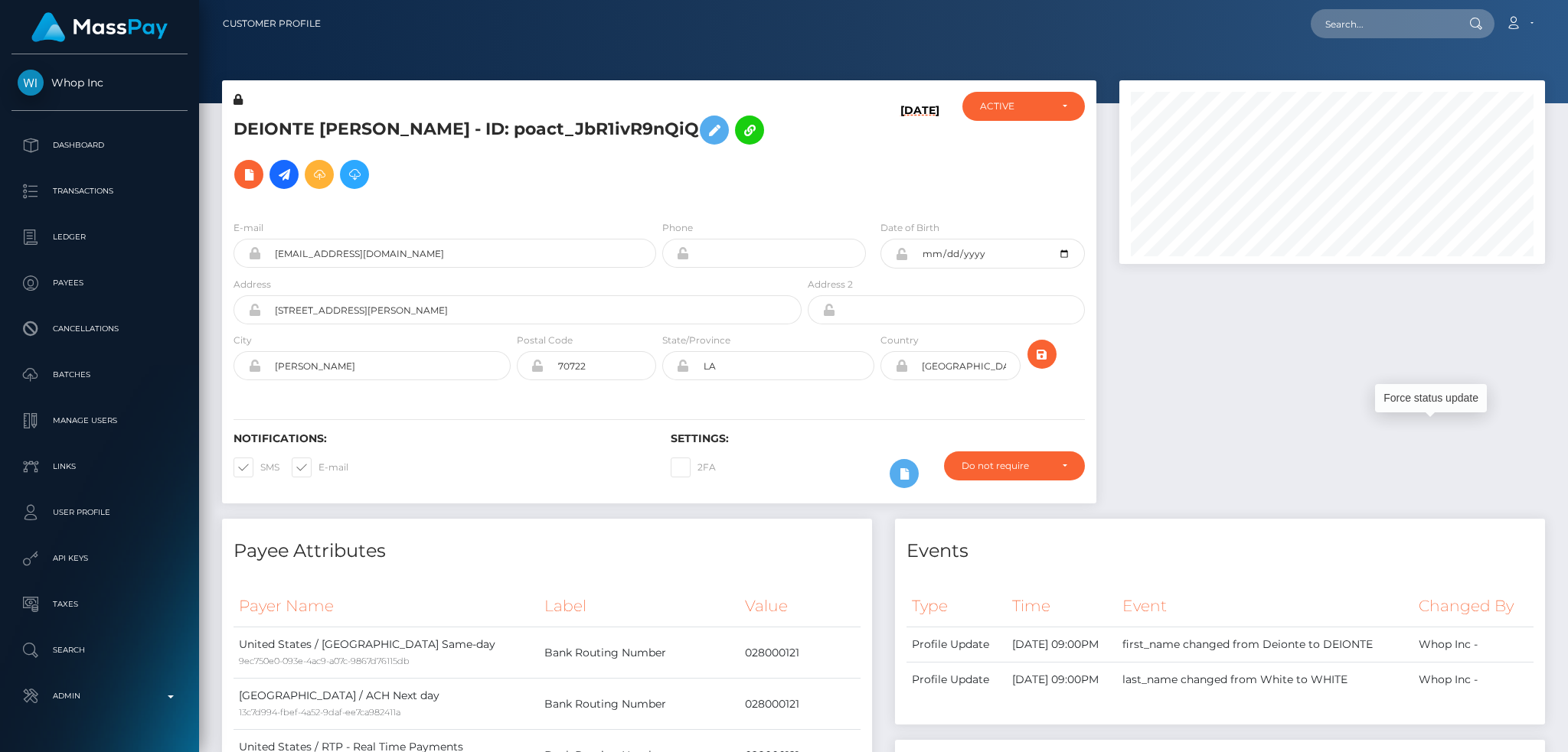
click at [1384, 35] on input "text" at bounding box center [1382, 24] width 144 height 29
paste input "pout_hUHQZMLfZJvmJ"
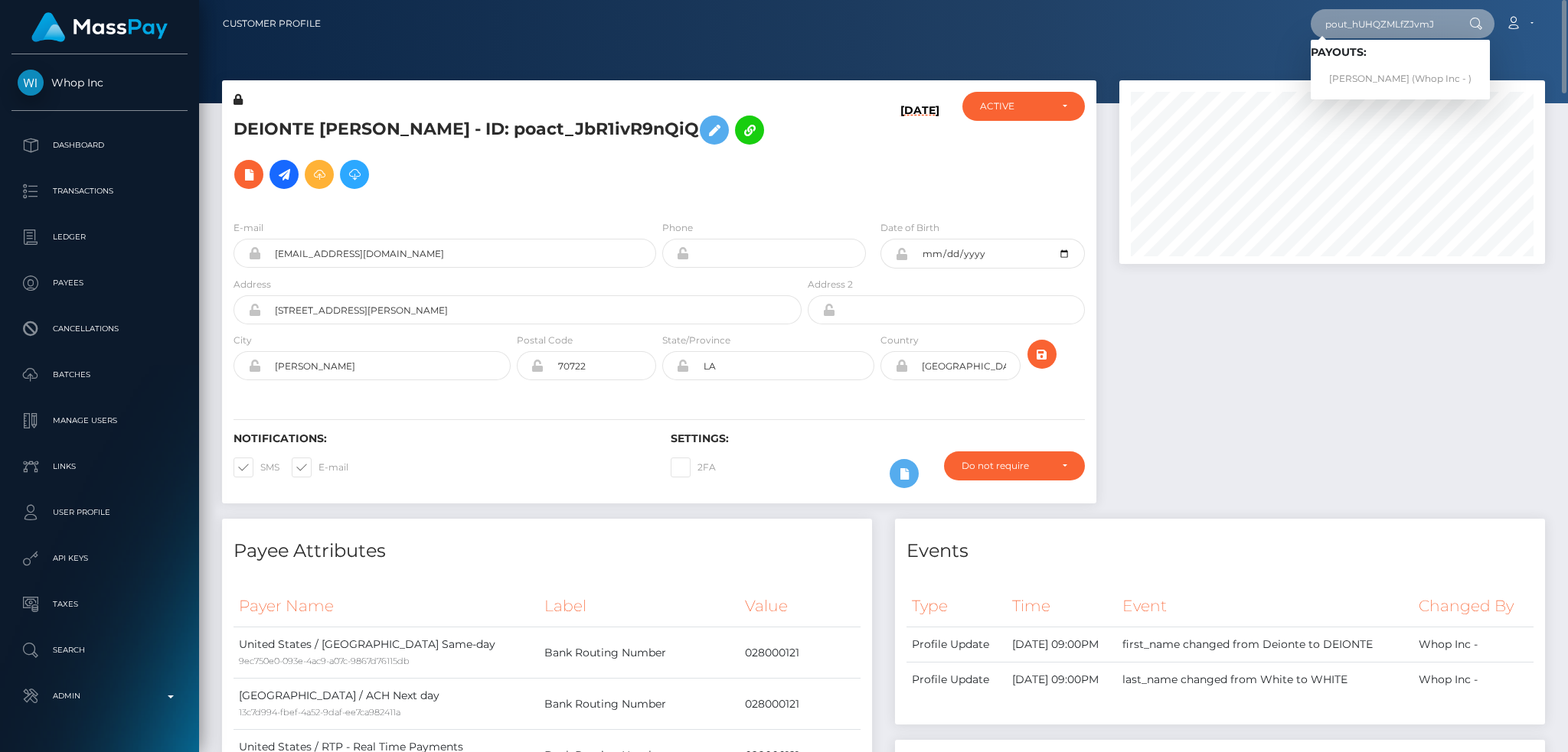
type input "pout_hUHQZMLfZJvmJ"
click at [1378, 77] on link "MARTIN DELACRUZ (Whop Inc - )" at bounding box center [1399, 80] width 179 height 28
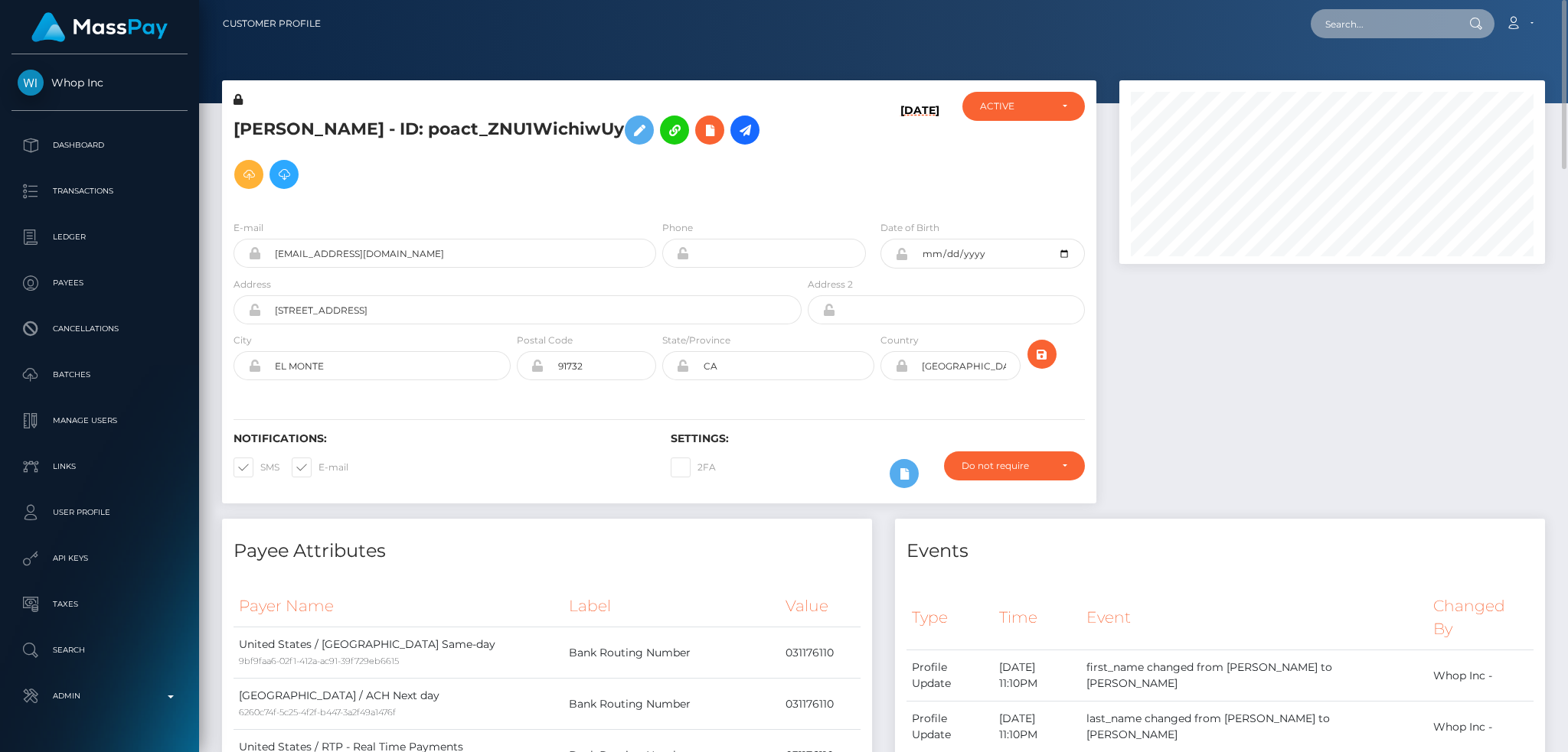
click at [1368, 32] on input "text" at bounding box center [1382, 24] width 144 height 29
paste input "pout_tcGriyHLfgfFZ"
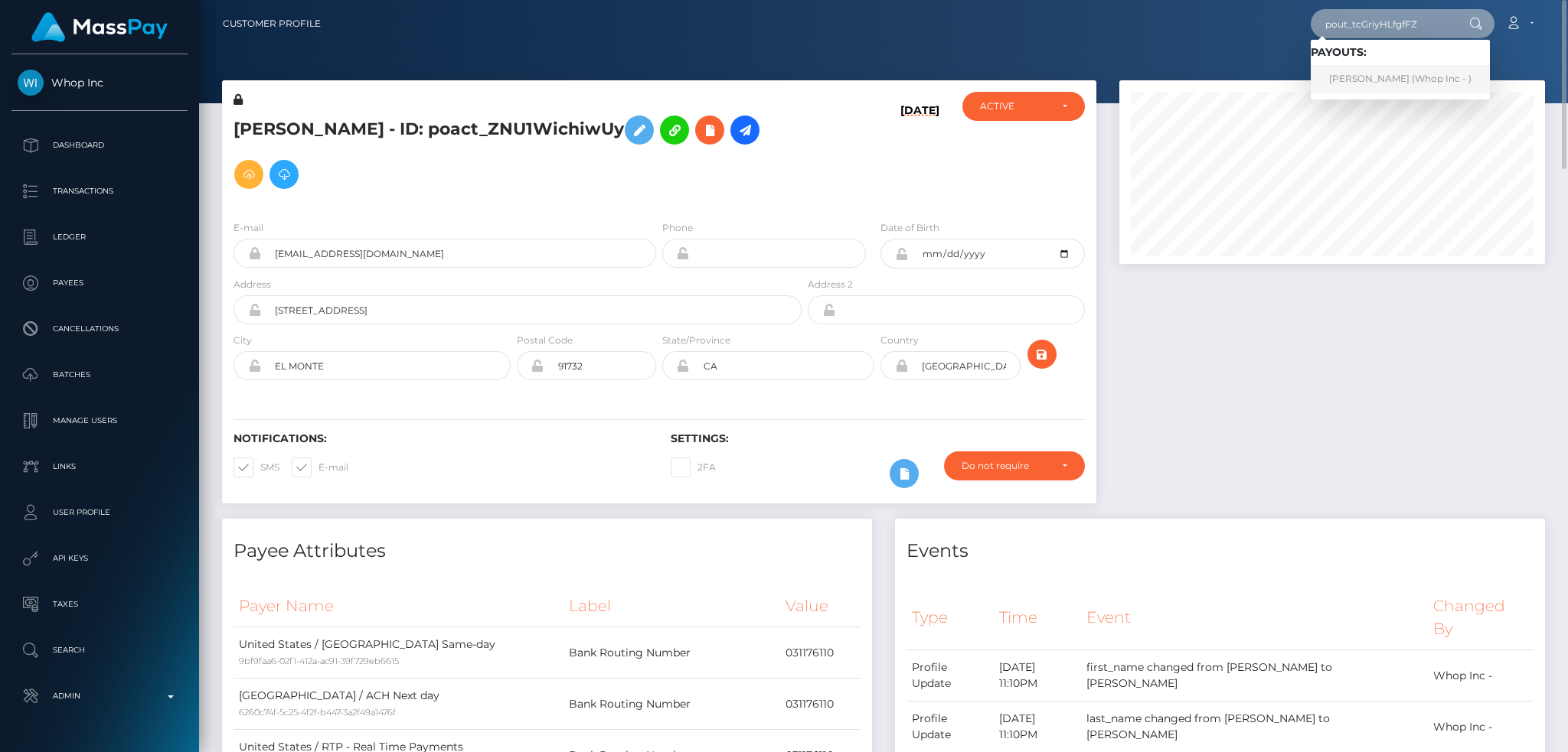
type input "pout_tcGriyHLfgfFZ"
click at [1381, 71] on link "[PERSON_NAME] (Whop Inc - )" at bounding box center [1399, 80] width 179 height 28
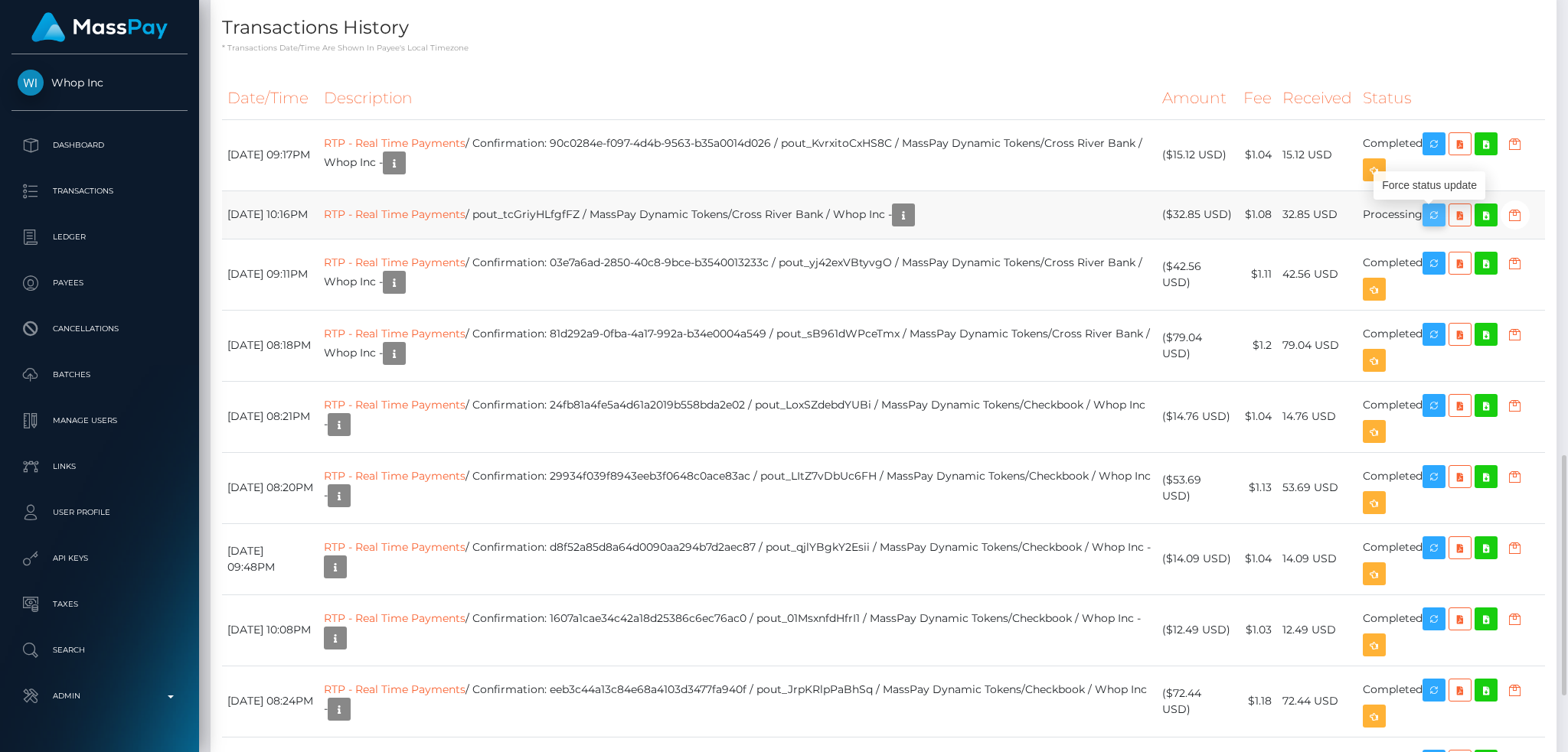
scroll to position [184, 424]
click at [1437, 220] on icon "button" at bounding box center [1433, 215] width 18 height 19
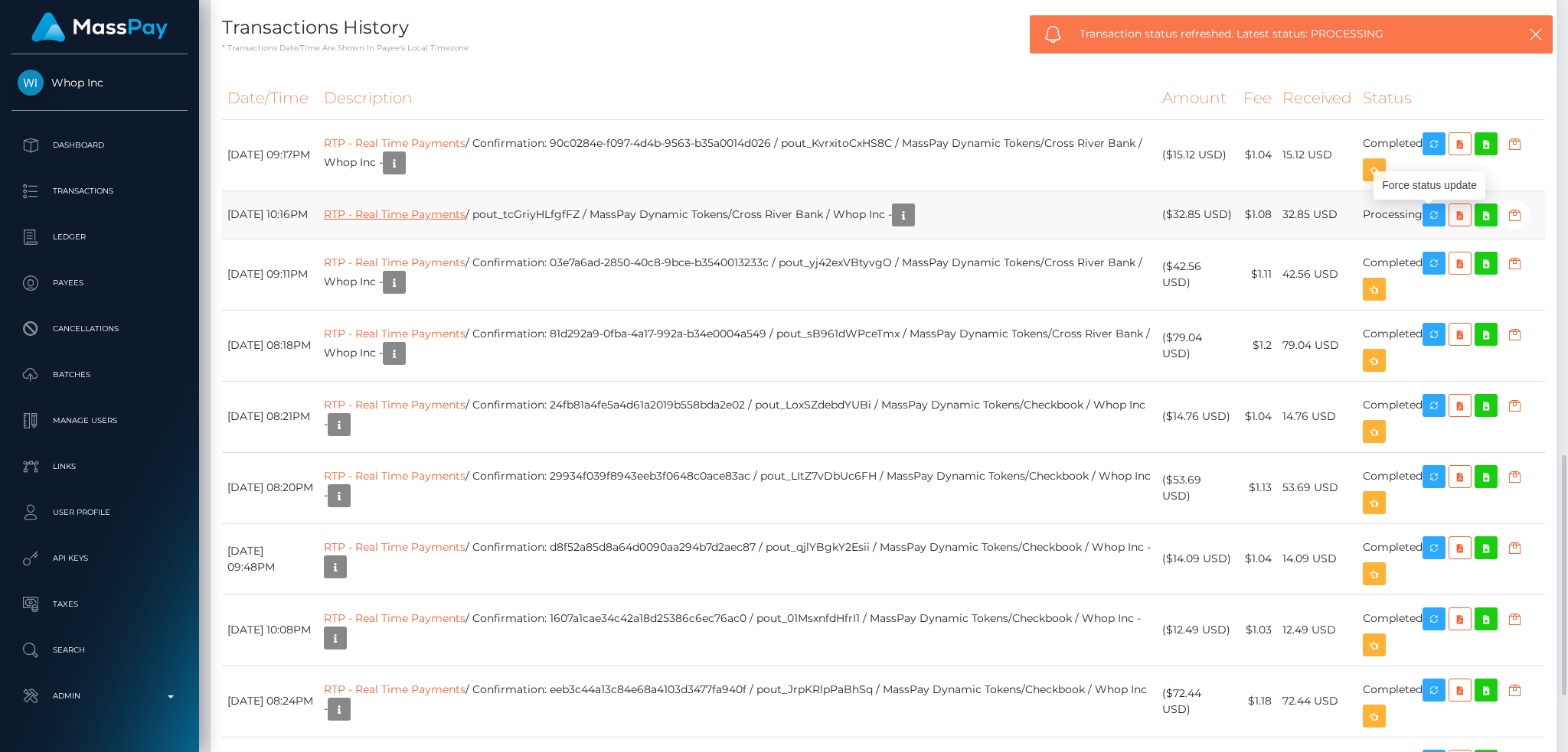
click at [465, 217] on link "RTP - Real Time Payments" at bounding box center [394, 214] width 141 height 14
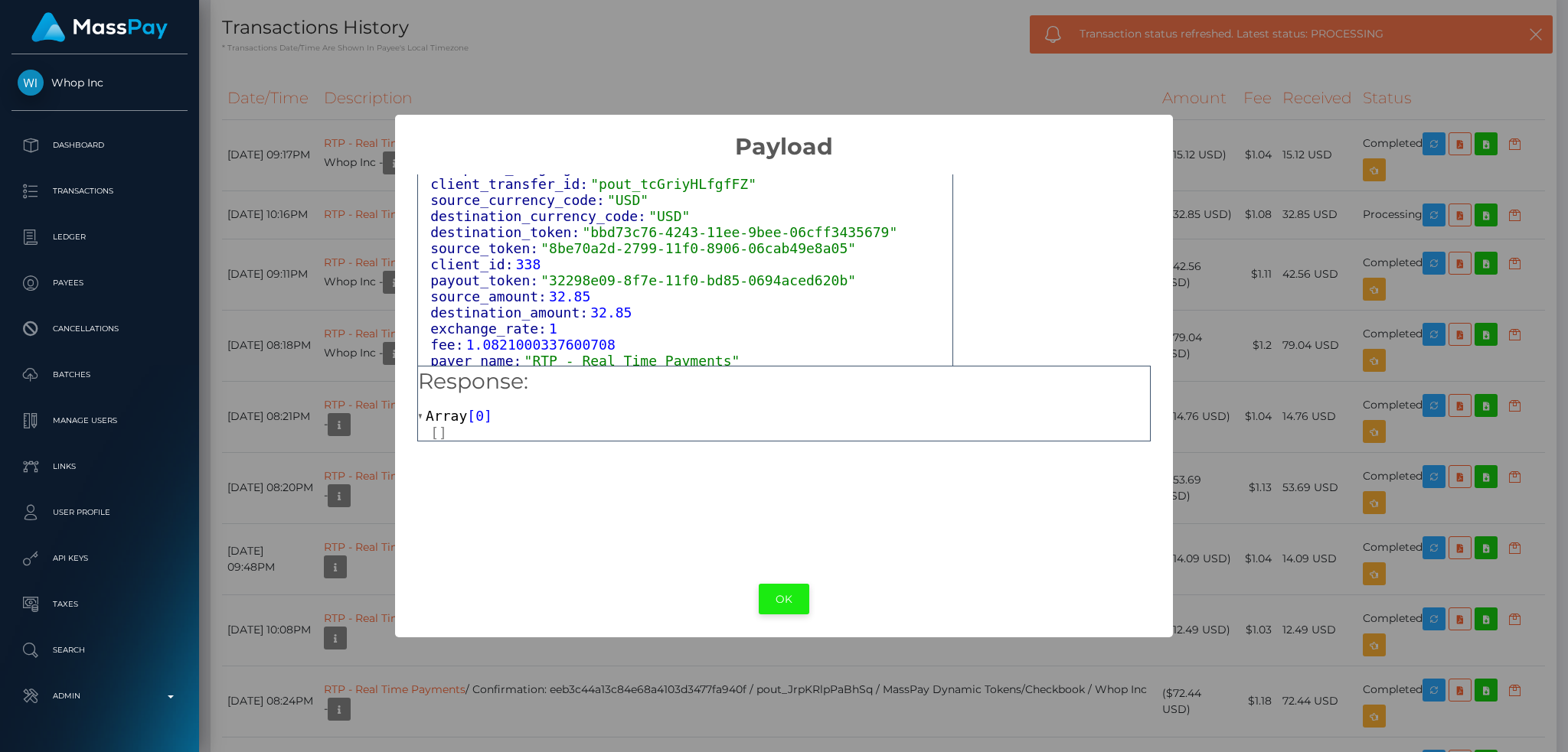
scroll to position [714, 0]
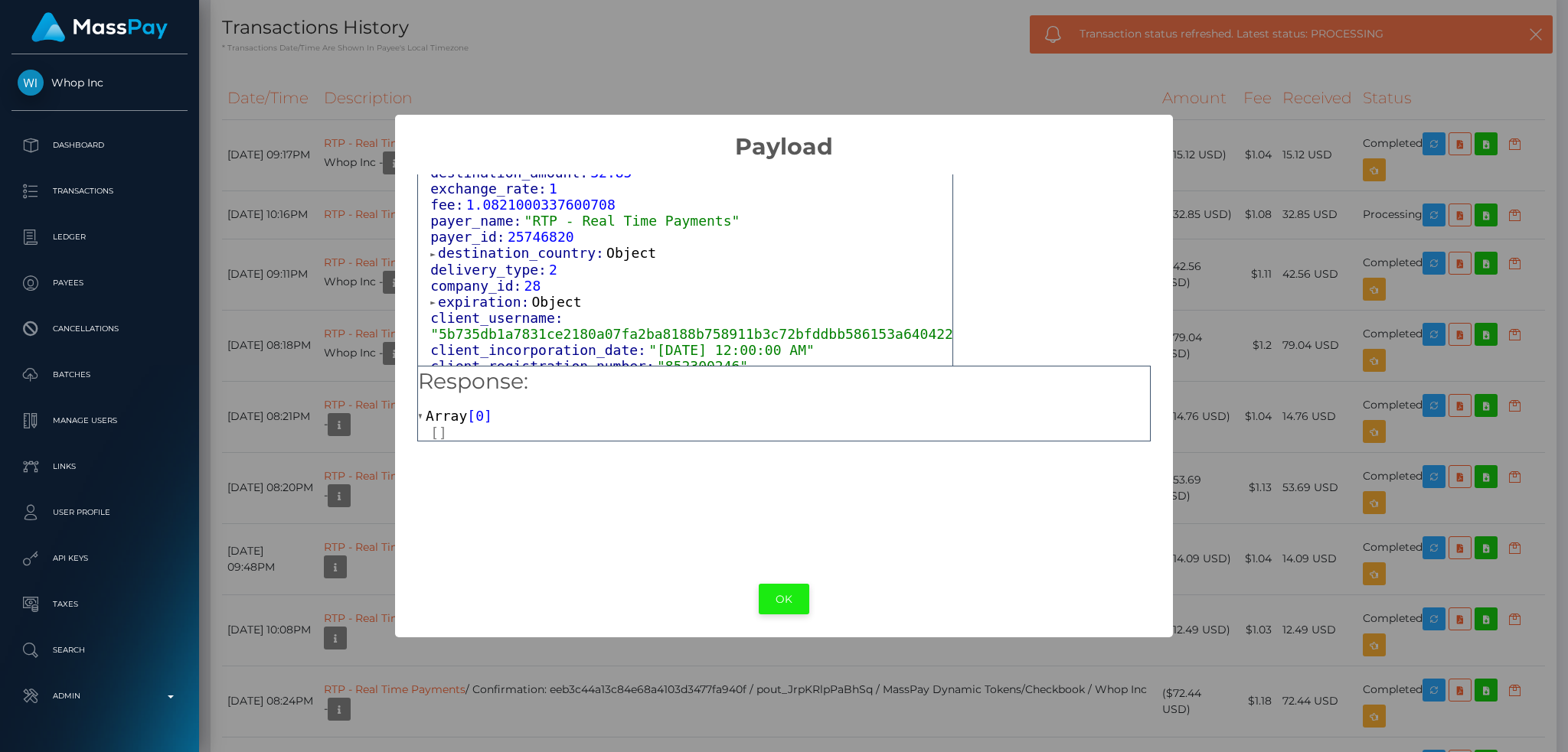
click at [778, 604] on button "OK" at bounding box center [784, 600] width 50 height 31
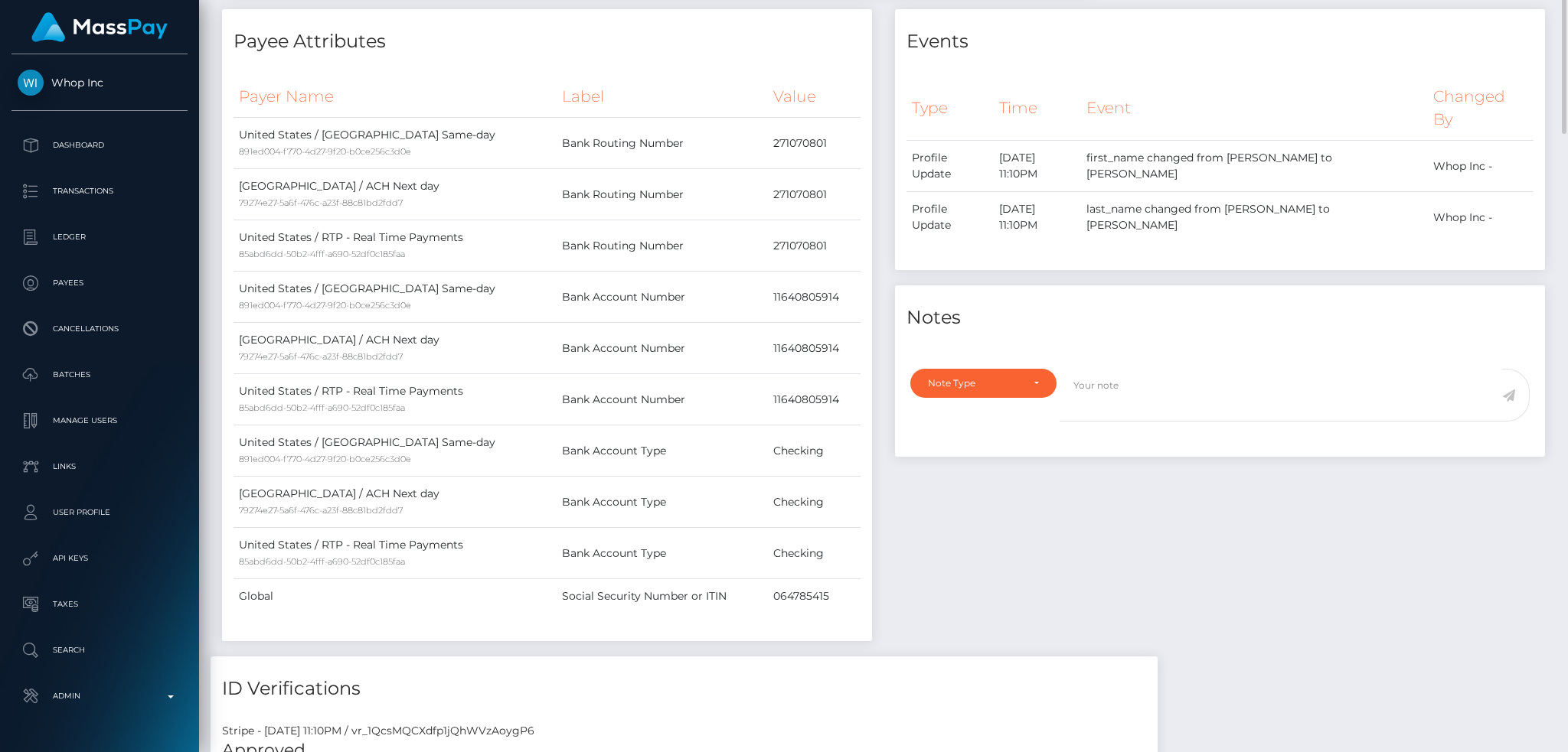
scroll to position [0, 0]
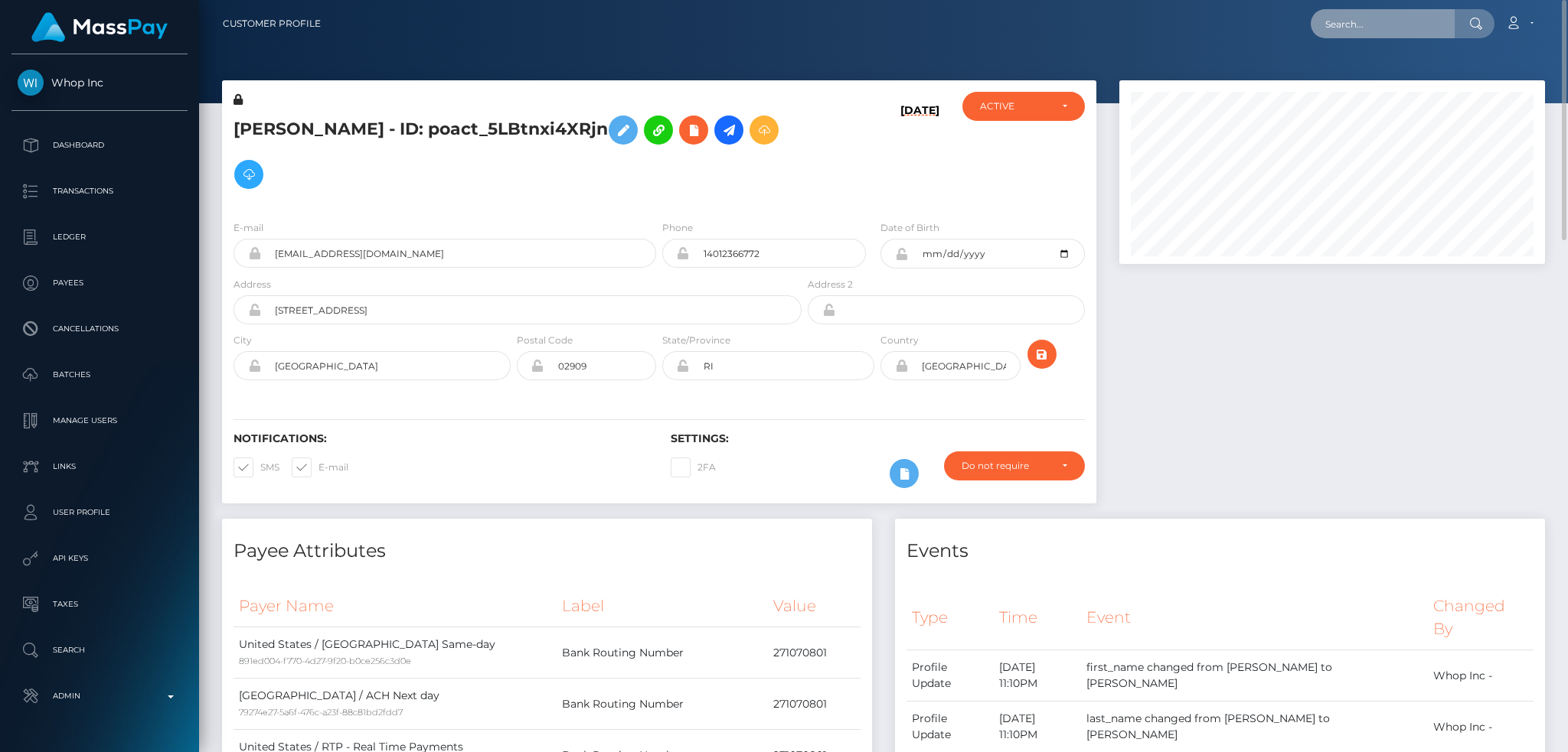
click at [1361, 19] on input "text" at bounding box center [1382, 24] width 144 height 29
paste input "pout_XViaoovMzCbxi"
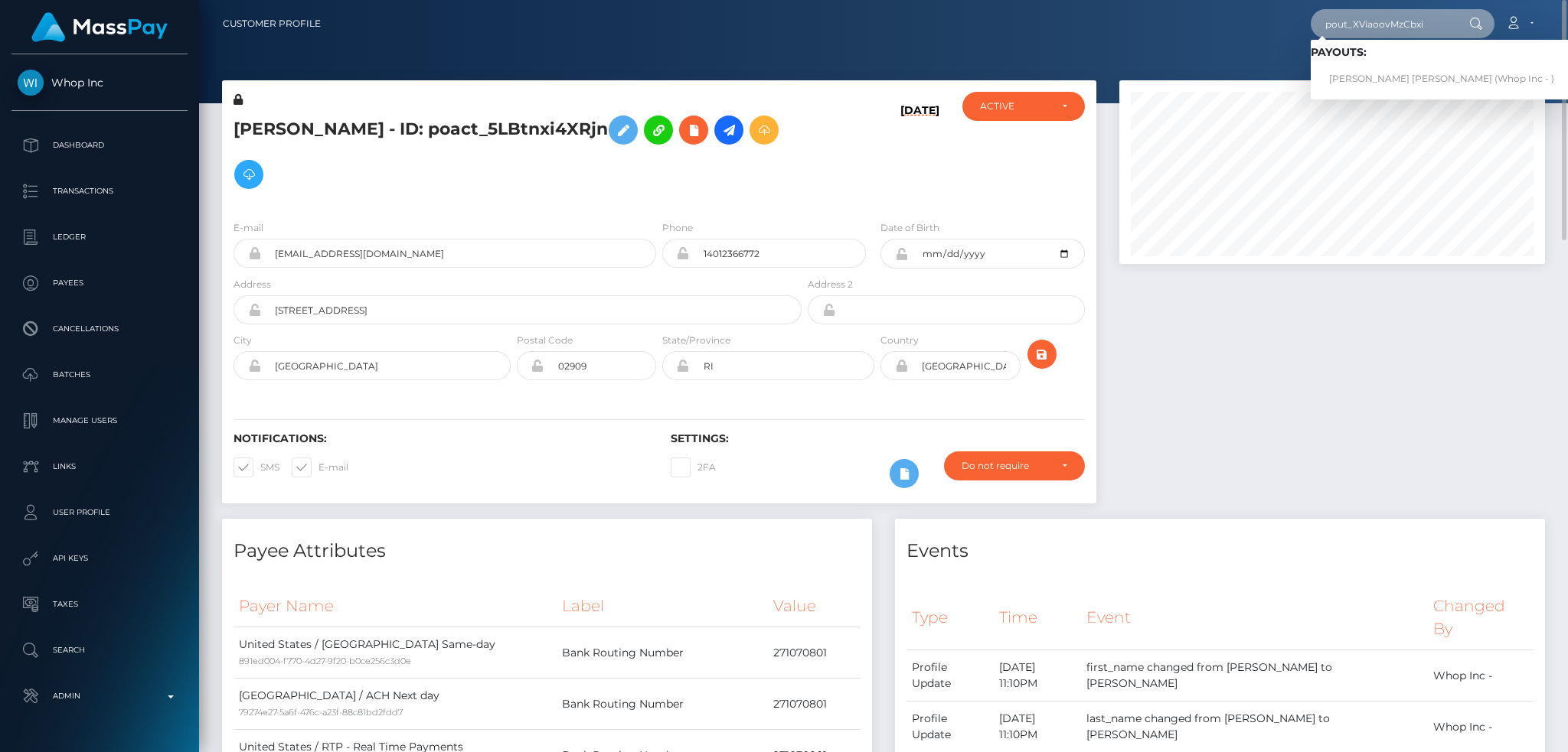
type input "pout_XViaoovMzCbxi"
click at [1378, 76] on link "FREDDIE JANIQUE PETERKIN (Whop Inc - )" at bounding box center [1441, 80] width 261 height 28
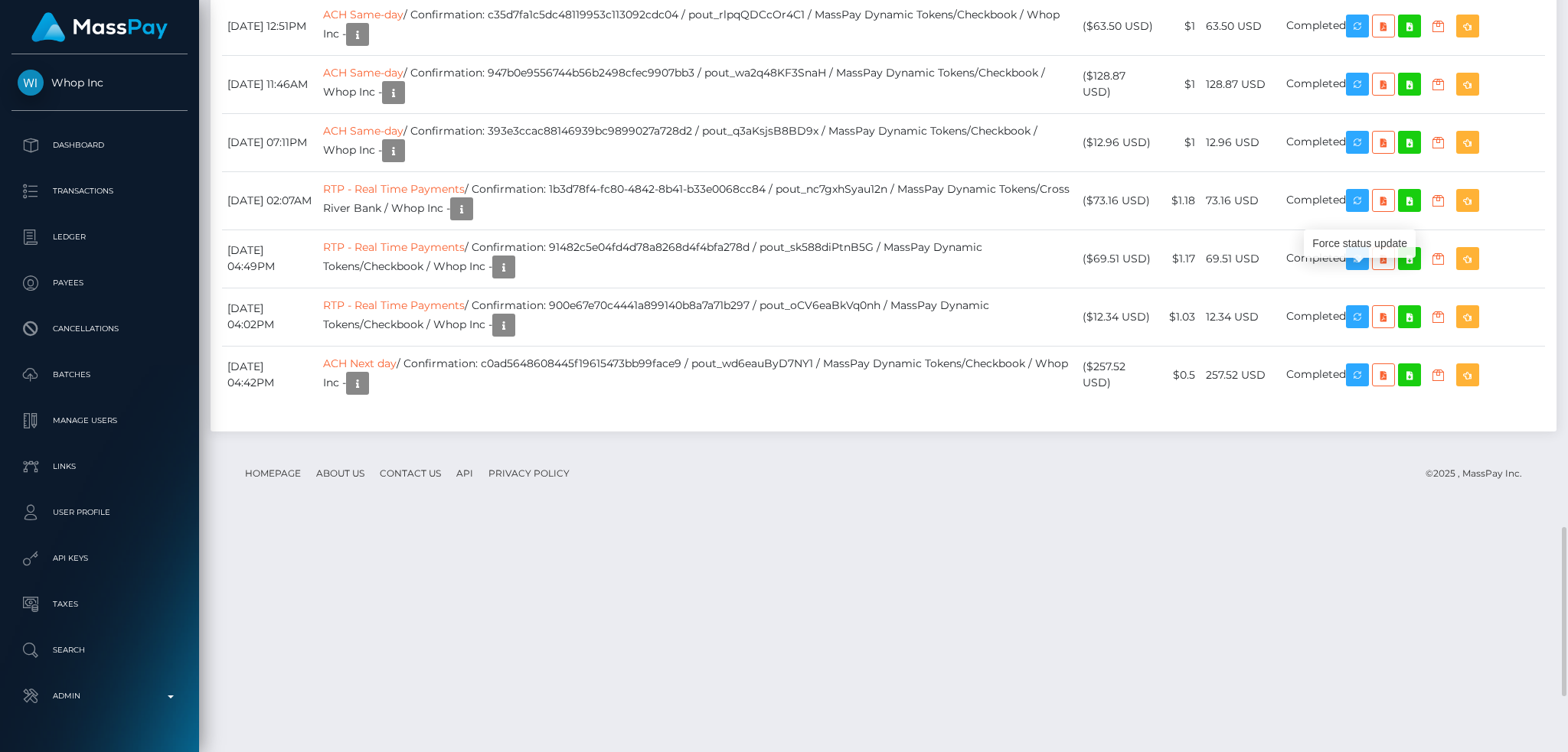
scroll to position [184, 424]
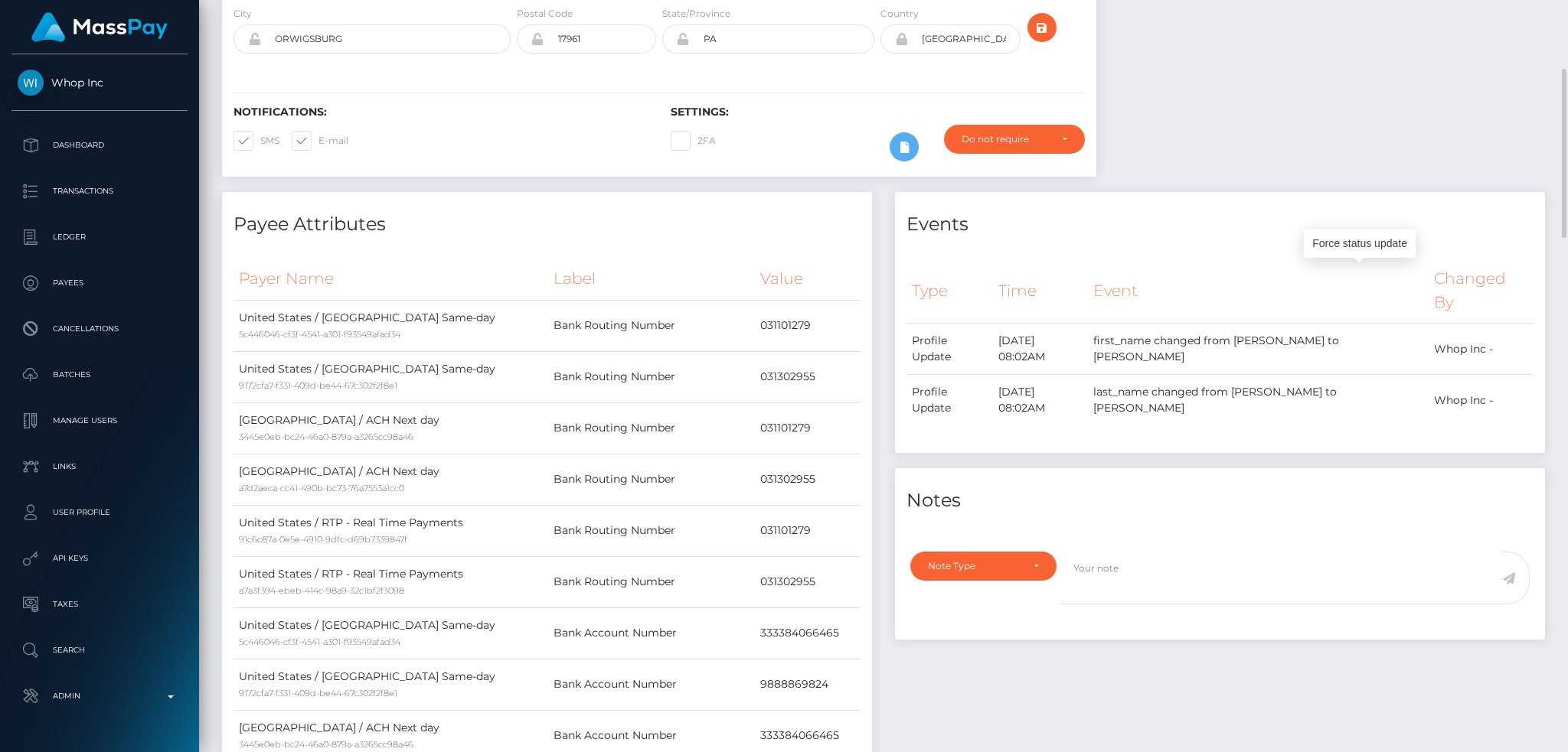
scroll to position [0, 0]
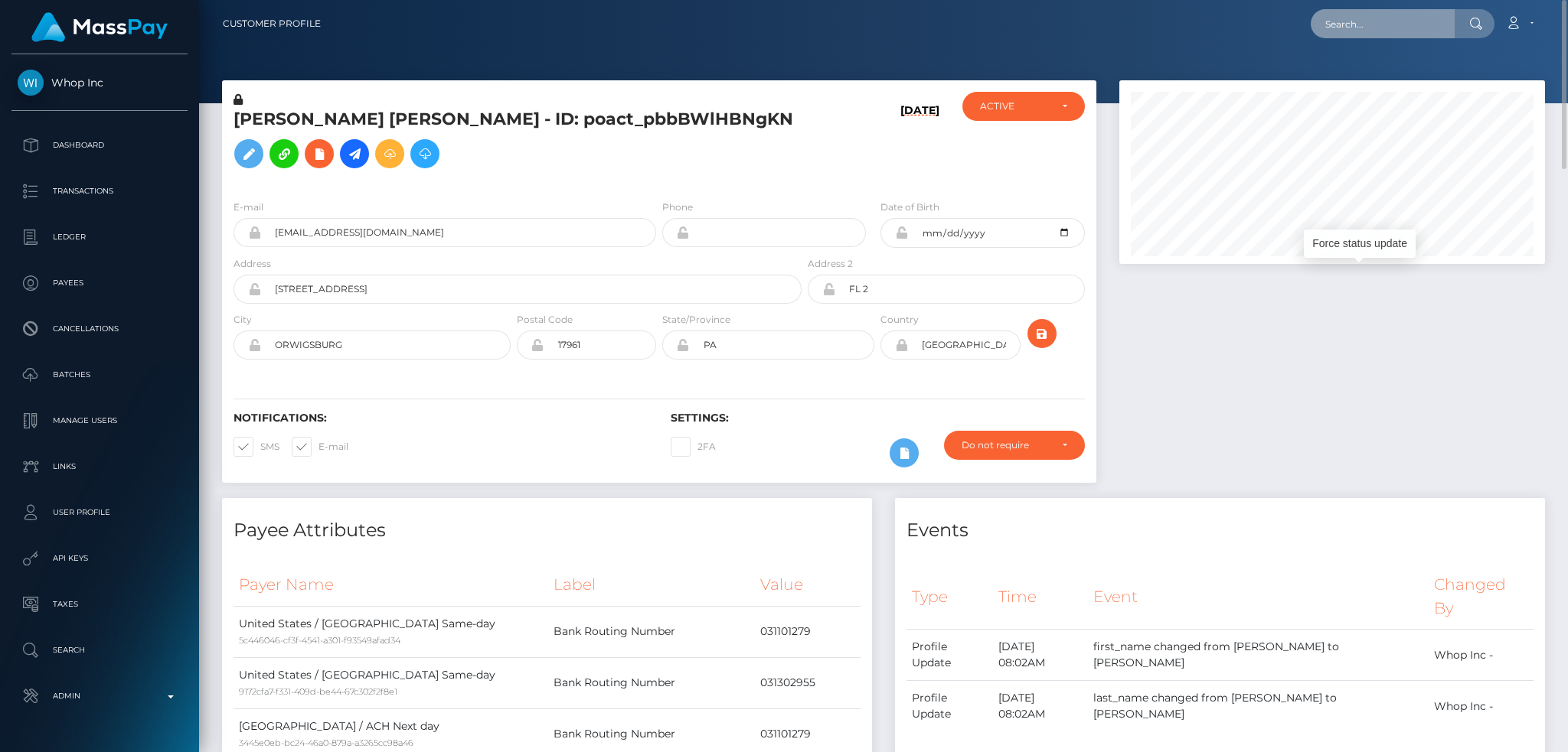
click at [1410, 26] on input "text" at bounding box center [1382, 24] width 144 height 29
paste input "pout_UaK5qupgOBCKE"
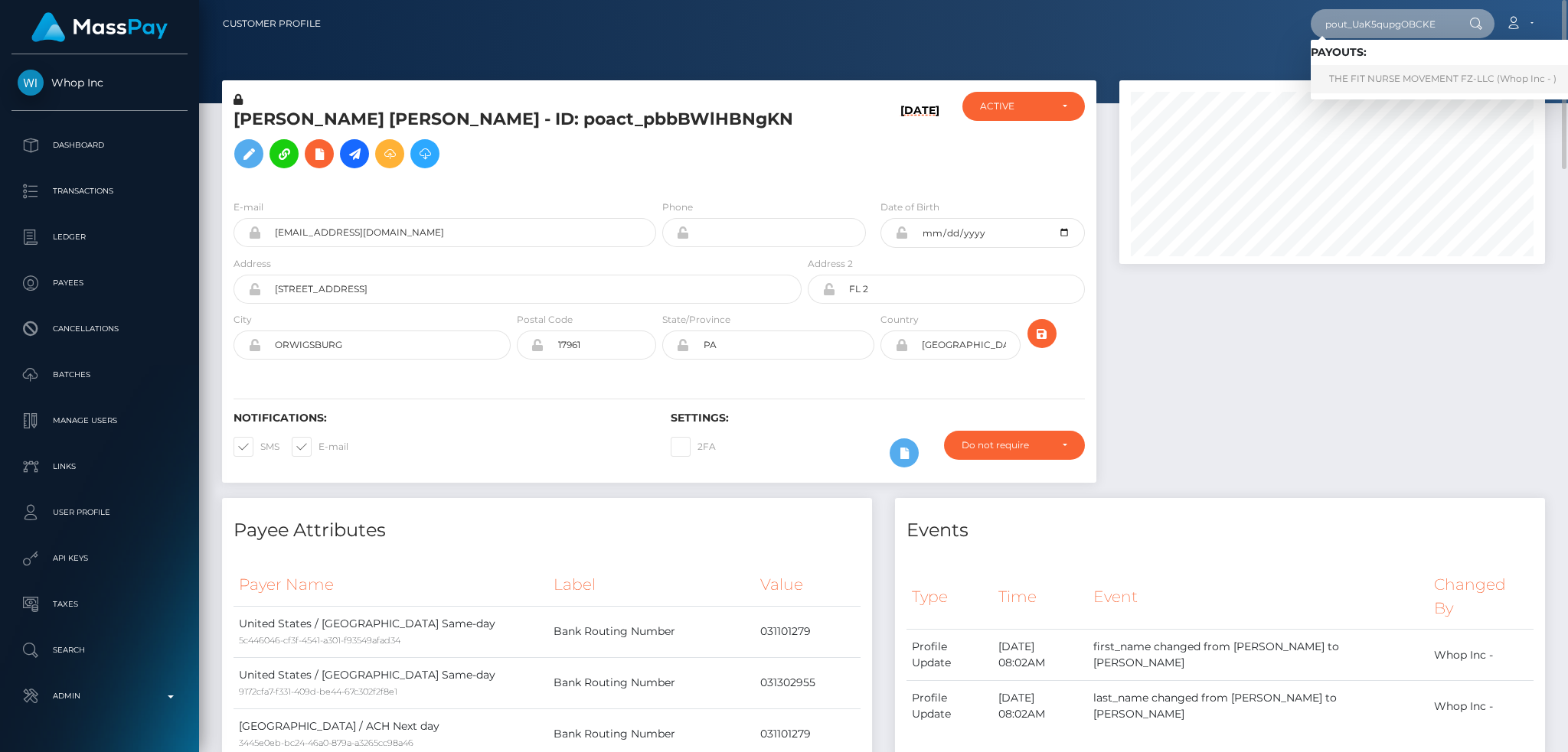
type input "pout_UaK5qupgOBCKE"
click at [1375, 74] on link "THE FIT NURSE MOVEMENT FZ-LLC (Whop Inc - )" at bounding box center [1442, 80] width 264 height 28
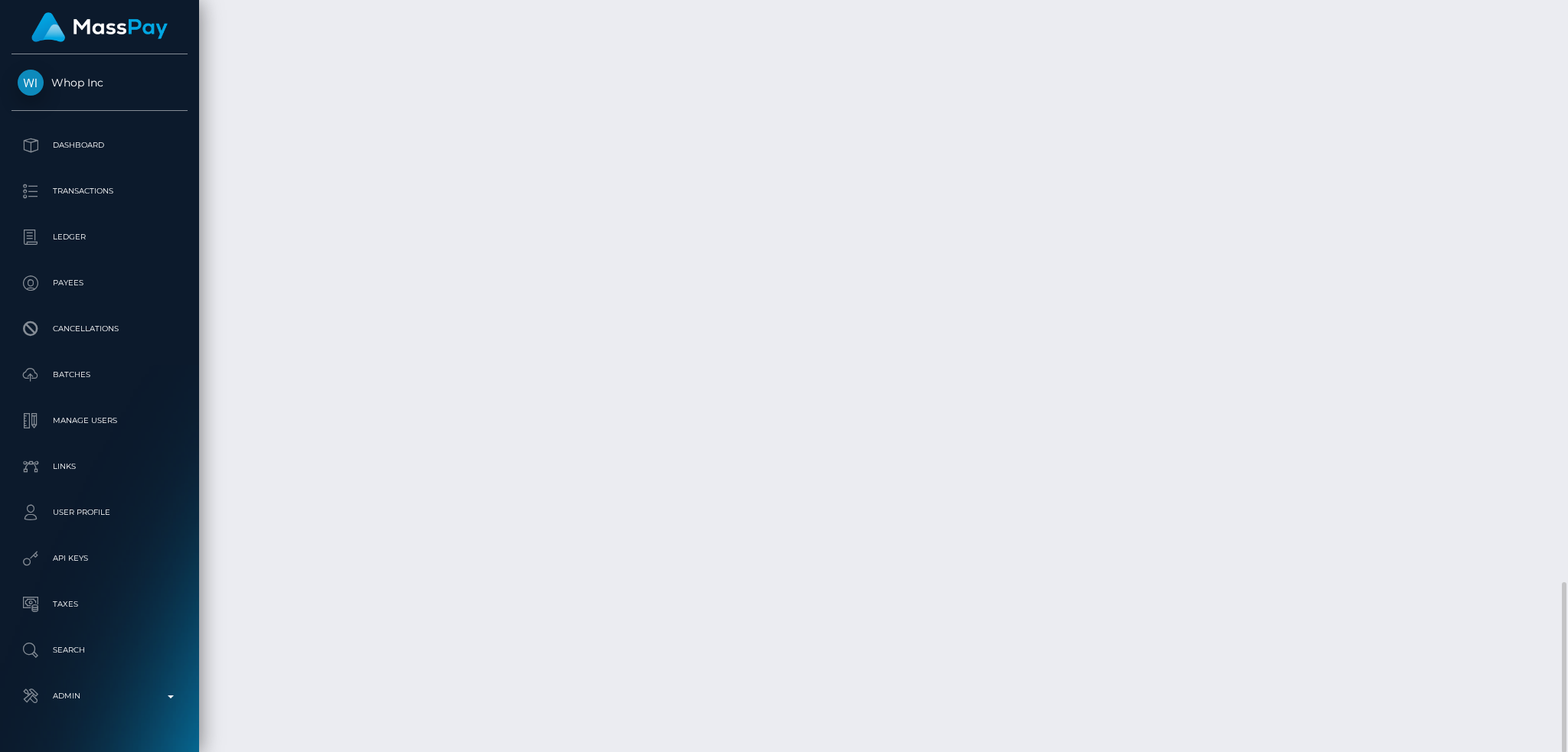
scroll to position [184, 424]
drag, startPoint x: 978, startPoint y: 509, endPoint x: 988, endPoint y: 509, distance: 10.0
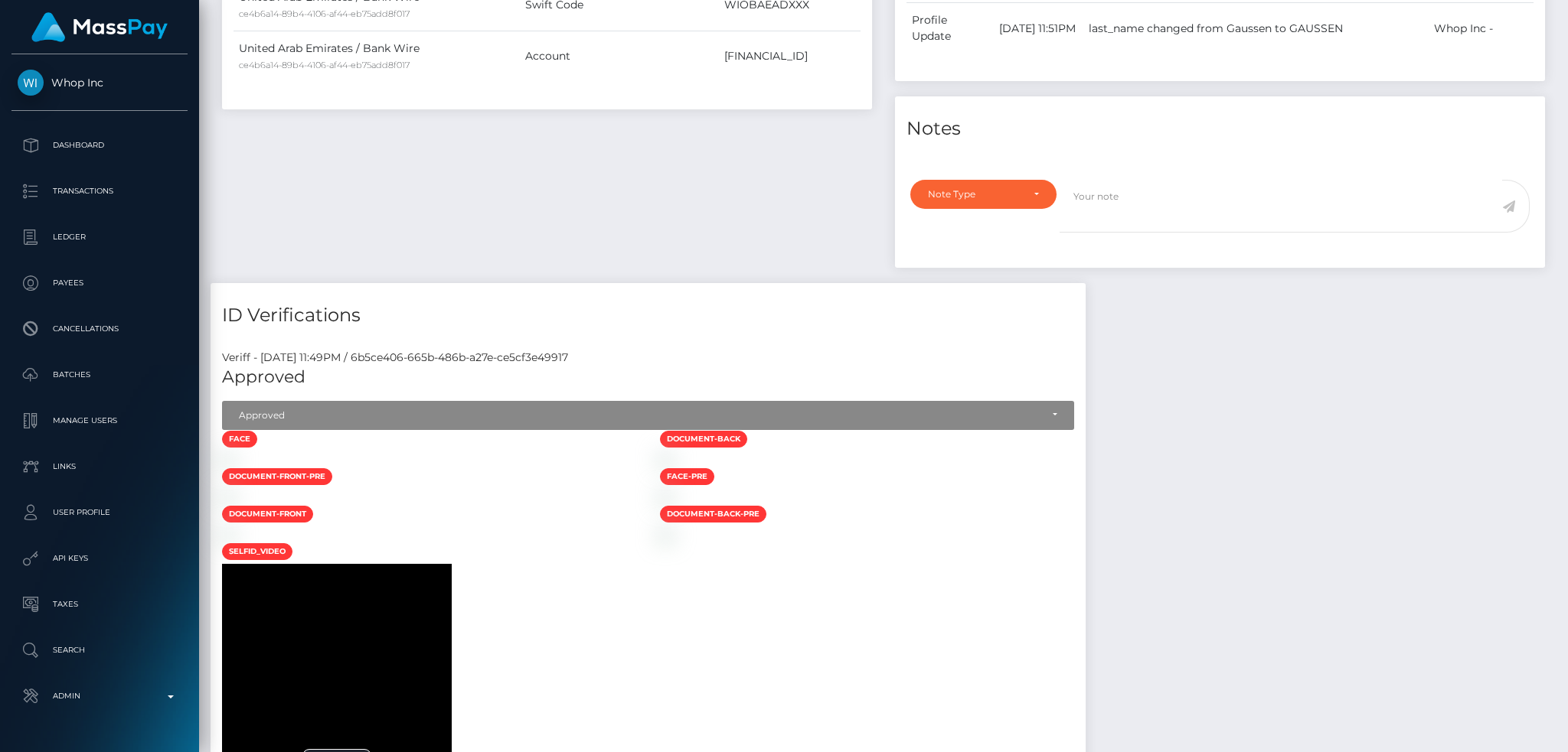
scroll to position [0, 0]
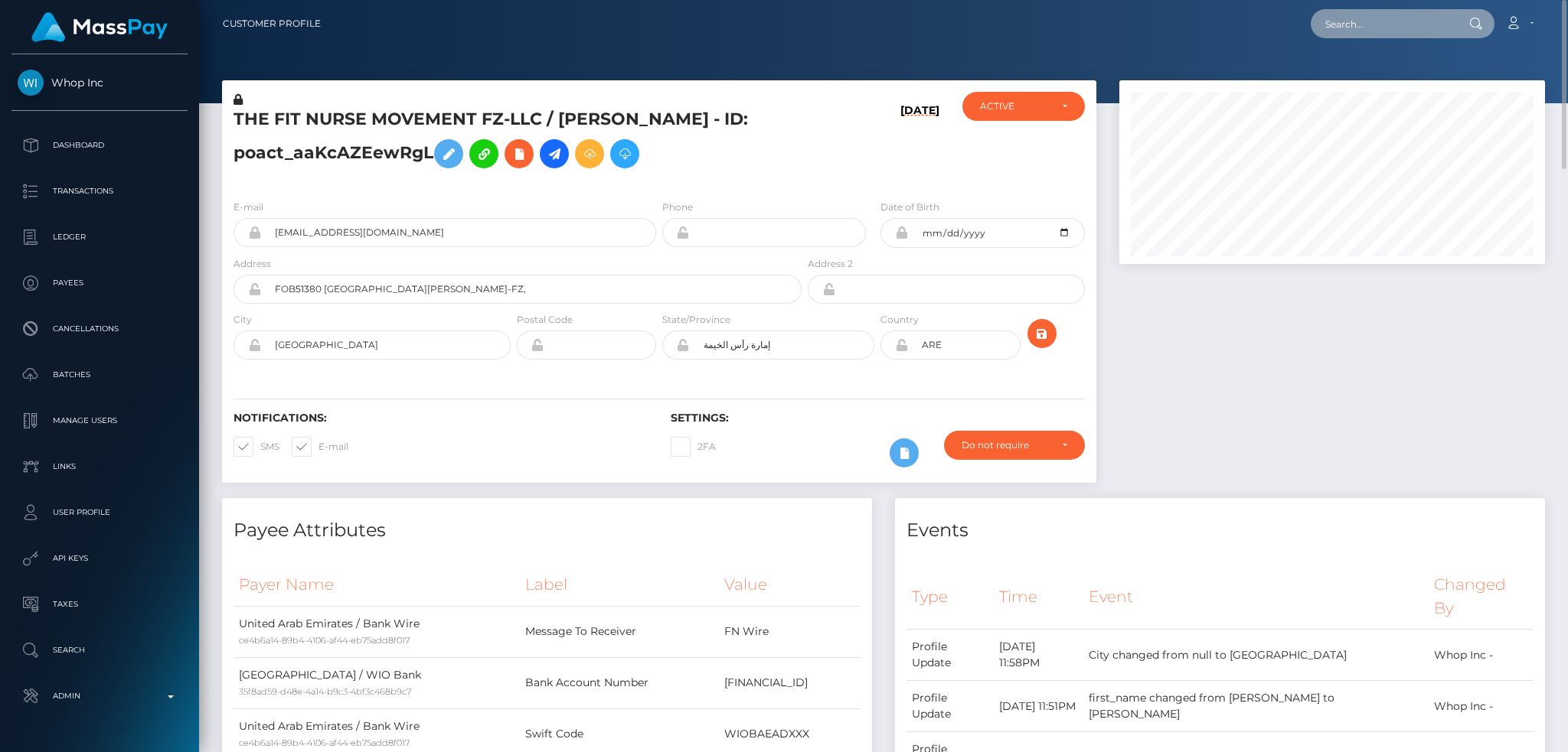
click at [1400, 34] on input "text" at bounding box center [1382, 24] width 144 height 29
paste input "MSP9355791d08ee2de"
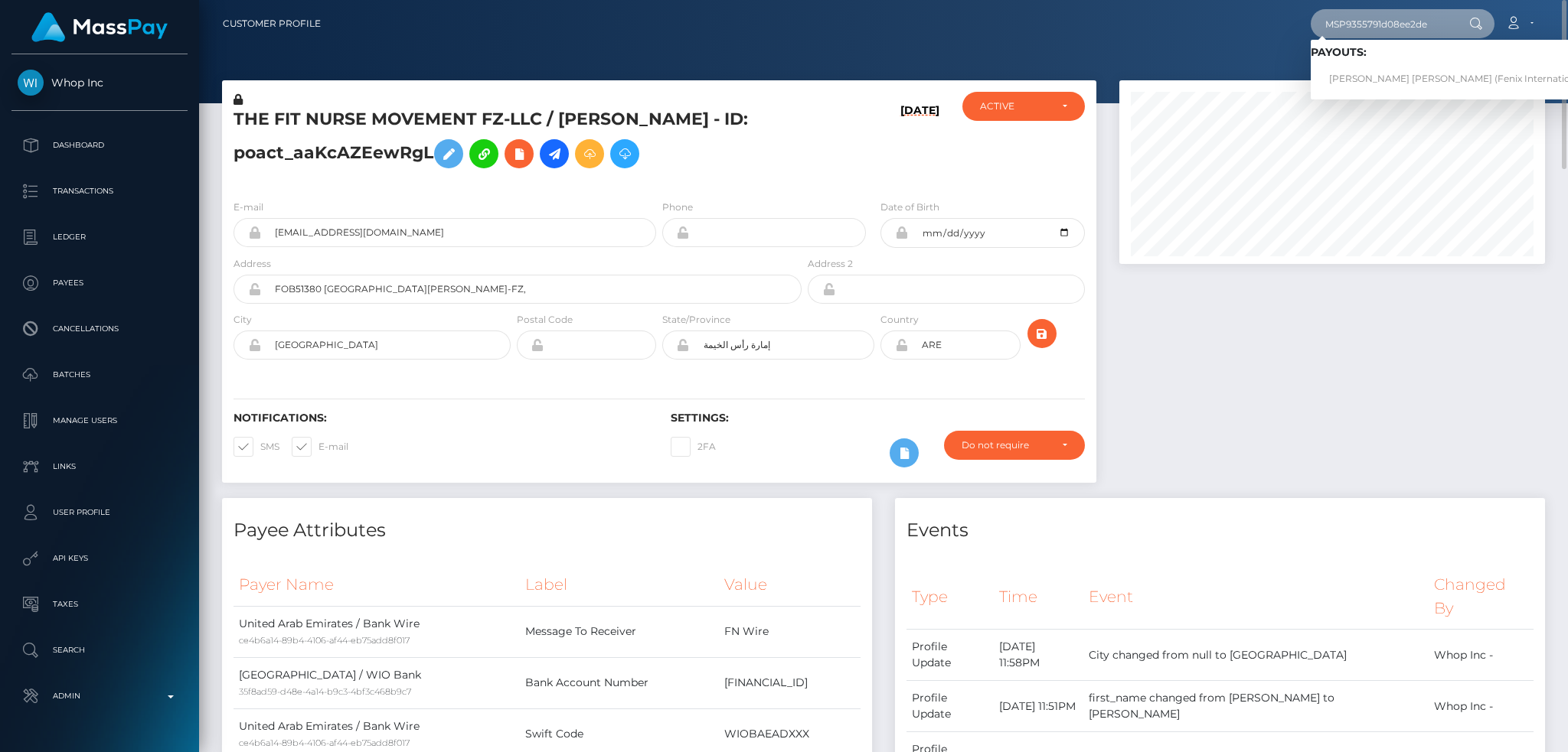
type input "MSP9355791d08ee2de"
click at [1366, 75] on link "CORNELIUS LING YEU LEONG (Fenix International Limited - )" at bounding box center [1481, 80] width 341 height 28
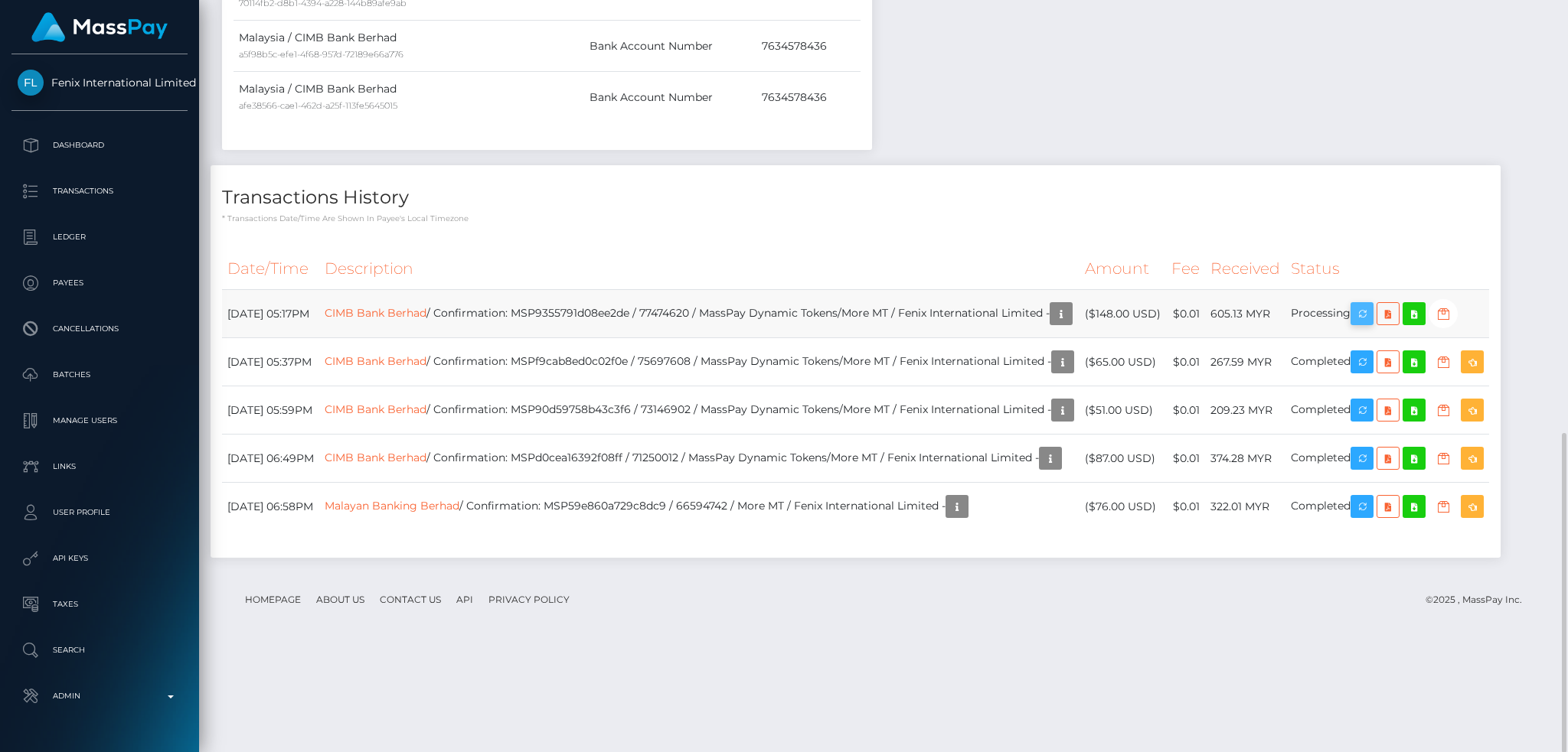
scroll to position [184, 424]
click at [1371, 321] on icon "button" at bounding box center [1361, 314] width 18 height 19
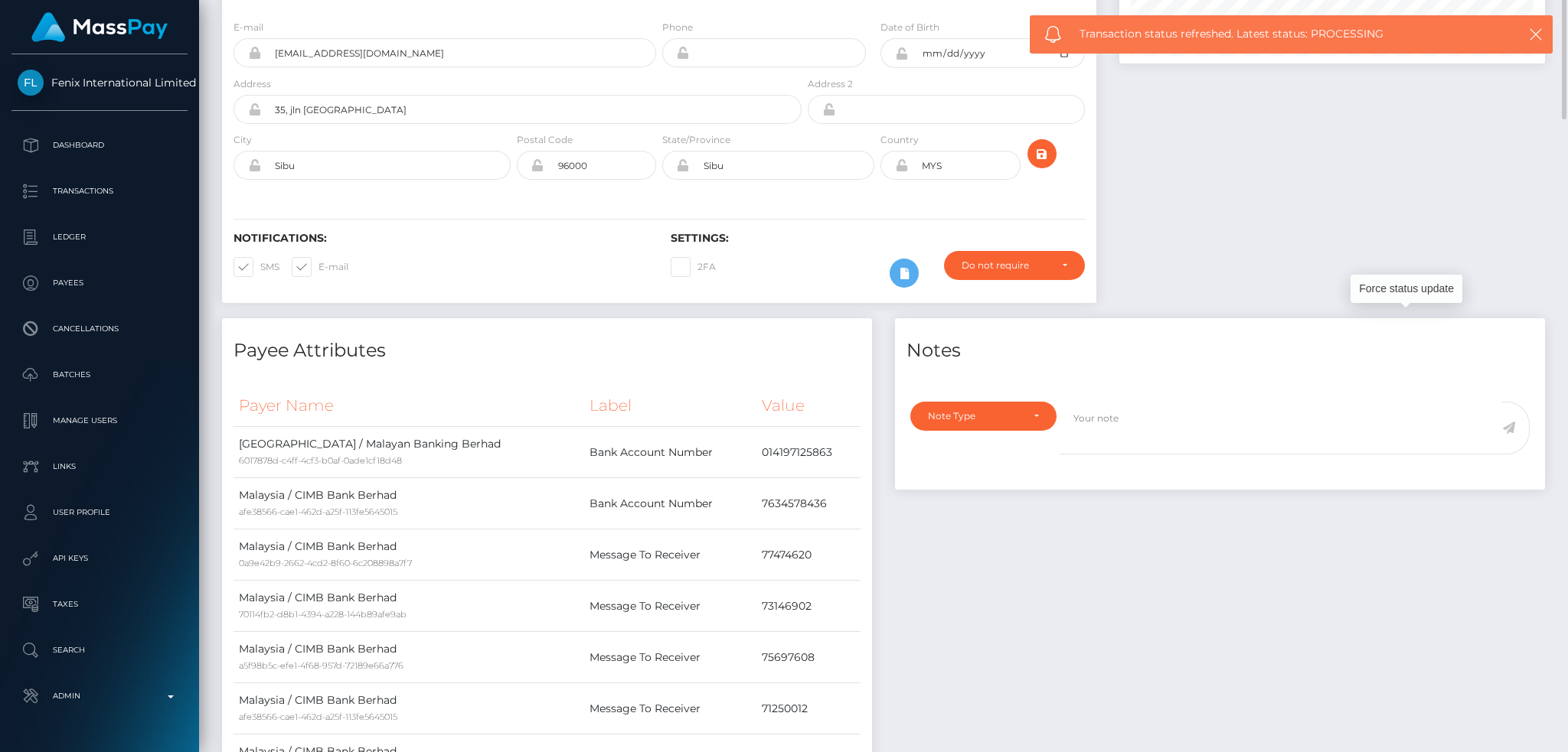
scroll to position [0, 0]
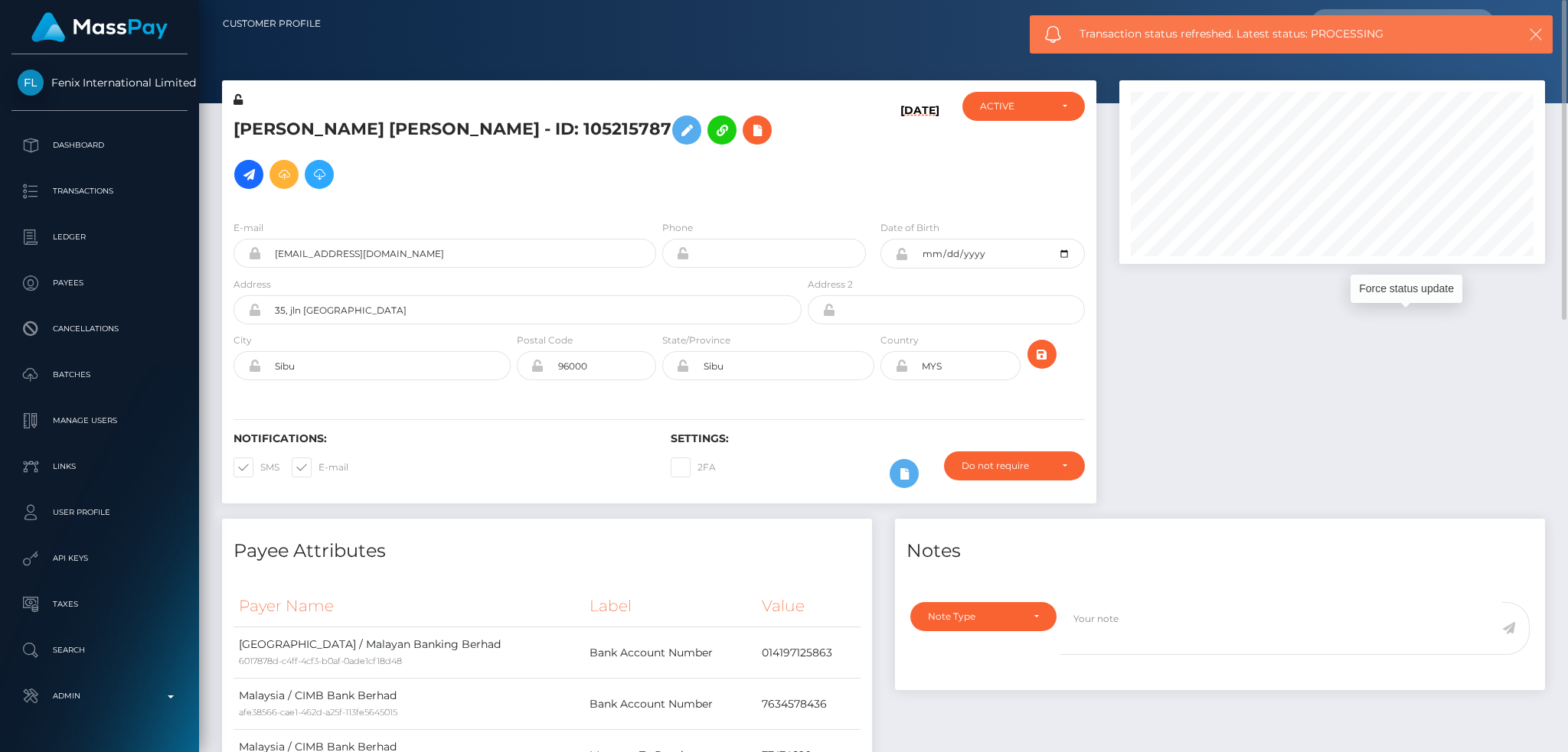
click at [1541, 30] on icon "button" at bounding box center [1536, 34] width 15 height 15
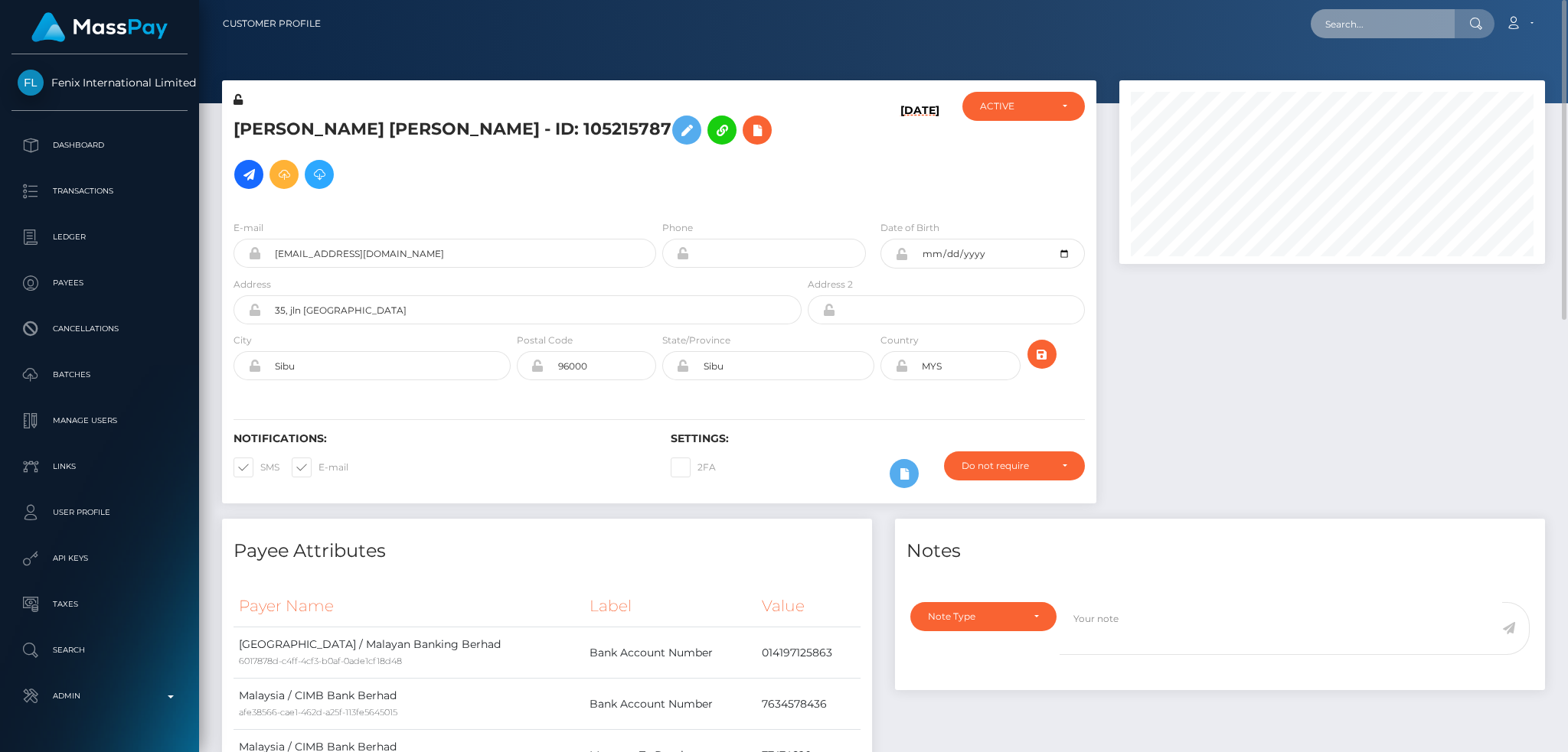
click at [1406, 27] on input "text" at bounding box center [1382, 24] width 144 height 29
paste input "MSP6a41e681efc4b37"
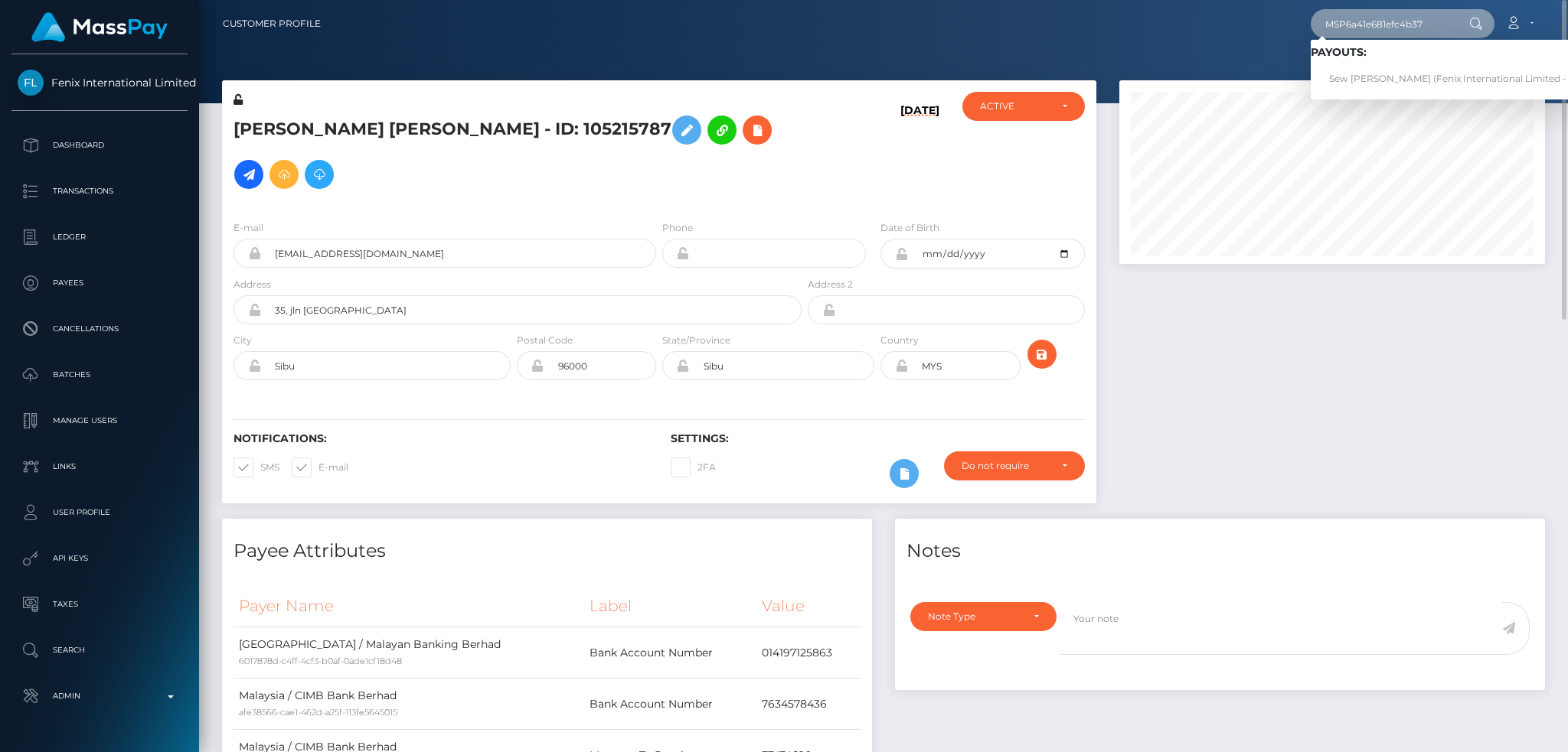
type input "MSP6a41e681efc4b37"
click at [1387, 74] on link "Sew Leng Goh (Fenix International Limited - )" at bounding box center [1450, 80] width 279 height 28
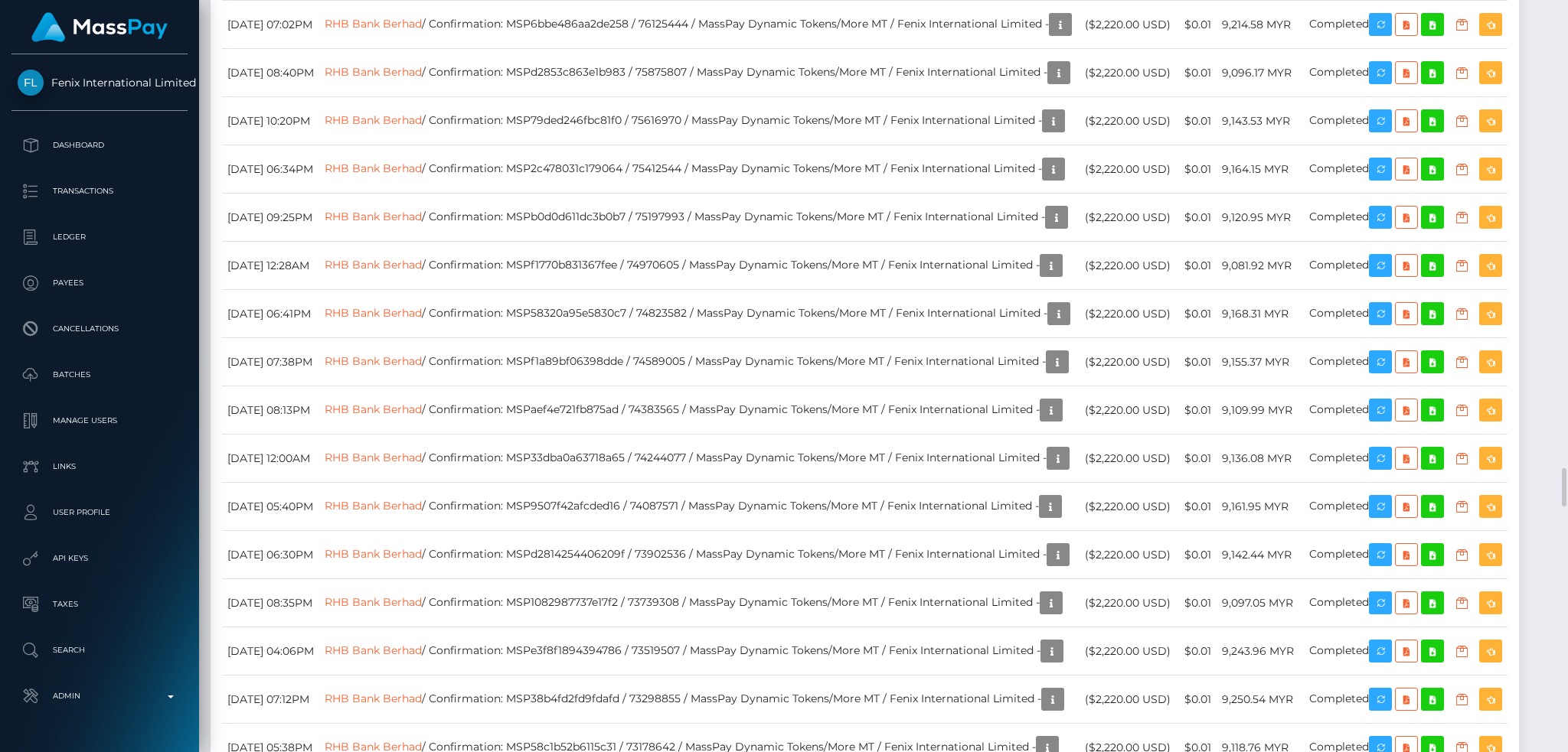
scroll to position [184, 424]
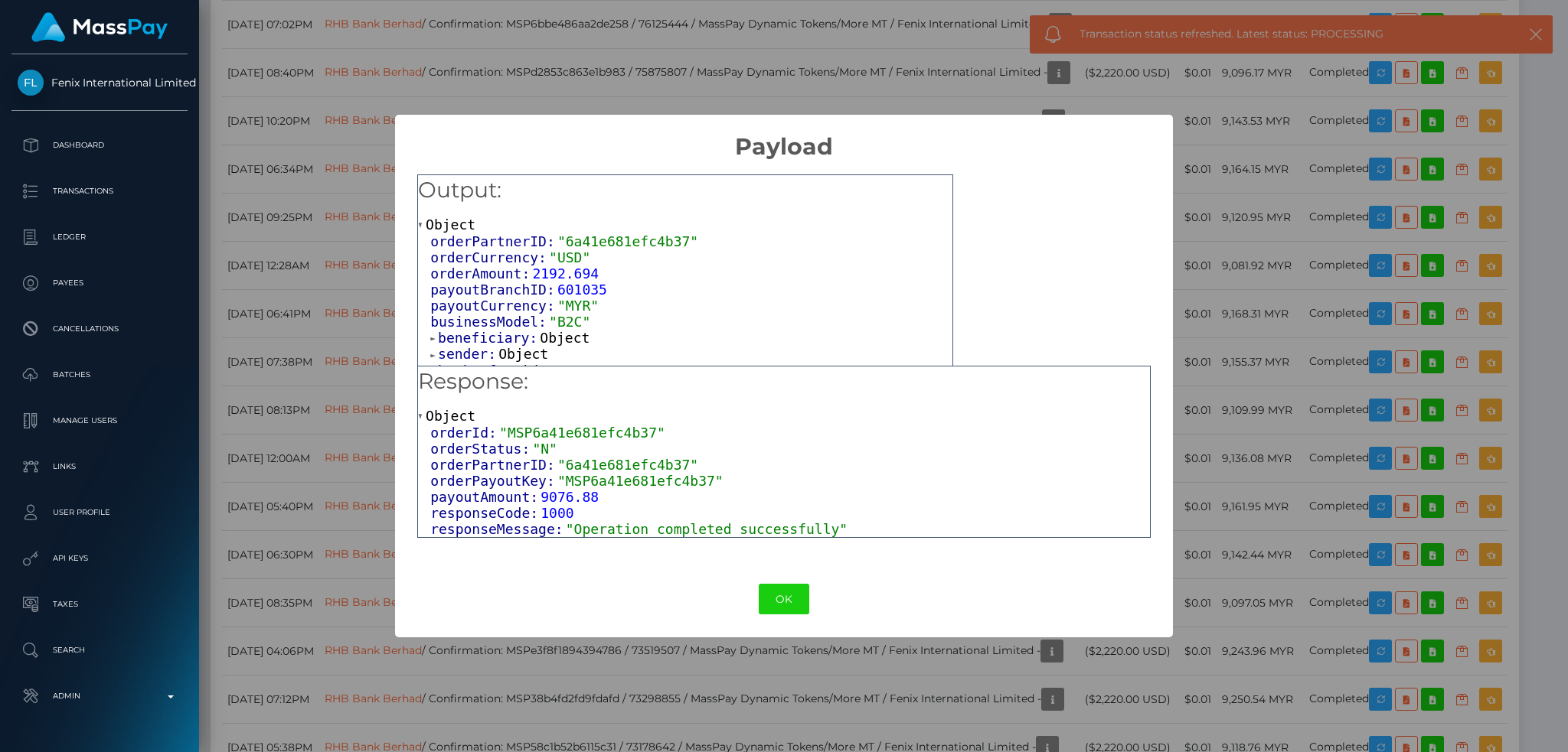
drag, startPoint x: 780, startPoint y: 595, endPoint x: 702, endPoint y: 598, distance: 78.1
click at [780, 596] on button "OK" at bounding box center [784, 600] width 50 height 31
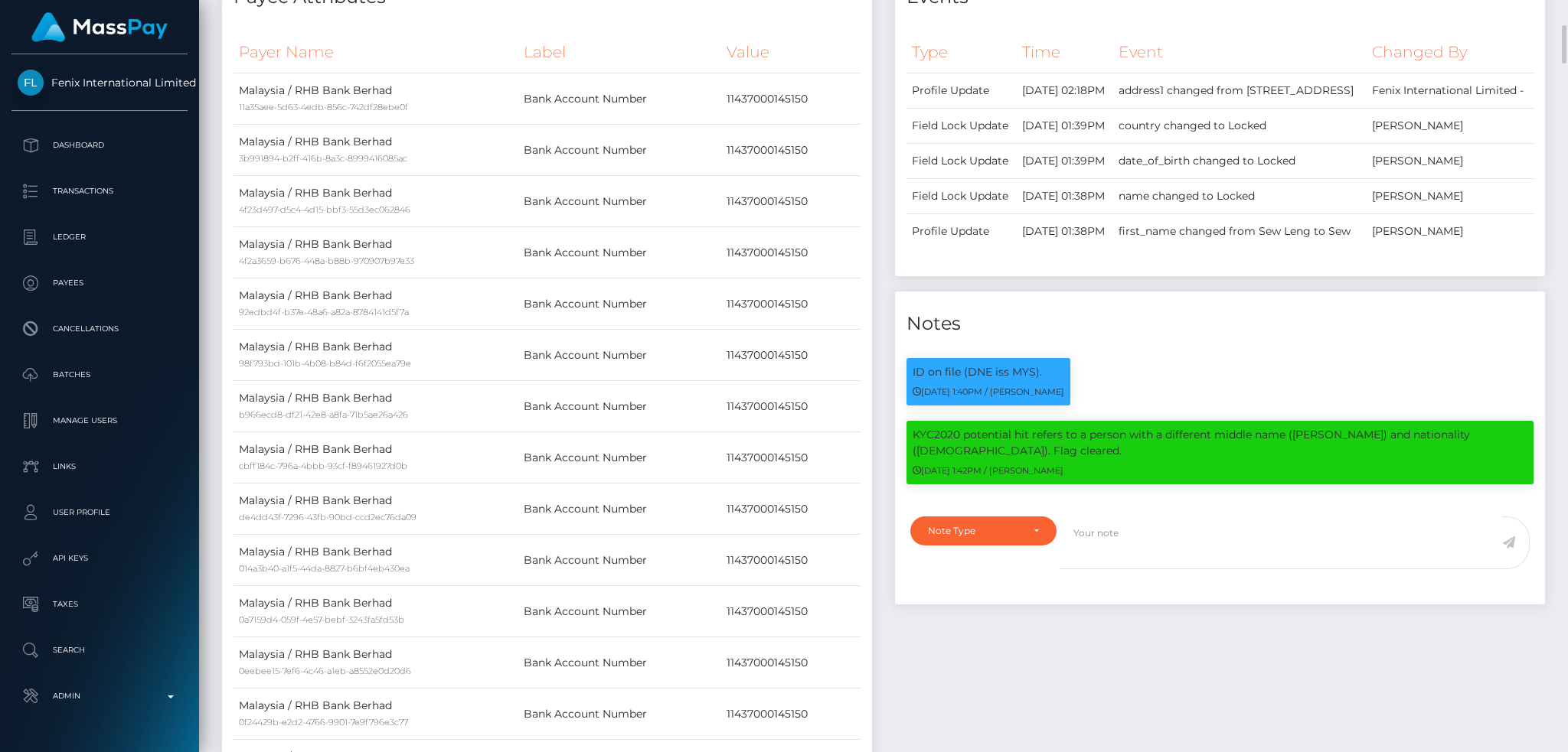
scroll to position [0, 0]
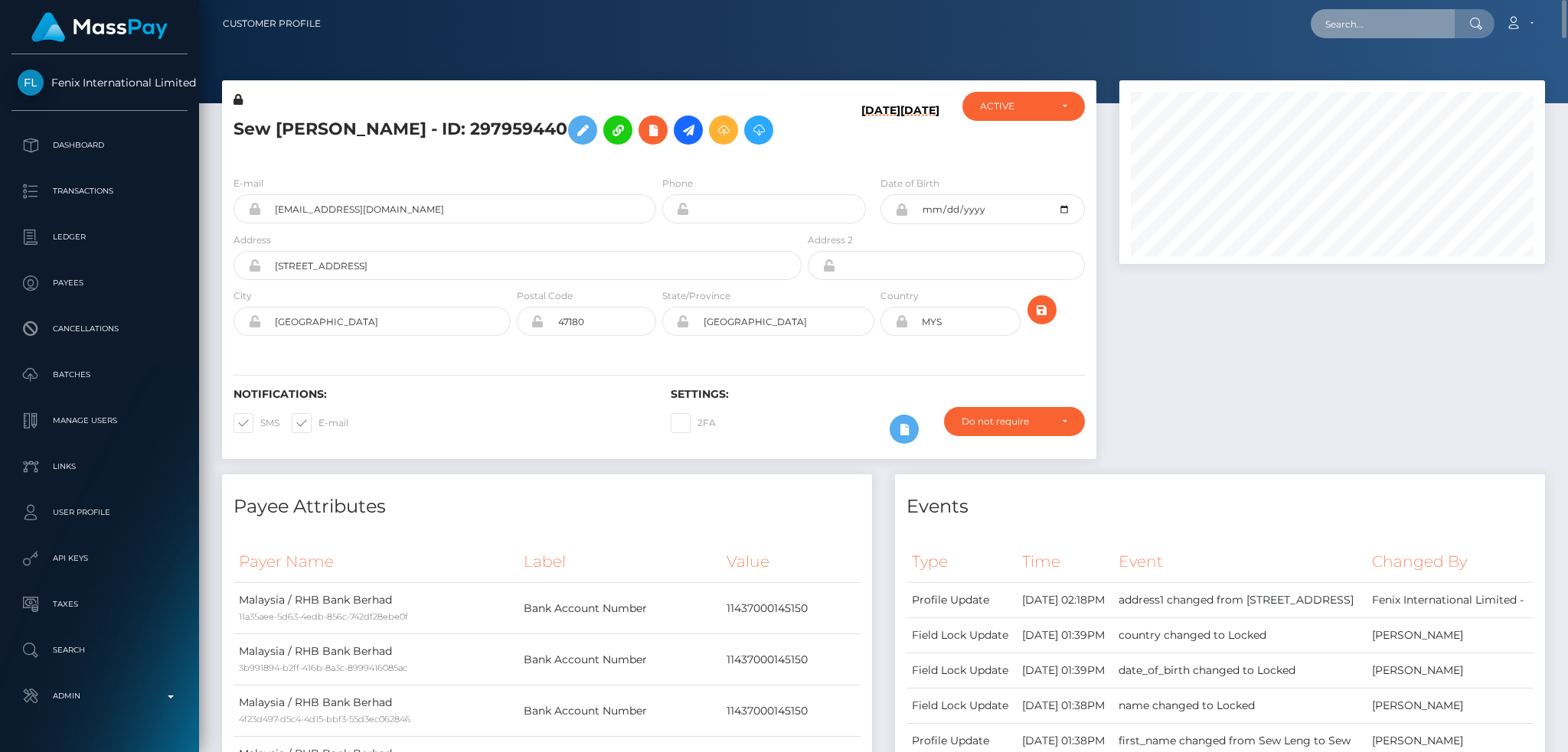
click at [1365, 19] on input "text" at bounding box center [1382, 24] width 144 height 29
paste input "MSP50a517deb0846ec"
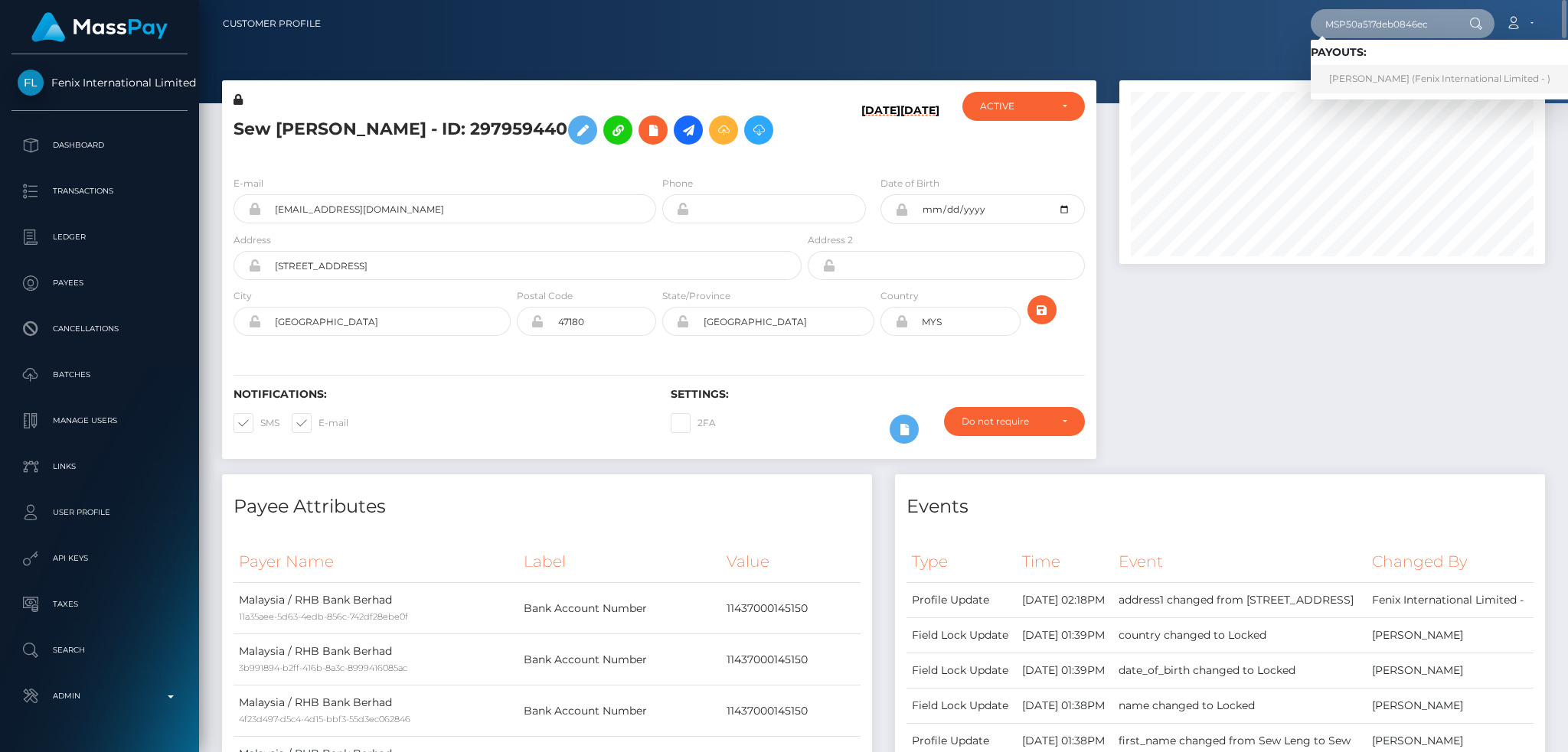
type input "MSP50a517deb0846ec"
click at [1375, 80] on link "[PERSON_NAME] (Fenix International Limited - )" at bounding box center [1439, 80] width 258 height 28
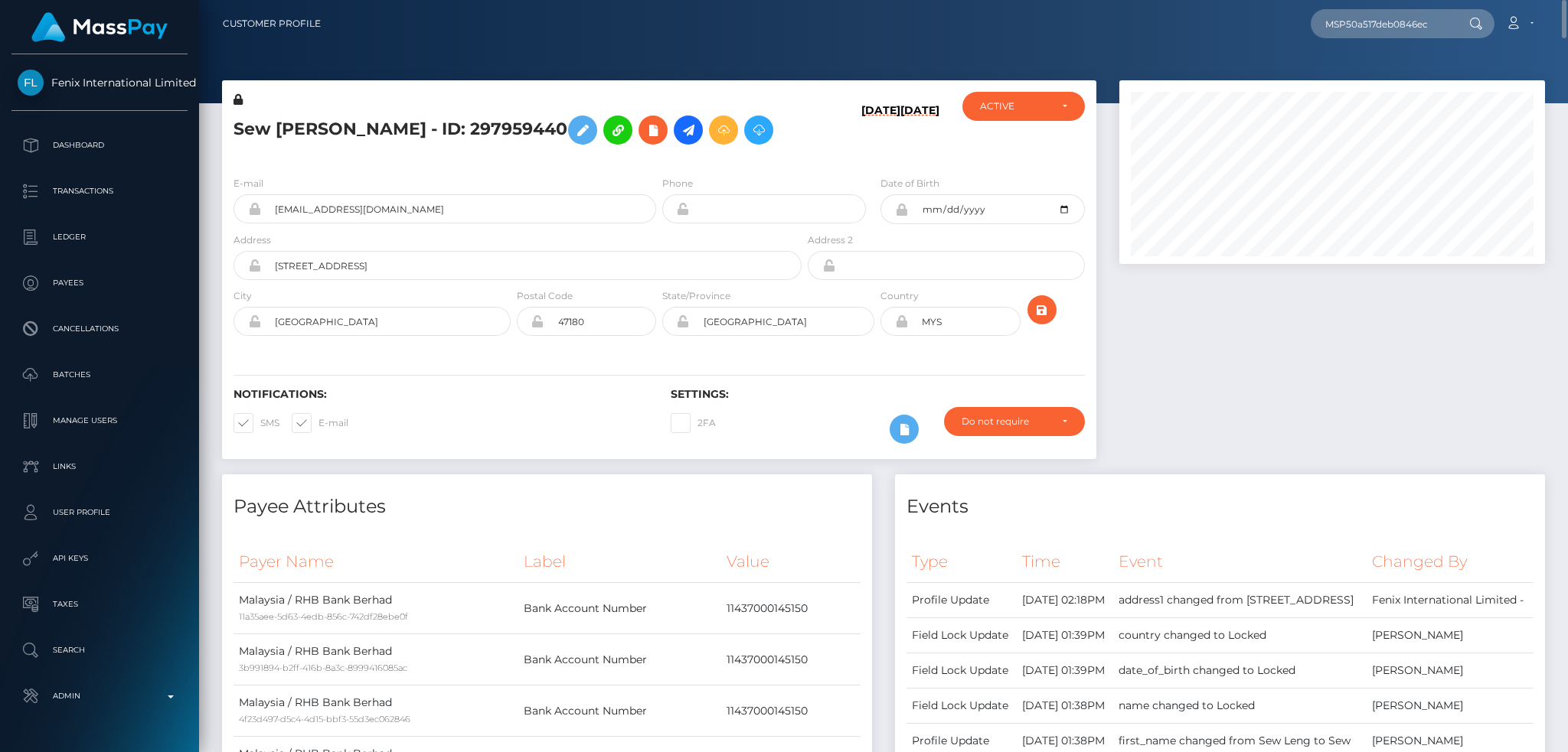
click at [1103, 81] on div "Sew [PERSON_NAME] - ID: 297959440 [DATE] [DATE] CLOSED" at bounding box center [658, 278] width 897 height 394
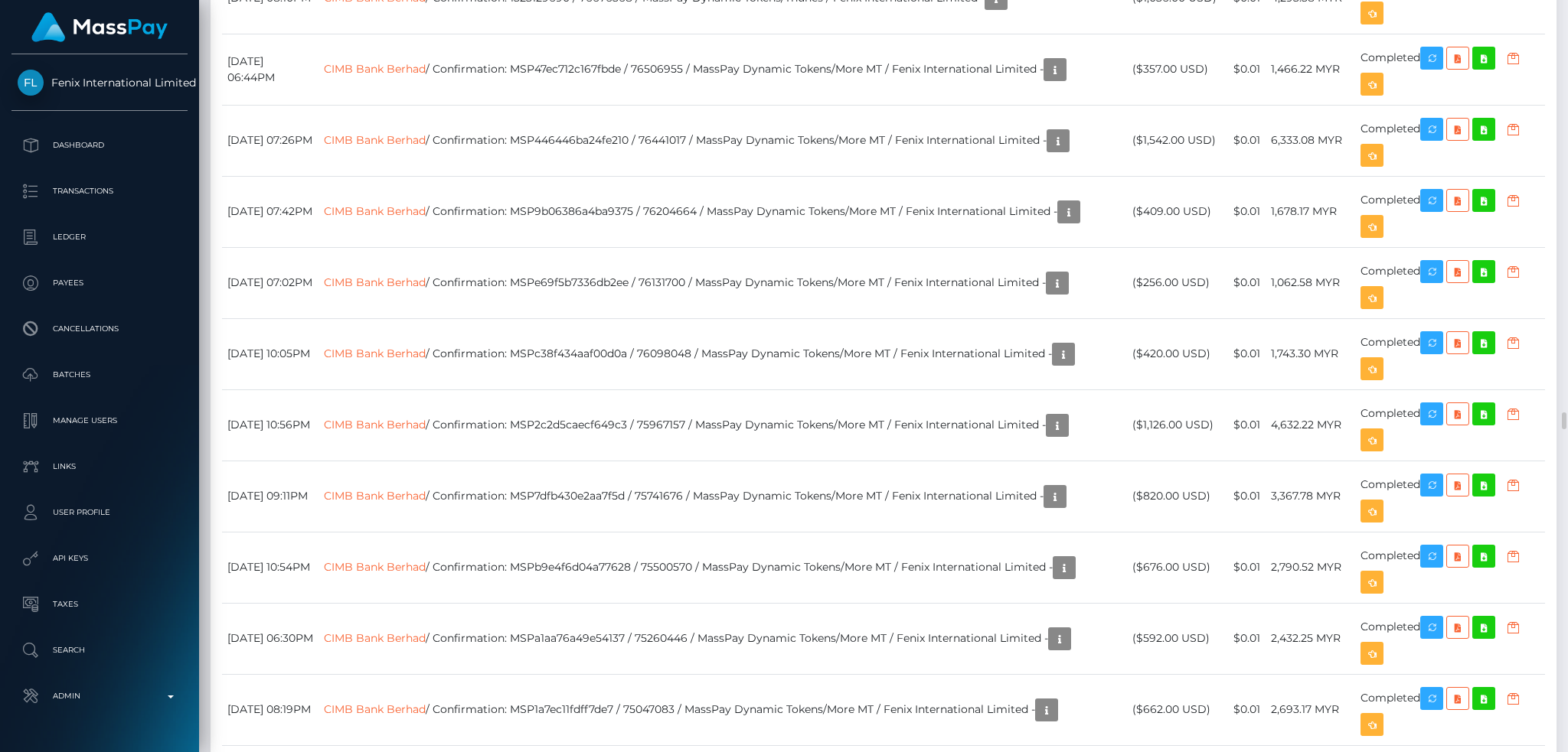
scroll to position [17755, 0]
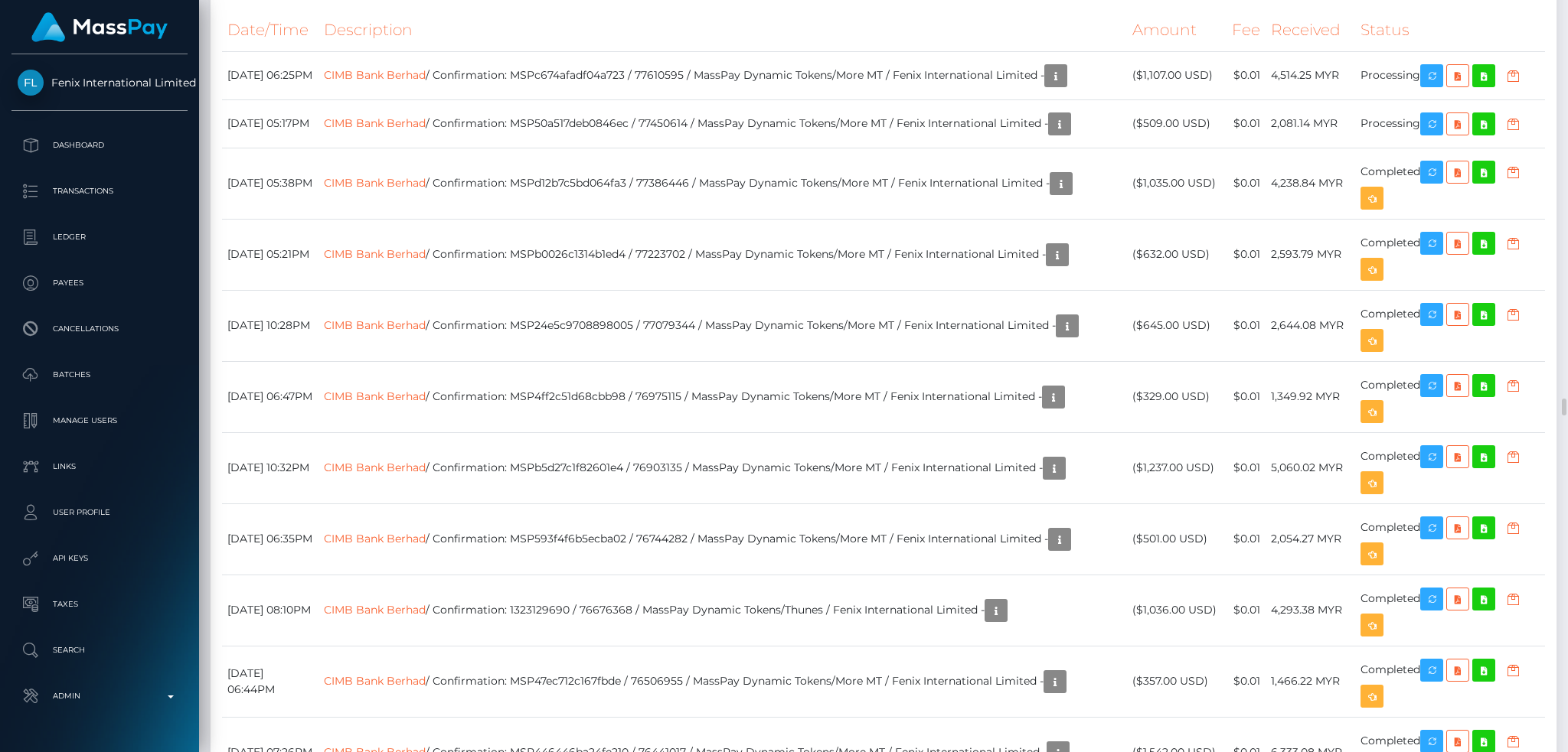
drag, startPoint x: 1292, startPoint y: 255, endPoint x: 1288, endPoint y: 261, distance: 7.2
click at [1436, 134] on icon "button" at bounding box center [1431, 124] width 18 height 19
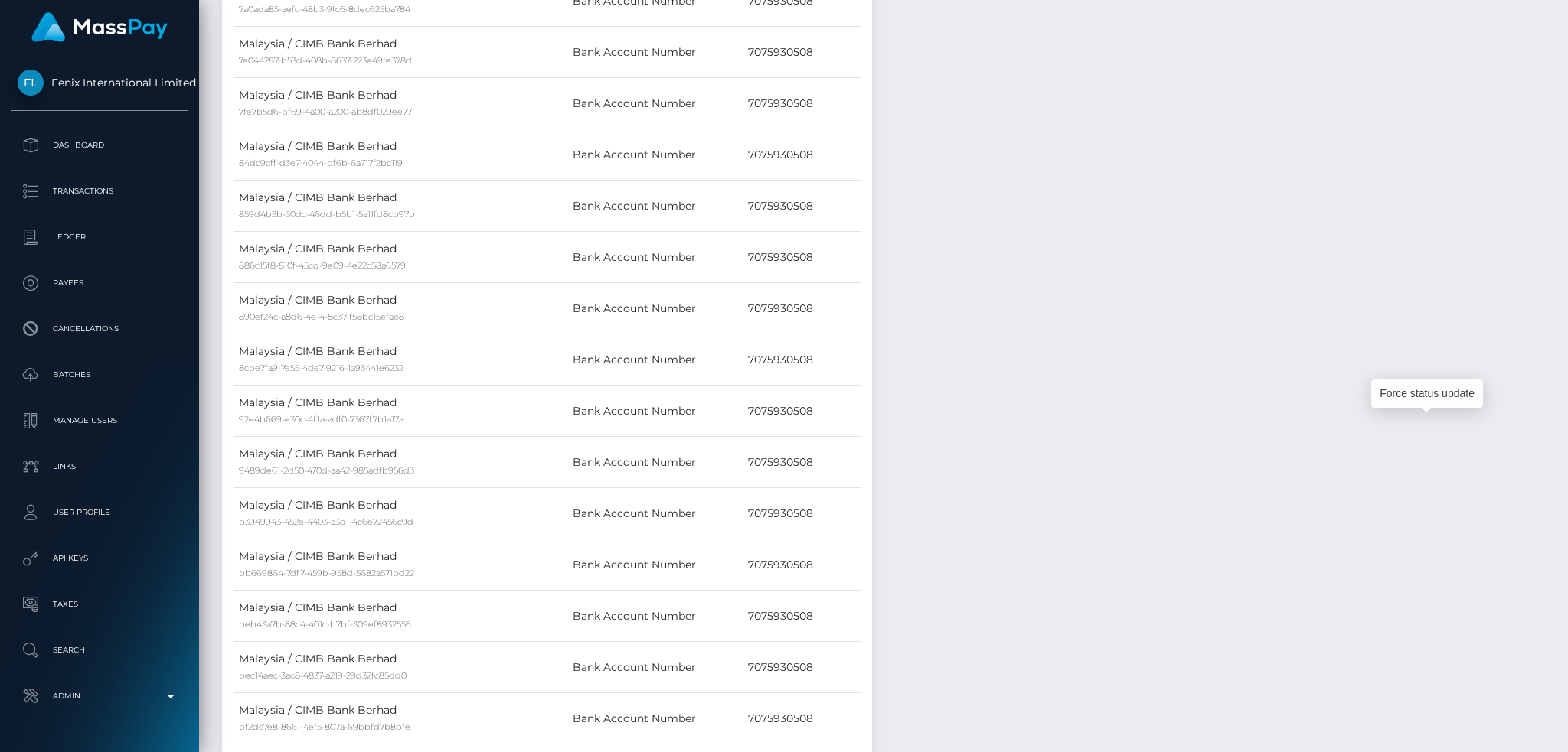
scroll to position [0, 0]
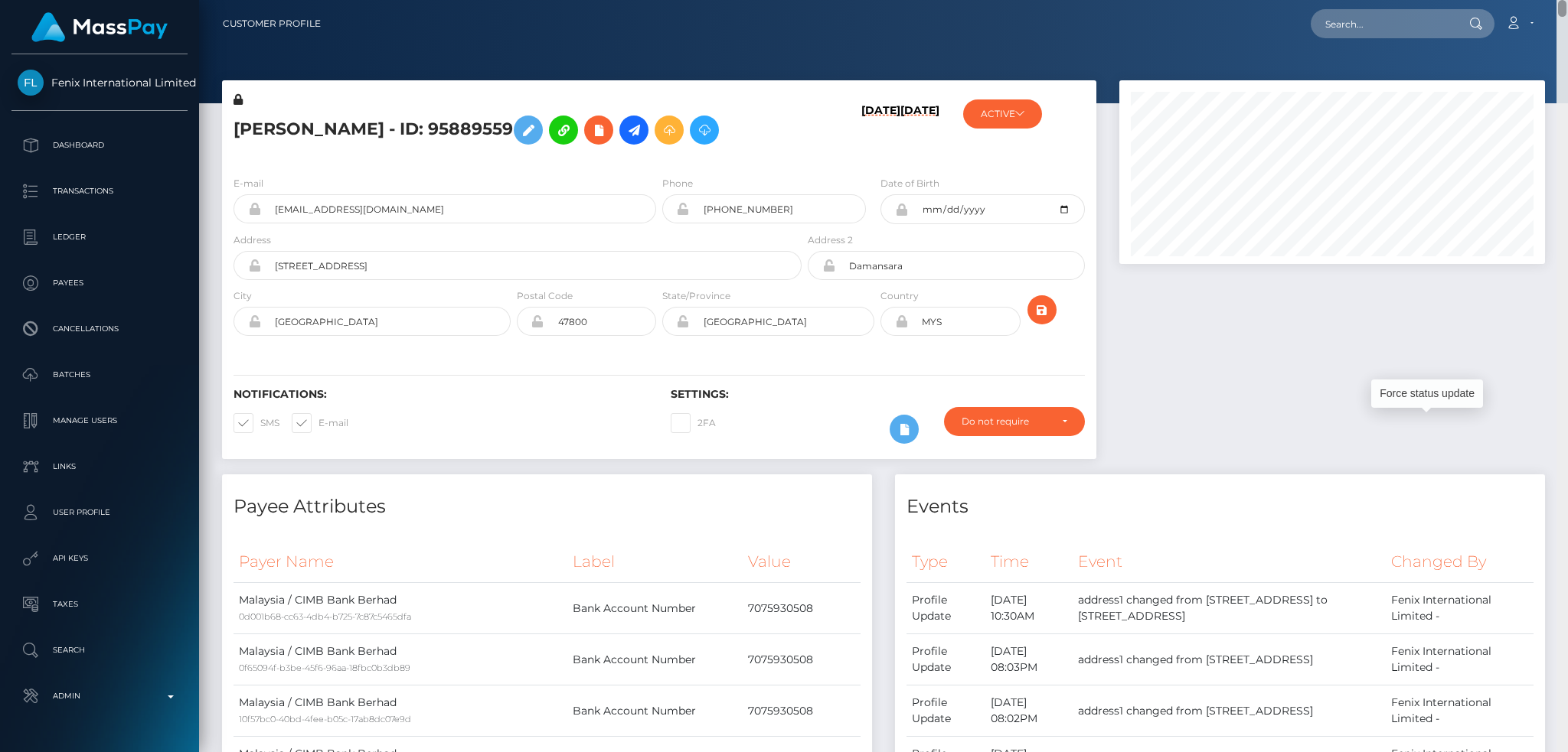
drag, startPoint x: 1561, startPoint y: 307, endPoint x: 1564, endPoint y: -45, distance: 352.0
click at [1564, 0] on html "Fenix International Limited Dashboard Transactions Ledger Payees" at bounding box center [784, 376] width 1568 height 752
click at [1400, 20] on input "text" at bounding box center [1382, 24] width 144 height 29
paste input "MSPce2d0823402b04c"
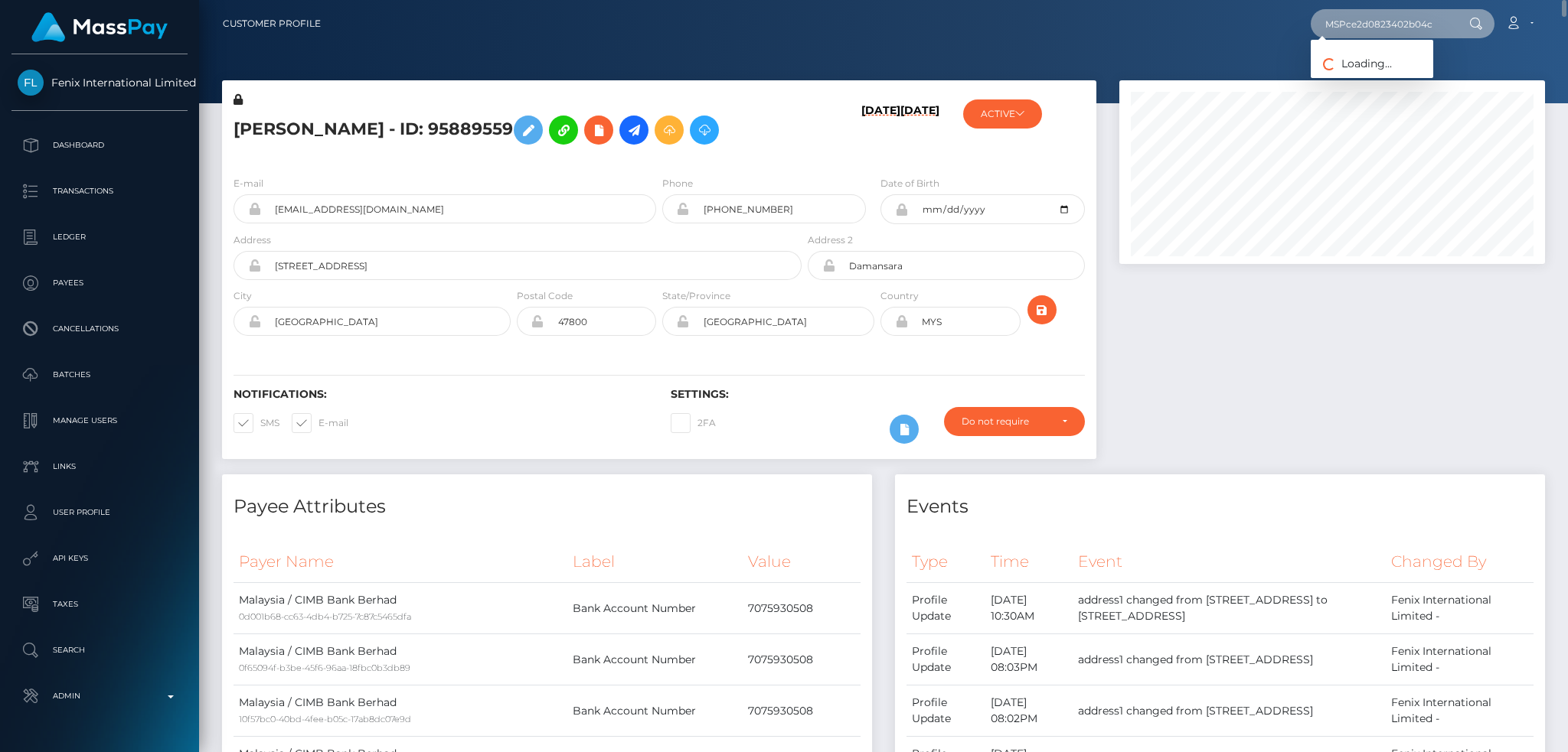
type input "MSPce2d0823402b04c"
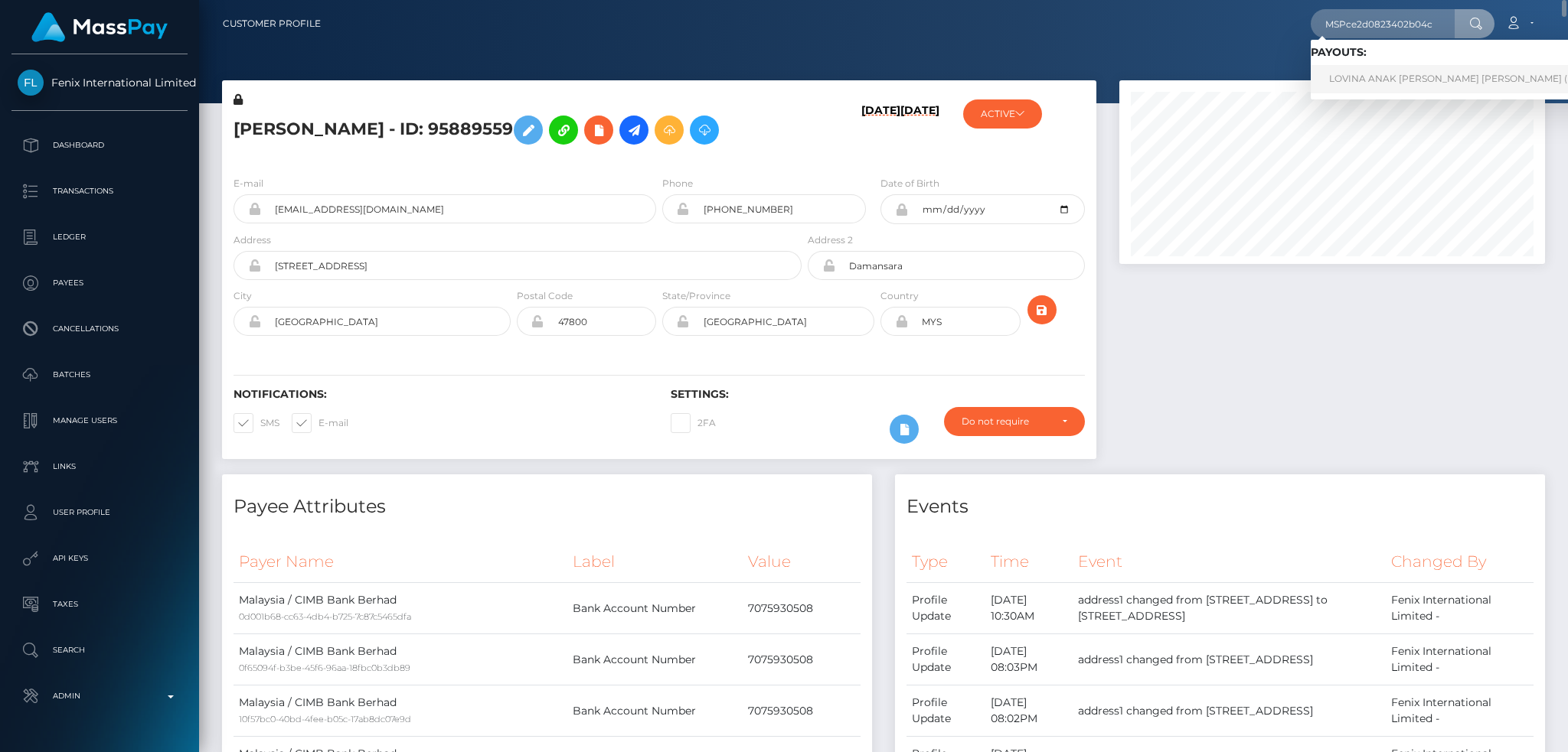
click at [1374, 78] on link "LOVINA ANAK KENNEDY ATING LING (Fenix International Limited - )" at bounding box center [1515, 80] width 410 height 28
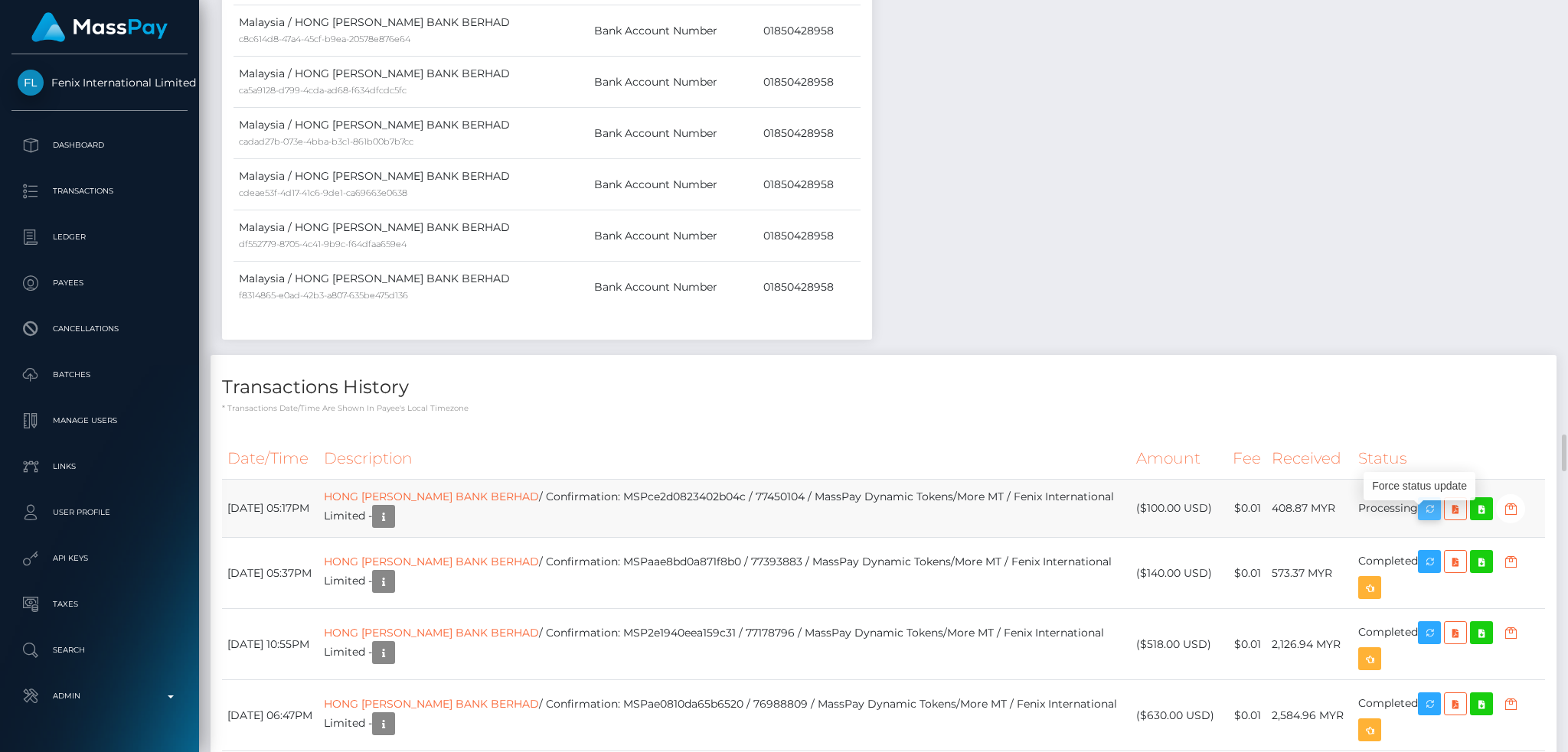
scroll to position [184, 424]
click at [1431, 519] on icon "button" at bounding box center [1429, 510] width 18 height 19
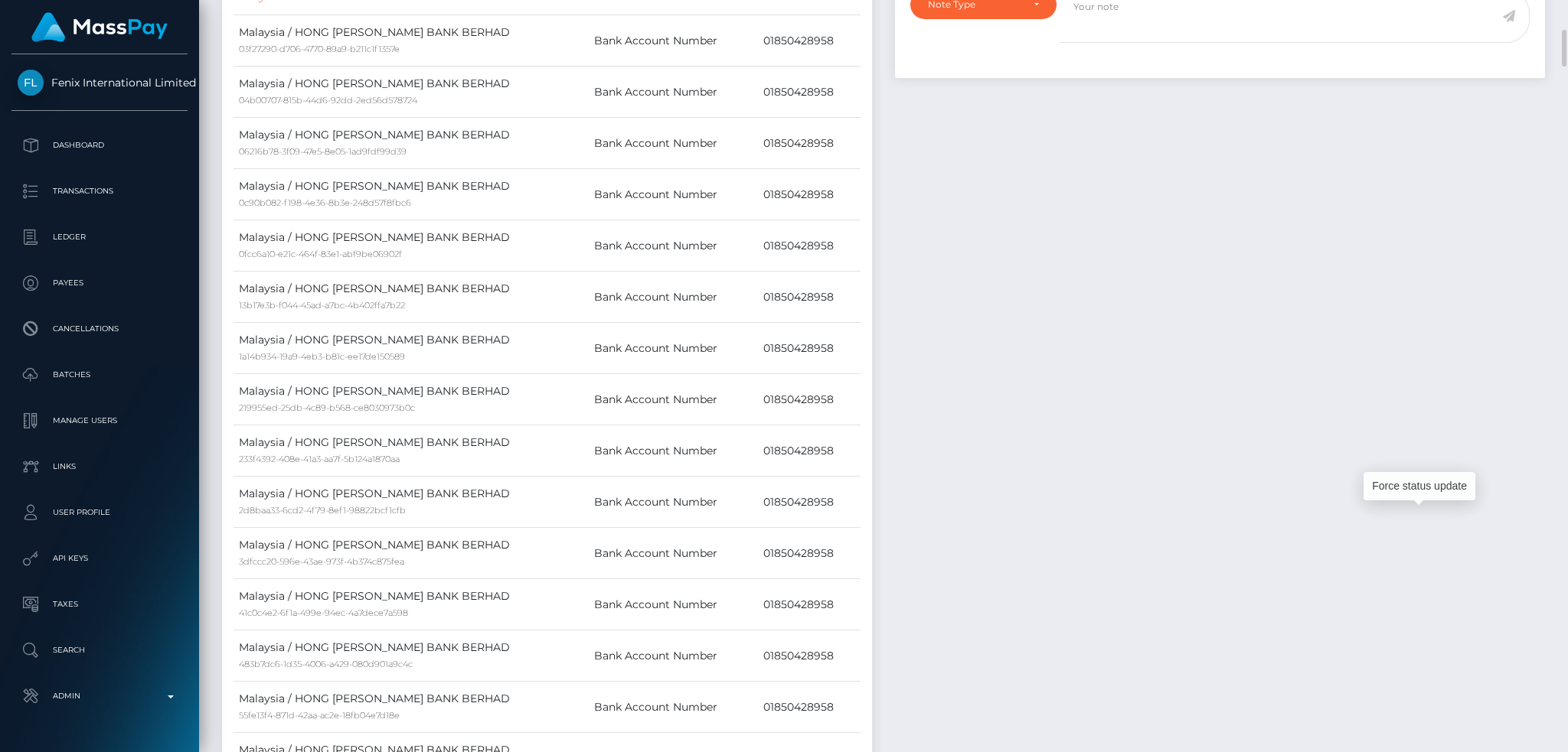
scroll to position [0, 0]
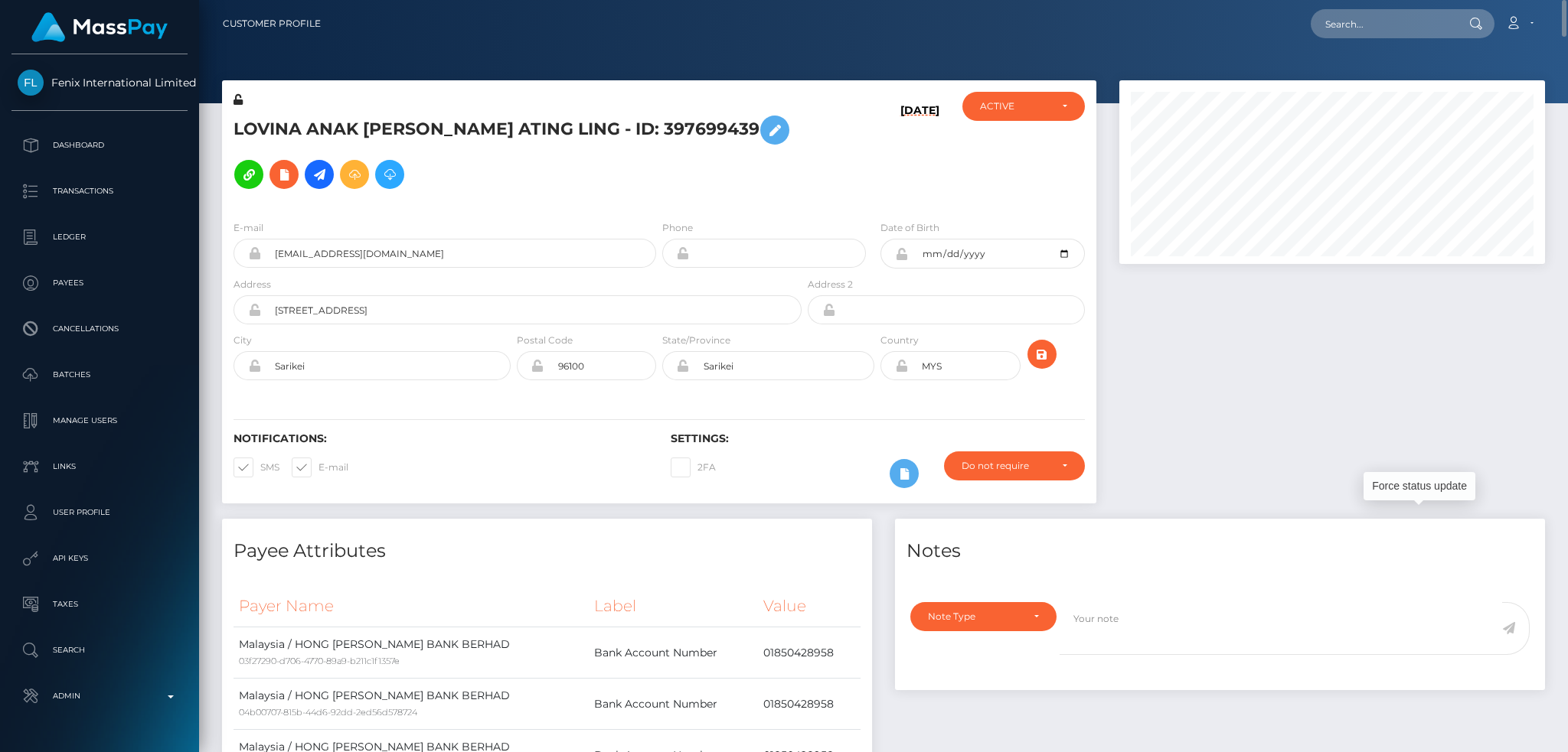
click at [1388, 38] on nav "Customer Profile Loading... Loading... Account" at bounding box center [883, 24] width 1369 height 47
click at [1391, 27] on input "text" at bounding box center [1382, 24] width 144 height 29
paste input "pboqPaeyTkm0KSGGp8l-Lw"
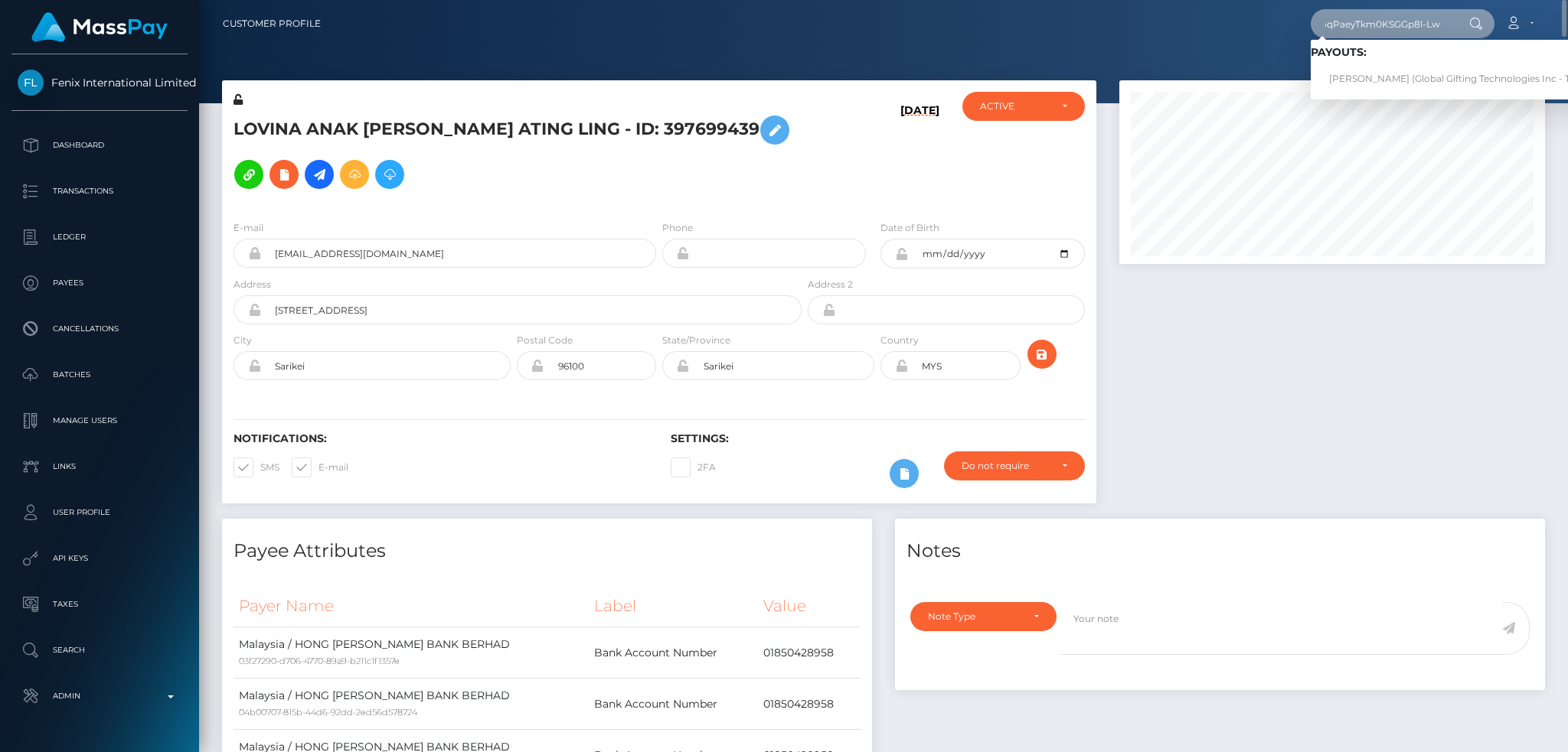
type input "pboqPaeyTkm0KSGGp8l-Lw"
click at [1370, 74] on link "CELINE ARLOV (Global Gifting Technologies Inc - Throne)" at bounding box center [1465, 80] width 309 height 28
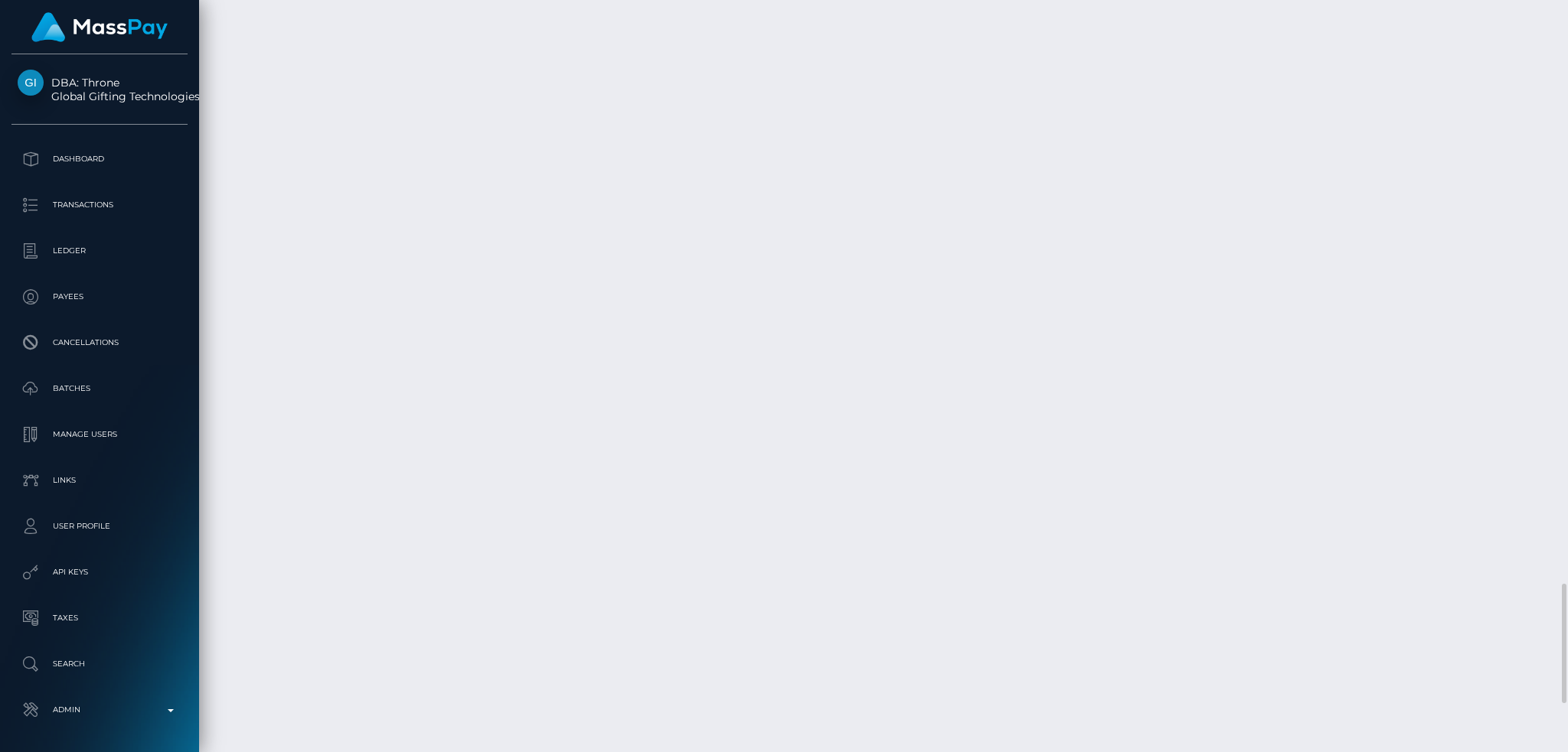
scroll to position [3971, 0]
copy td "68c329c04eefe"
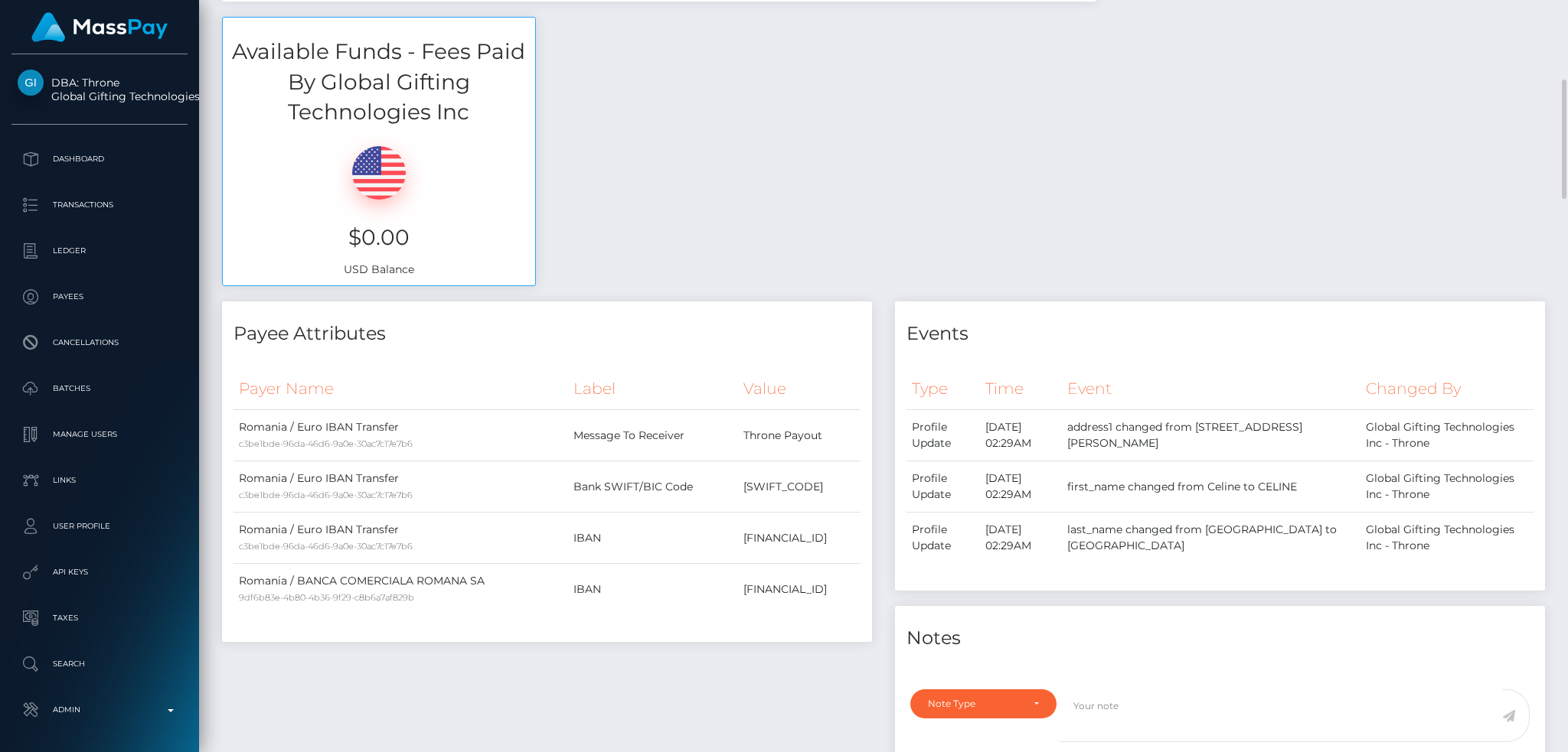
scroll to position [0, 0]
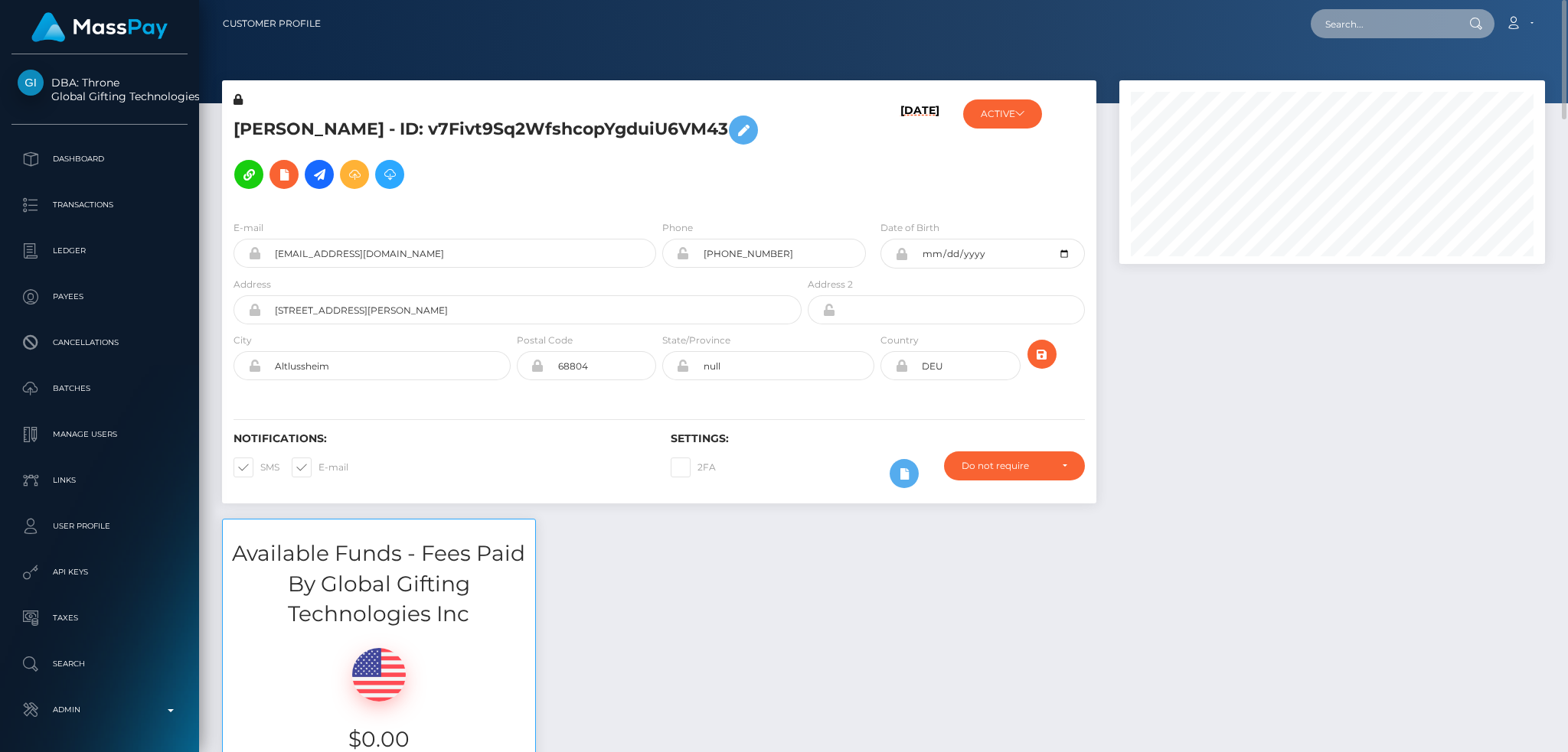
click at [1414, 27] on input "text" at bounding box center [1382, 24] width 144 height 29
paste input "7bd4a4d7beca47b8b8b327bcb82890af"
type input "7bd4a4d7beca47b8b8b327bcb82890af"
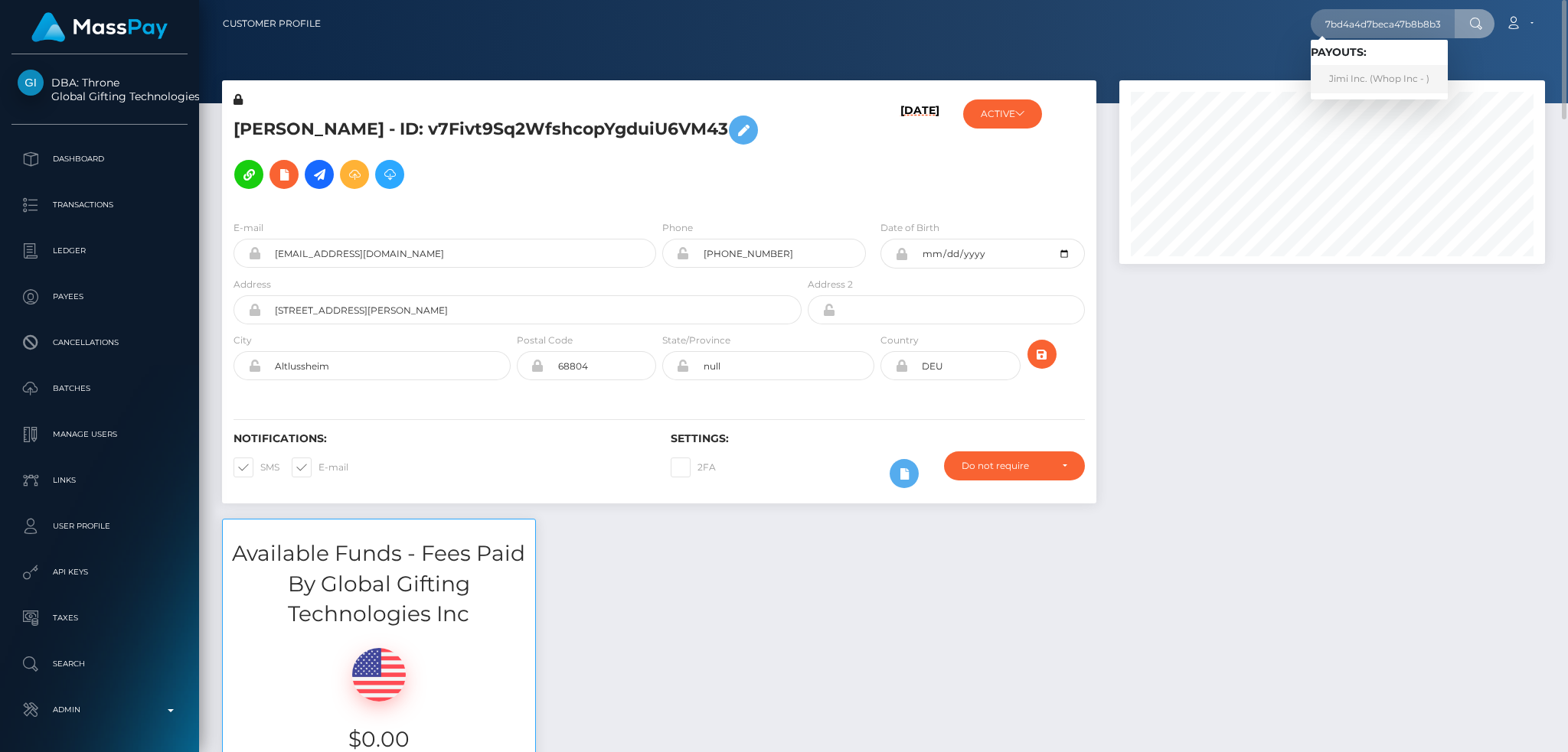
click at [1348, 85] on link "Jimi Inc. (Whop Inc - )" at bounding box center [1379, 80] width 137 height 28
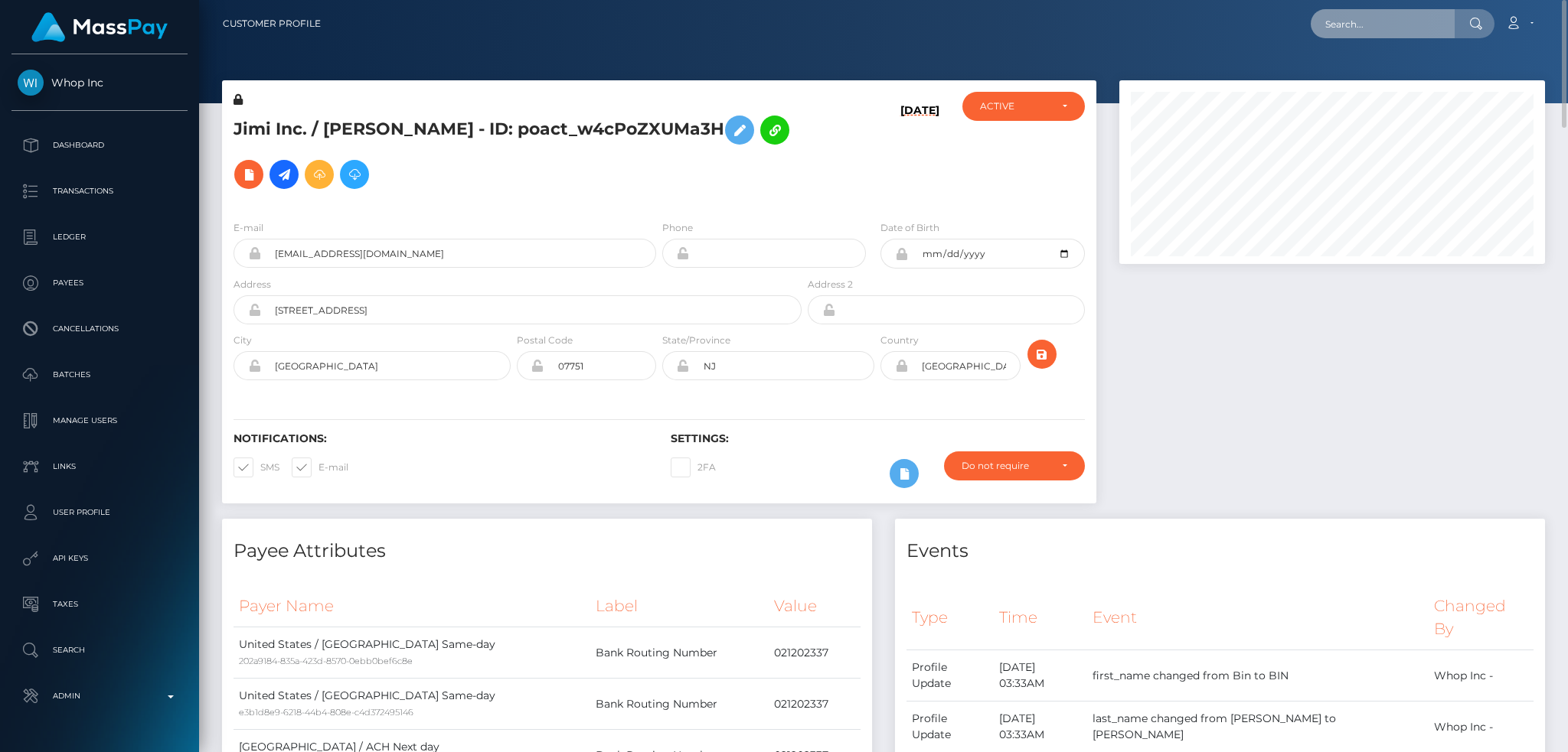
click at [1394, 20] on input "text" at bounding box center [1382, 24] width 144 height 29
paste input "76448453"
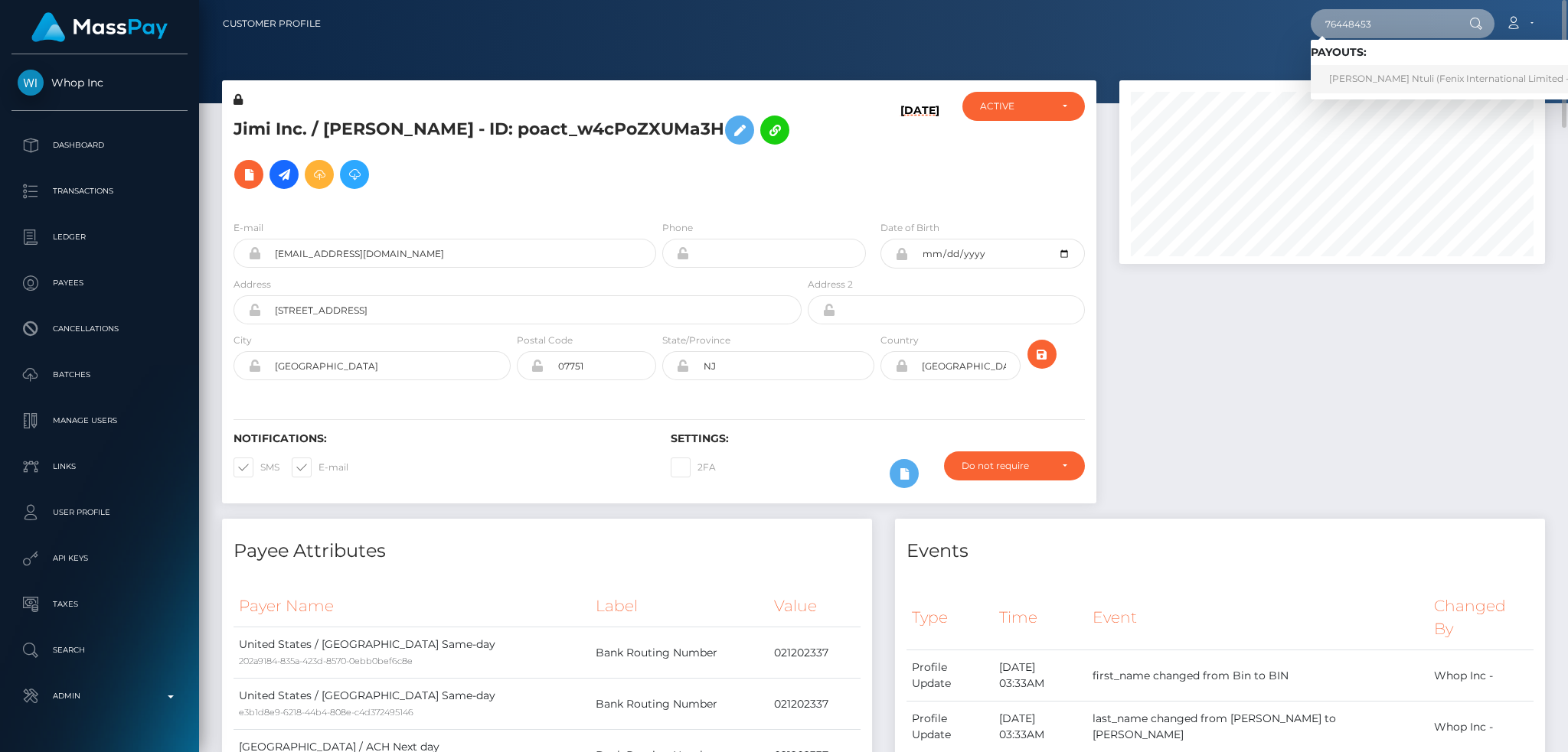
type input "76448453"
click at [1380, 78] on link "[PERSON_NAME] Ntuli (Fenix International Limited - )" at bounding box center [1451, 80] width 282 height 28
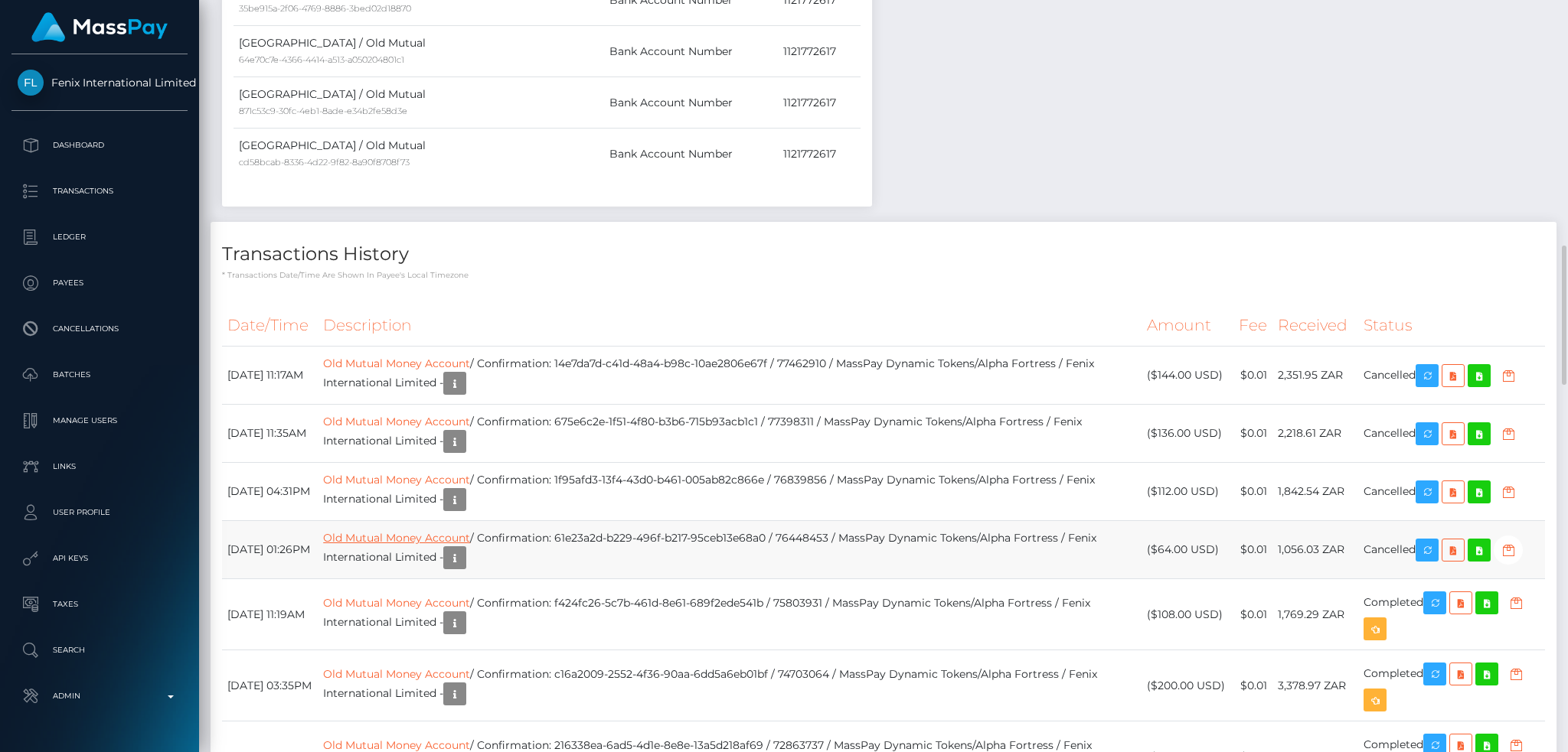
scroll to position [184, 424]
click at [470, 544] on link "Old Mutual Money Account" at bounding box center [396, 538] width 147 height 14
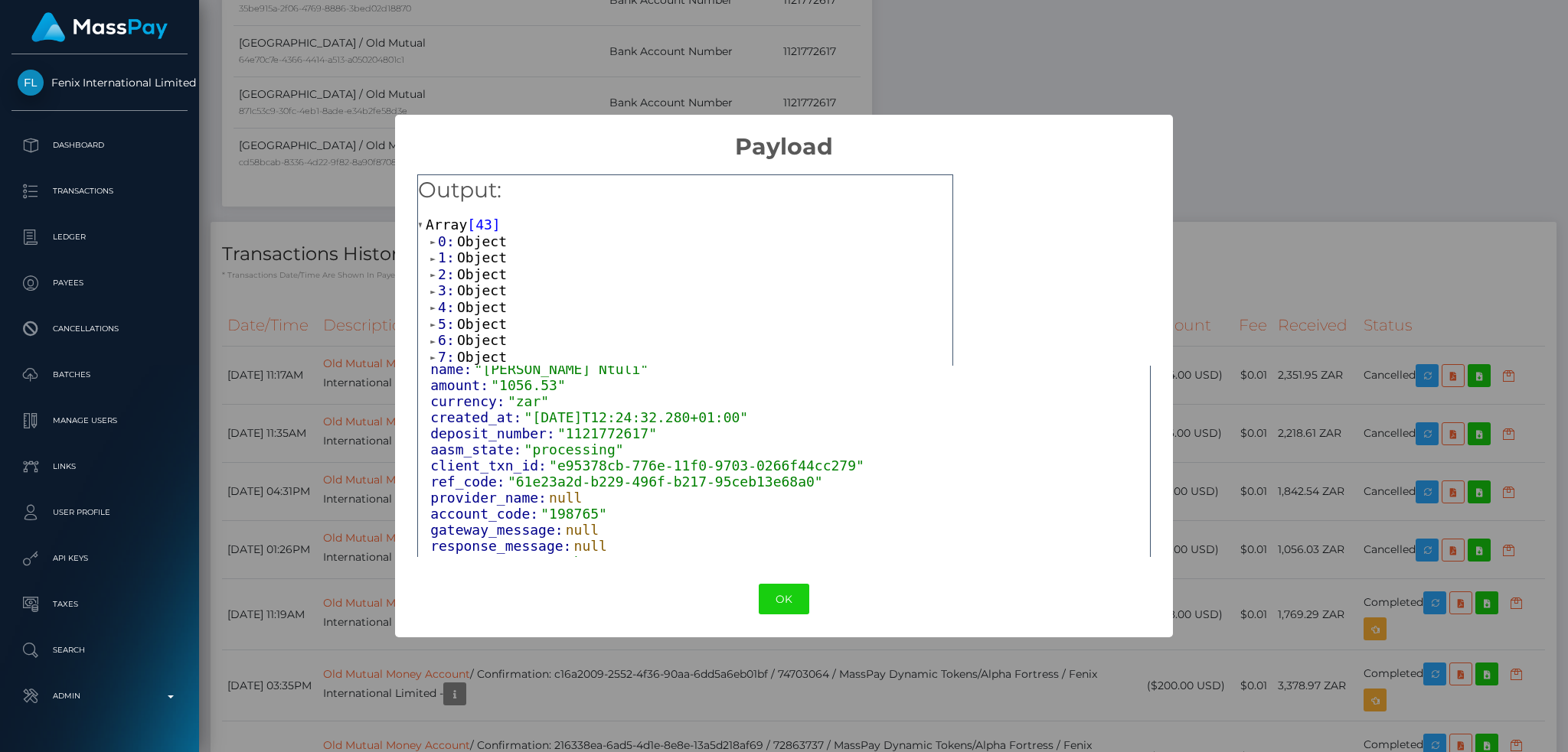
scroll to position [114, 0]
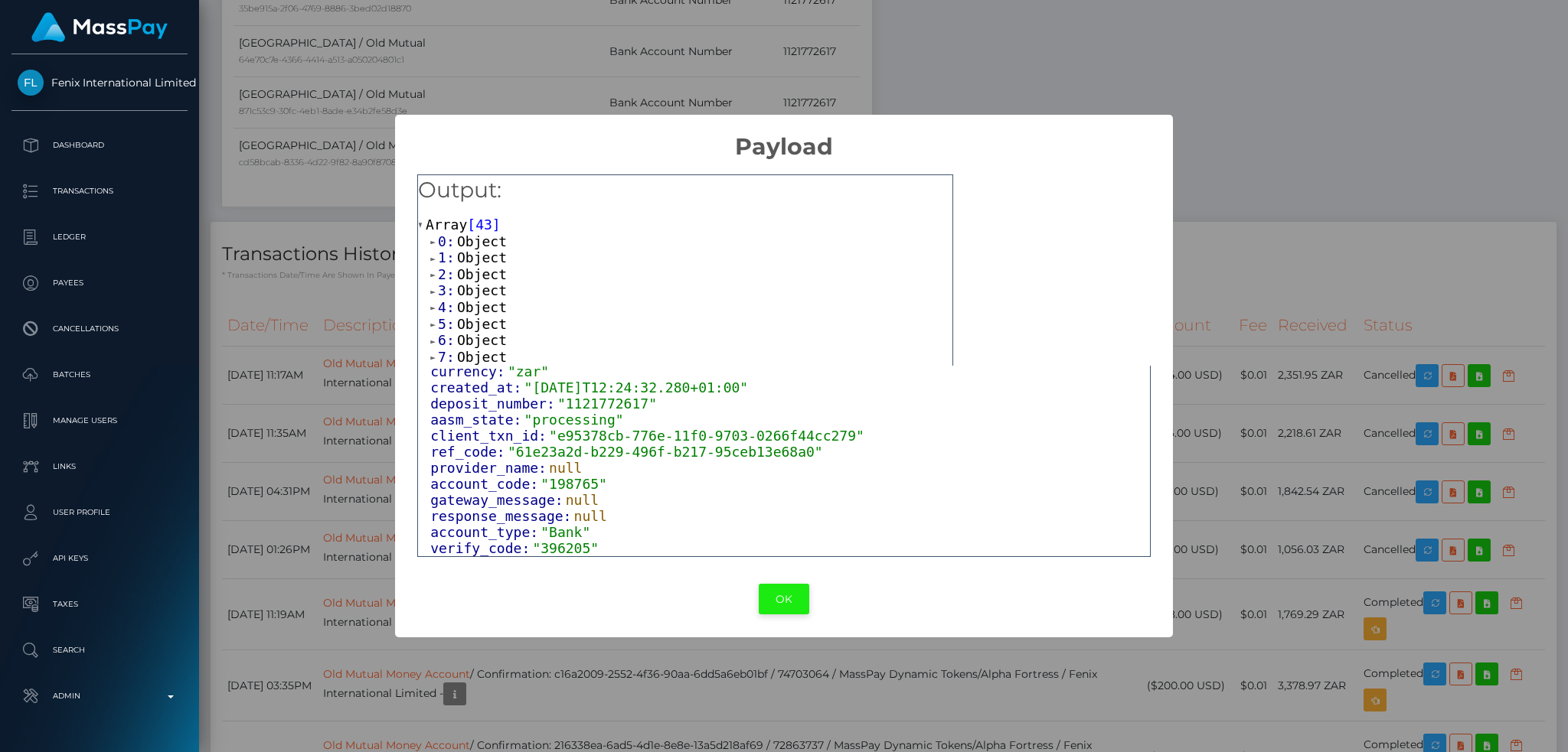
click at [780, 604] on button "OK" at bounding box center [784, 600] width 50 height 31
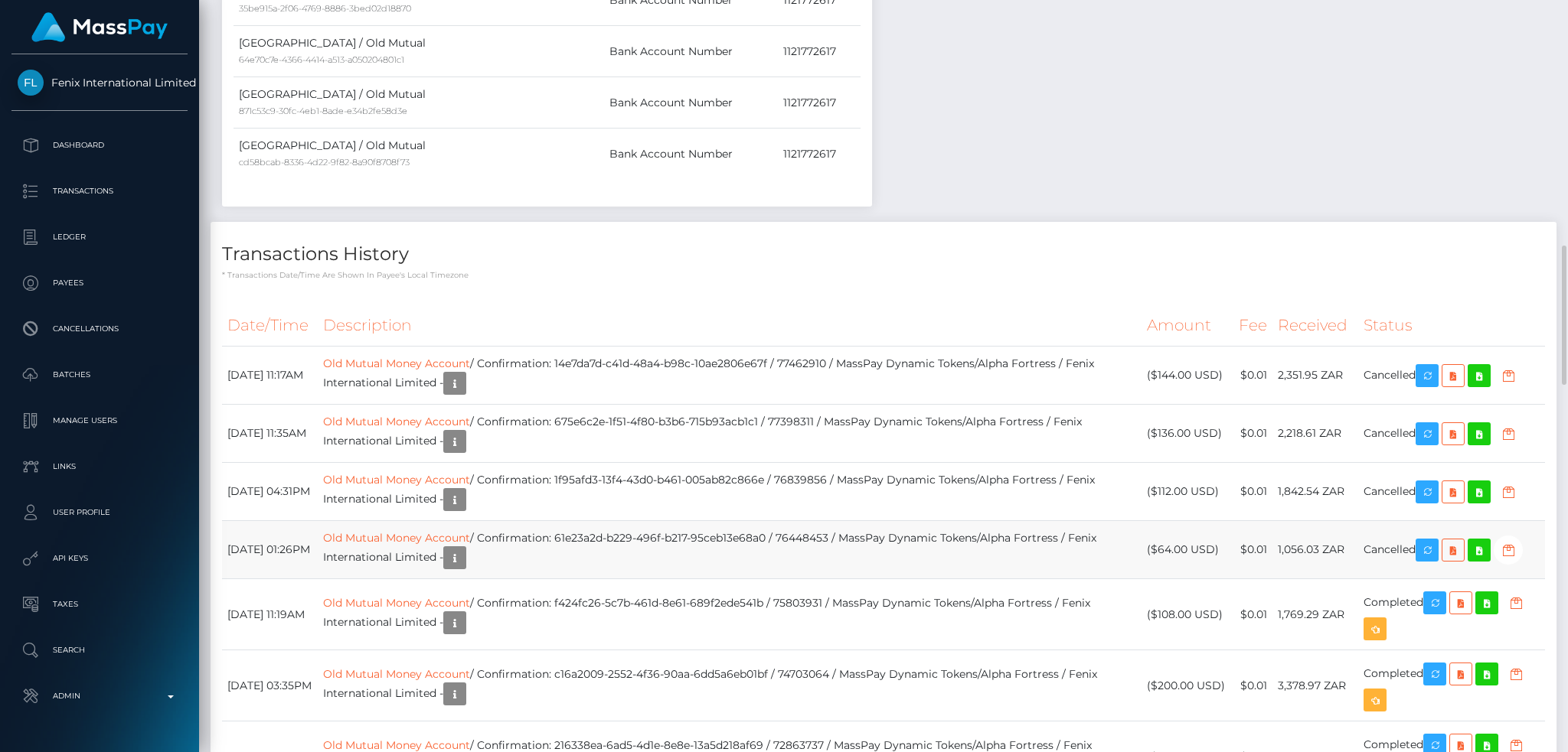
scroll to position [184, 424]
drag, startPoint x: 370, startPoint y: 536, endPoint x: 433, endPoint y: 534, distance: 63.0
click at [433, 534] on td "Old Mutual Money Account / Confirmation: 61e23a2d-b229-496f-b217-95ceb13e68a0 /…" at bounding box center [729, 549] width 823 height 58
copy link "Old Mutual"
click at [766, 567] on td "Old Mutual Money Account / Confirmation: 61e23a2d-b229-496f-b217-95ceb13e68a0 /…" at bounding box center [729, 549] width 823 height 58
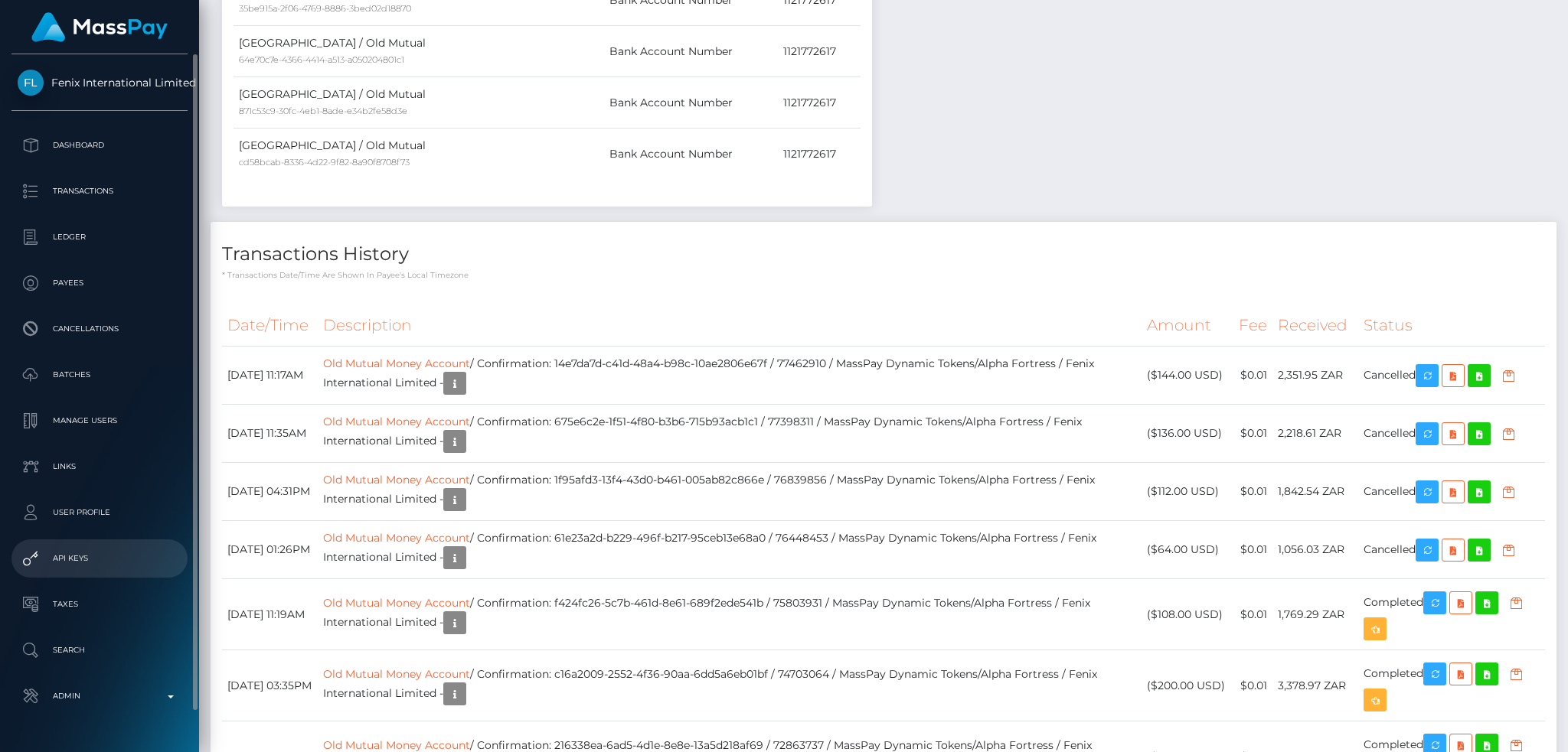
drag, startPoint x: 106, startPoint y: 697, endPoint x: 104, endPoint y: 557, distance: 140.0
click at [107, 697] on p "Admin" at bounding box center [99, 696] width 164 height 23
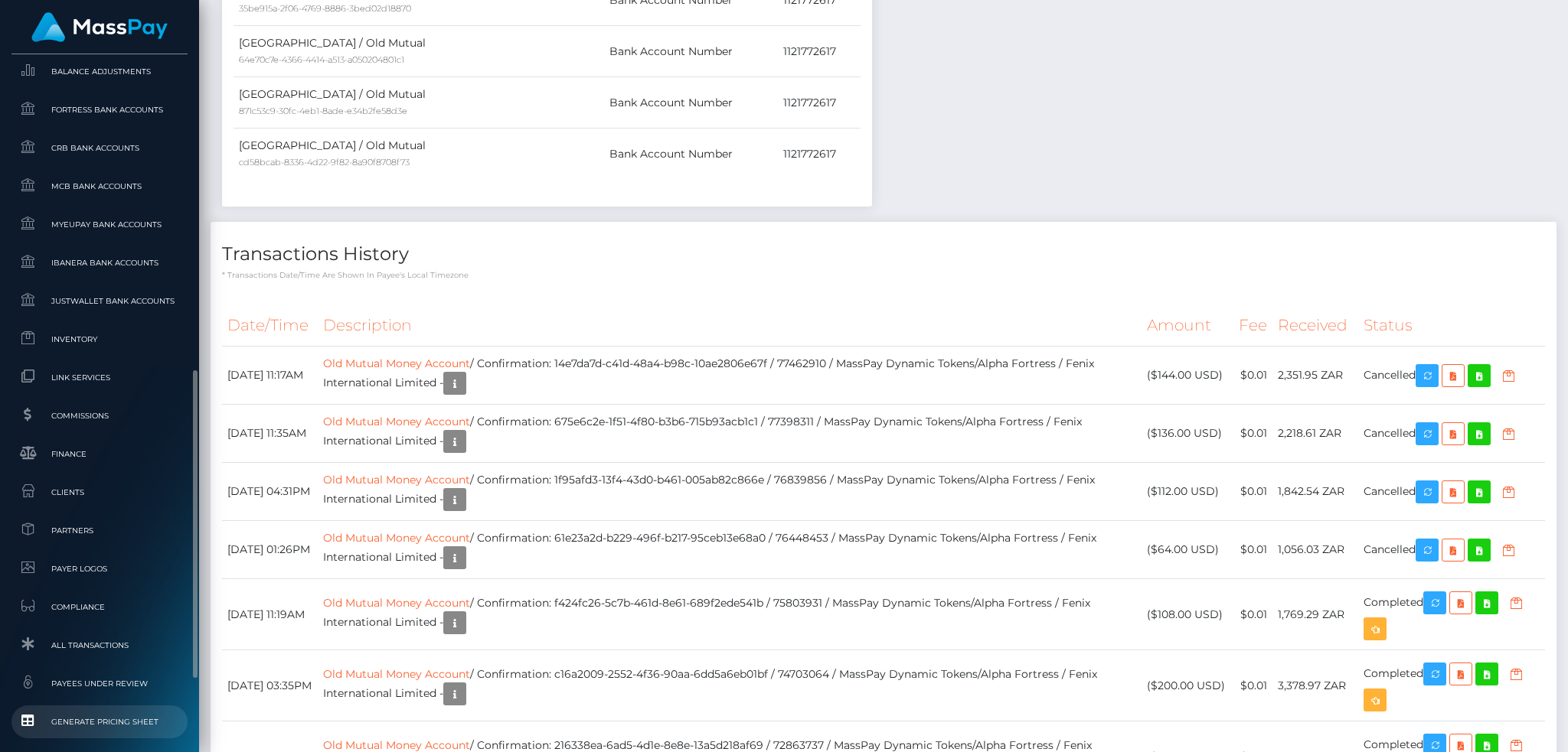
scroll to position [897, 0]
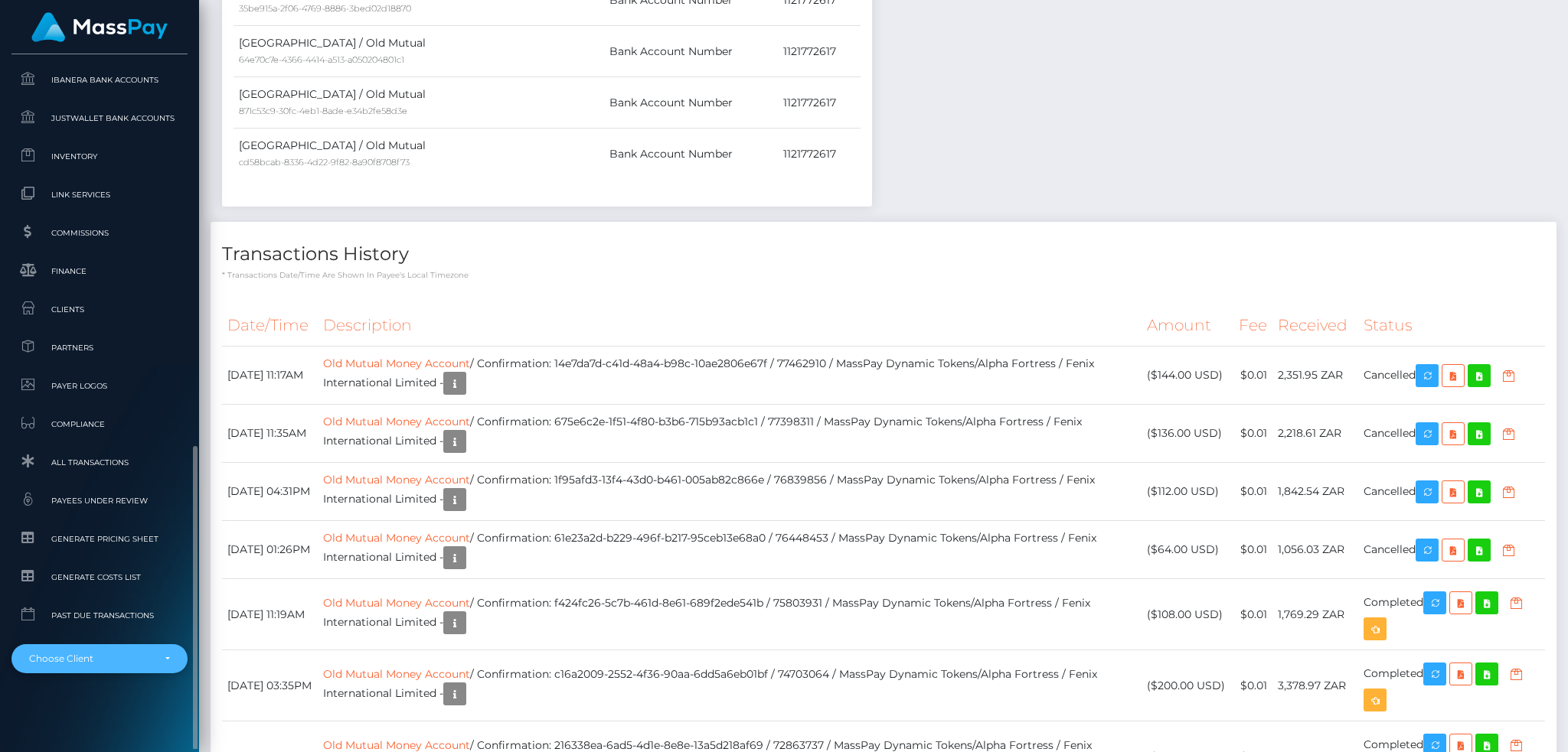
click at [88, 650] on div "Choose Client" at bounding box center [99, 658] width 176 height 29
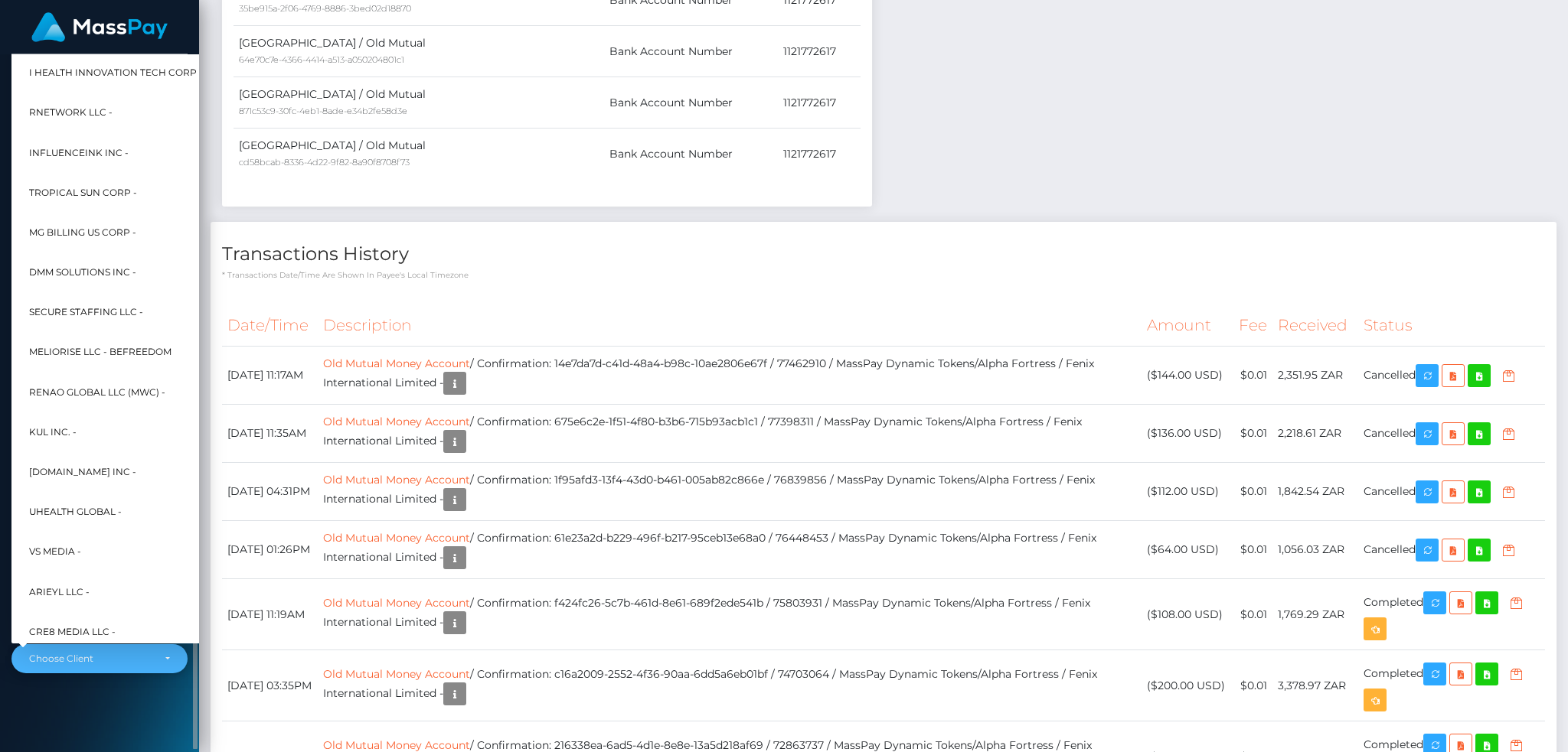
scroll to position [458, 0]
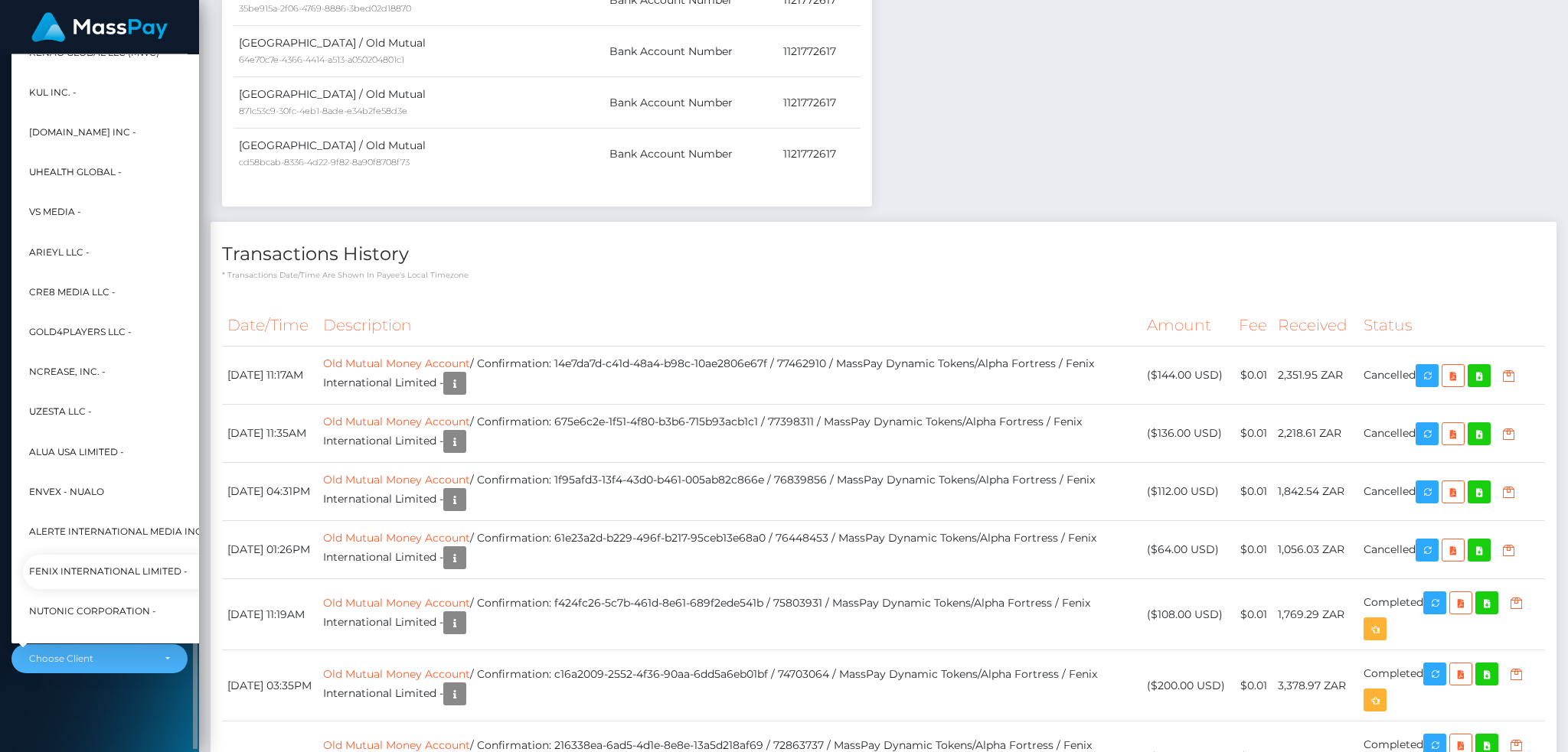
click at [101, 559] on link "Fenix International Limited -" at bounding box center [197, 572] width 349 height 34
select select "26"
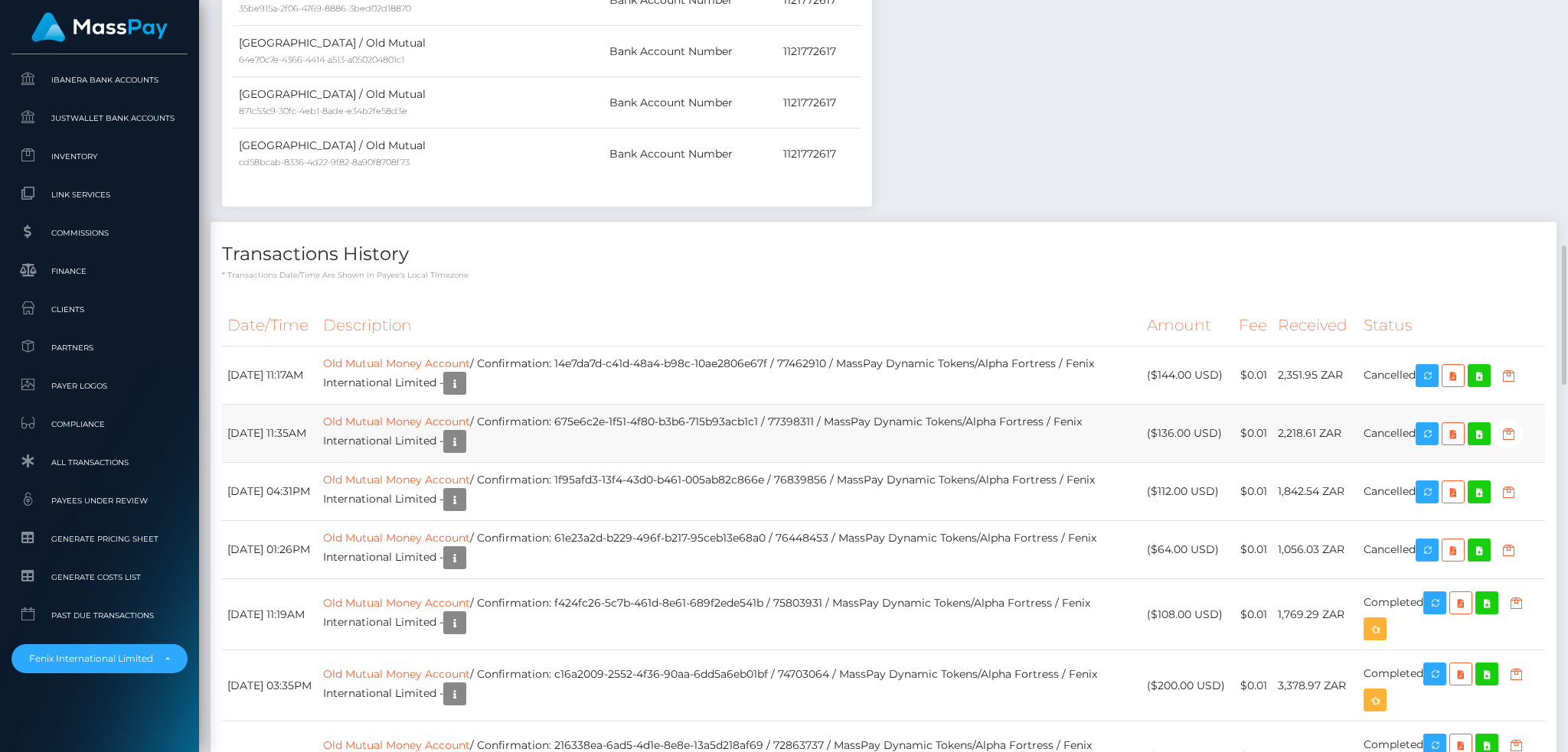
scroll to position [184, 424]
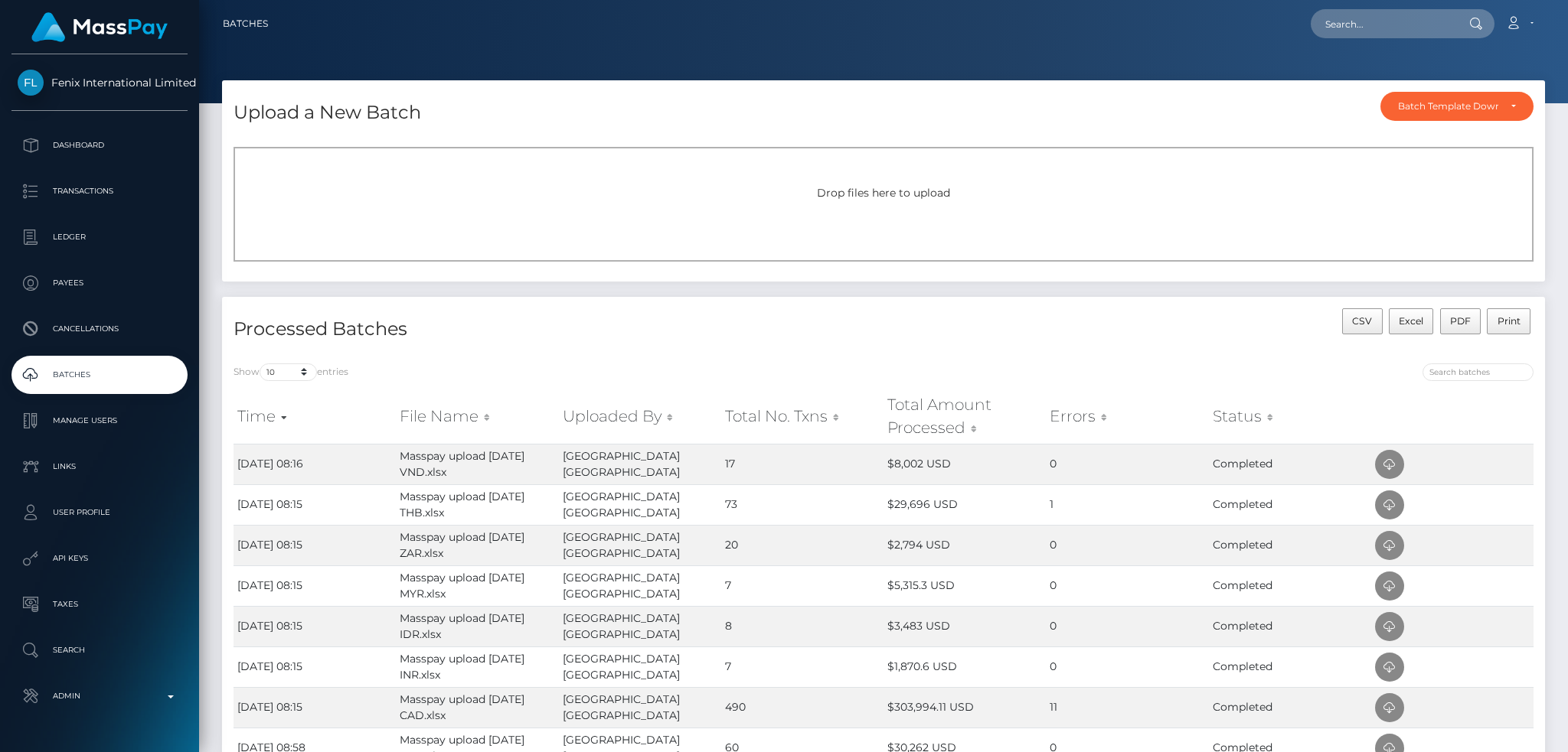
scroll to position [101, 0]
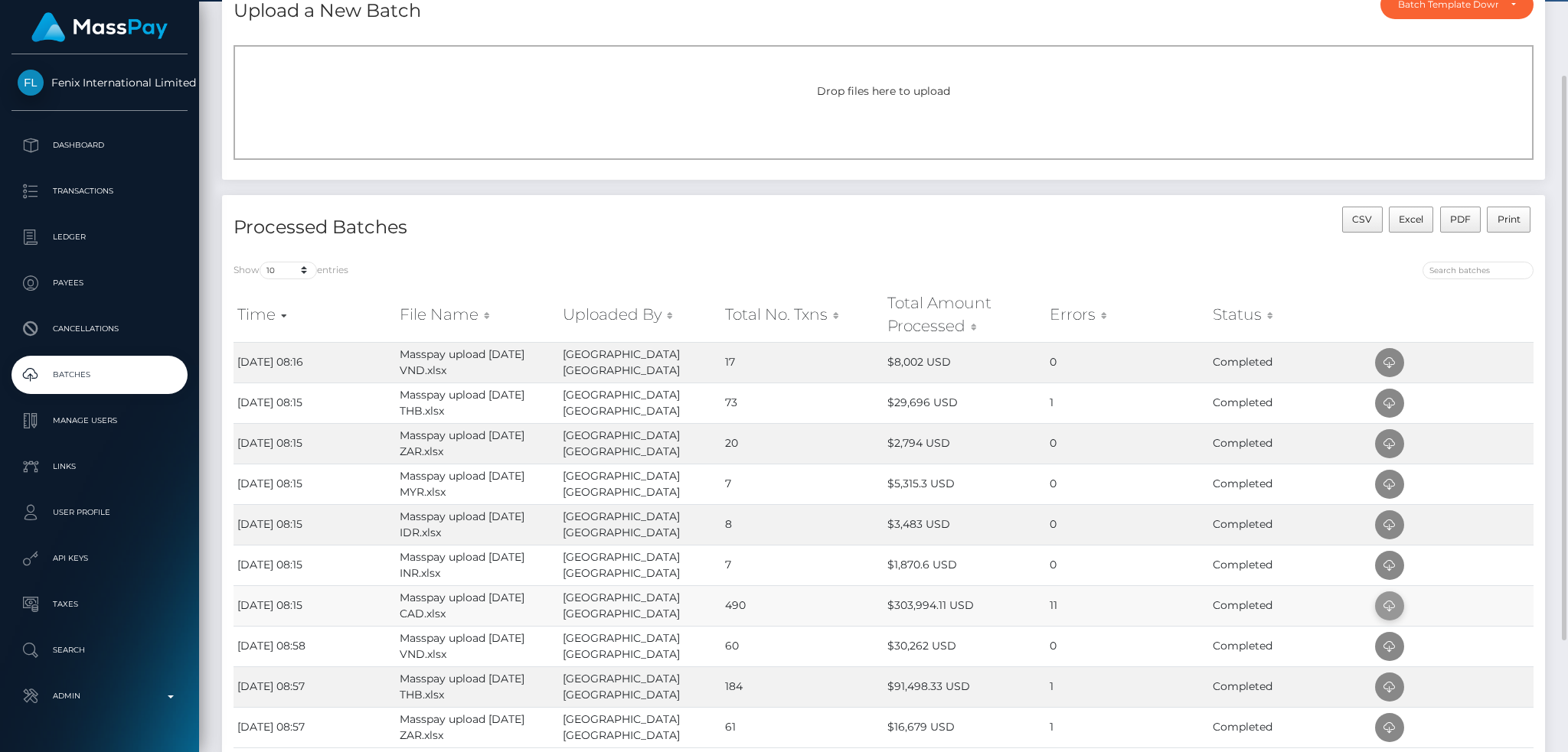
click at [1390, 600] on icon at bounding box center [1389, 606] width 18 height 19
click at [1394, 398] on icon at bounding box center [1389, 403] width 18 height 19
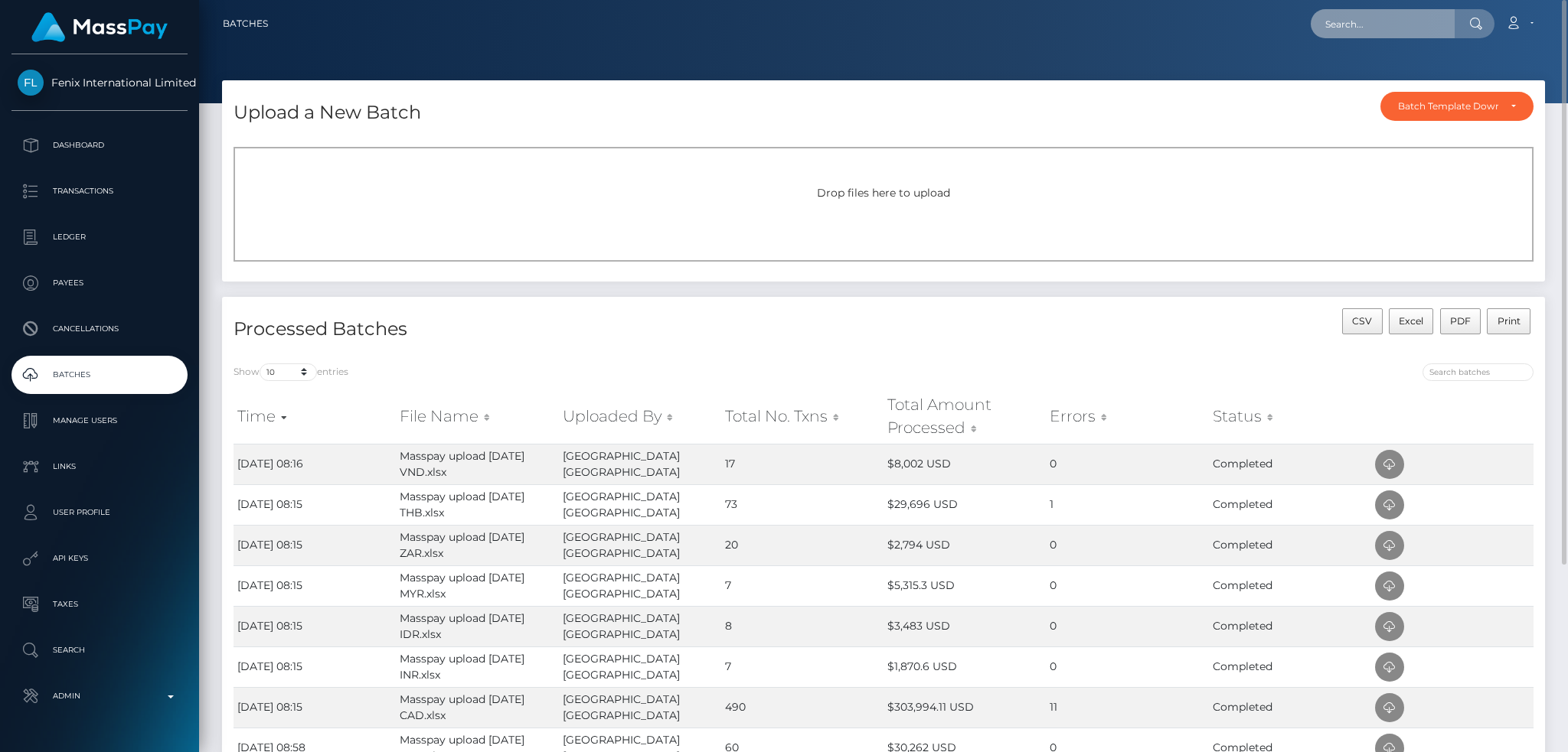
click at [1399, 26] on input "text" at bounding box center [1382, 24] width 144 height 29
paste input "24581636"
type input "24581636"
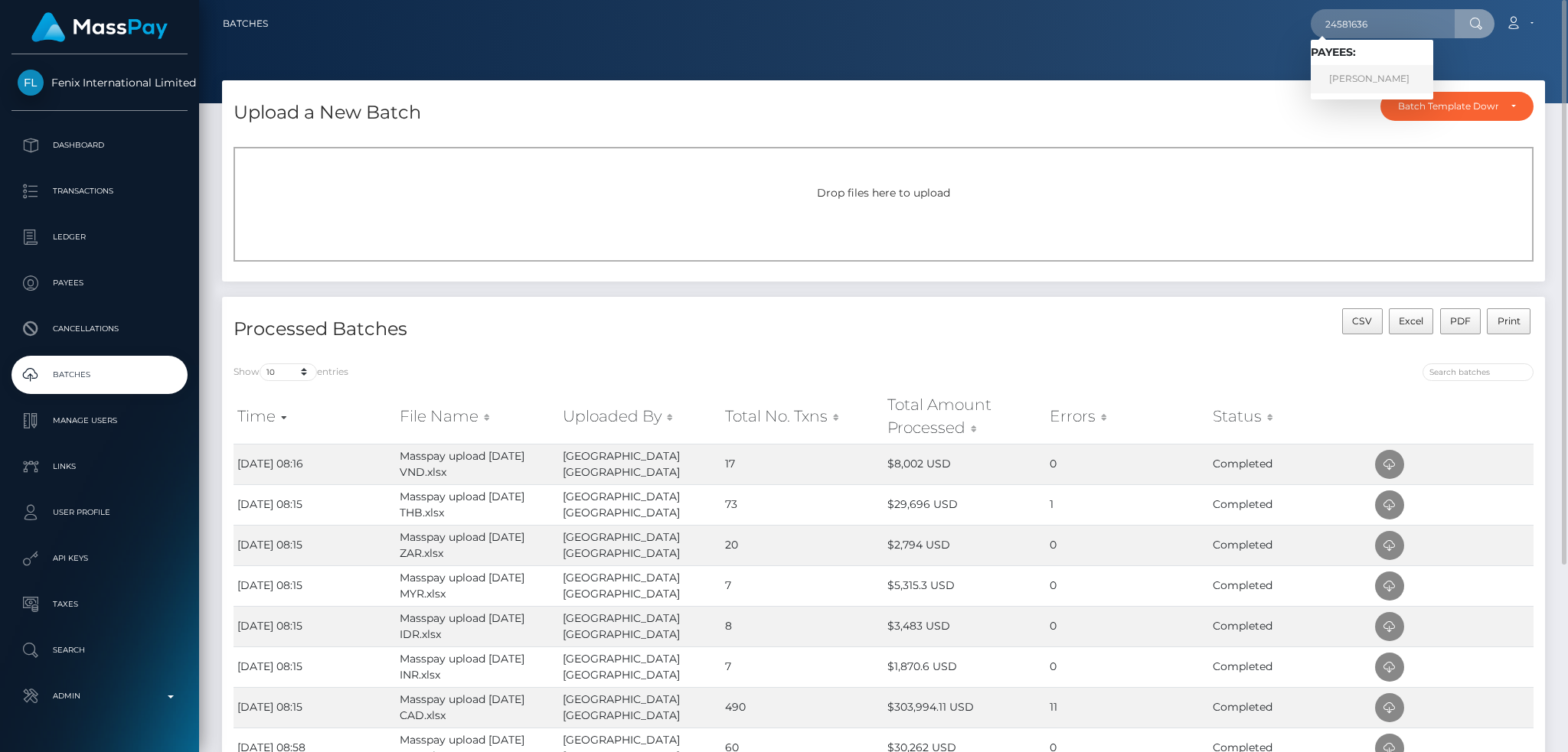
click at [1357, 79] on link "Anne Tracey Bellance-Lamothe" at bounding box center [1371, 80] width 122 height 28
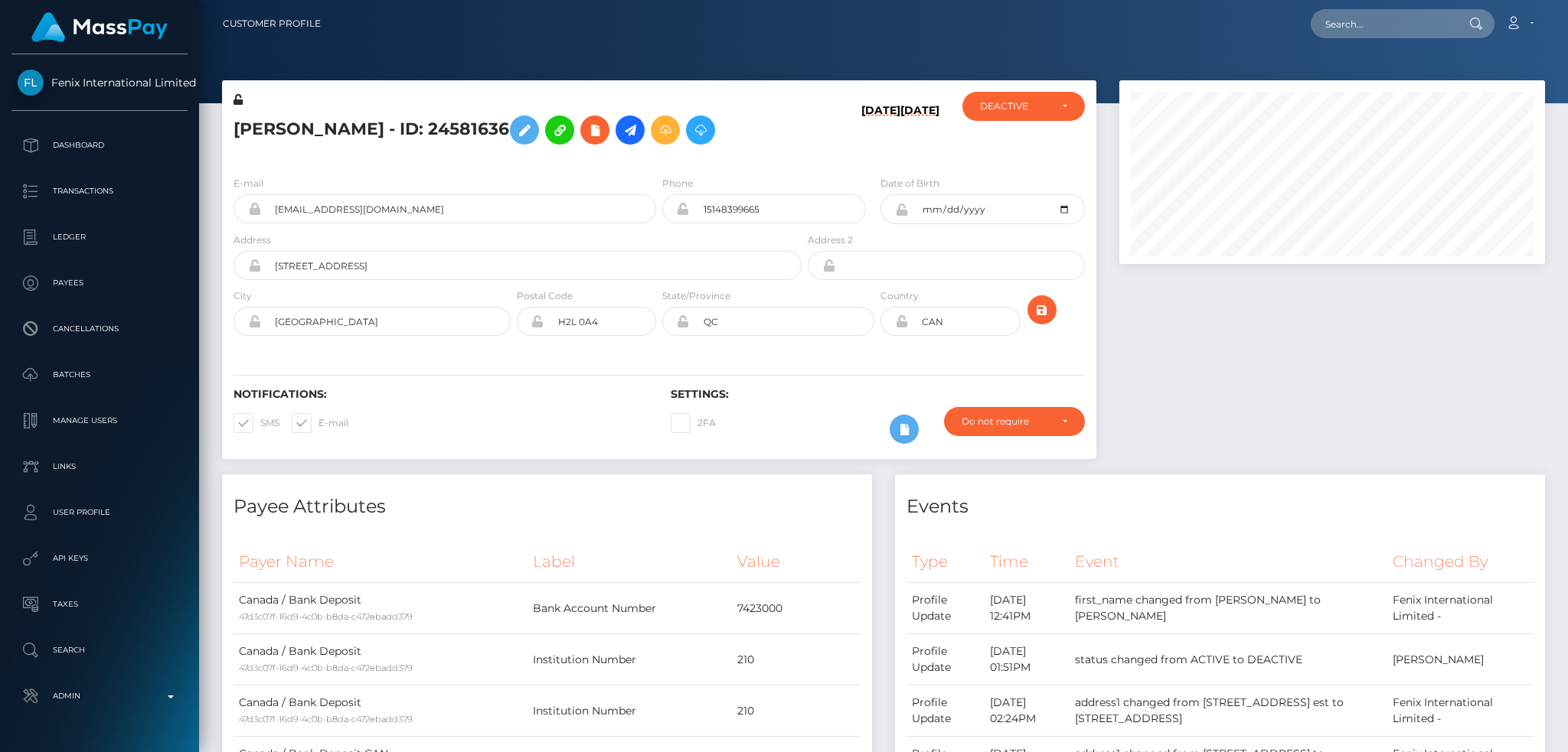
scroll to position [184, 424]
click at [489, 120] on h5 "[PERSON_NAME] - ID: 24581636" at bounding box center [513, 130] width 560 height 45
copy h5 "[PERSON_NAME] - ID: 24581636"
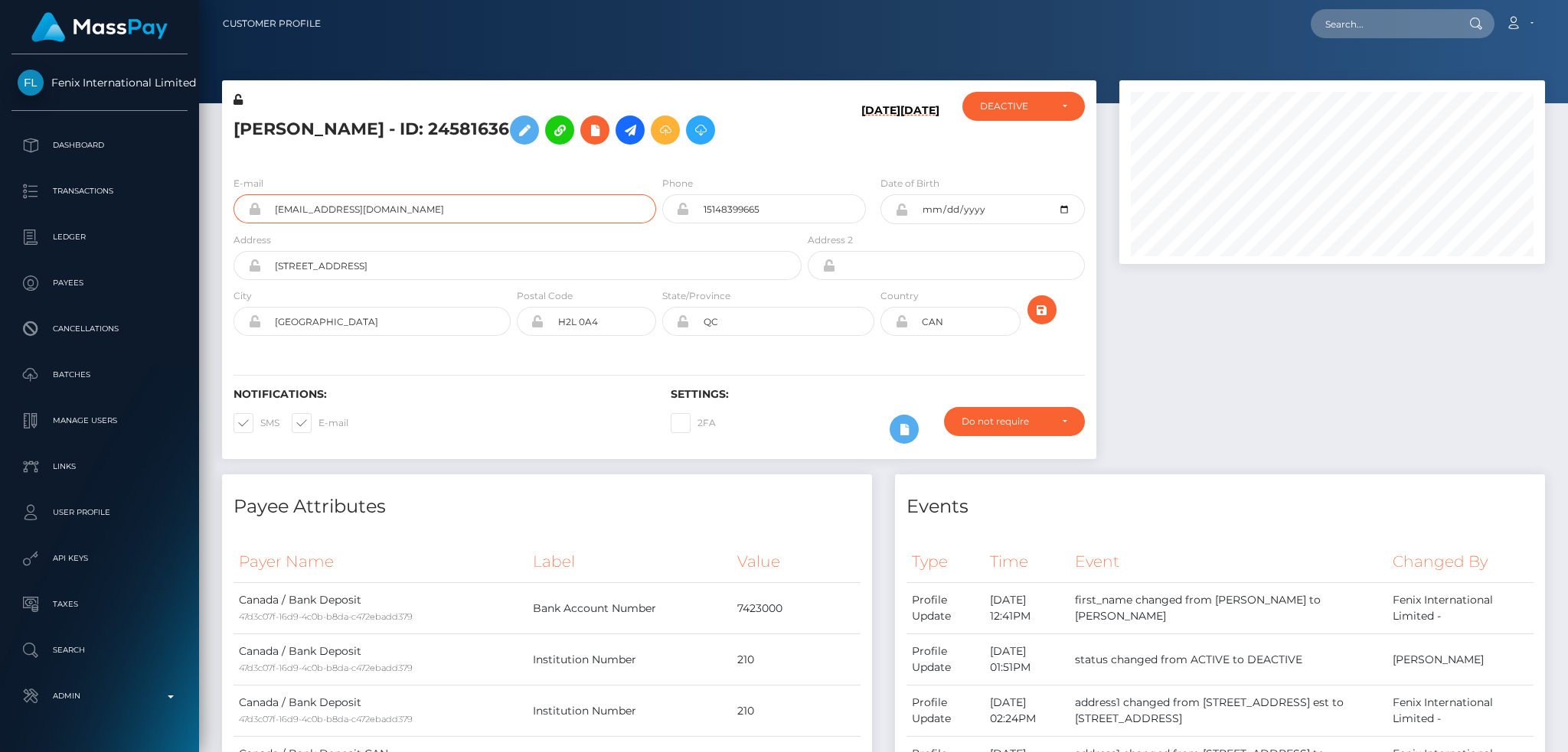
click at [495, 224] on input "[EMAIL_ADDRESS][DOMAIN_NAME]" at bounding box center [459, 208] width 395 height 29
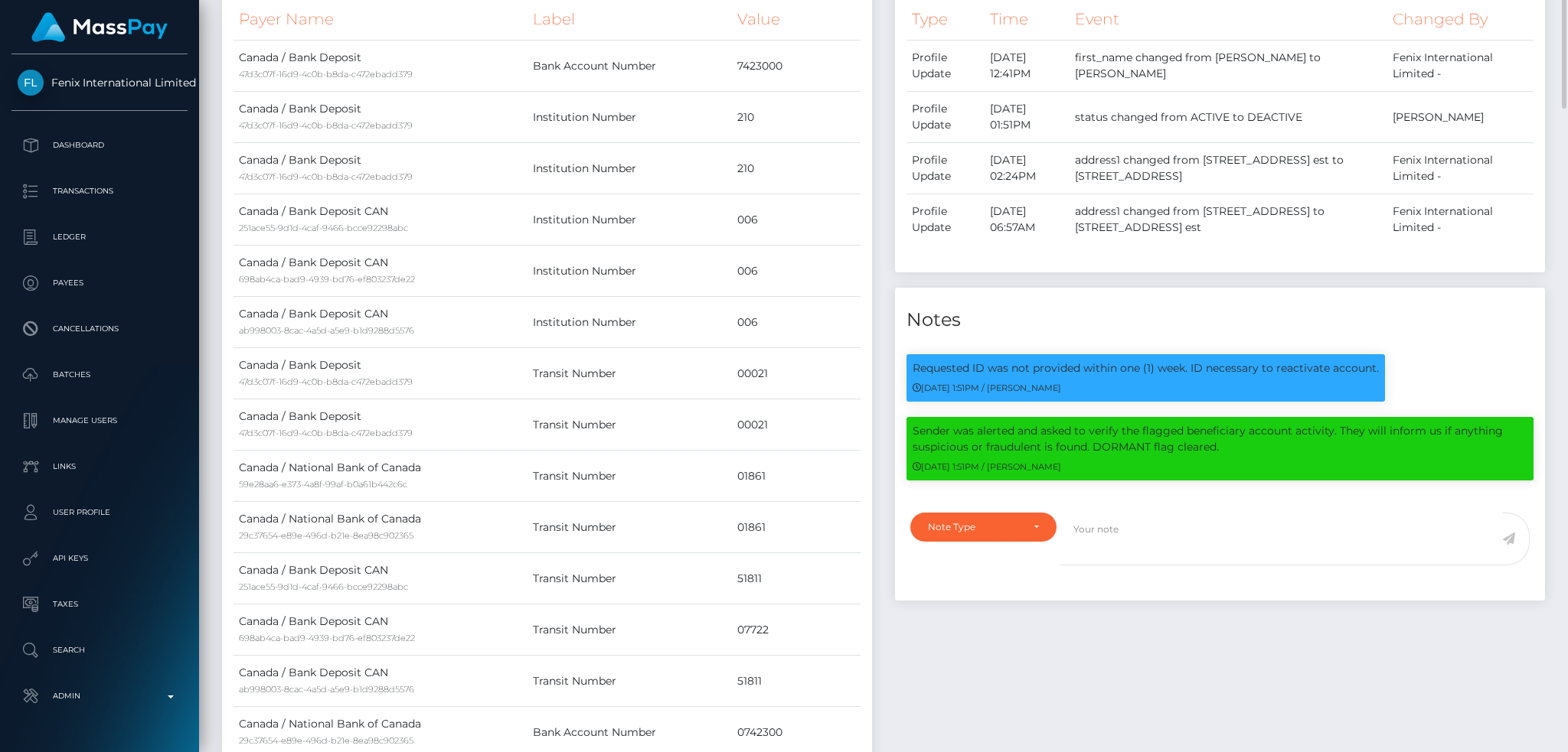
scroll to position [0, 0]
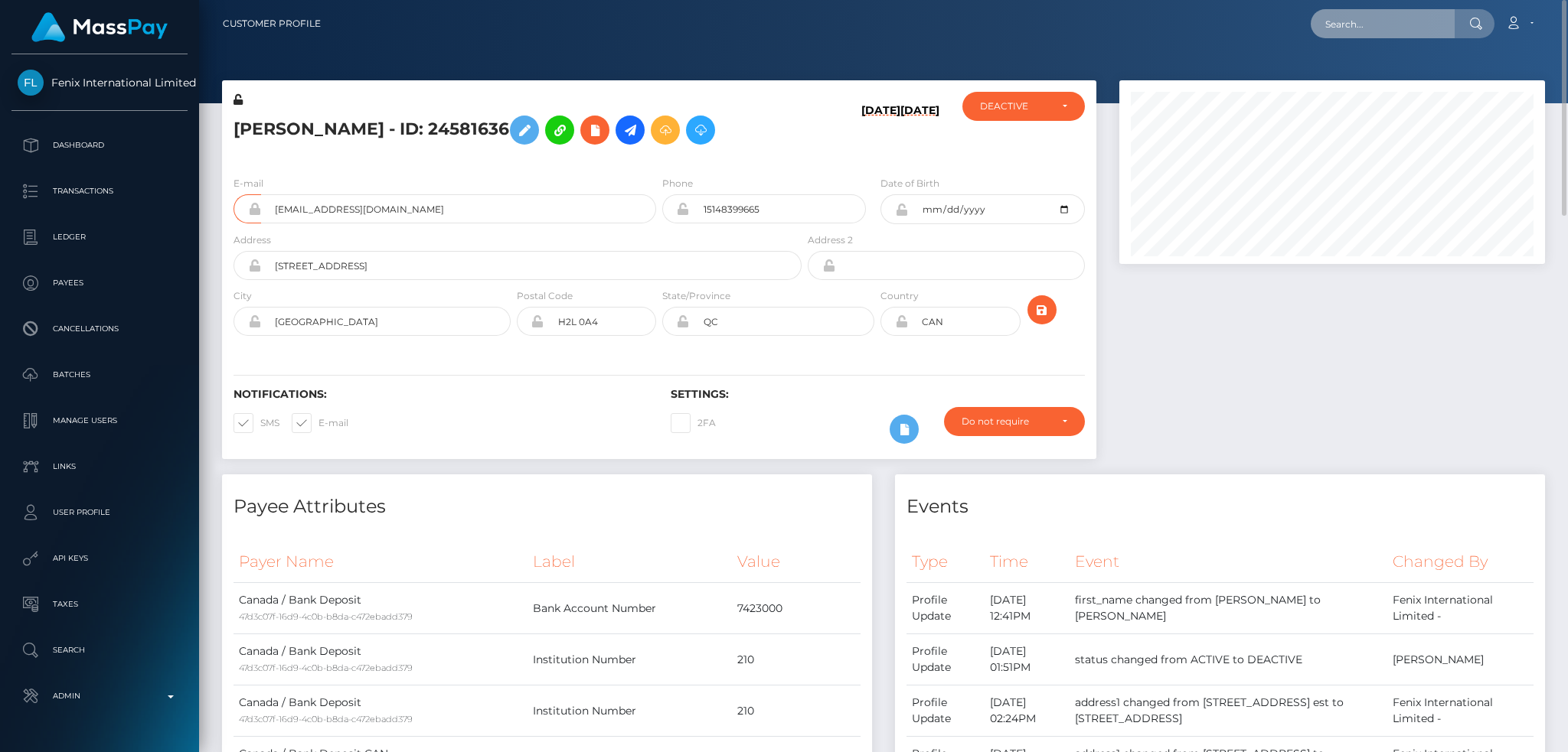
click at [1344, 30] on input "text" at bounding box center [1382, 24] width 144 height 29
paste input "24232022"
type input "24232022"
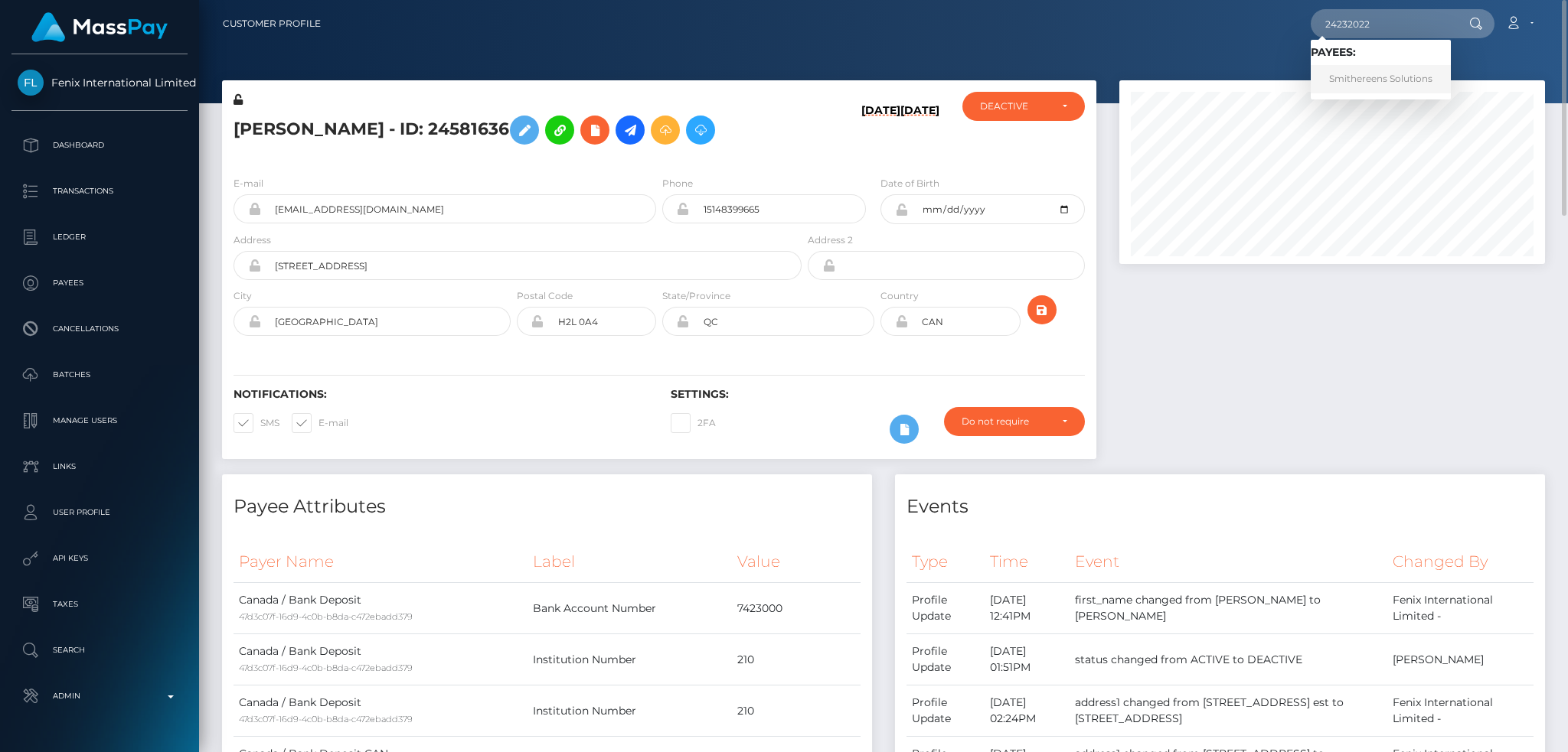
click at [1377, 72] on link "Smithereens Solutions" at bounding box center [1380, 80] width 140 height 28
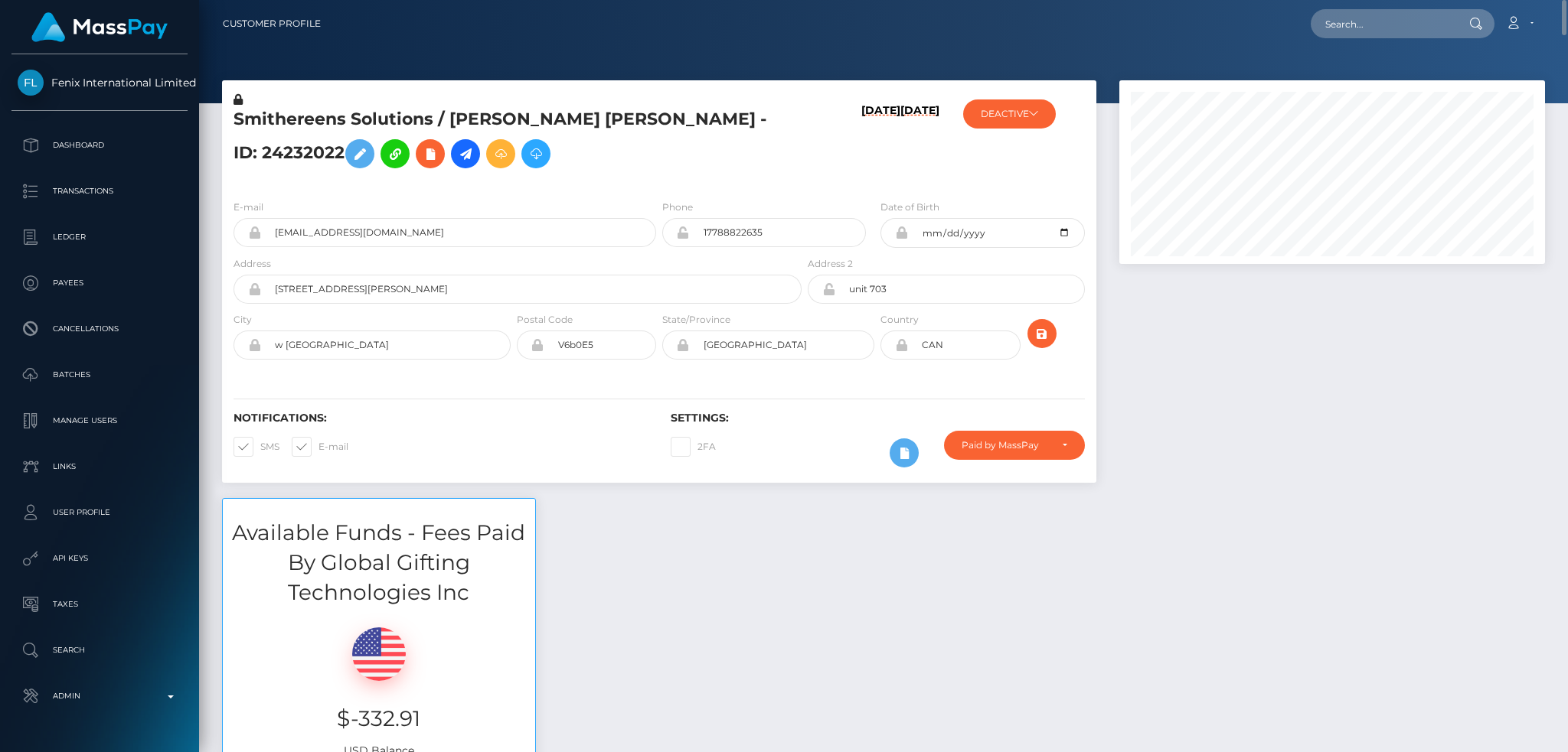
click at [513, 113] on h5 "Smithereens Solutions / [PERSON_NAME] [PERSON_NAME] - ID: 24232022" at bounding box center [513, 142] width 560 height 68
copy h5 "Smithereens Solutions / KARINA LOCH PAPENBROCK-RYAN - ID: 24232022"
click at [487, 233] on input "experiencecharlee@gmail.com" at bounding box center [459, 232] width 395 height 29
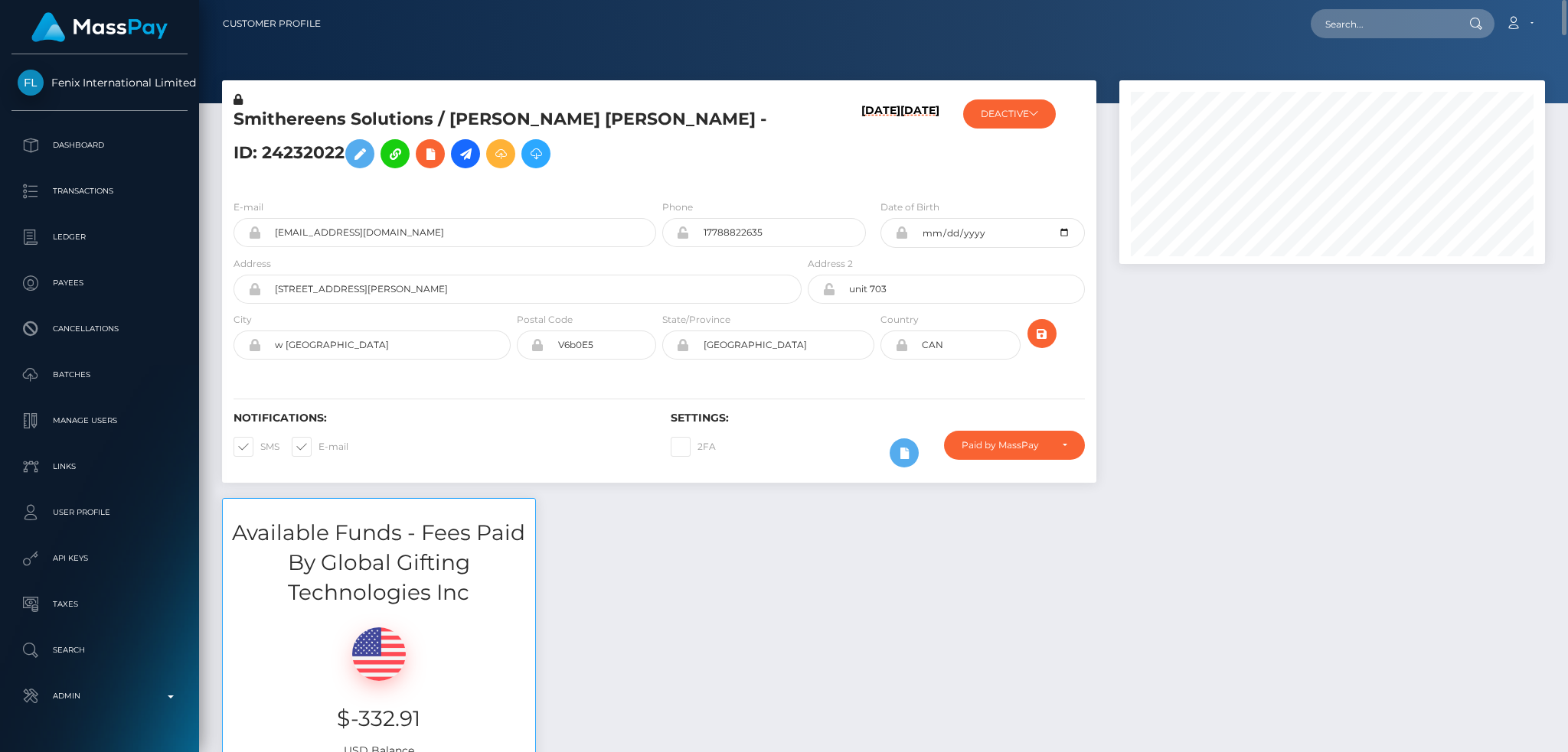
click at [491, 114] on h5 "Smithereens Solutions / KARINA LOCH PAPENBROCK-RYAN - ID: 24232022" at bounding box center [513, 142] width 560 height 68
click at [491, 114] on h5 "Smithereens Solutions / [PERSON_NAME] [PERSON_NAME] - ID: 24232022" at bounding box center [513, 142] width 560 height 68
click at [491, 114] on h5 "Smithereens Solutions / KARINA LOCH PAPENBROCK-RYAN - ID: 24232022" at bounding box center [513, 142] width 560 height 68
copy h5 "Smithereens Solutions / KARINA LOCH PAPENBROCK-RYAN - ID: 24232022"
click at [297, 112] on h5 "Smithereens Solutions / KARINA LOCH PAPENBROCK-RYAN - ID: 24232022" at bounding box center [513, 142] width 560 height 68
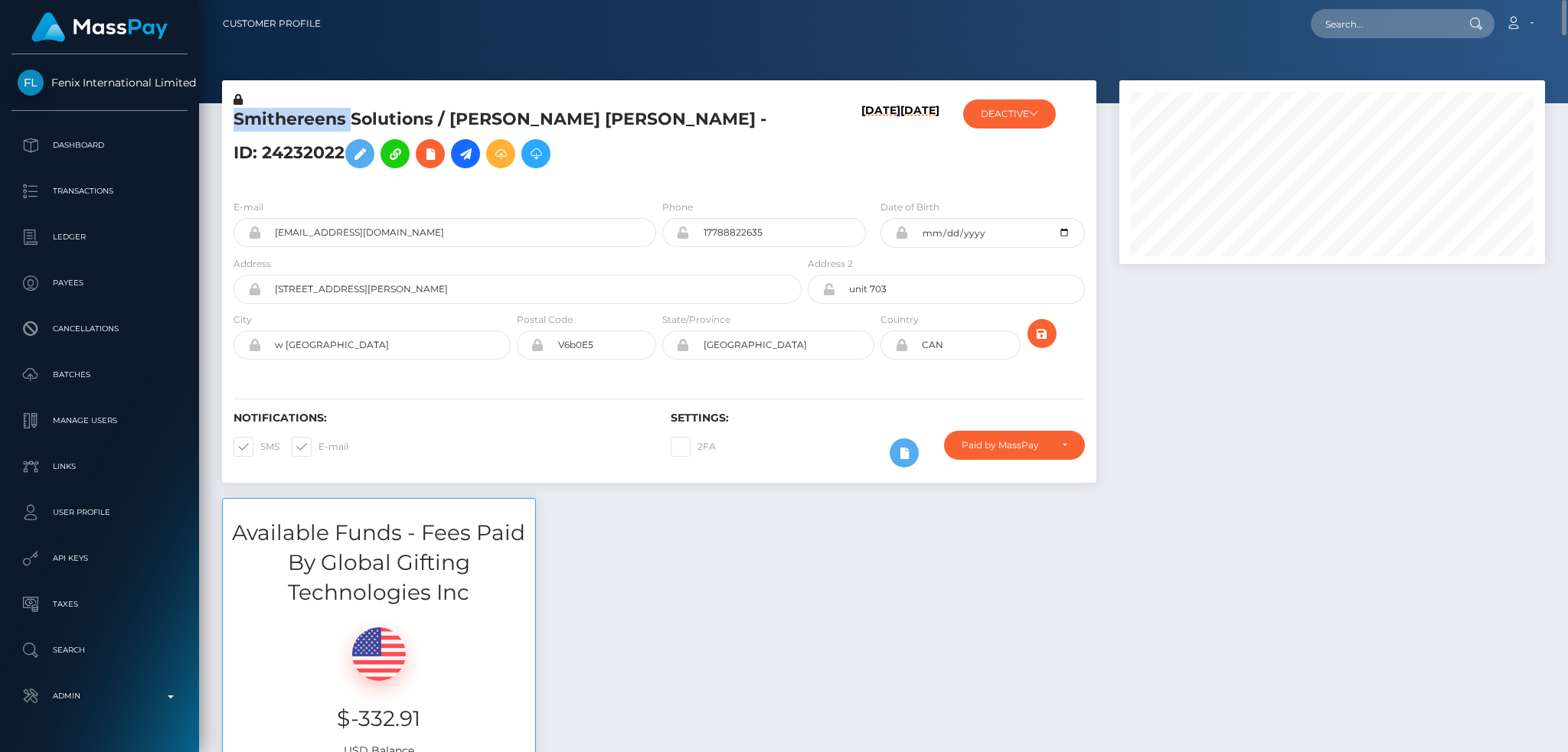
click at [297, 112] on h5 "Smithereens Solutions / KARINA LOCH PAPENBROCK-RYAN - ID: 24232022" at bounding box center [513, 142] width 560 height 68
copy h5 "Smithereens Solutions / KARINA LOCH PAPENBROCK-RYAN - ID: 24232022"
click at [292, 147] on h5 "Smithereens Solutions / KARINA LOCH PAPENBROCK-RYAN - ID: 24232022" at bounding box center [513, 142] width 560 height 68
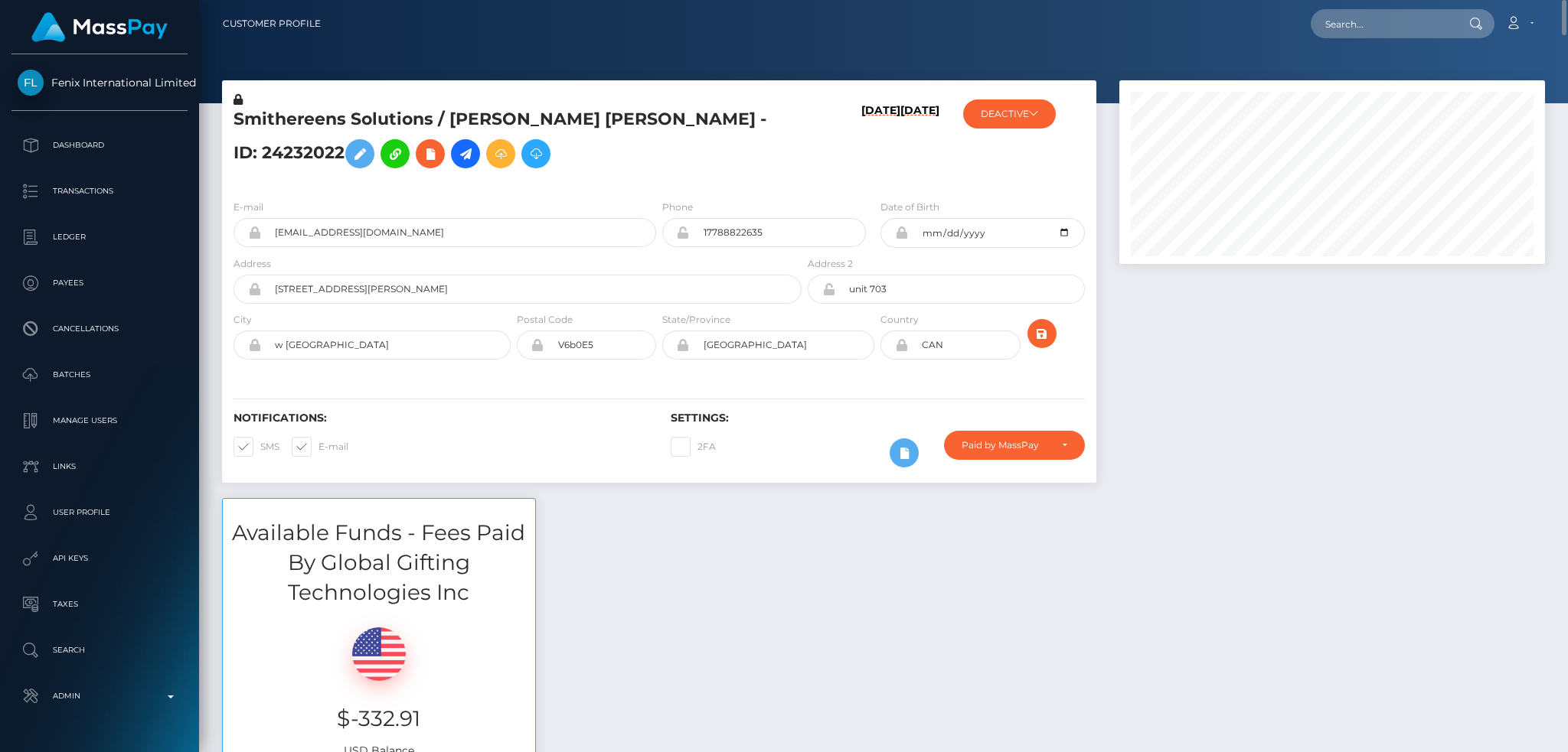
click at [281, 153] on h5 "Smithereens Solutions / KARINA LOCH PAPENBROCK-RYAN - ID: 24232022" at bounding box center [513, 142] width 560 height 68
drag, startPoint x: 230, startPoint y: 152, endPoint x: 341, endPoint y: 153, distance: 111.0
click at [341, 153] on div "Smithereens Solutions / KARINA LOCH PAPENBROCK-RYAN - ID: 24232022" at bounding box center [513, 139] width 583 height 96
copy h5 "ID: 24232022"
click at [407, 236] on input "experiencecharlee@gmail.com" at bounding box center [459, 232] width 395 height 29
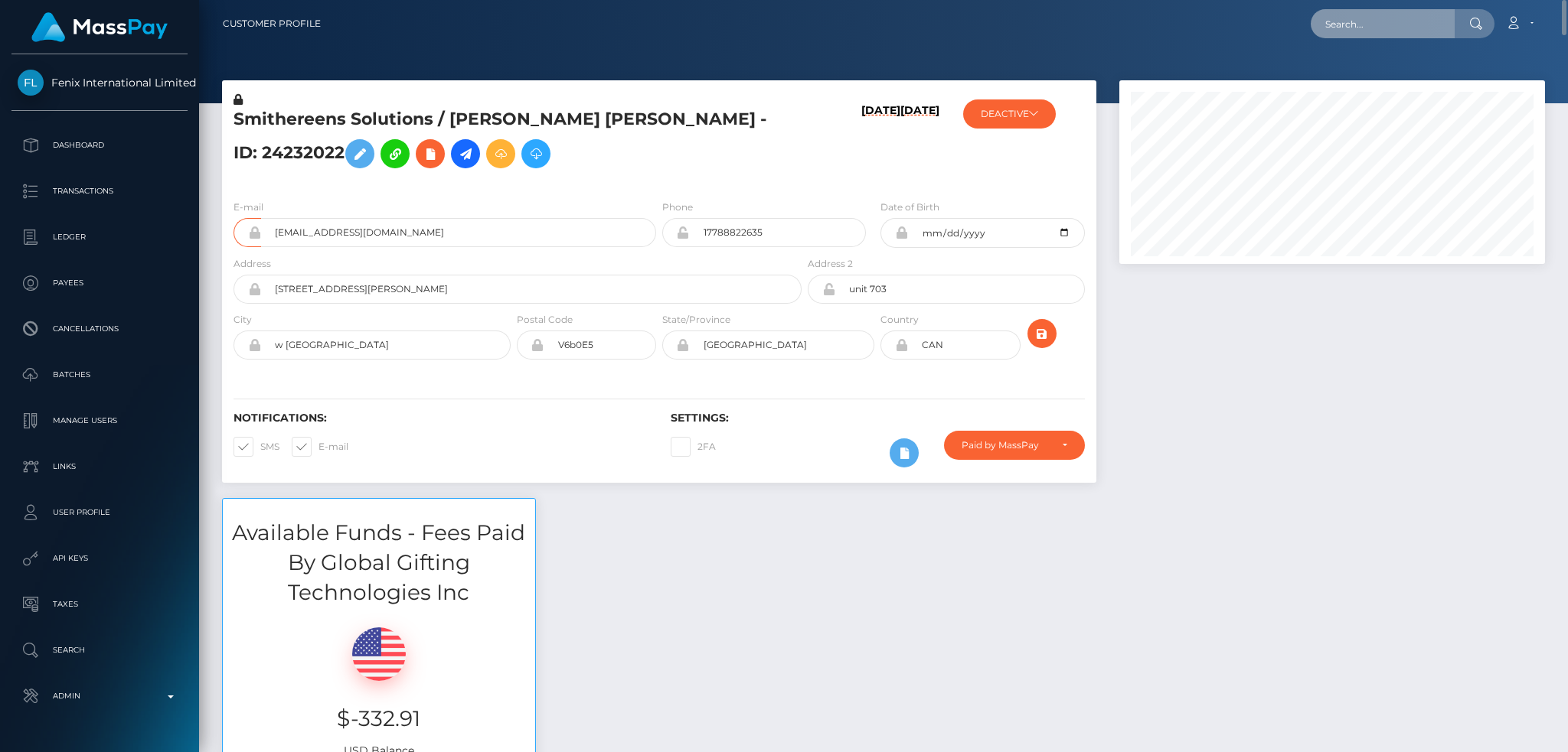
click at [1370, 12] on input "text" at bounding box center [1382, 24] width 144 height 29
paste input "455643800"
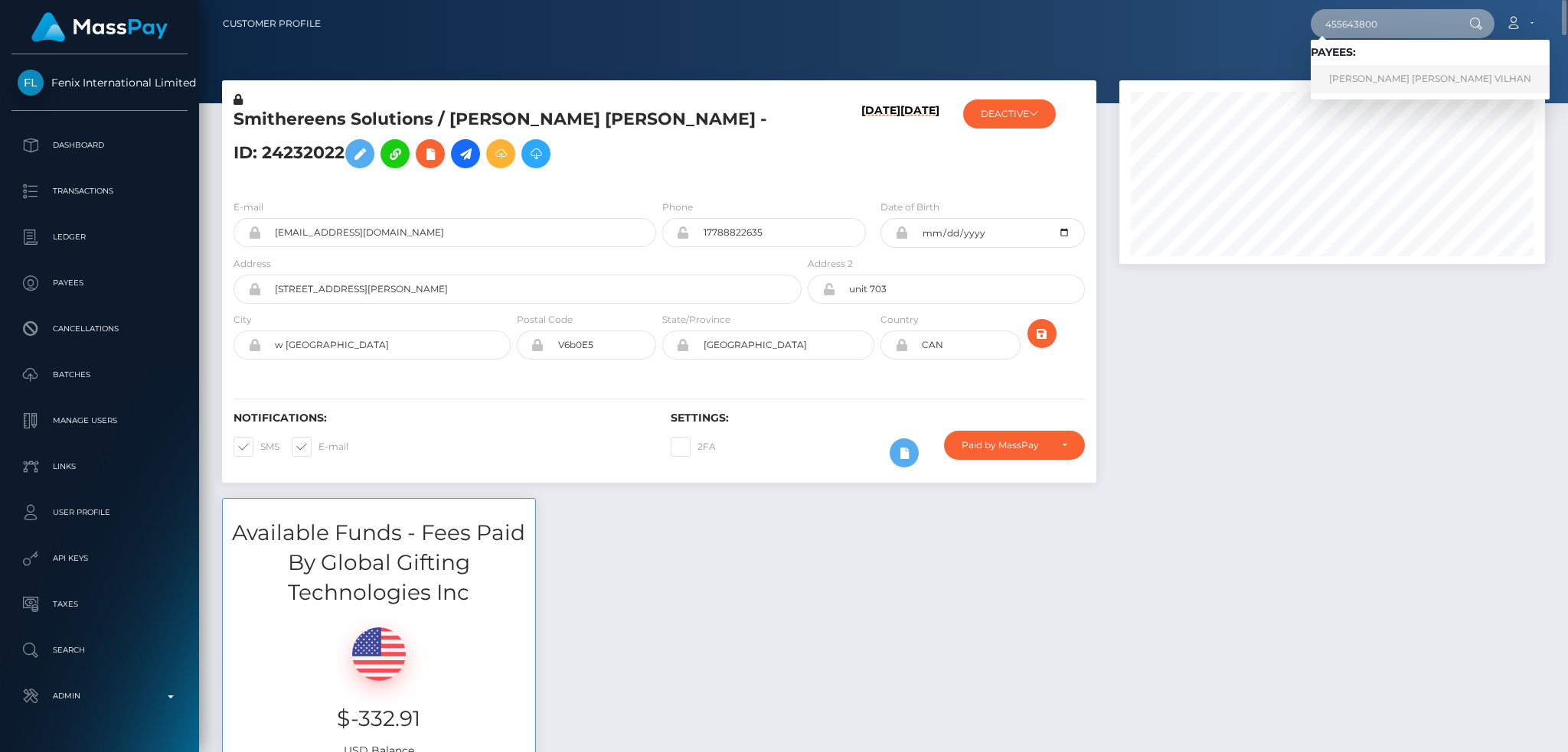
type input "455643800"
click at [1370, 73] on link "DANIKA ELENA VILHAN" at bounding box center [1430, 80] width 239 height 28
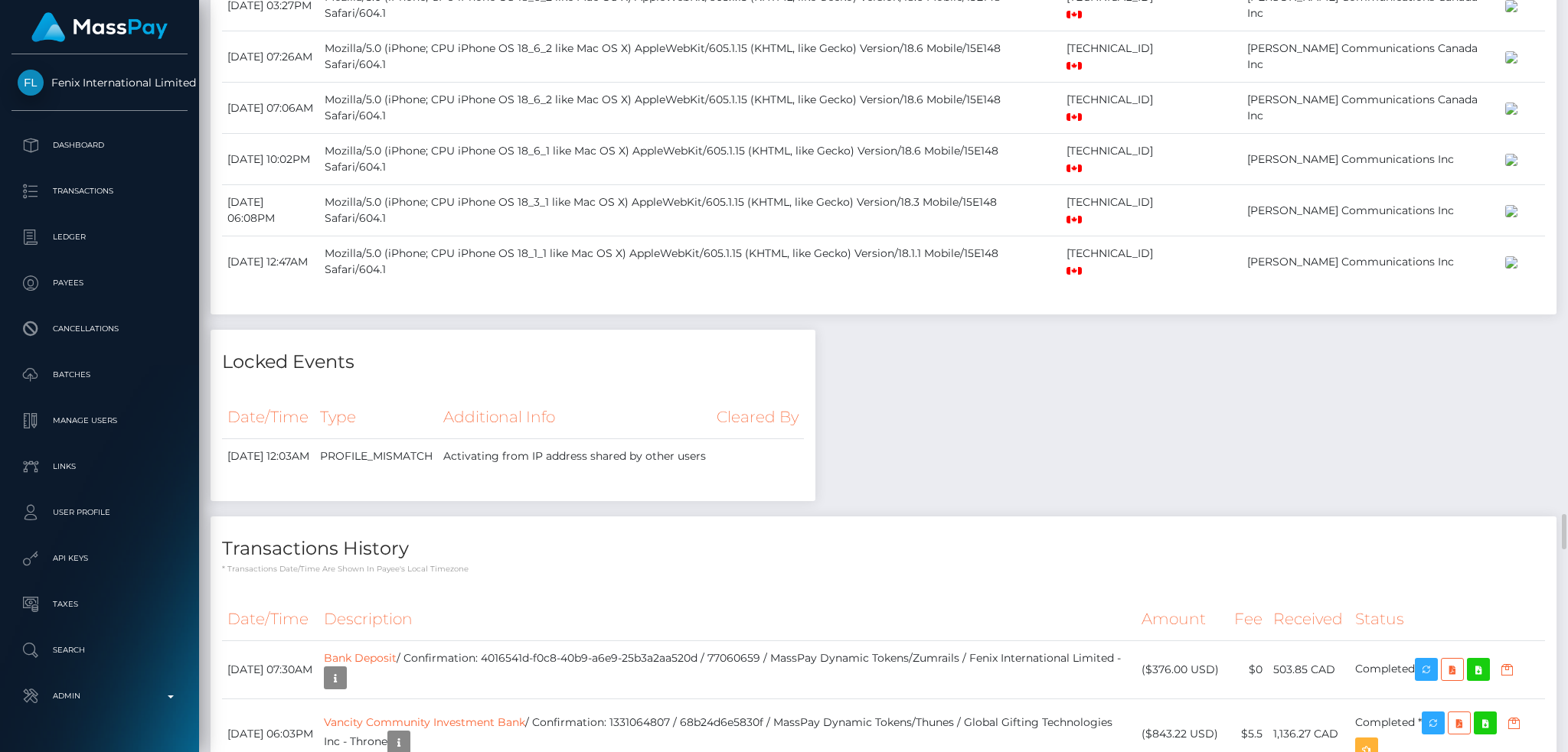
scroll to position [4694, 0]
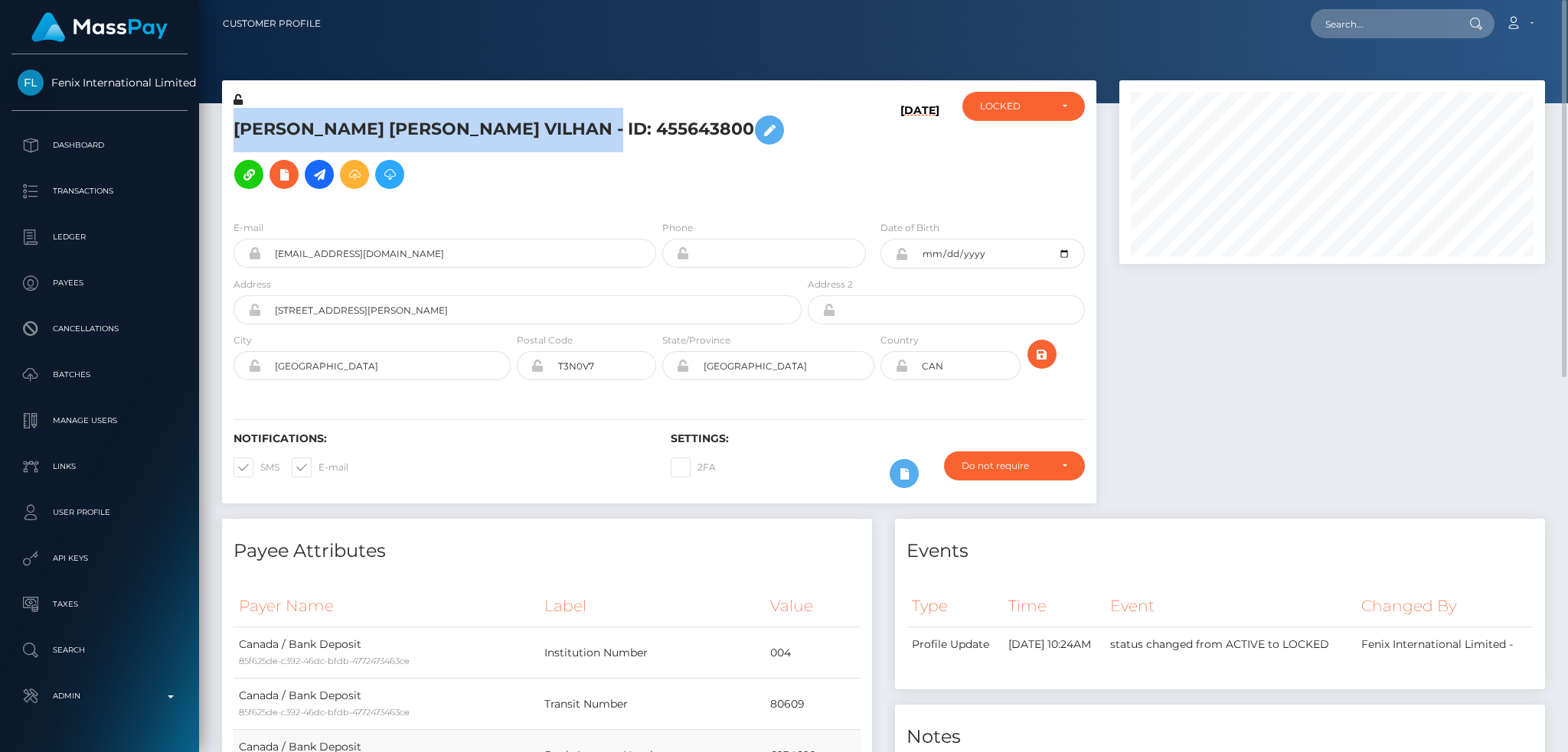
scroll to position [184, 424]
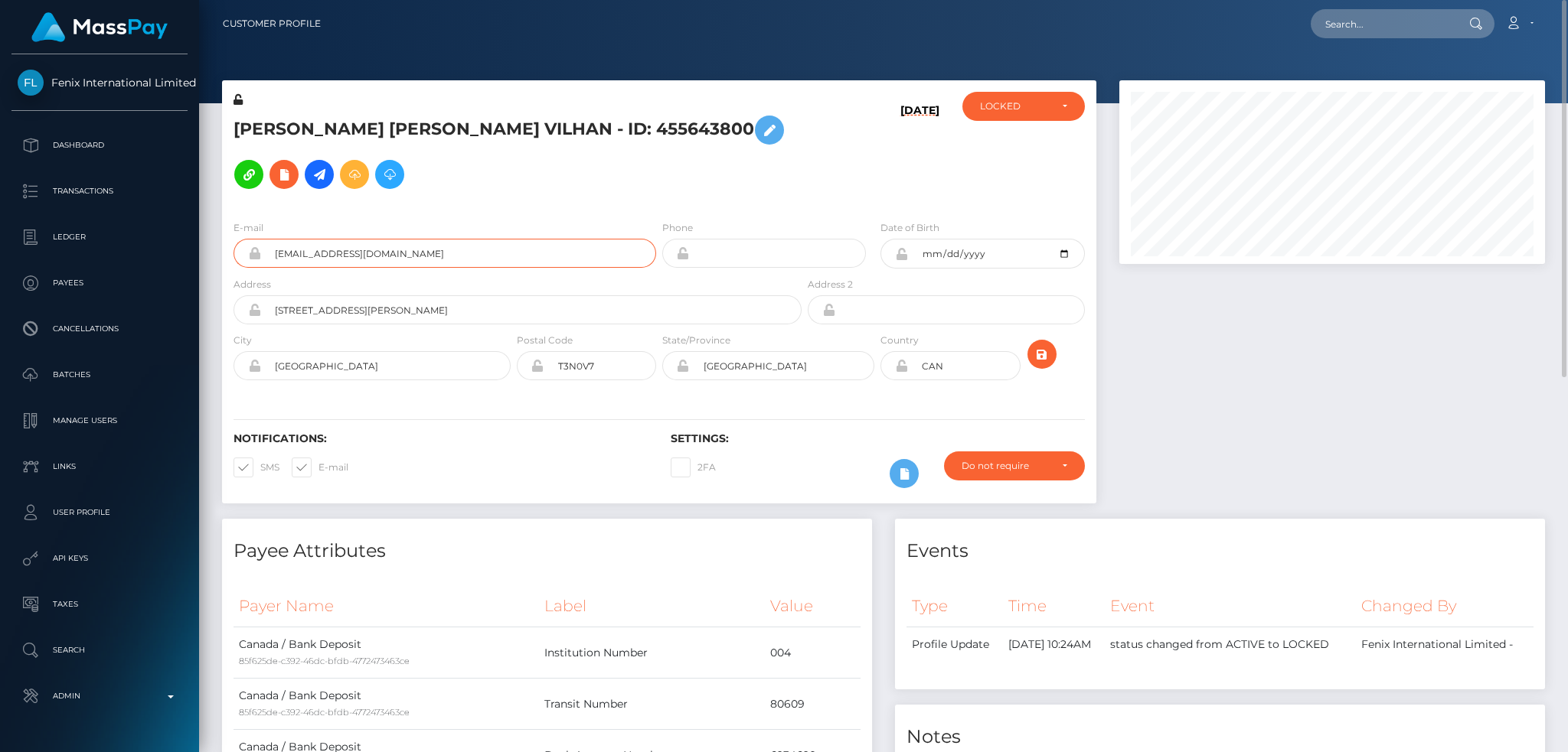
click at [420, 256] on input "[EMAIL_ADDRESS][DOMAIN_NAME]" at bounding box center [459, 253] width 395 height 29
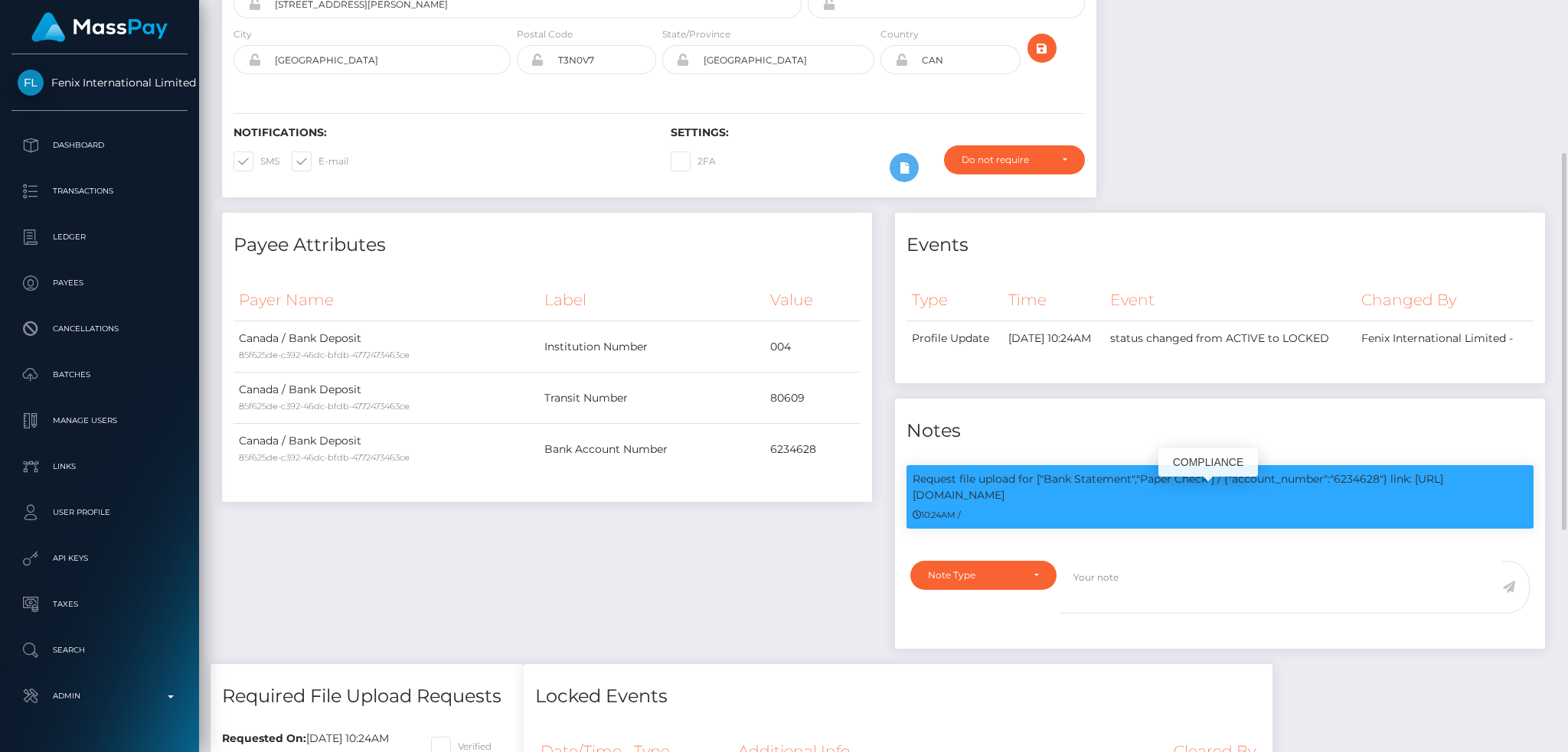
click at [1356, 489] on p "Request file upload for ["Bank Statement","Paper Check"] / {"account_number":"6…" at bounding box center [1219, 488] width 615 height 32
copy p "6234628"
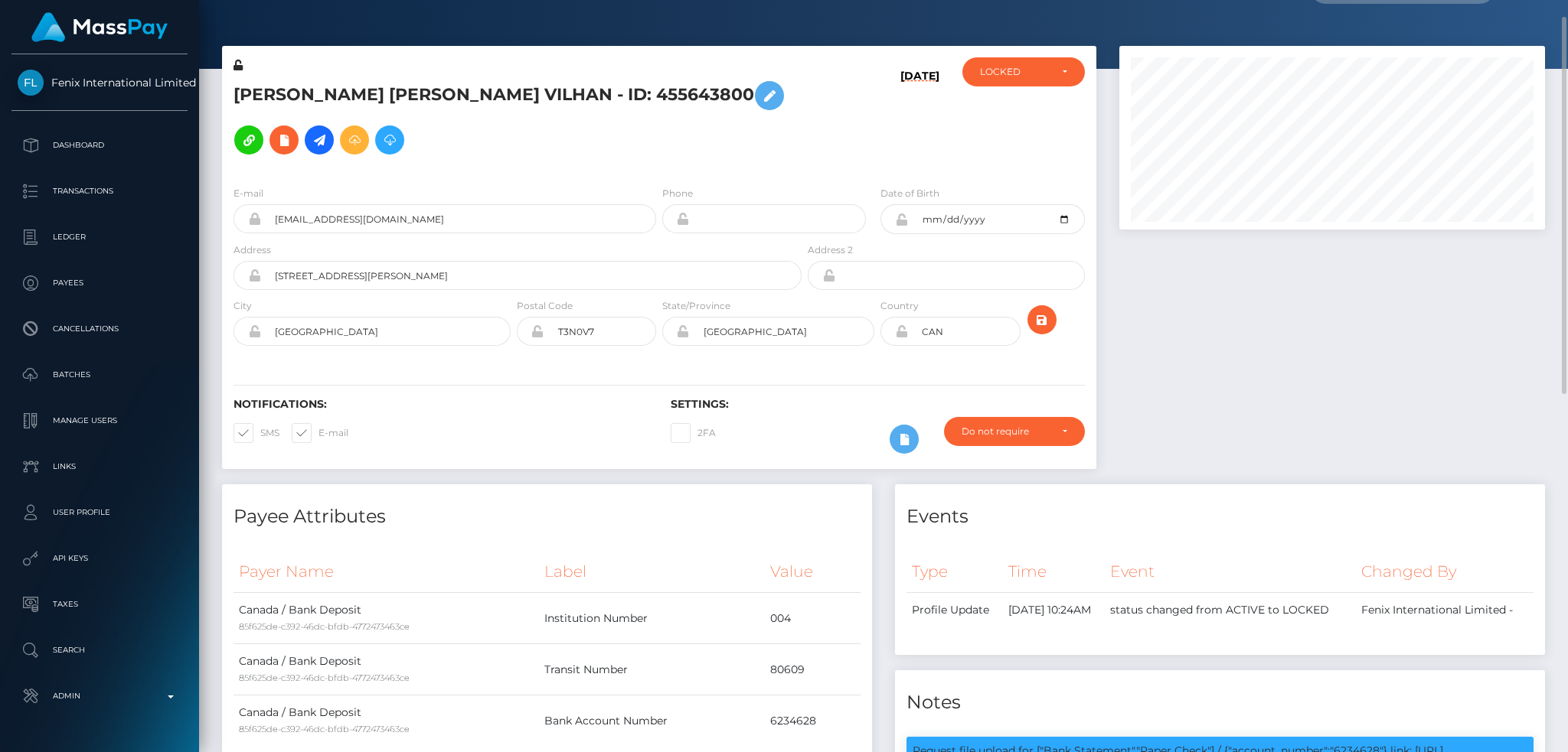
scroll to position [0, 0]
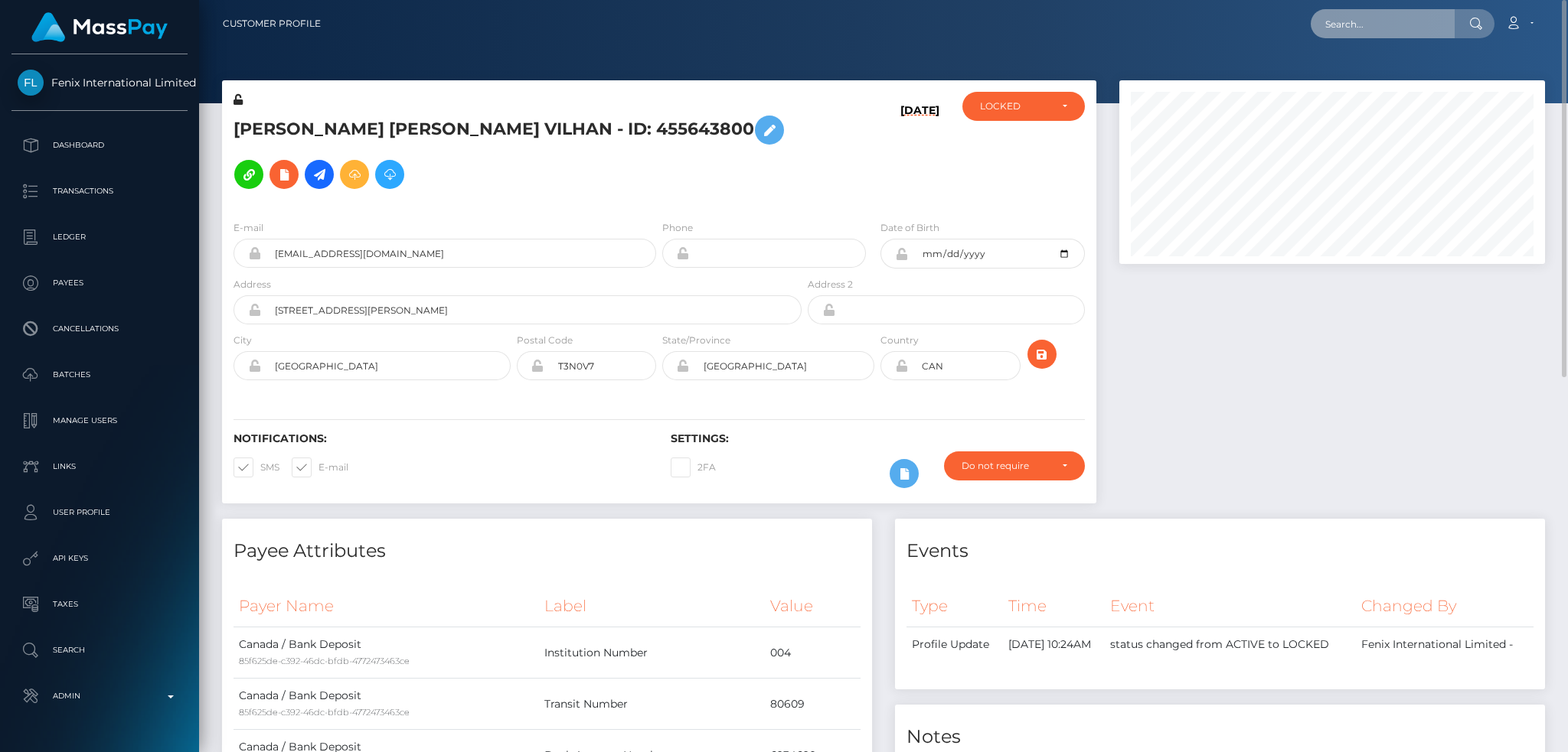
click at [1401, 32] on input "text" at bounding box center [1382, 24] width 144 height 29
paste input "ofmgp1996@gmail.com"
type input "ofmgp1996@gmail.com"
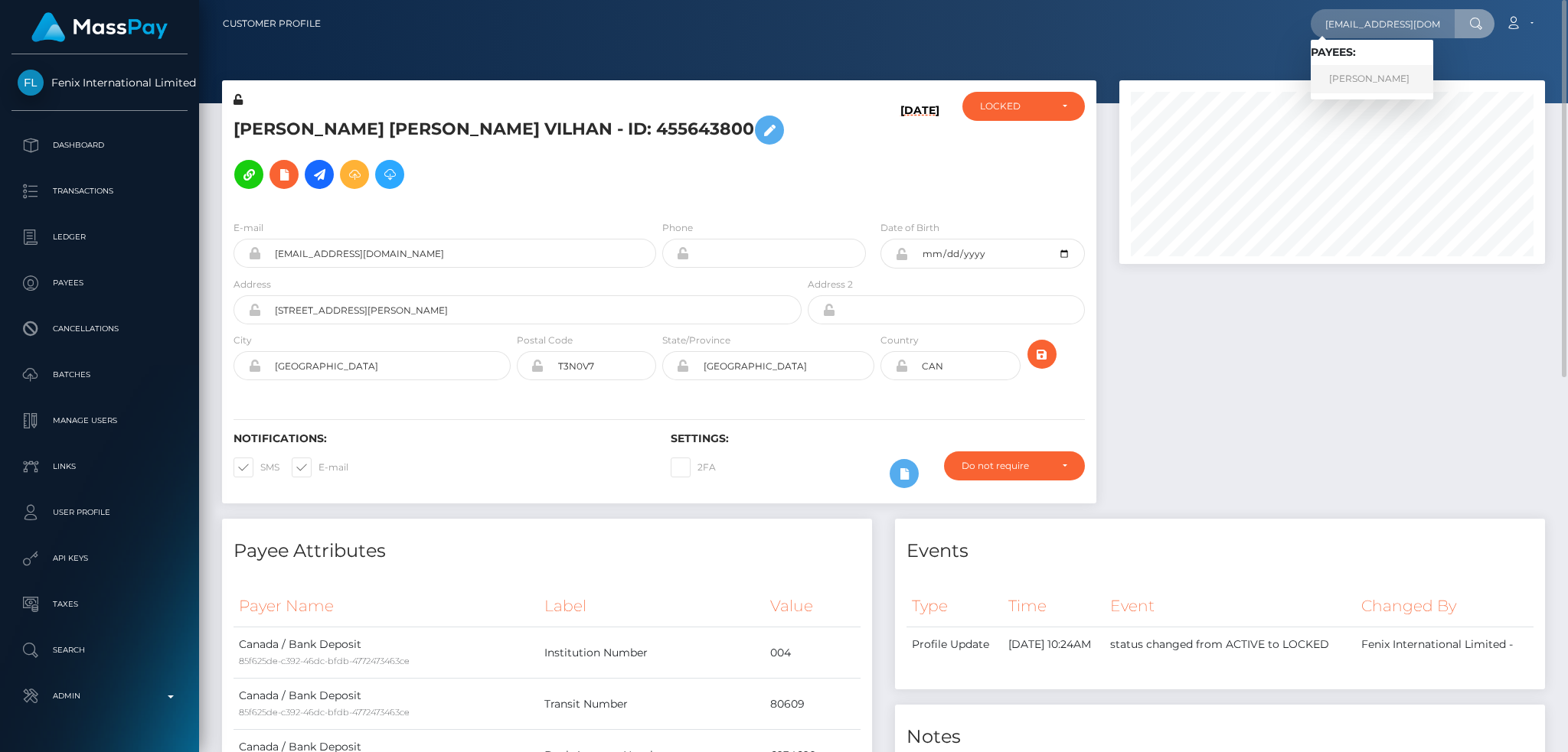
click at [1377, 76] on link "GUILHERME PESCUMA" at bounding box center [1371, 80] width 122 height 28
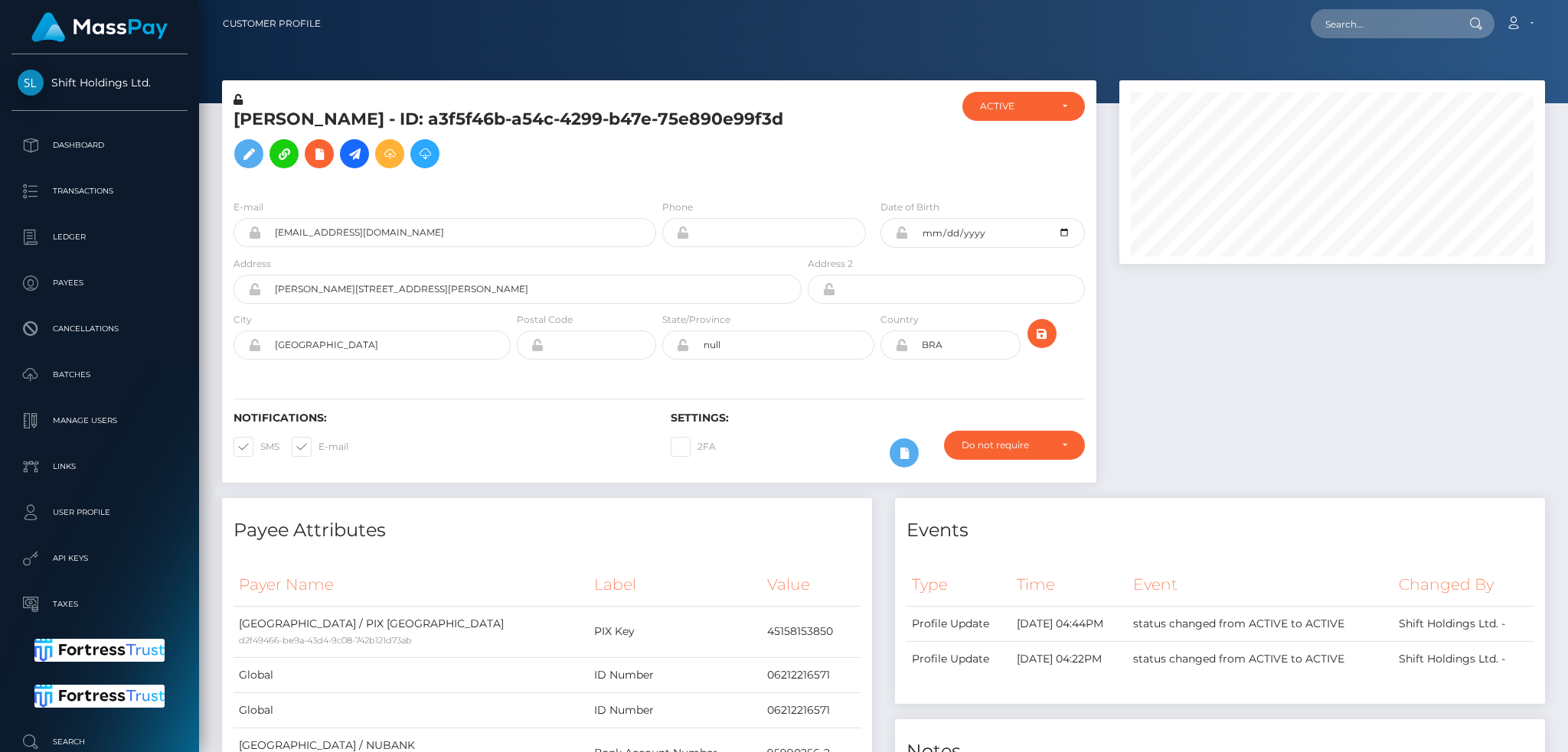
scroll to position [184, 424]
click at [1377, 37] on input "text" at bounding box center [1382, 24] width 144 height 29
paste input "24232022"
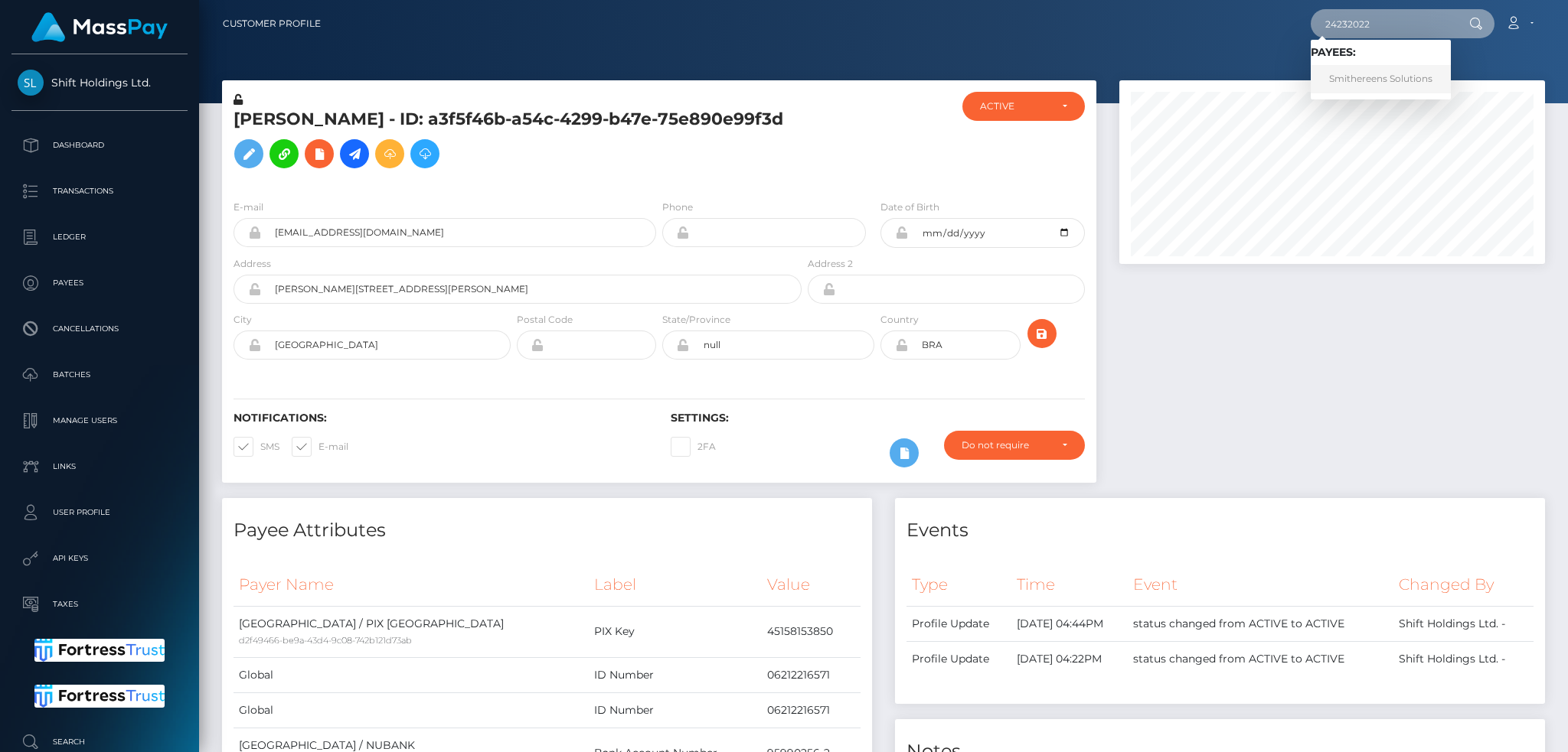
type input "24232022"
click at [1378, 80] on link "Smithereens Solutions" at bounding box center [1380, 80] width 140 height 28
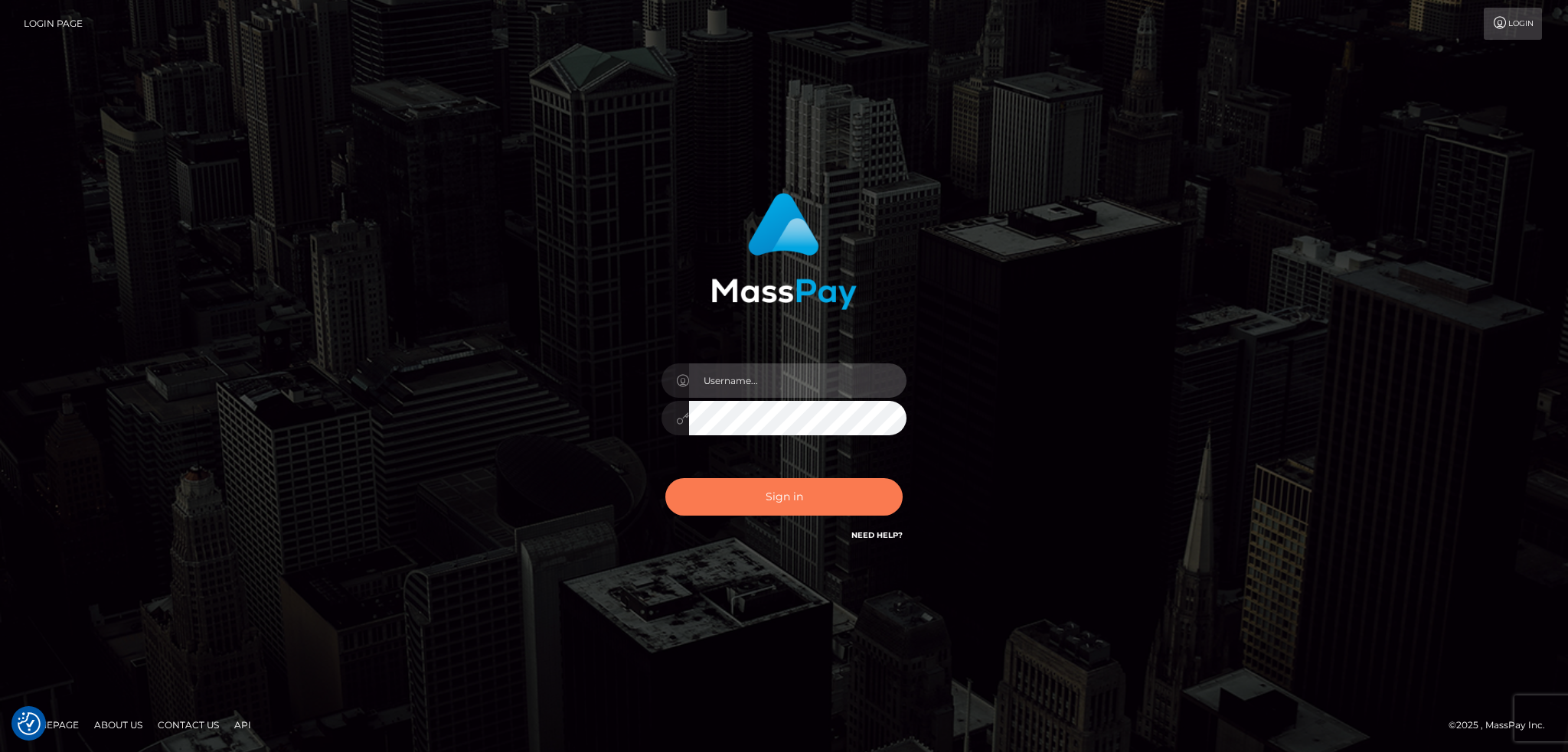
type input "alexstef"
click at [781, 490] on button "Sign in" at bounding box center [784, 497] width 237 height 38
type input "alexstef"
click at [741, 511] on button "Sign in" at bounding box center [784, 497] width 237 height 38
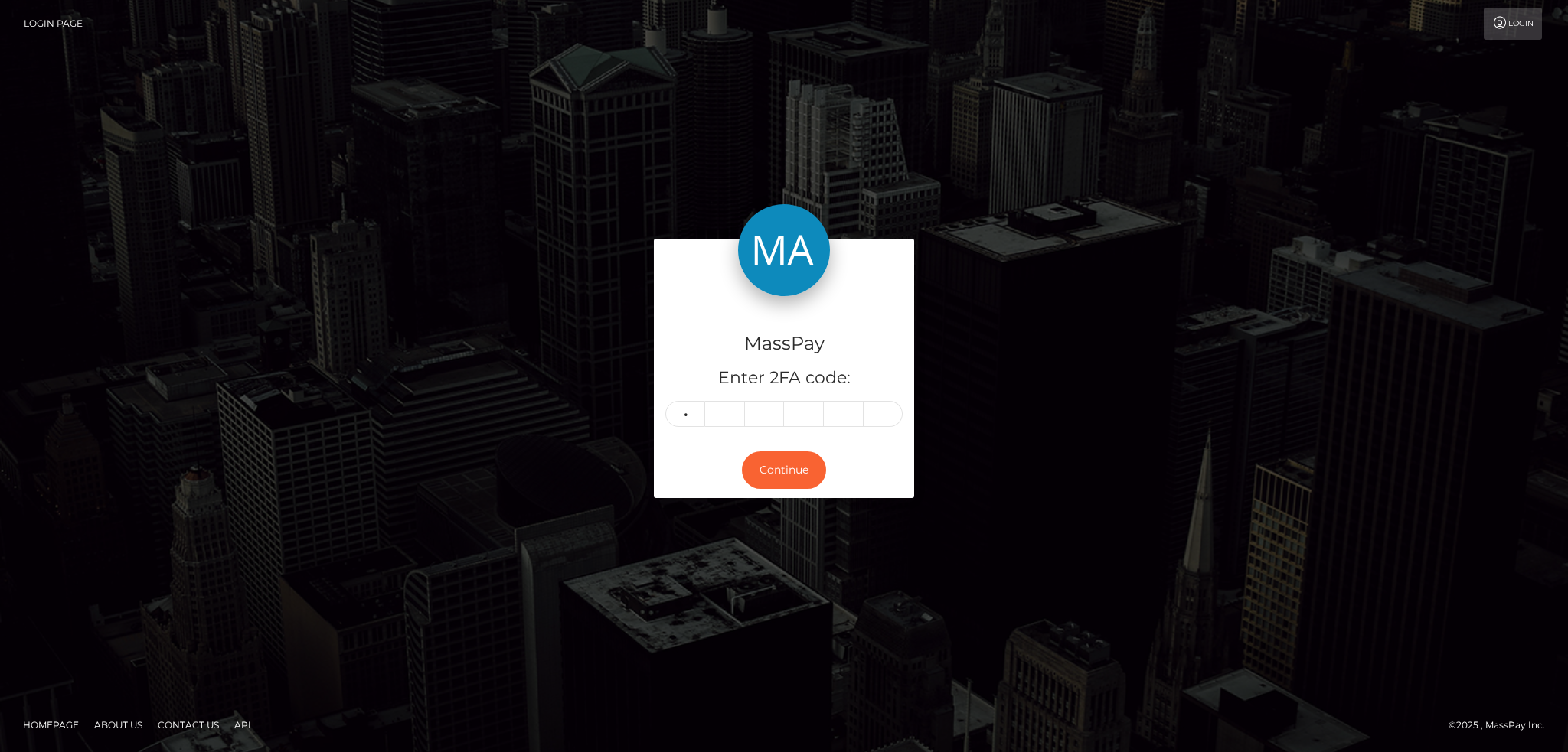
type input "6"
type input "5"
type input "6"
type input "1"
type input "4"
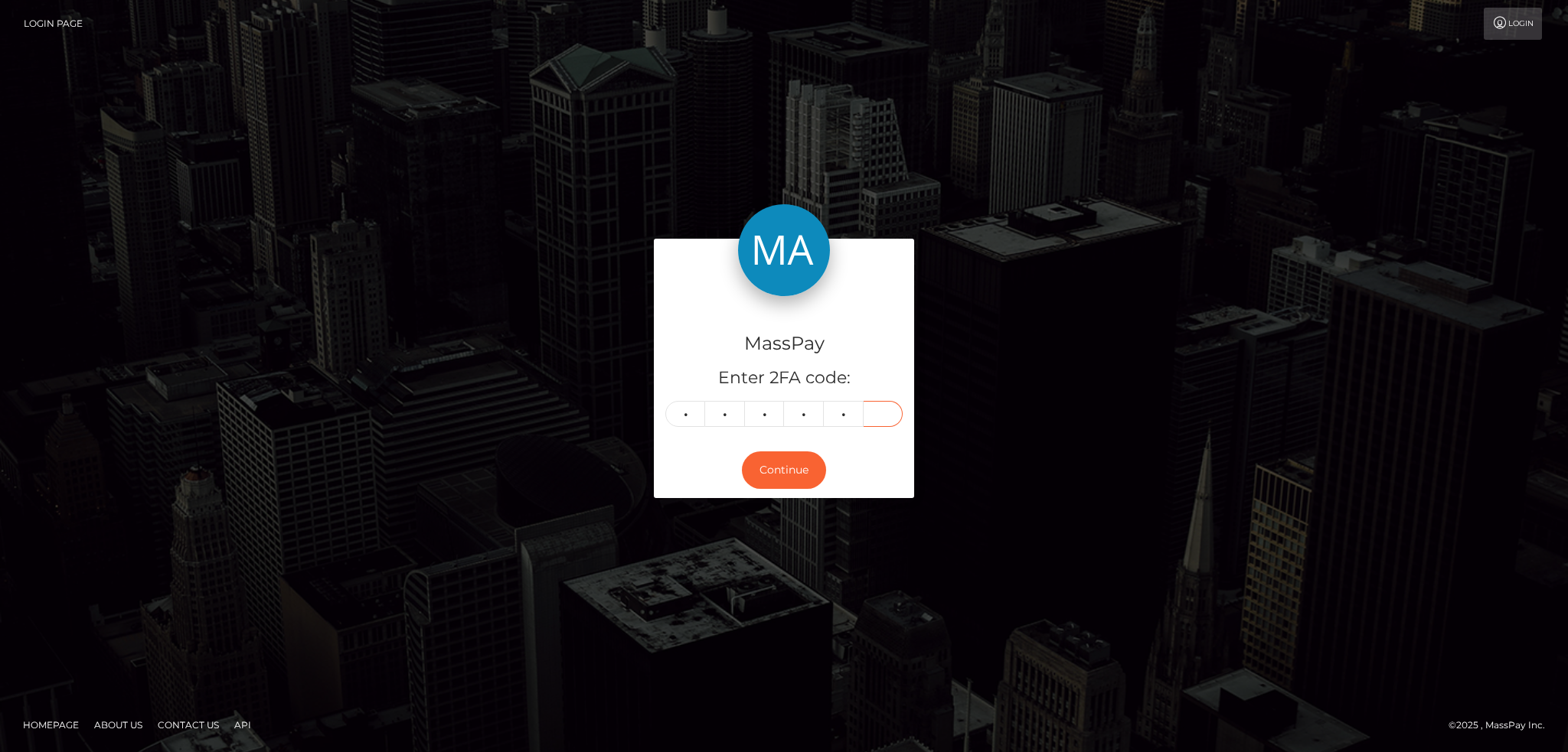
type input "0"
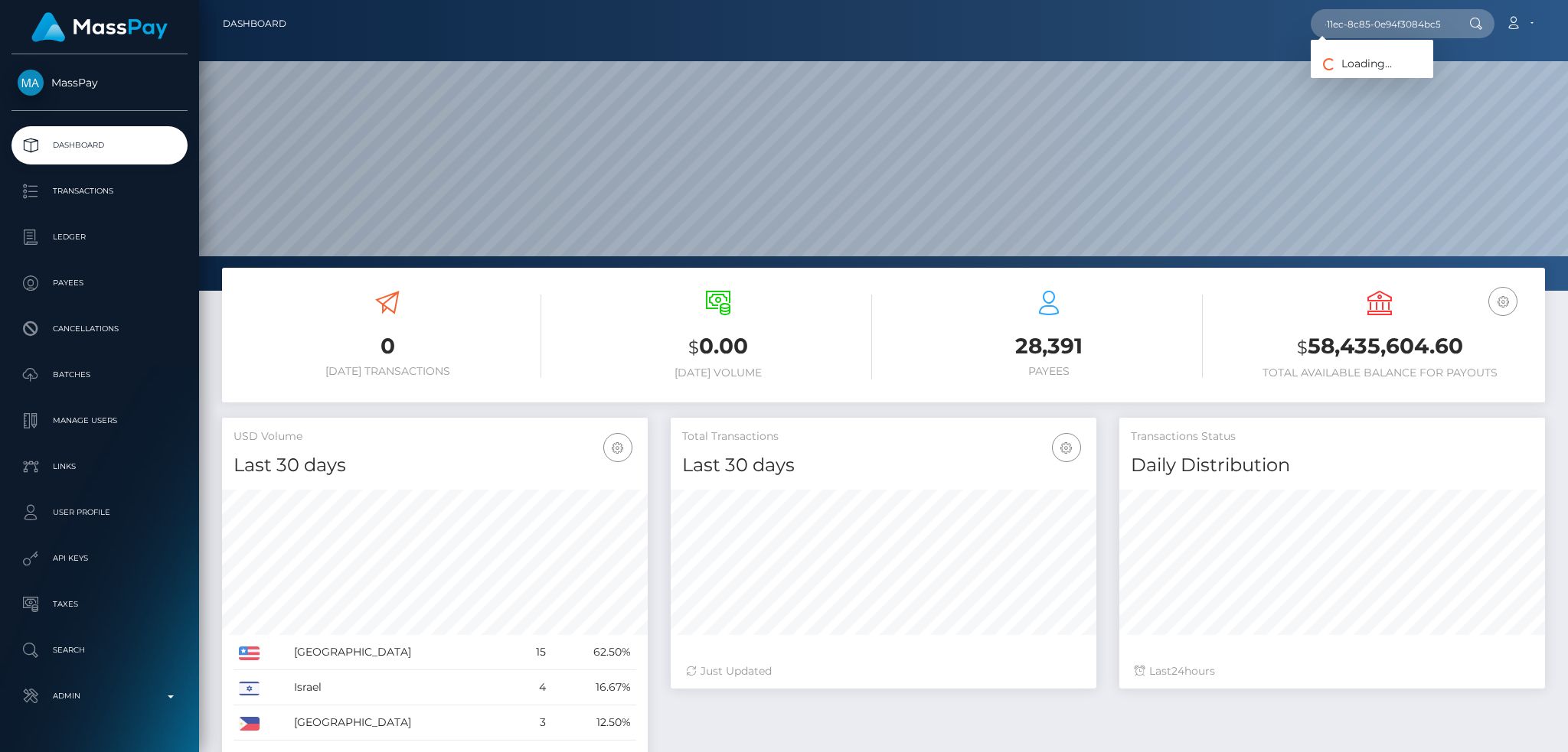
scroll to position [272, 424]
type input "567763a4-0cd7-11ec-8c85-0e94f3084bc5"
click at [1372, 78] on link "Smithereens Solutions" at bounding box center [1380, 80] width 140 height 28
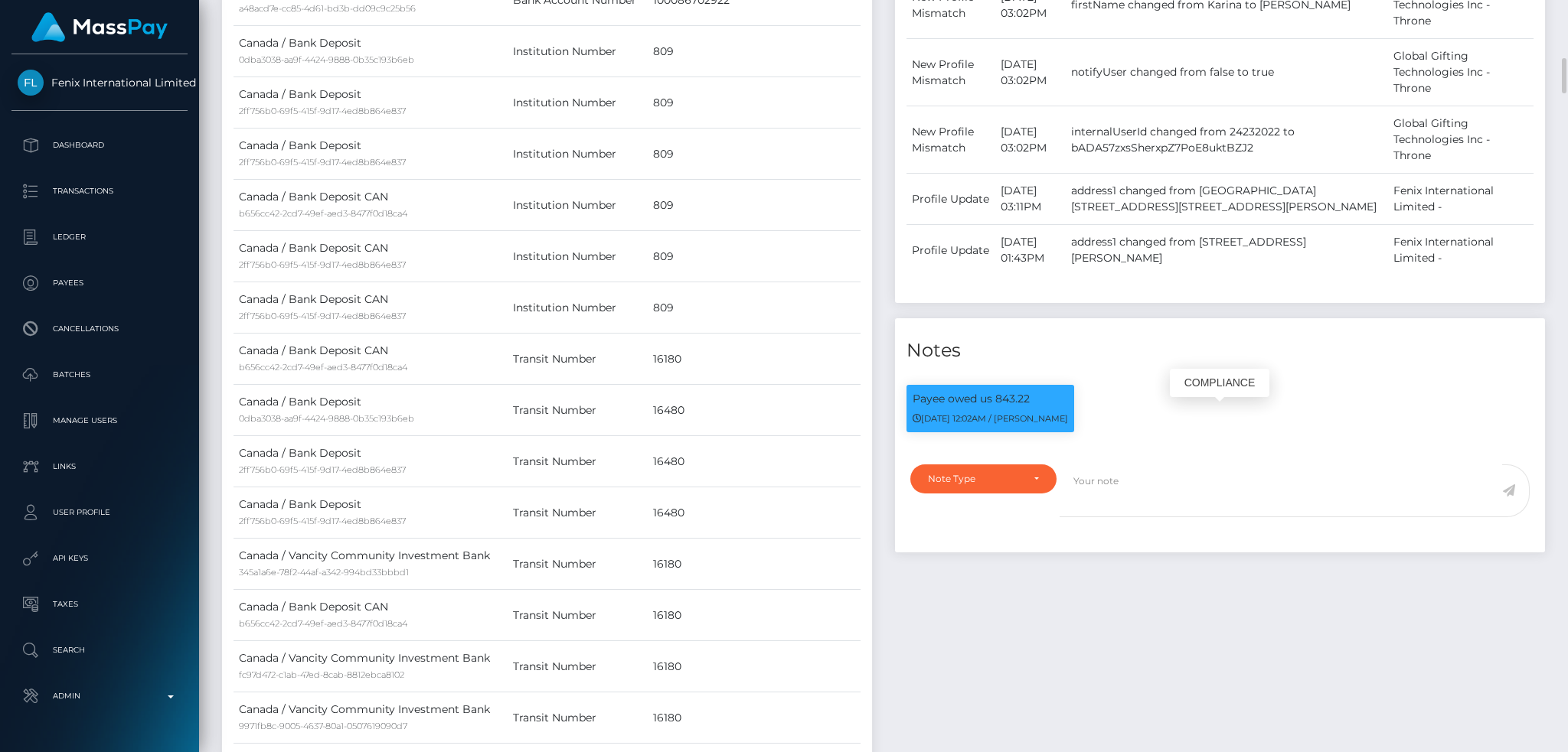
scroll to position [184, 424]
click at [1047, 426] on div "09/06/25 12:02AM / Luiz Cavalcanti" at bounding box center [990, 418] width 155 height 16
click at [1037, 424] on small "09/06/25 12:02AM / Luiz Cavalcanti" at bounding box center [990, 418] width 155 height 10
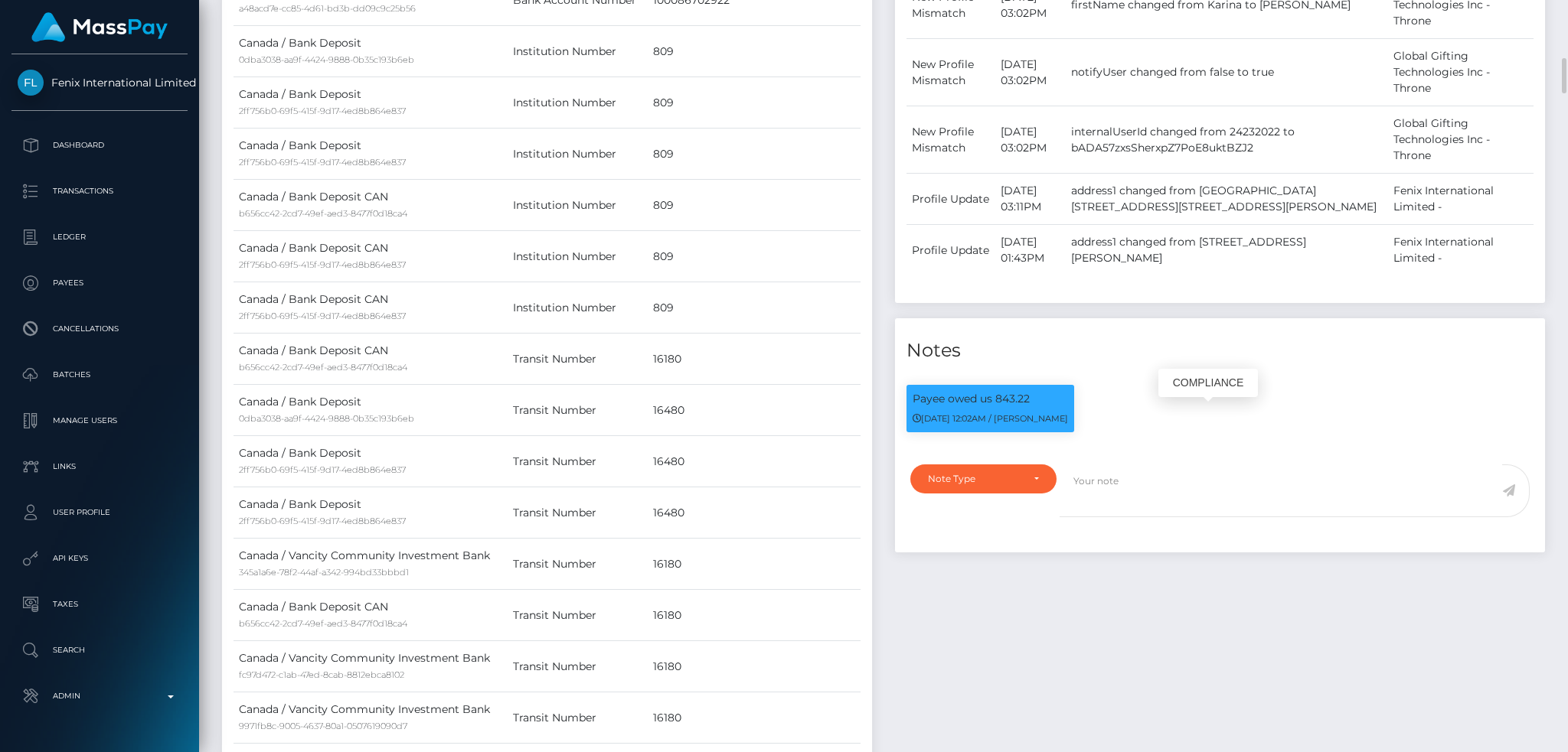
drag, startPoint x: 1002, startPoint y: 433, endPoint x: 1070, endPoint y: 436, distance: 68.1
click at [1070, 433] on div "Payee owed us 843.22 09/06/25 12:02AM / Luiz Cavalcanti" at bounding box center [990, 408] width 168 height 47
copy small "Luiz Cavalcanti"
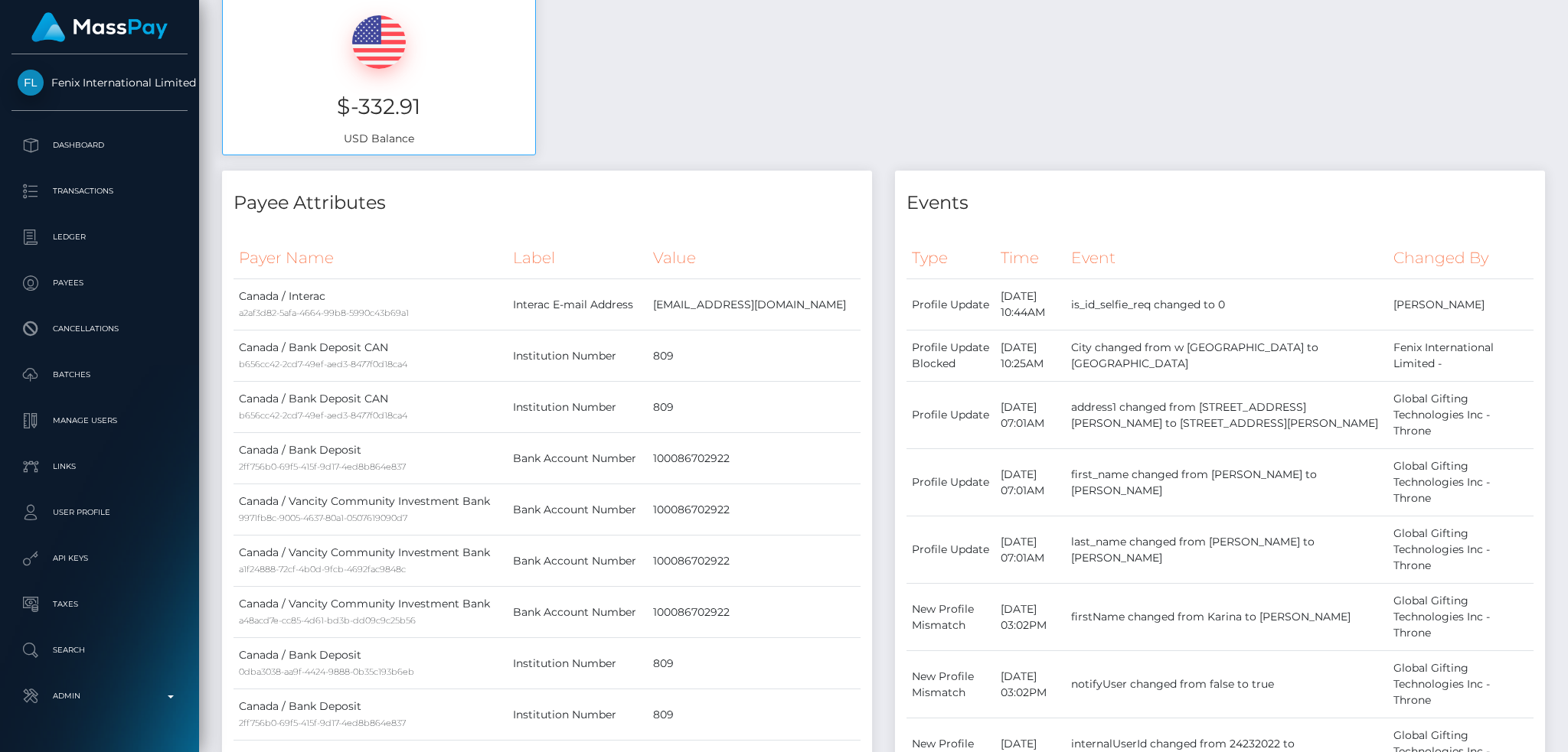
scroll to position [0, 0]
